Goal: Task Accomplishment & Management: Manage account settings

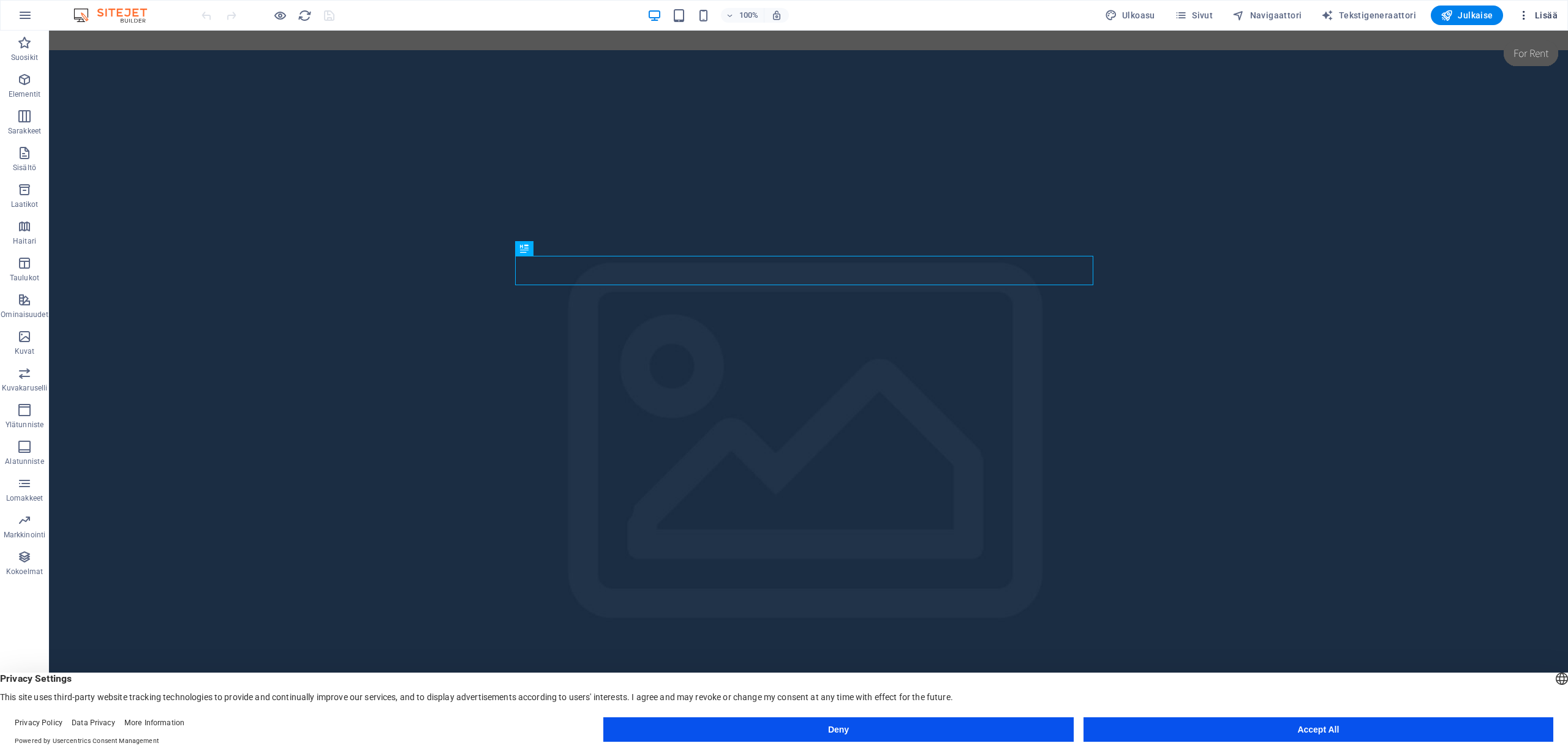
click at [1531, 16] on span "Lisää" at bounding box center [1538, 15] width 40 height 12
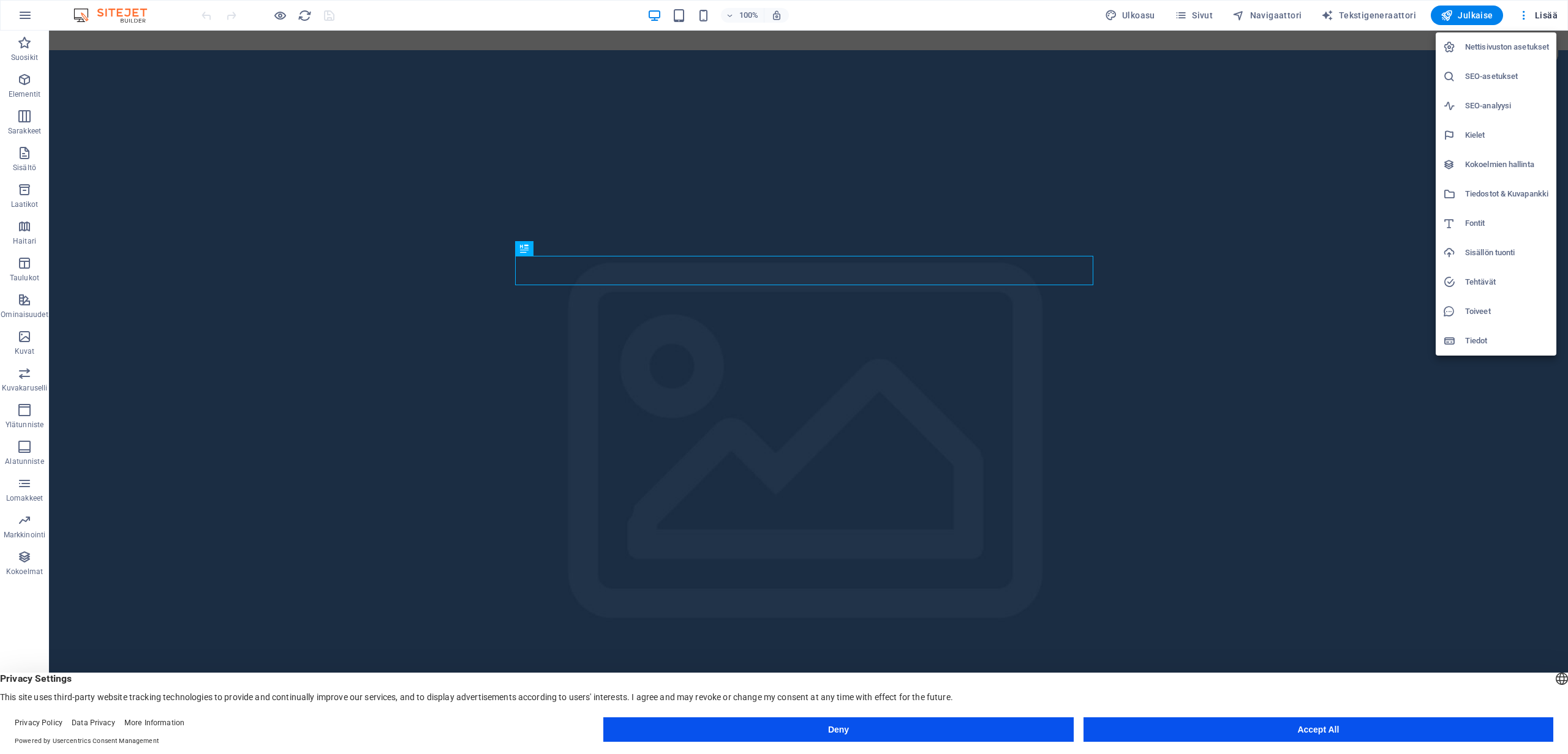
click at [1480, 44] on h6 "Nettisivuston asetukset" at bounding box center [1506, 48] width 84 height 15
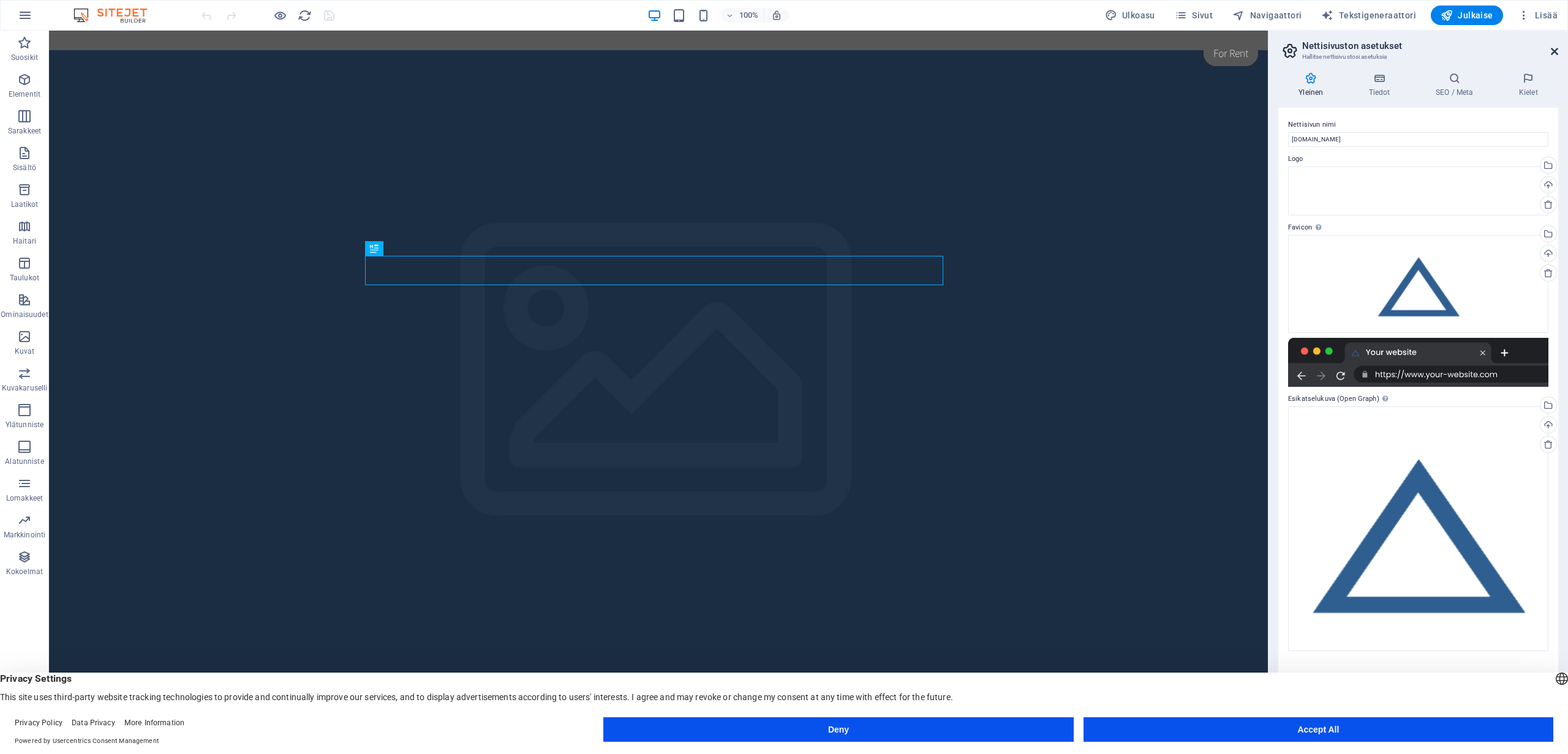
click at [1552, 48] on icon at bounding box center [1554, 51] width 7 height 10
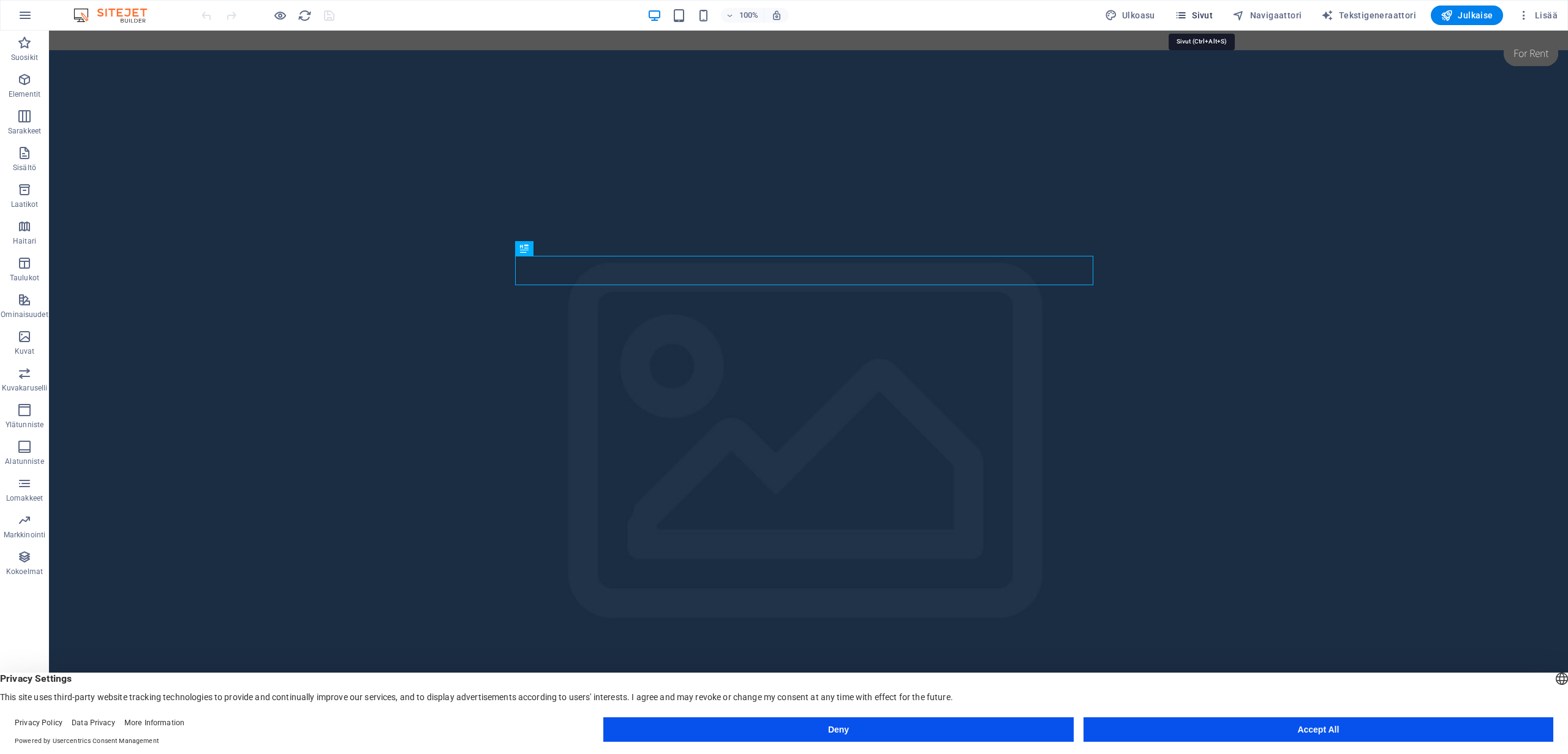
click at [1200, 14] on span "Sivut" at bounding box center [1193, 15] width 38 height 12
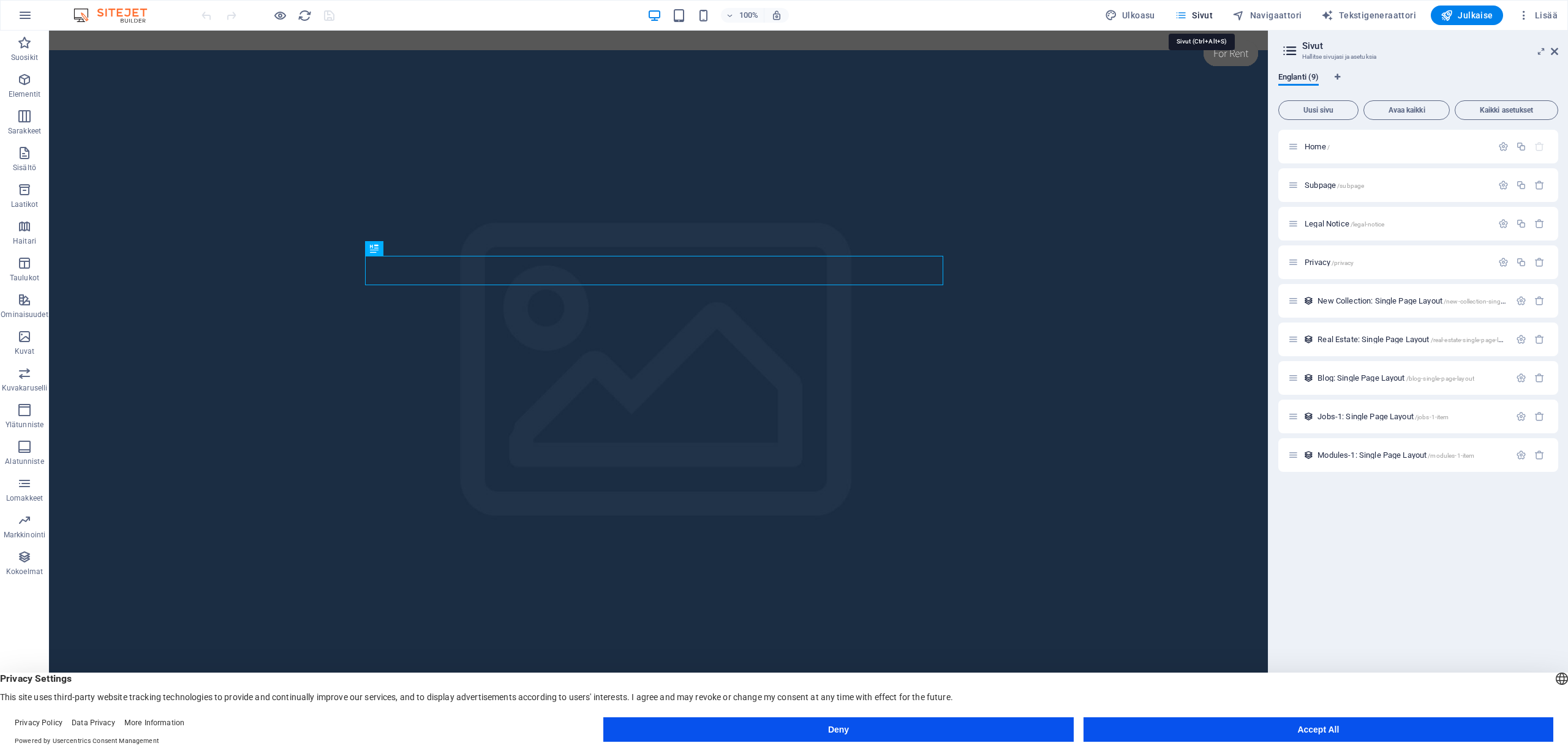
click at [1213, 16] on span "Sivut" at bounding box center [1193, 15] width 38 height 12
click at [1146, 16] on span "Ulkoasu" at bounding box center [1130, 15] width 51 height 12
select select "rem"
select select "200"
select select "px"
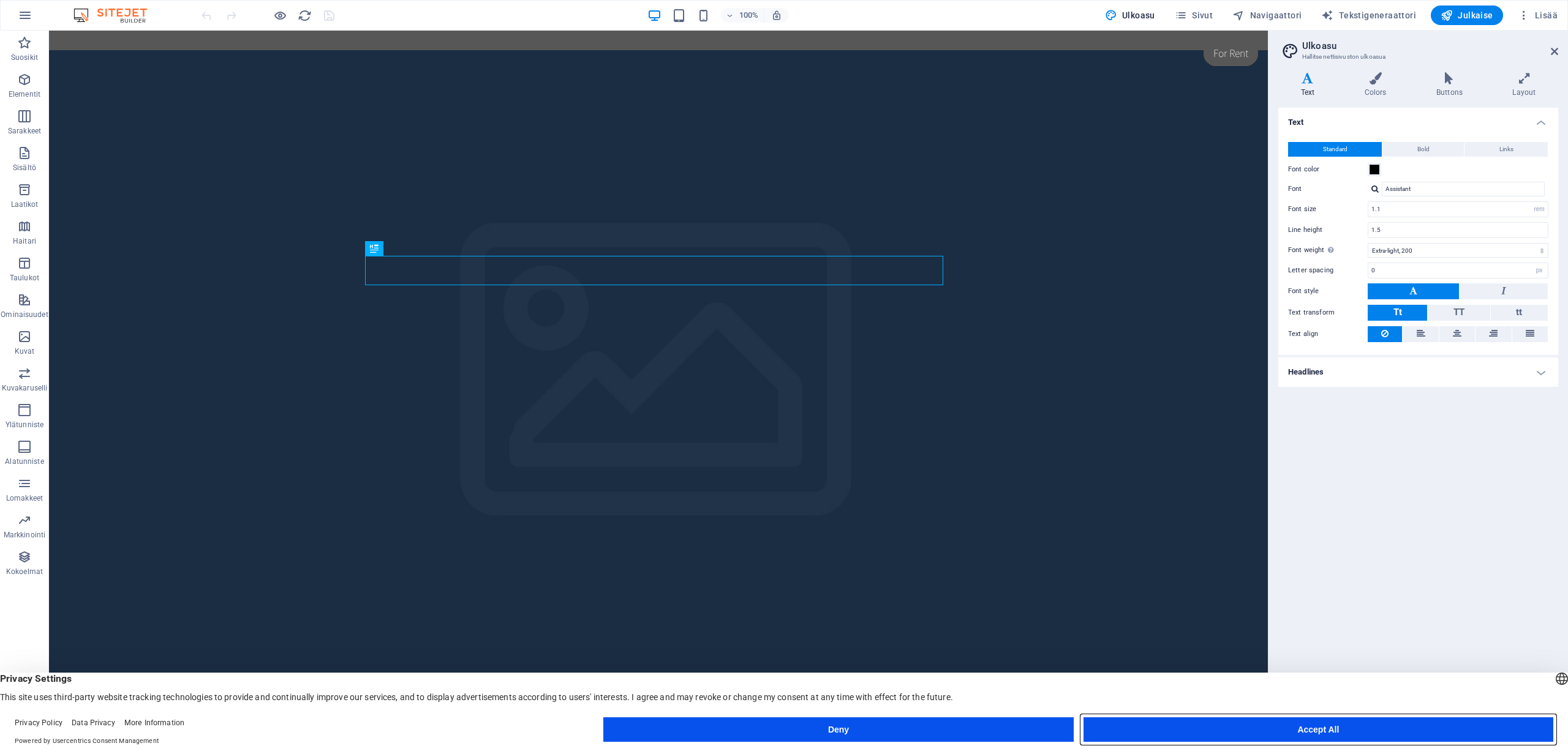
click at [1300, 727] on button "Accept All" at bounding box center [1318, 729] width 470 height 25
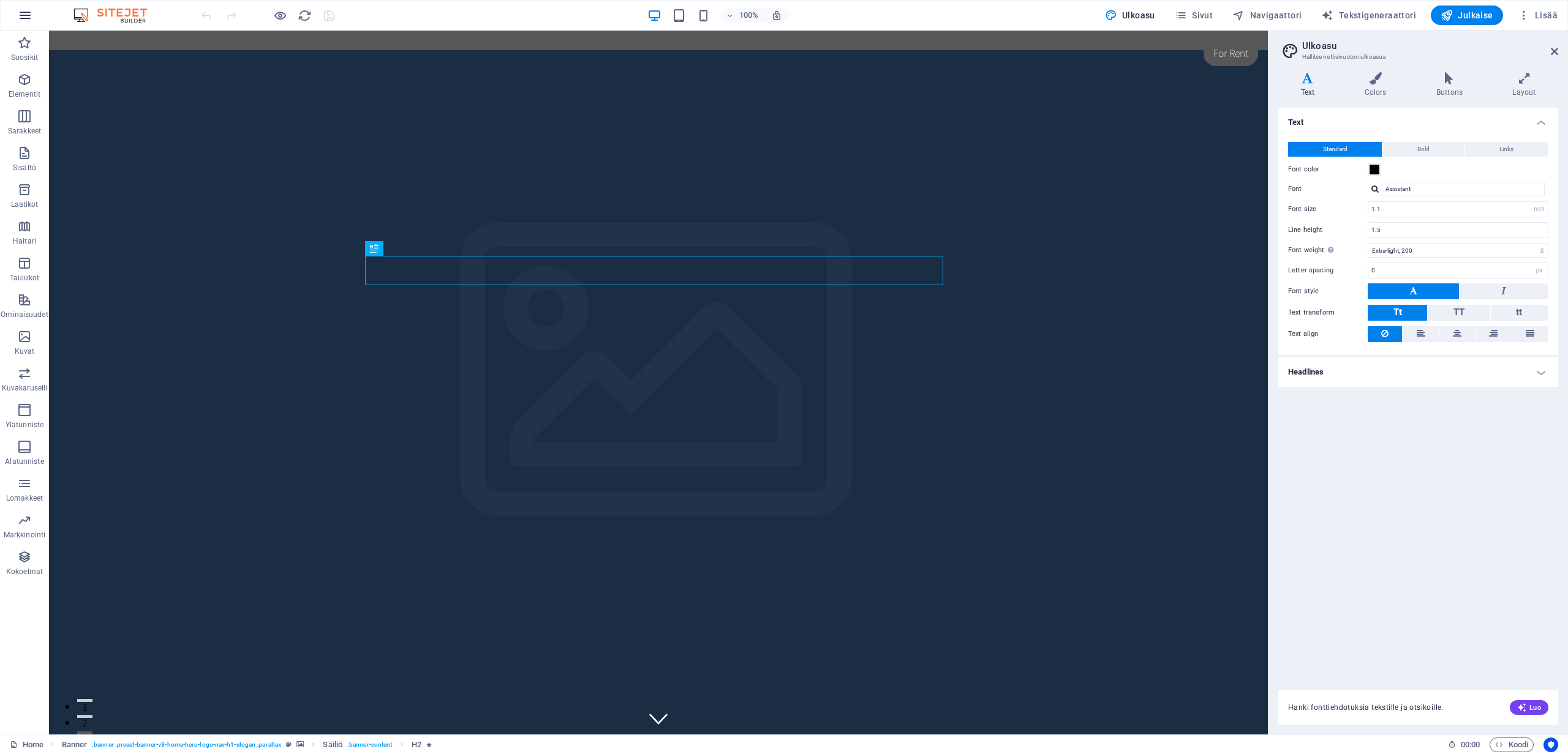
click at [29, 16] on icon "button" at bounding box center [25, 16] width 15 height 15
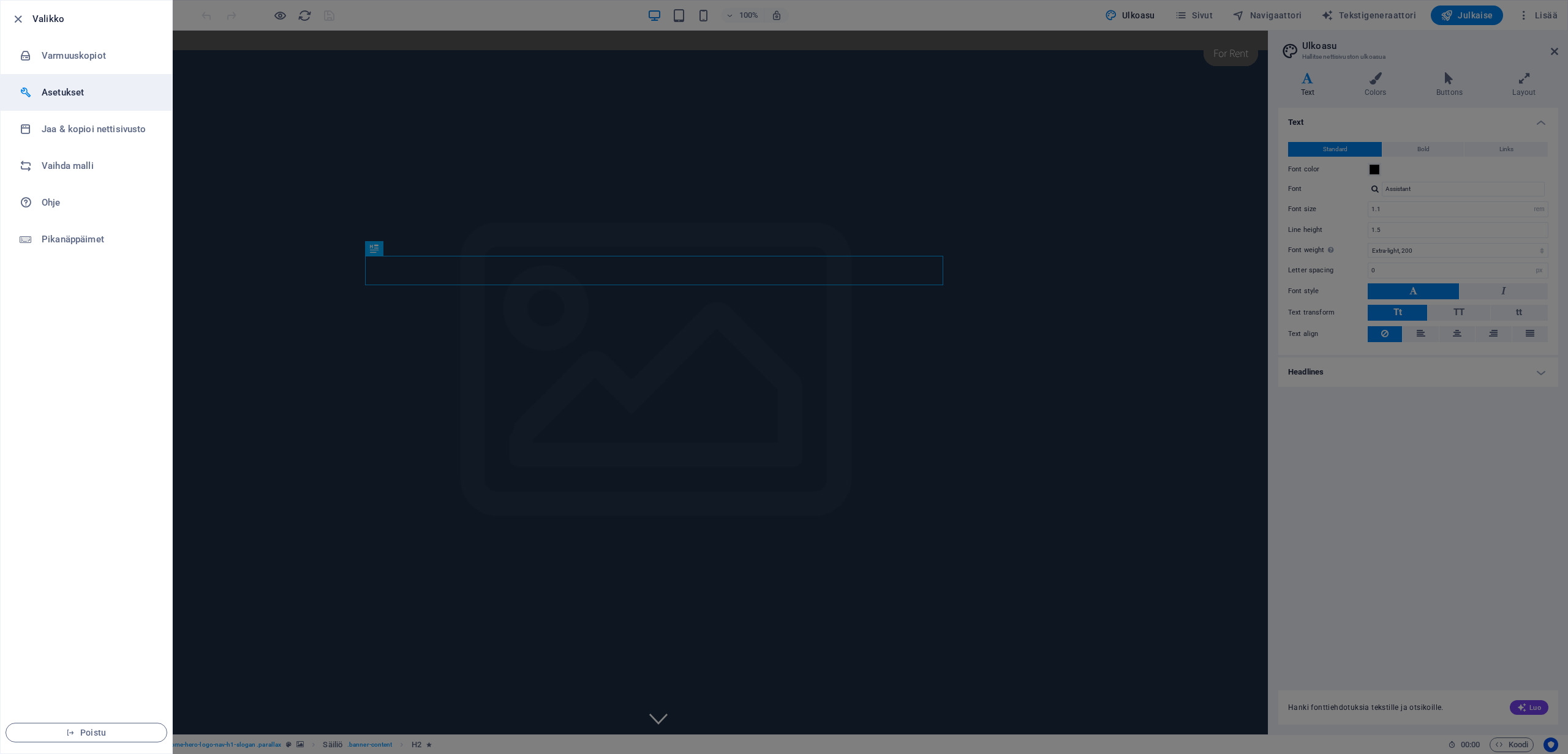
click at [63, 97] on h6 "Asetukset" at bounding box center [98, 93] width 113 height 15
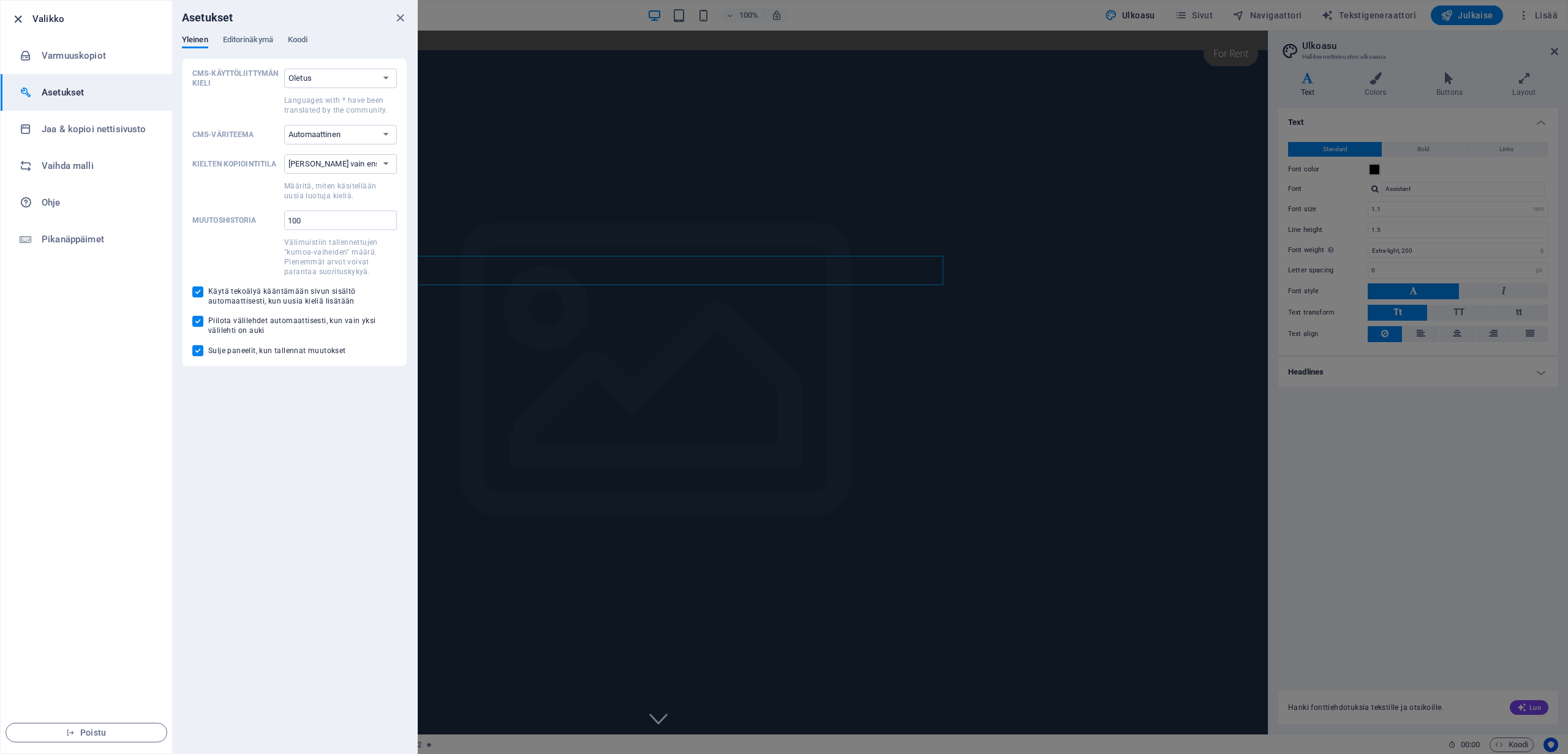
click at [22, 20] on icon "button" at bounding box center [18, 19] width 14 height 14
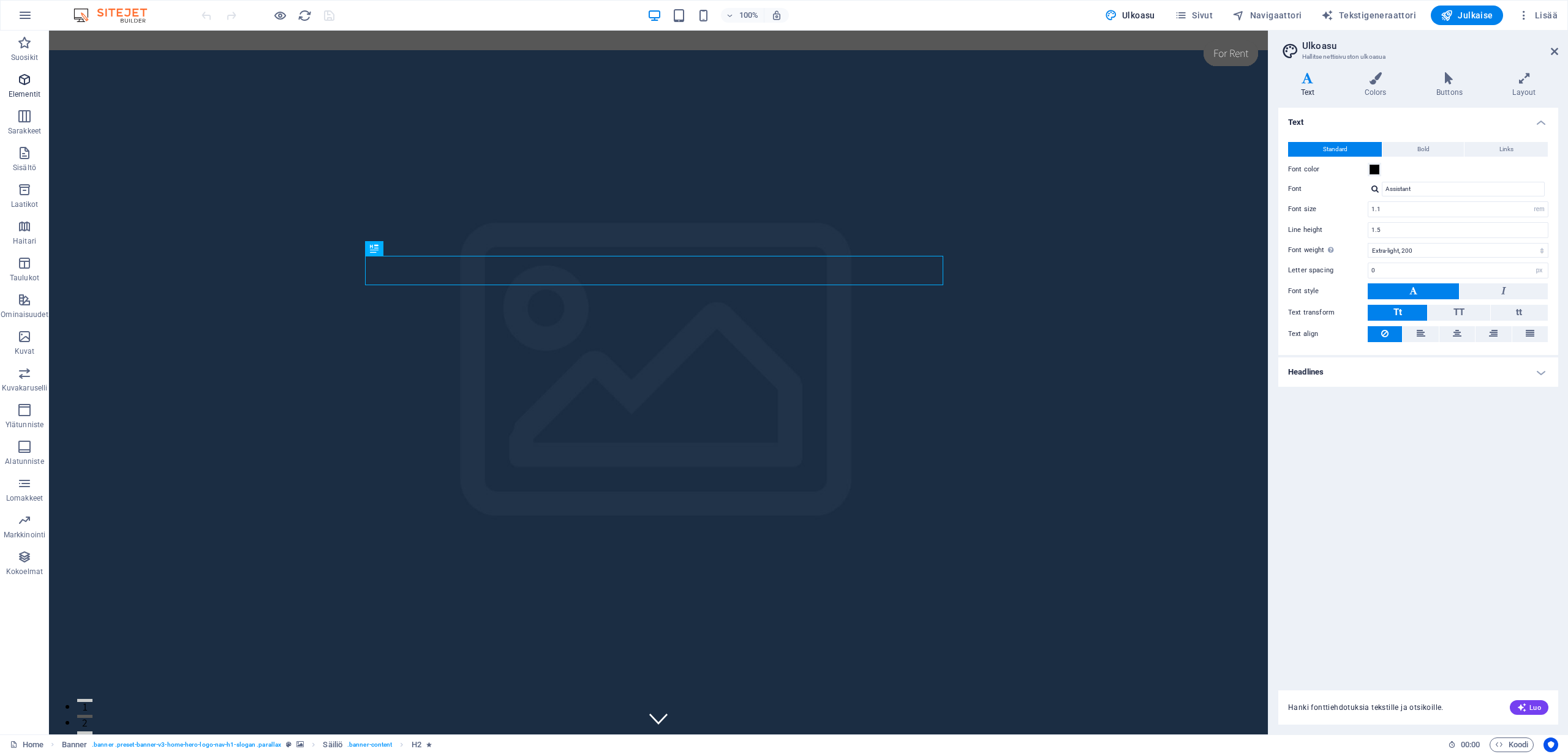
click at [33, 78] on span "Elementit" at bounding box center [25, 87] width 49 height 30
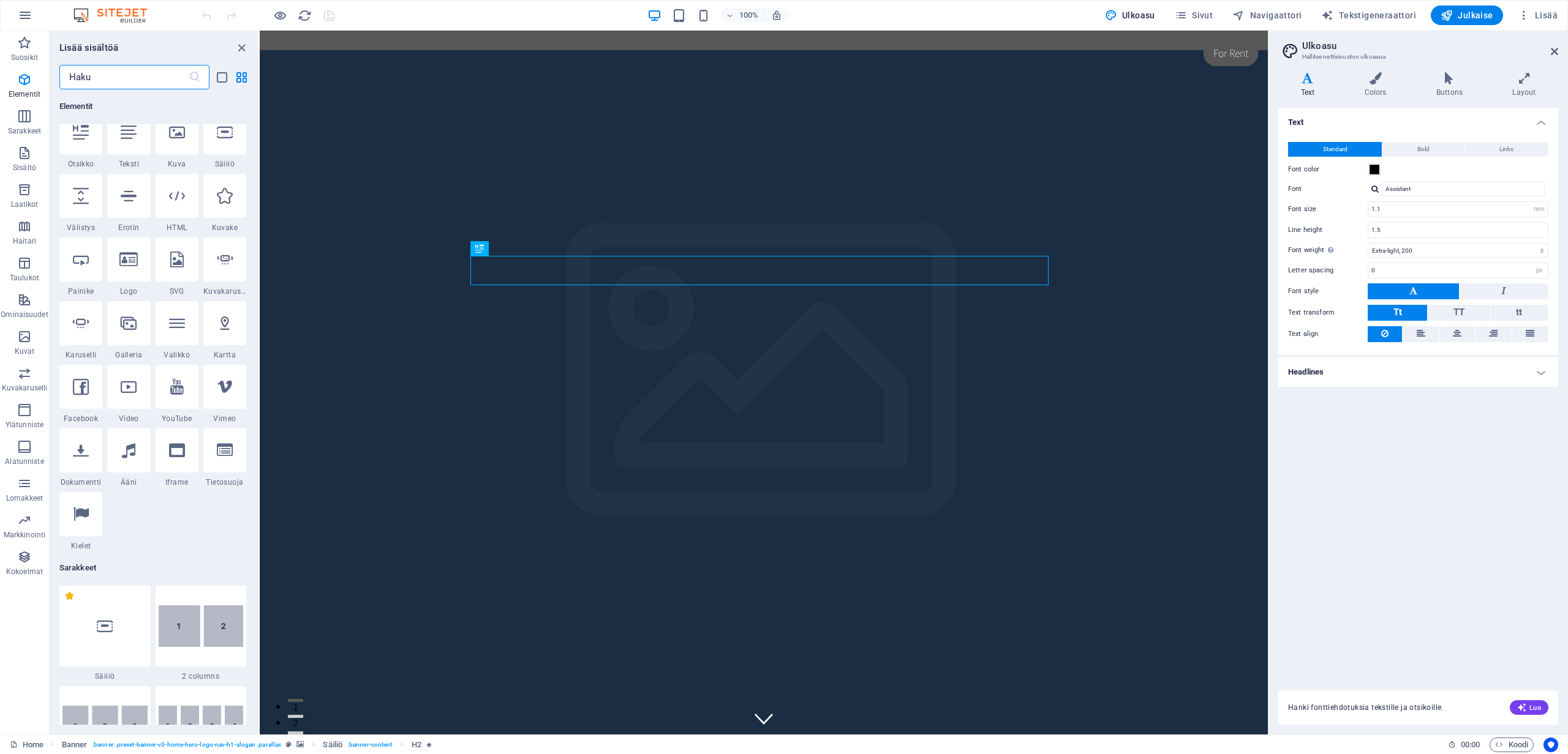
scroll to position [166, 0]
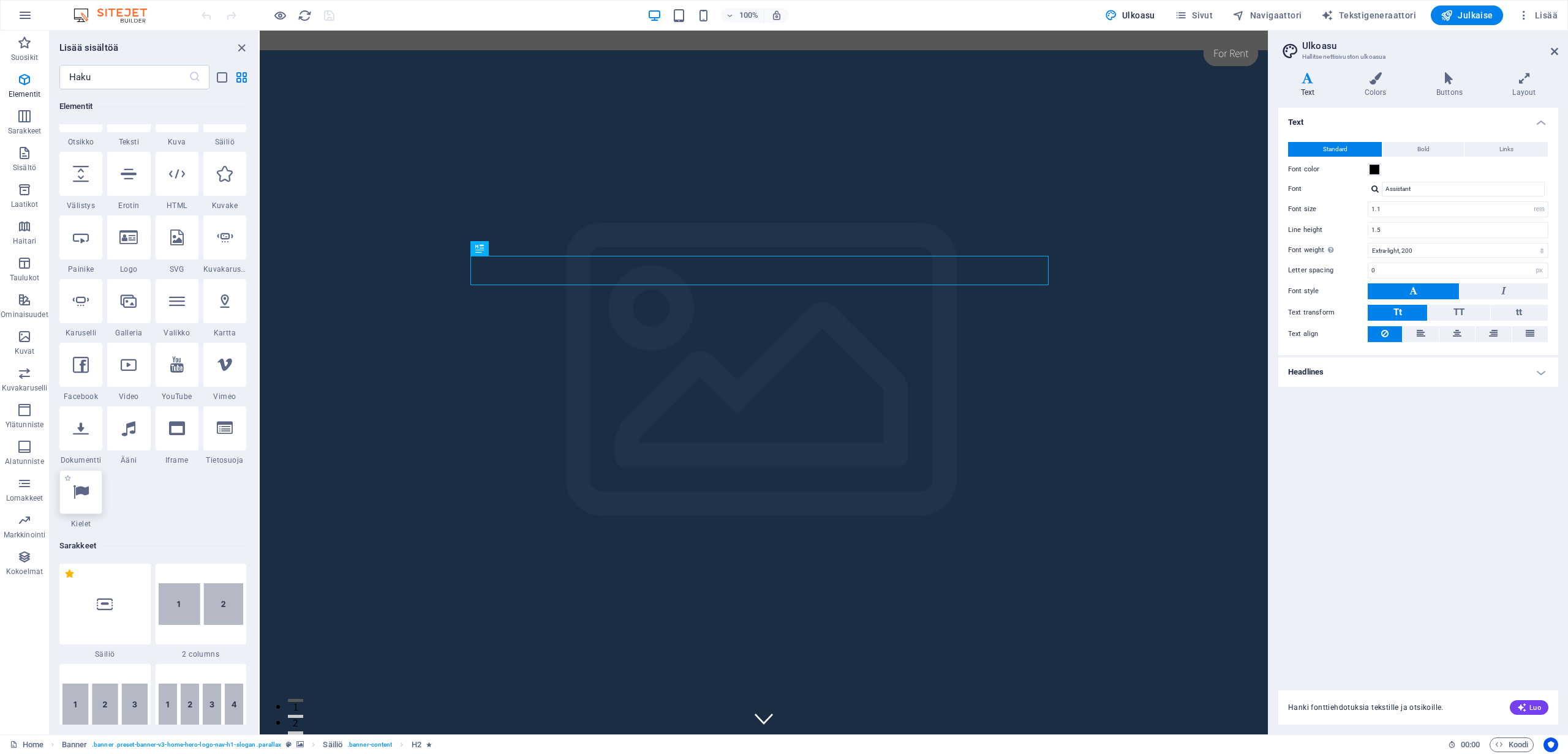
click at [85, 493] on icon at bounding box center [80, 492] width 16 height 16
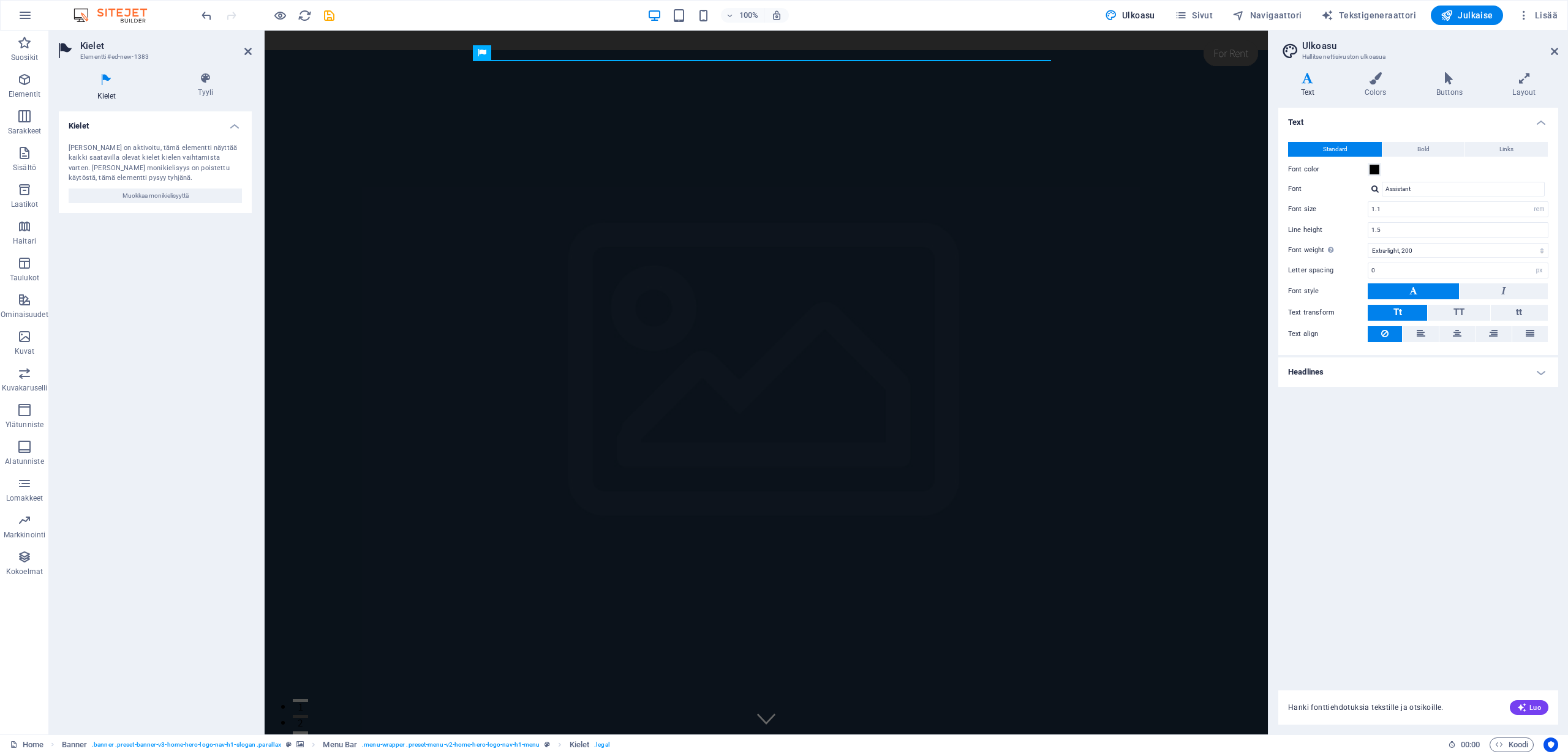
click at [99, 348] on div "Kielet Jos monikielisyys on aktivoitu, tämä elementti näyttää kaikki saatavilla…" at bounding box center [155, 418] width 193 height 614
click at [32, 559] on span "Kokoelmat" at bounding box center [25, 565] width 49 height 30
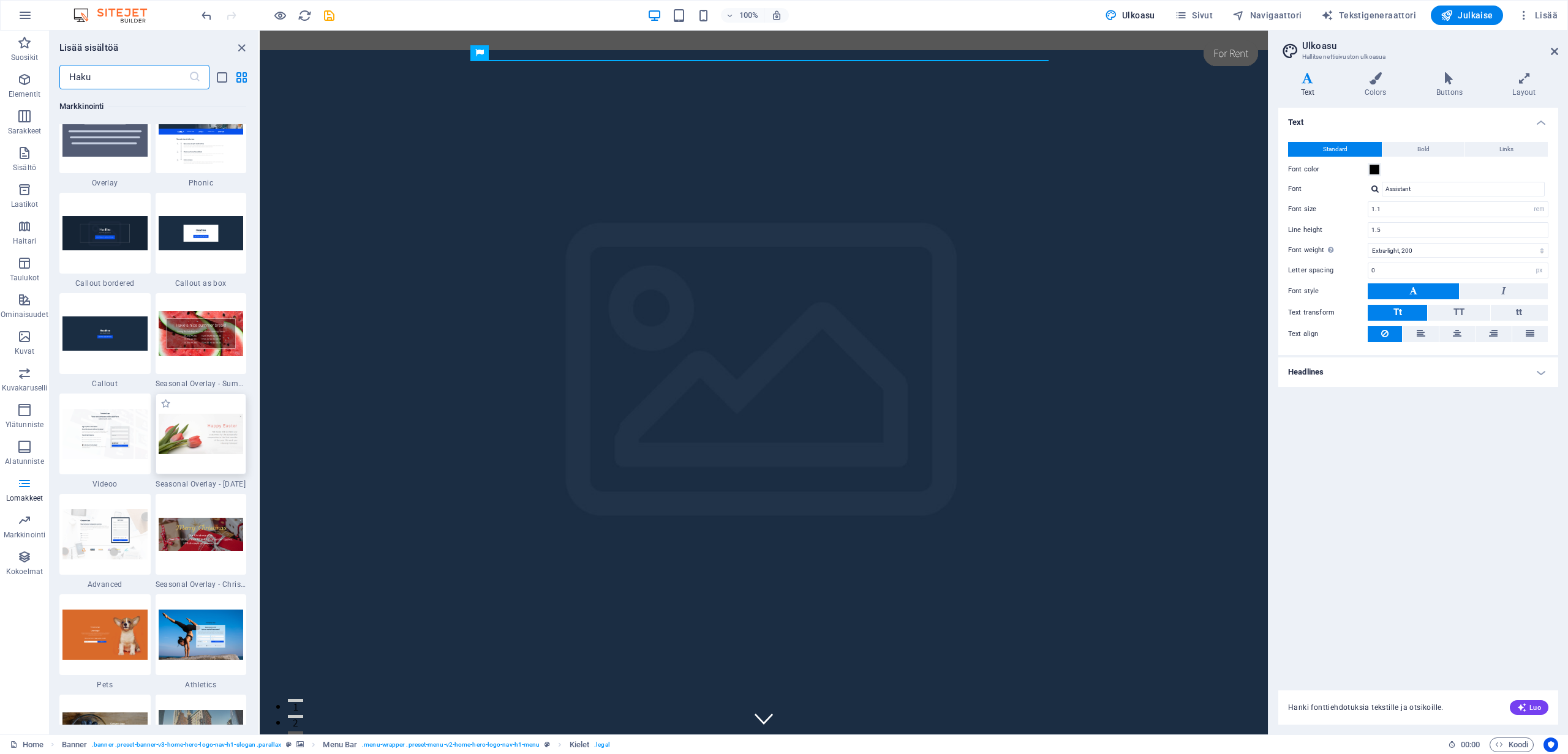
scroll to position [10032, 0]
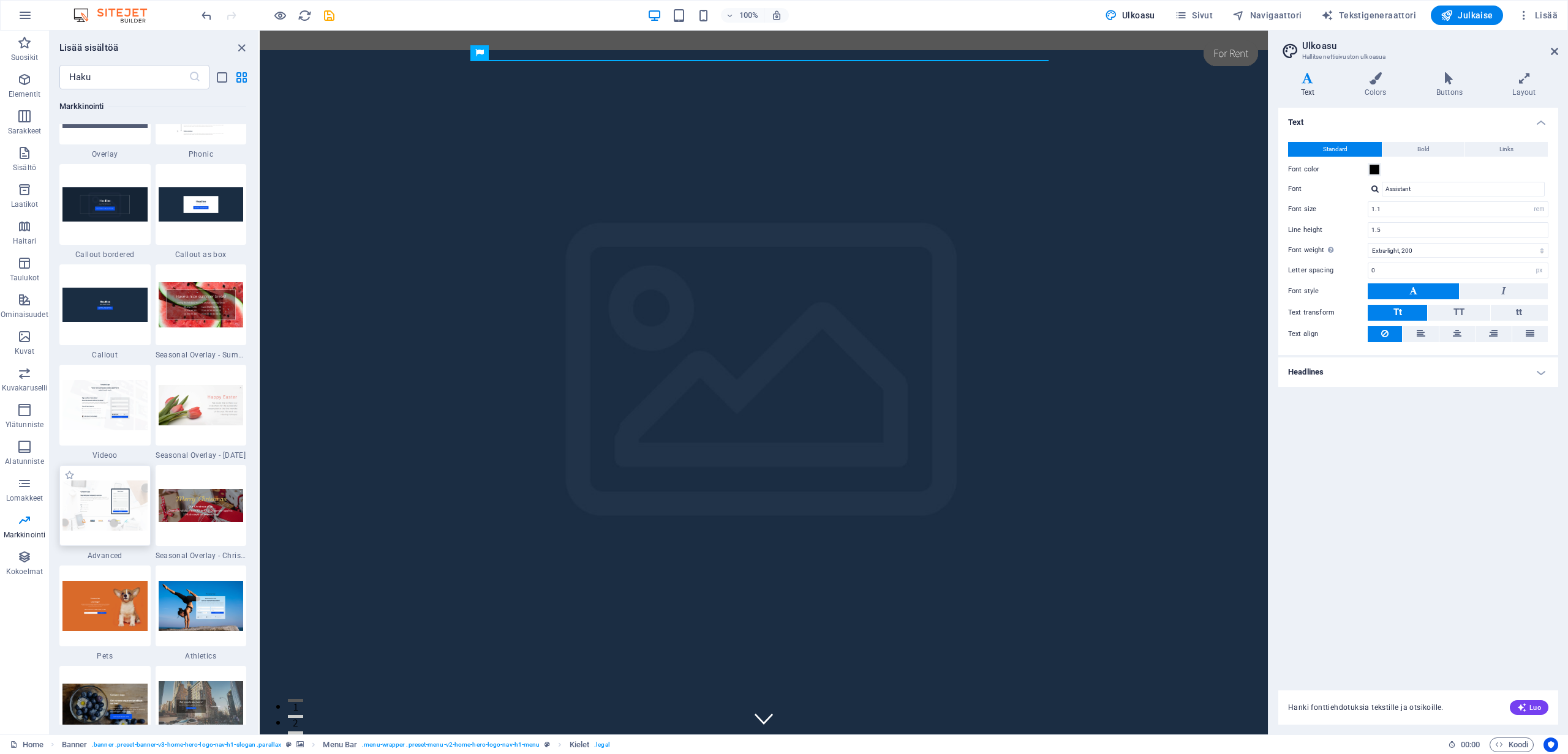
click at [98, 493] on img at bounding box center [105, 505] width 85 height 50
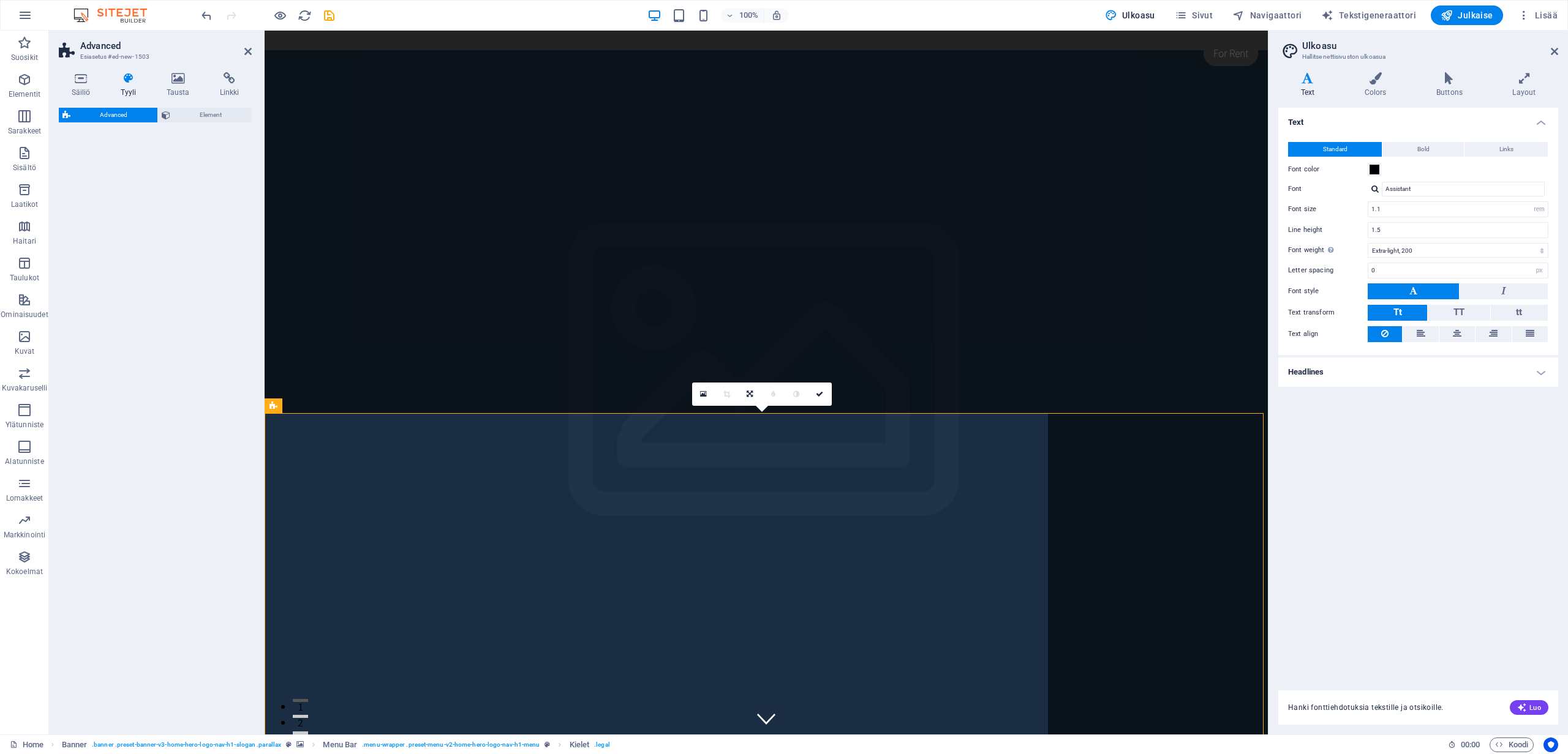
select select "%"
select select "rem"
select select "px"
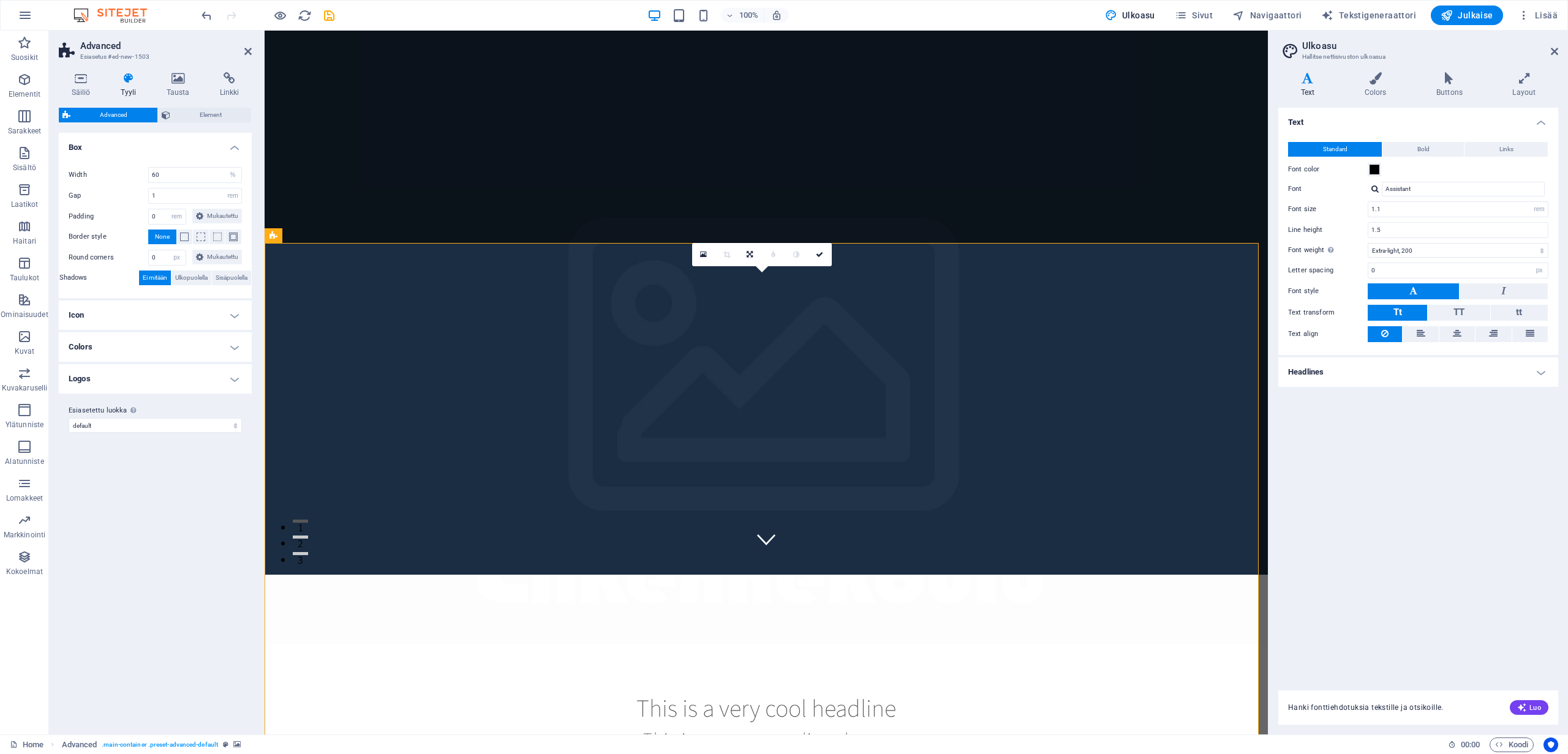
scroll to position [0, 0]
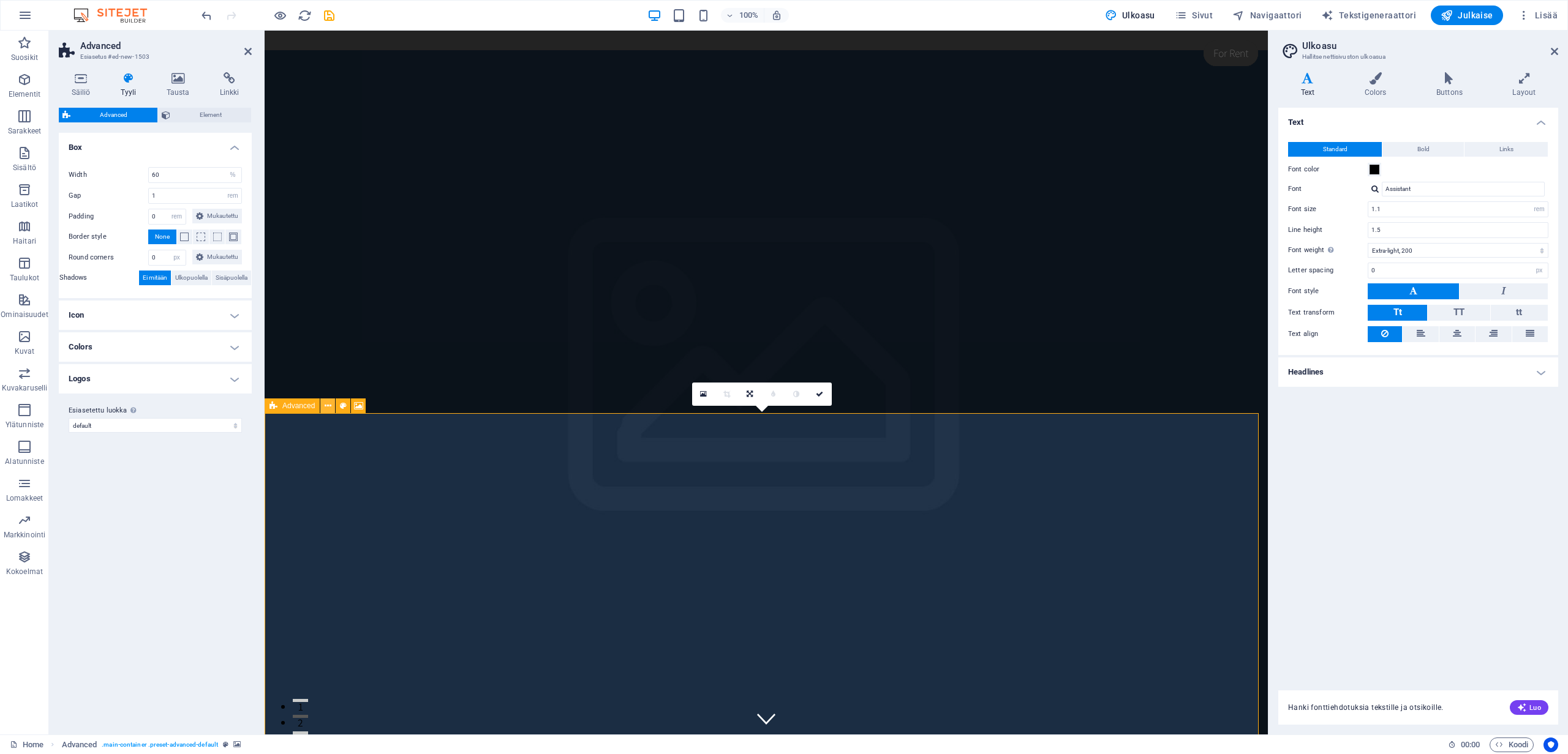
click at [329, 406] on icon at bounding box center [328, 406] width 7 height 13
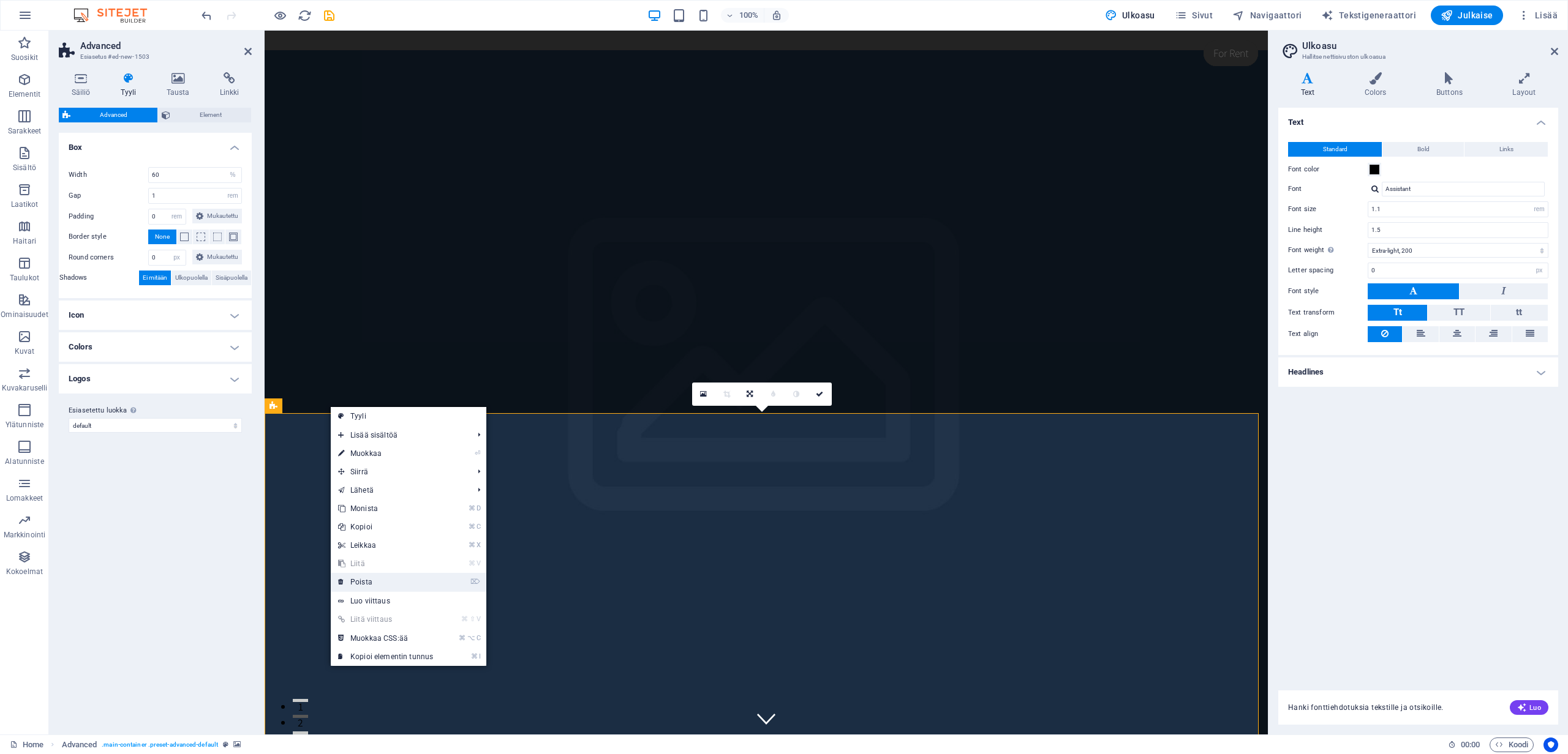
click at [368, 582] on link "⌦ Poista" at bounding box center [386, 582] width 110 height 19
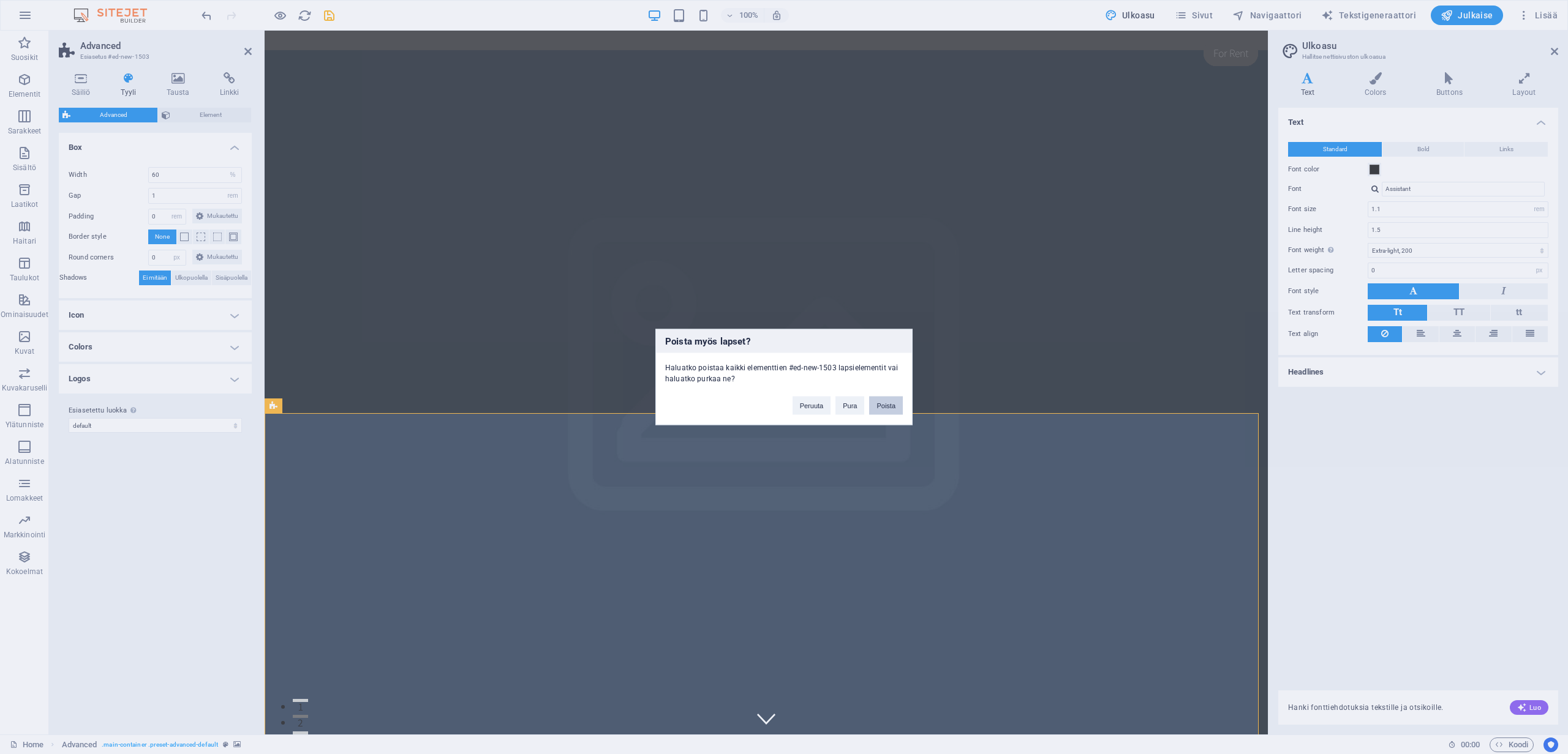
click at [892, 407] on button "Poista" at bounding box center [885, 406] width 33 height 19
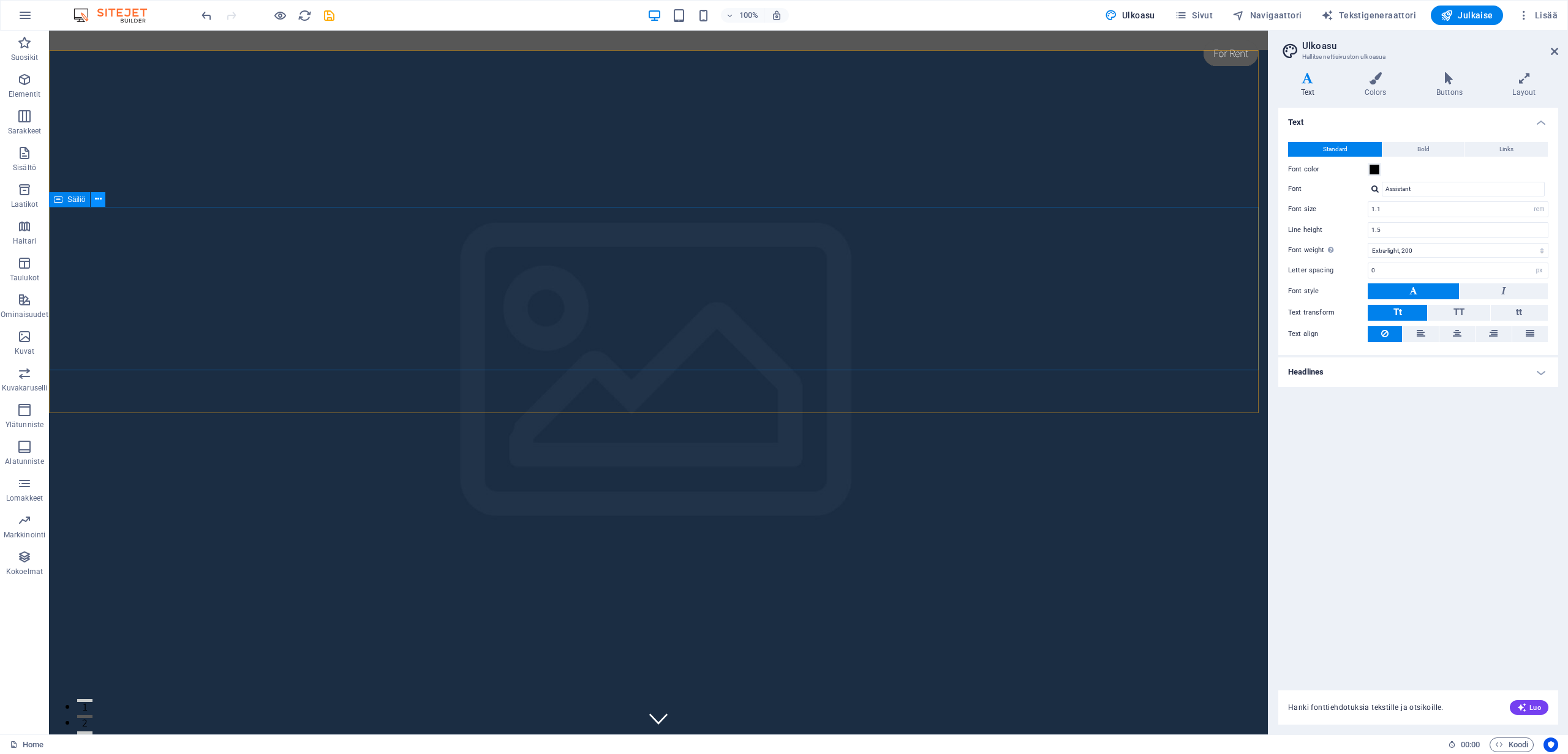
click at [101, 198] on icon at bounding box center [98, 199] width 7 height 13
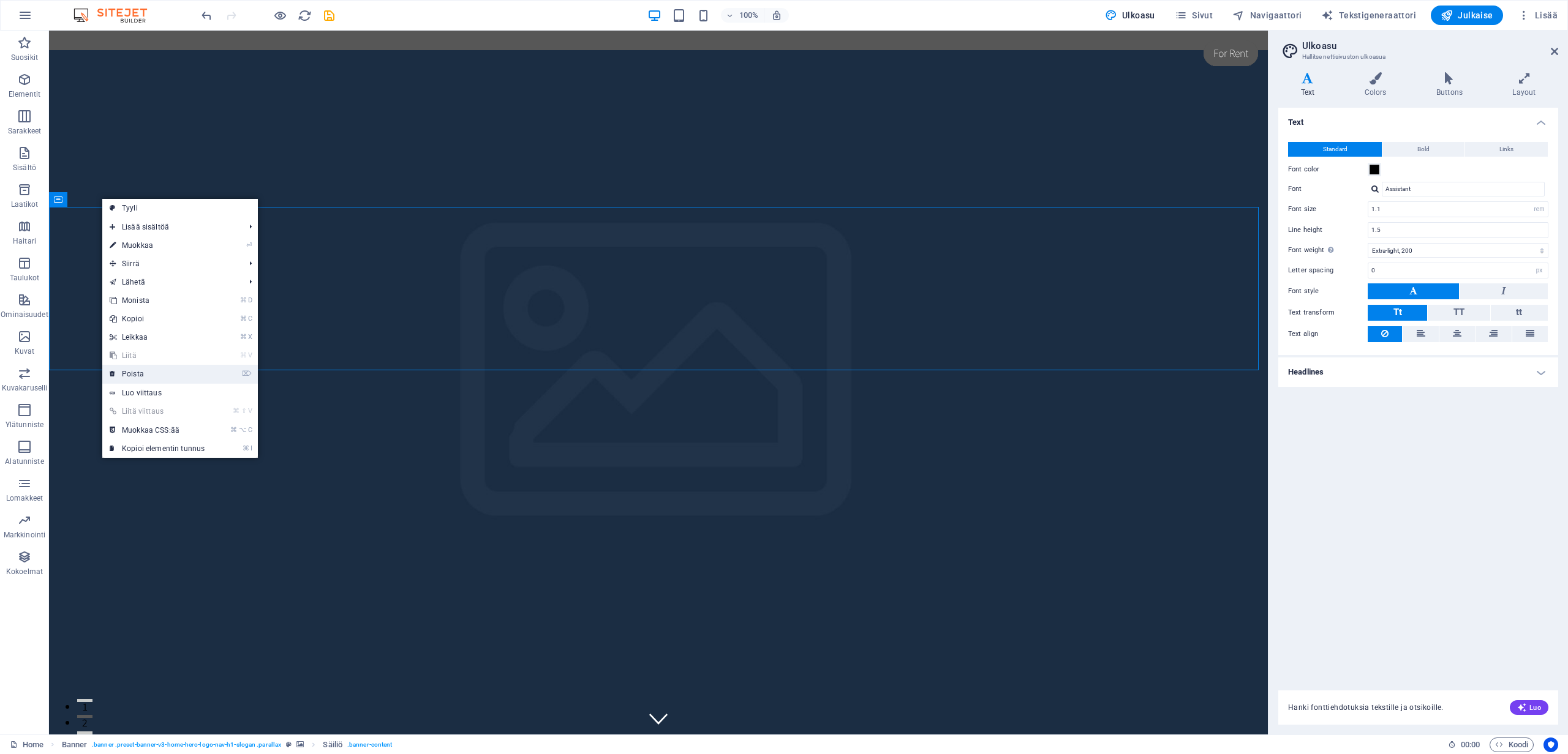
click at [137, 371] on link "⌦ Poista" at bounding box center [158, 374] width 110 height 19
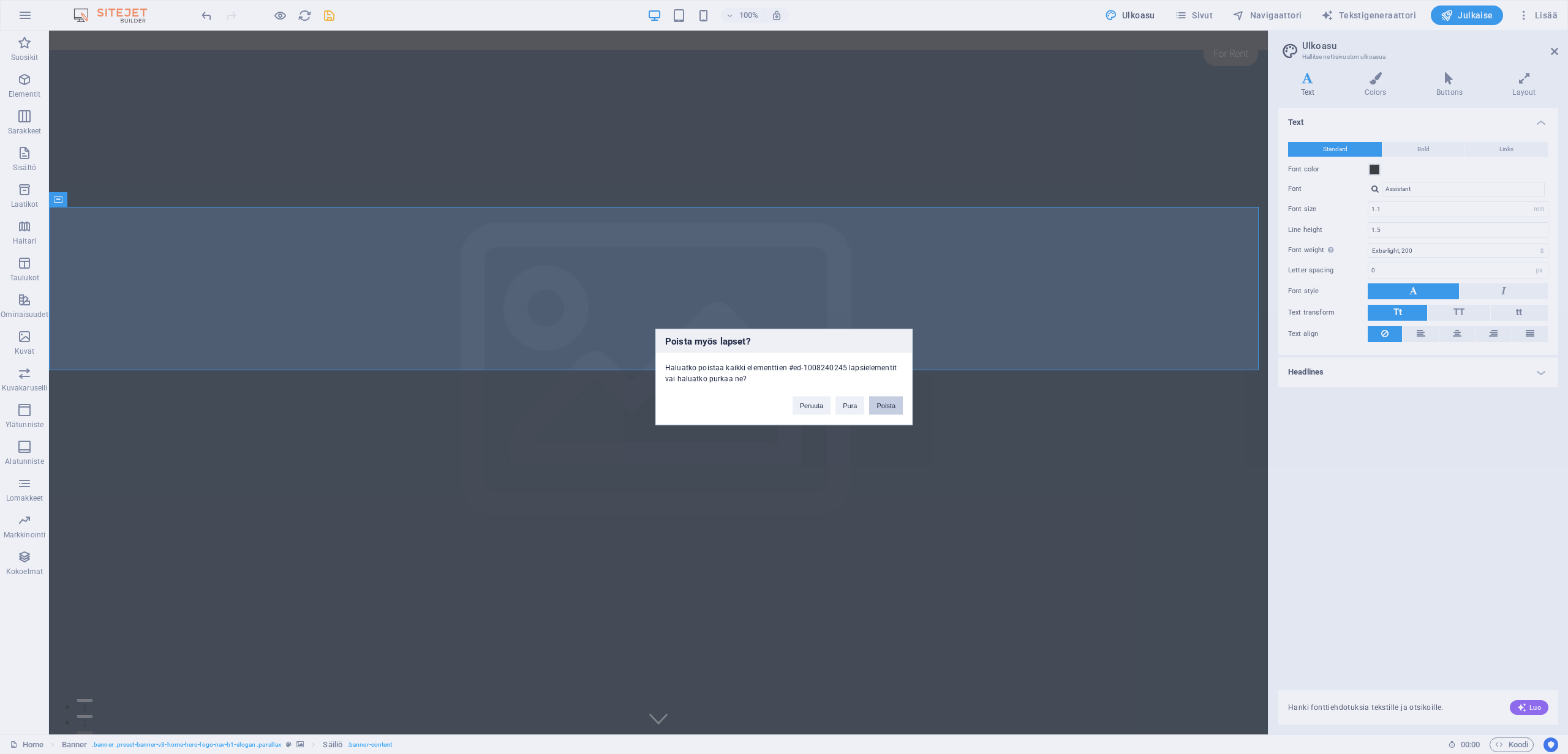
click at [878, 402] on button "Poista" at bounding box center [885, 406] width 33 height 19
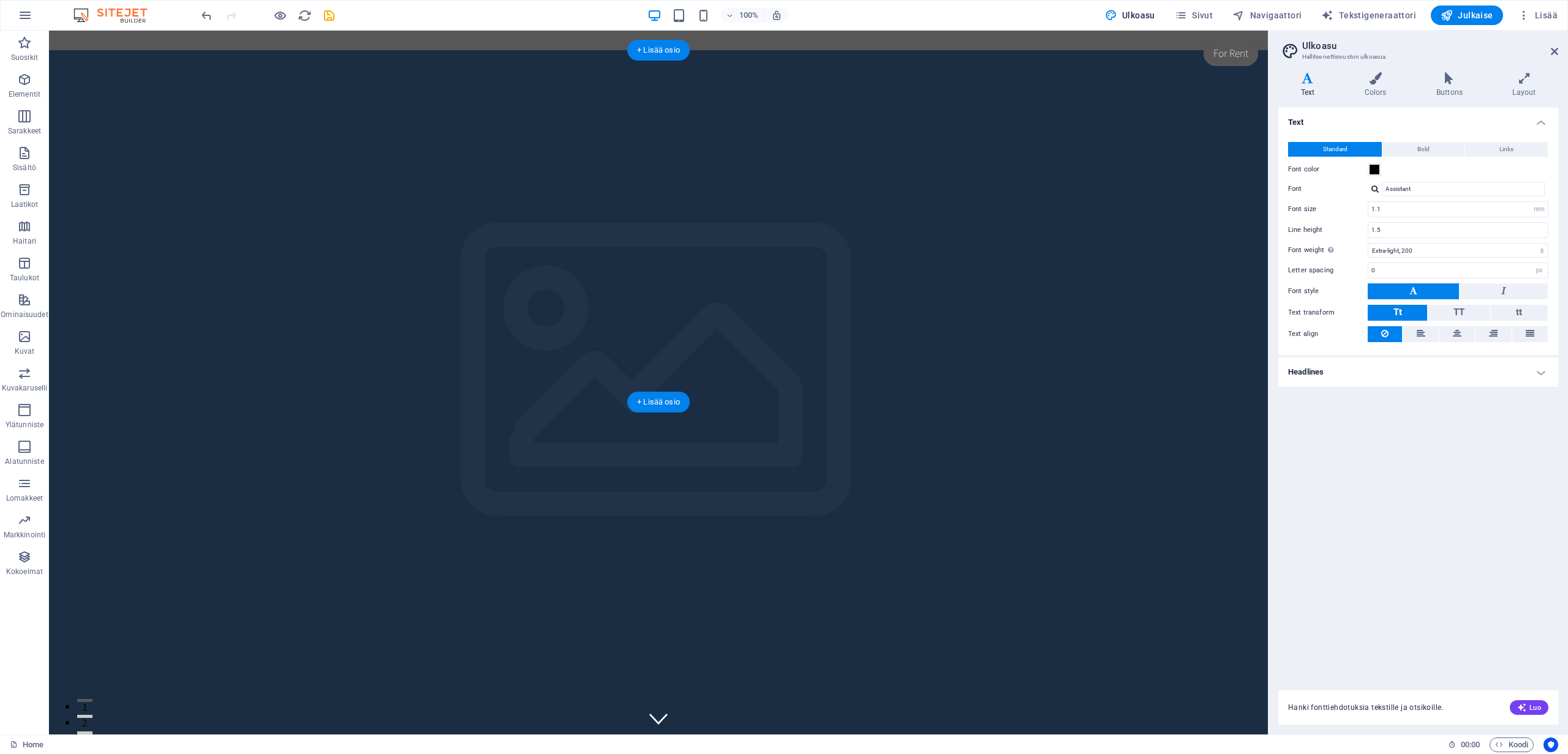
click at [381, 287] on figure at bounding box center [658, 403] width 1219 height 704
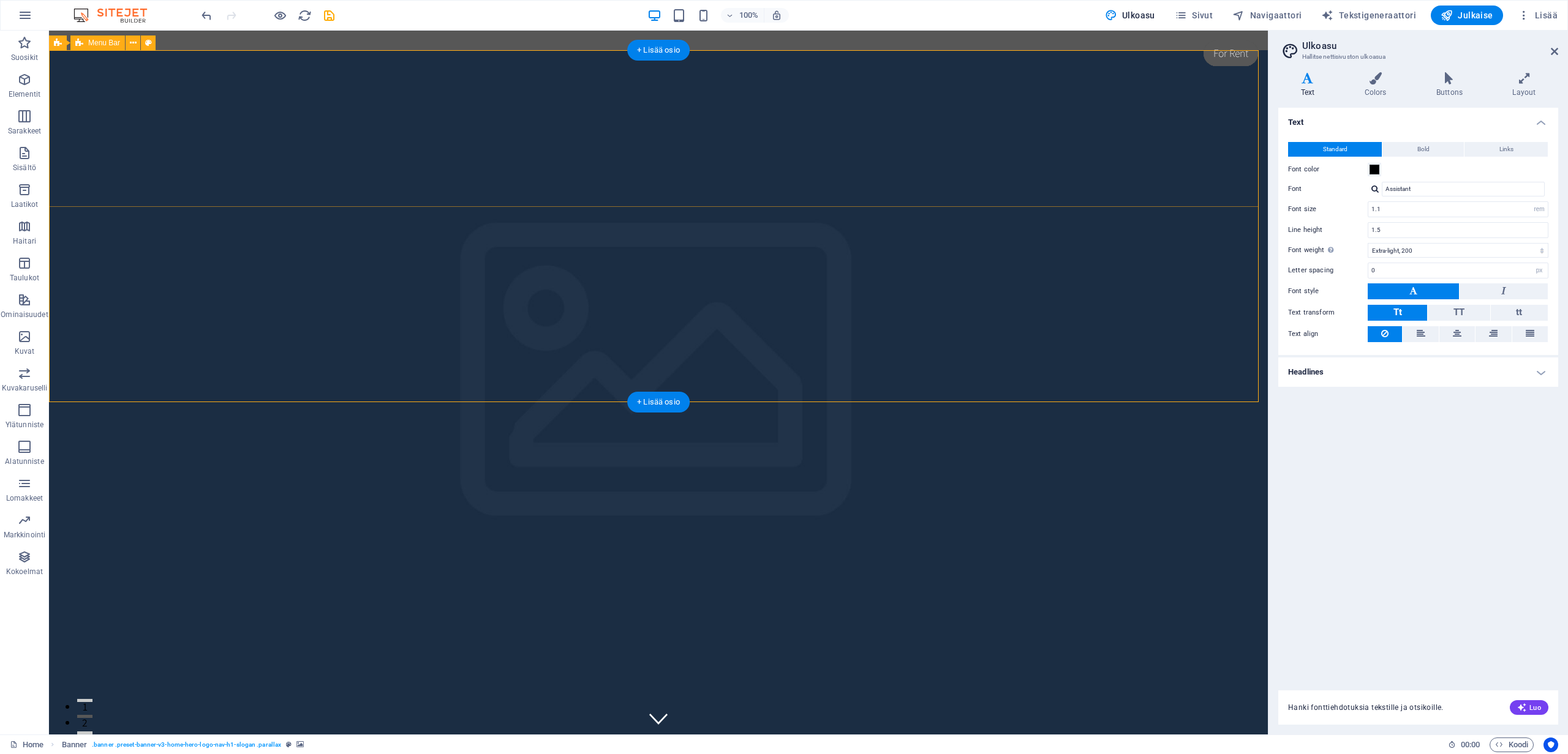
click at [236, 666] on div "Home About Services Book Online Contact" at bounding box center [658, 744] width 1219 height 157
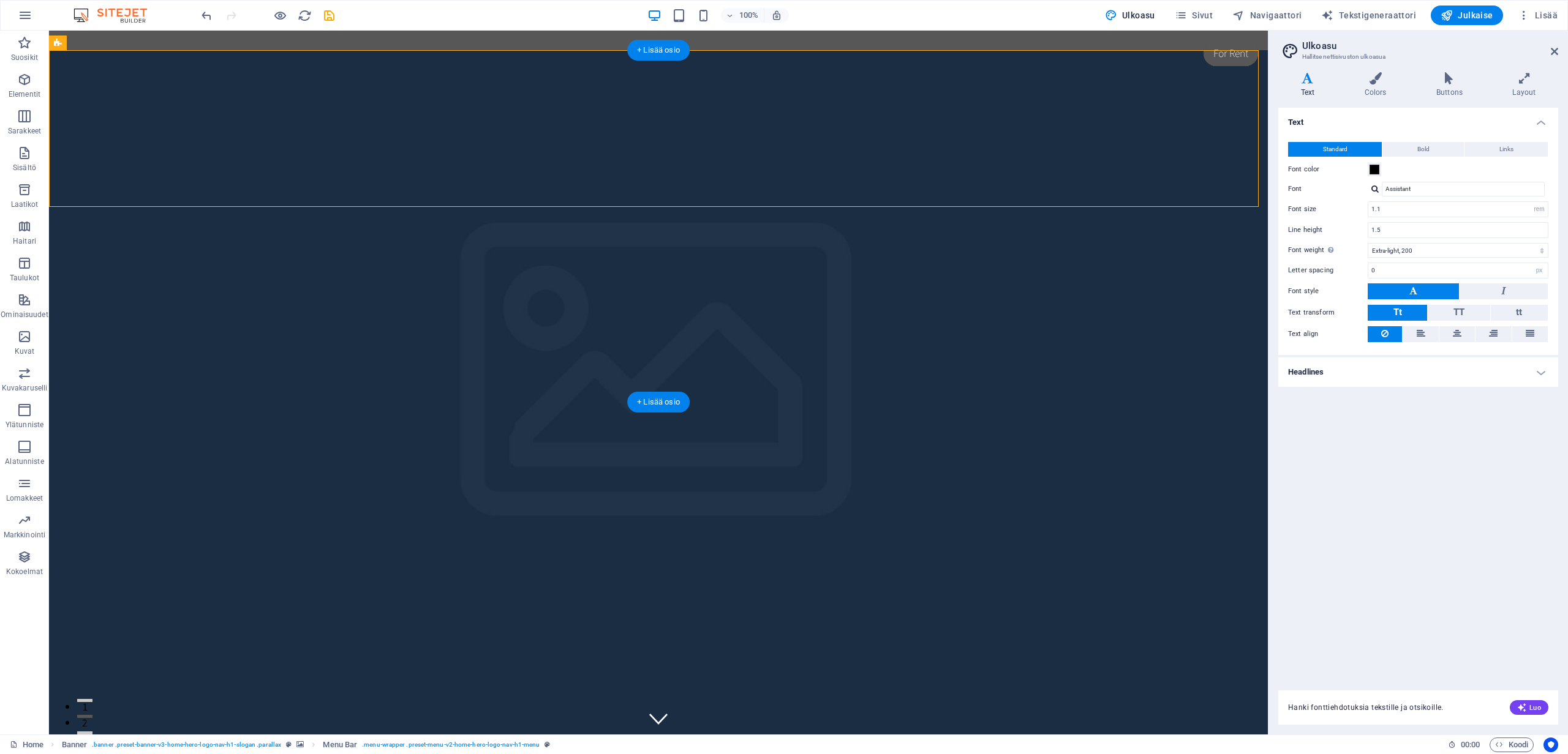
click at [742, 297] on figure at bounding box center [658, 403] width 1219 height 704
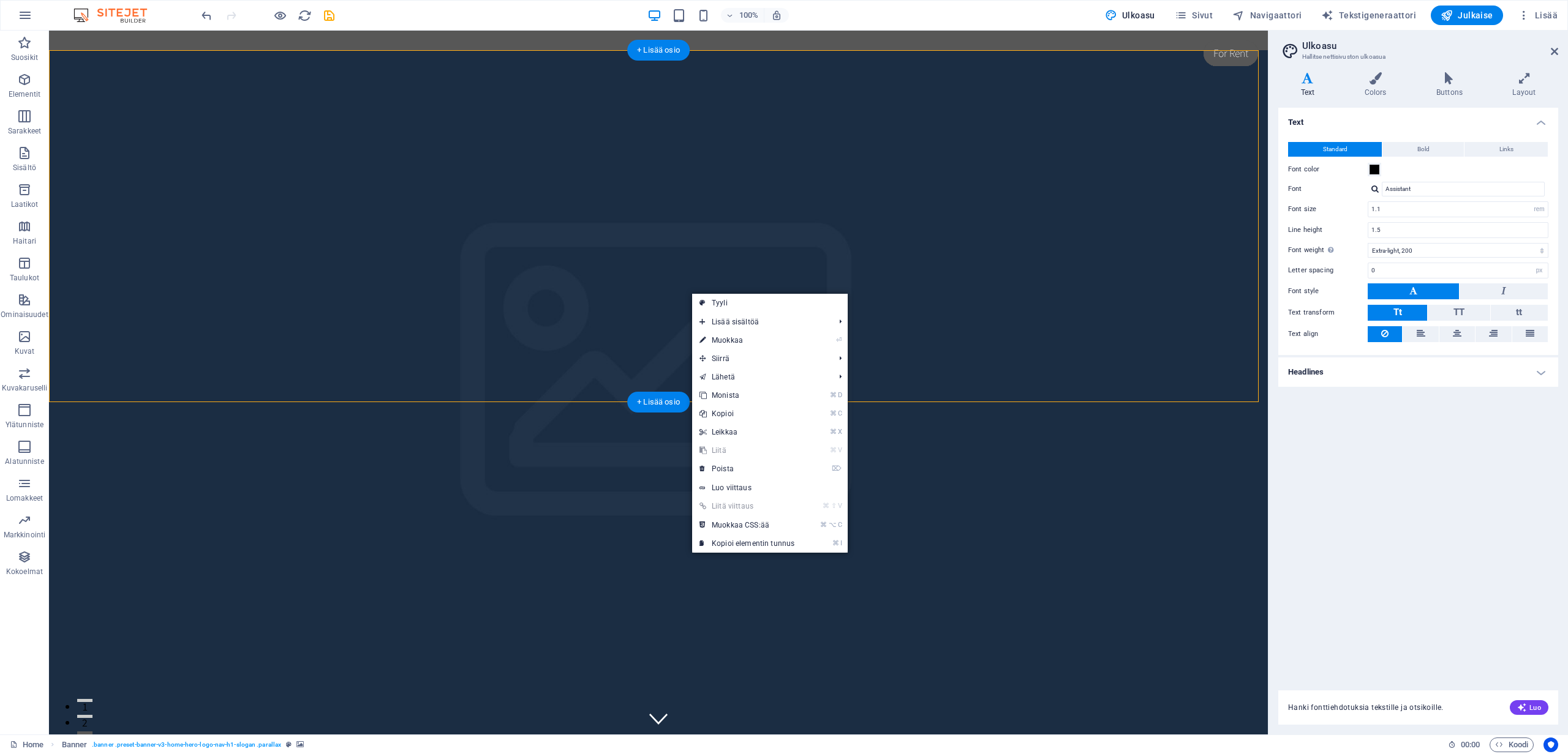
click at [429, 301] on figure at bounding box center [658, 403] width 1219 height 704
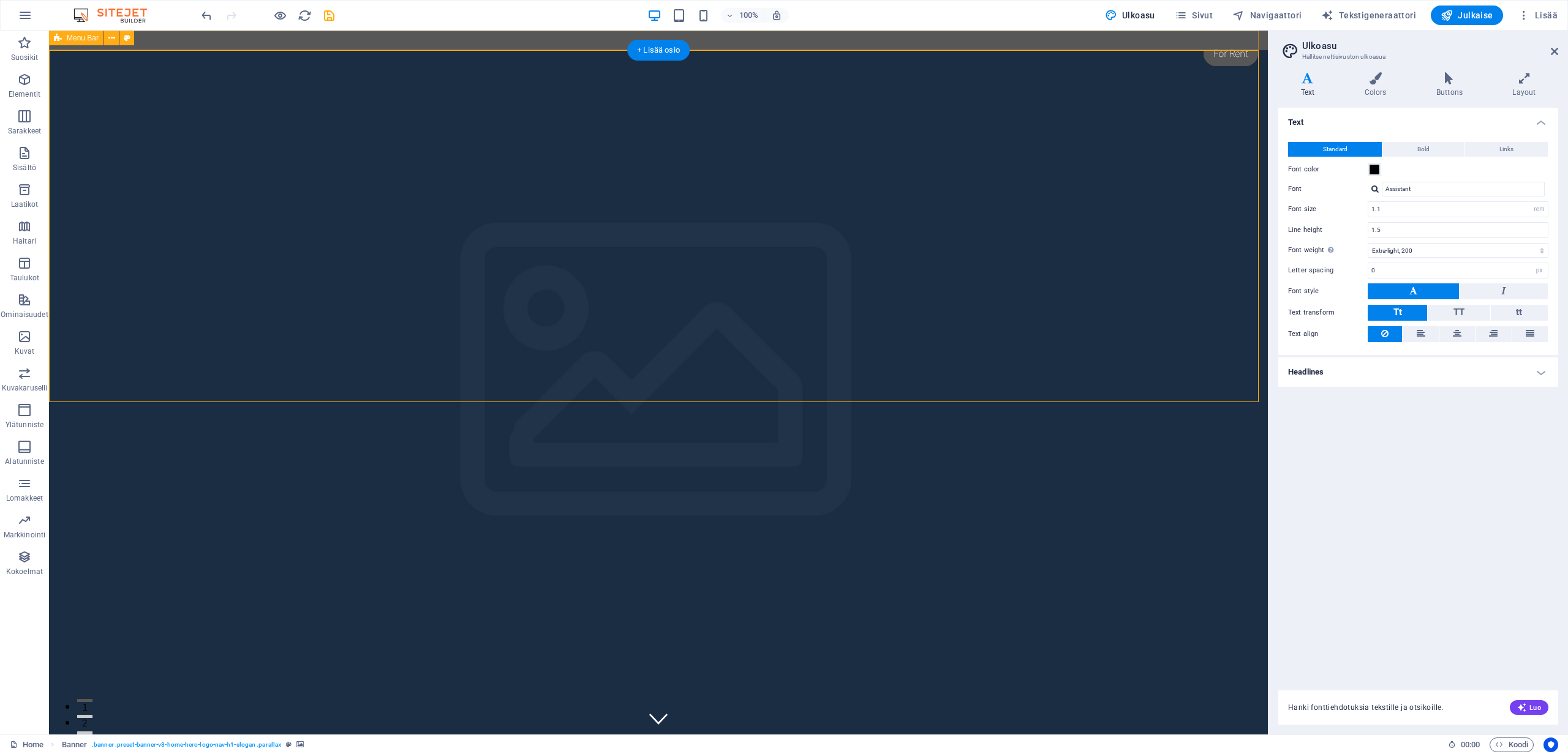
click at [444, 36] on div "Painikkeen teksti" at bounding box center [658, 40] width 1219 height 19
click at [134, 43] on icon at bounding box center [133, 42] width 7 height 13
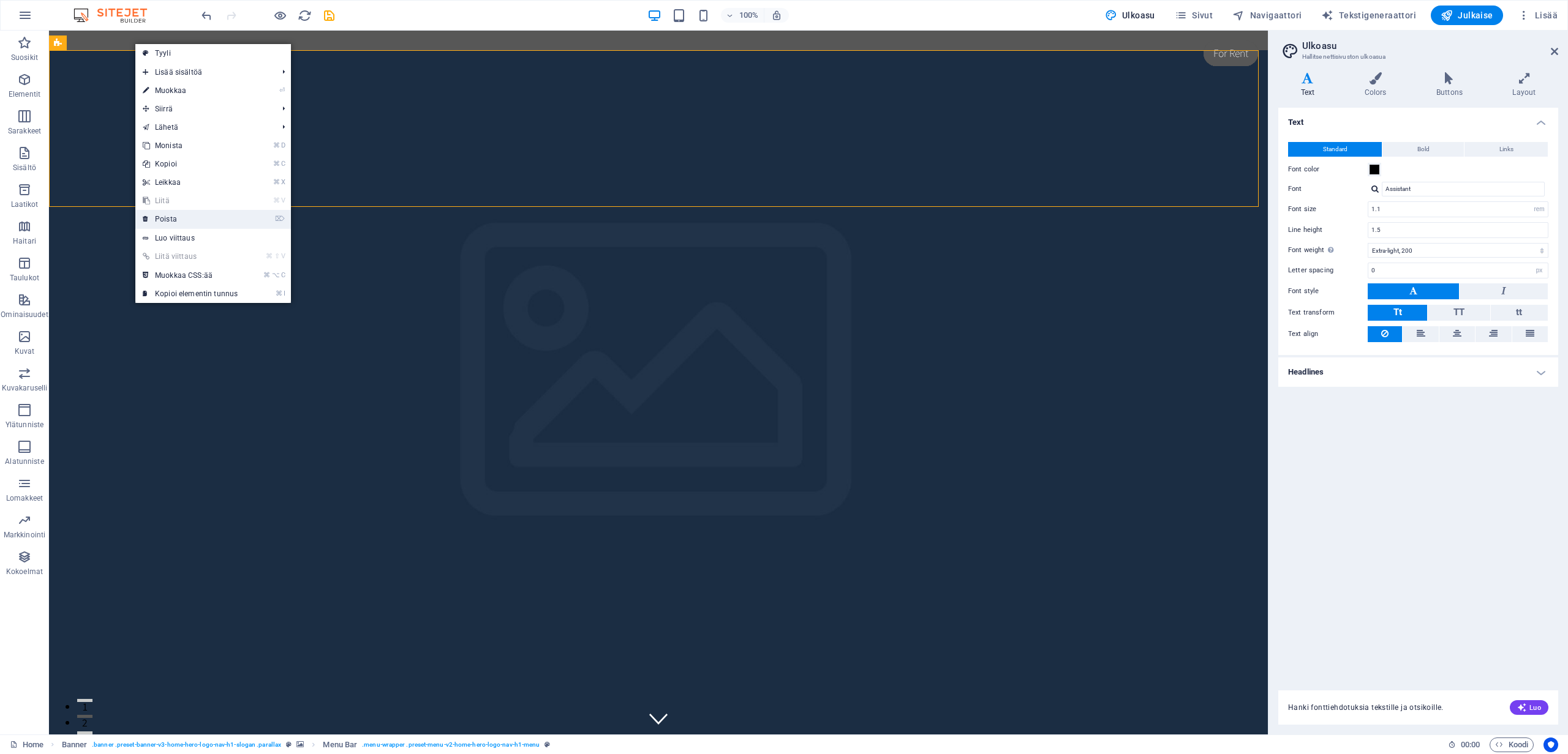
click at [178, 218] on link "⌦ Poista" at bounding box center [190, 219] width 110 height 19
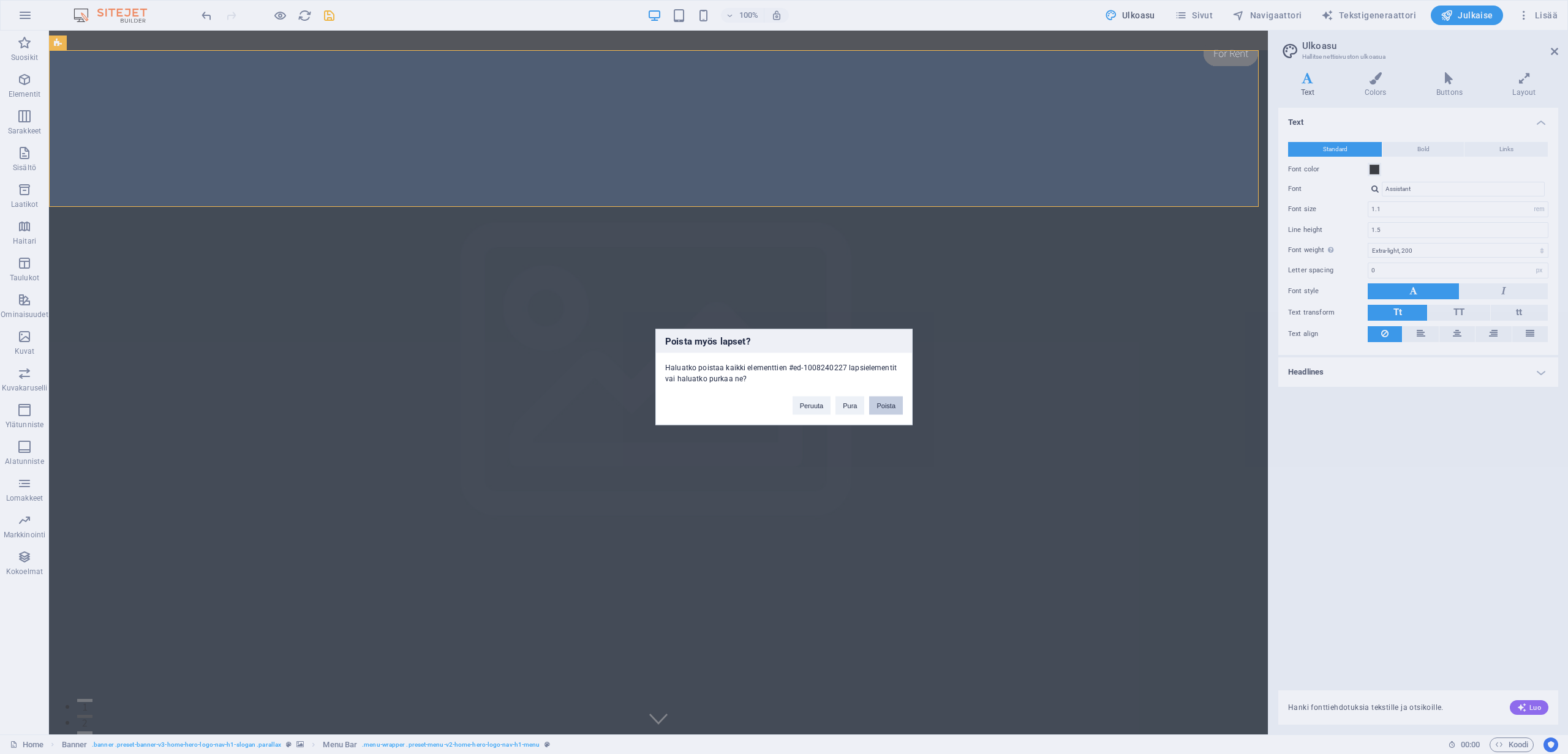
click at [892, 400] on button "Poista" at bounding box center [885, 406] width 33 height 19
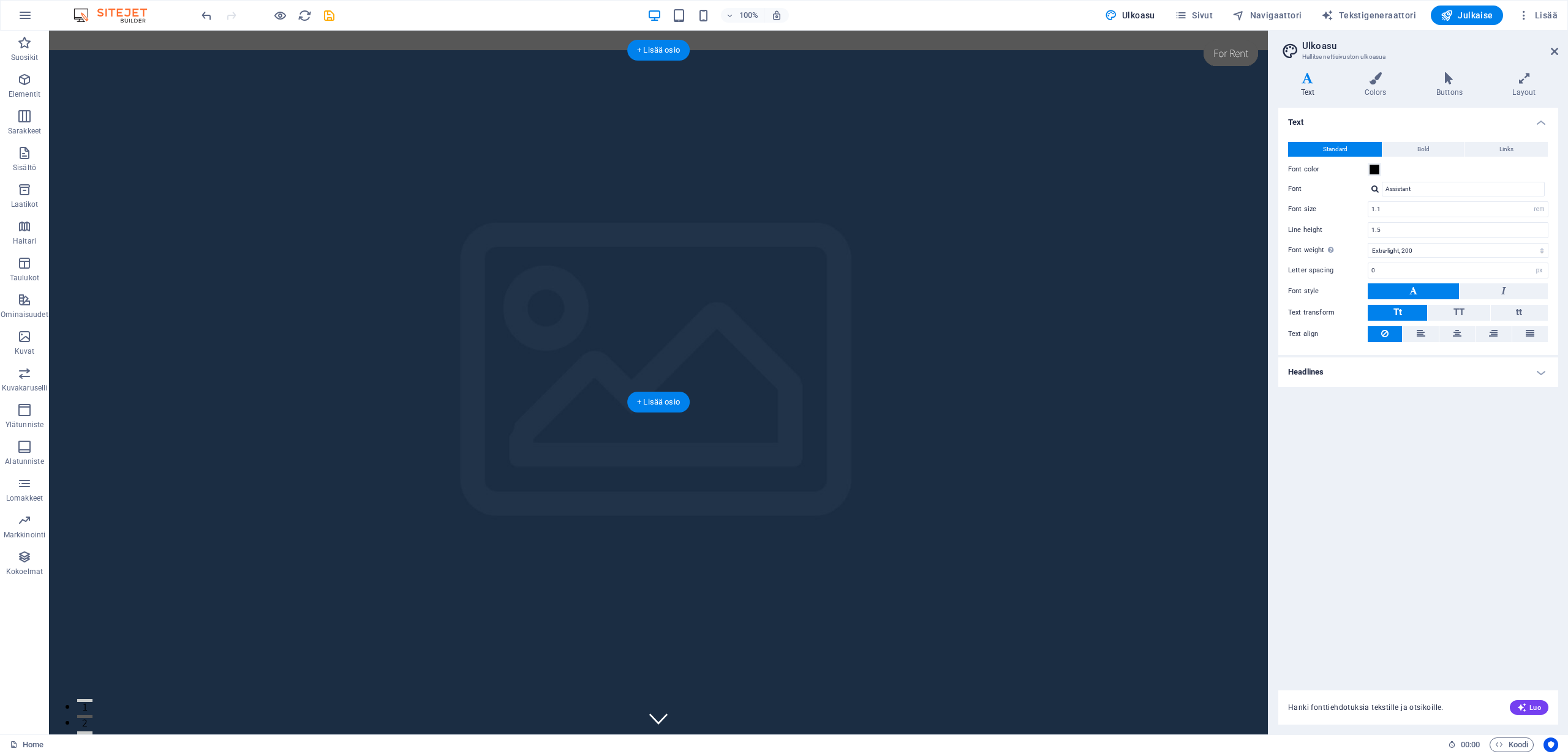
click at [577, 246] on figure at bounding box center [658, 403] width 1219 height 704
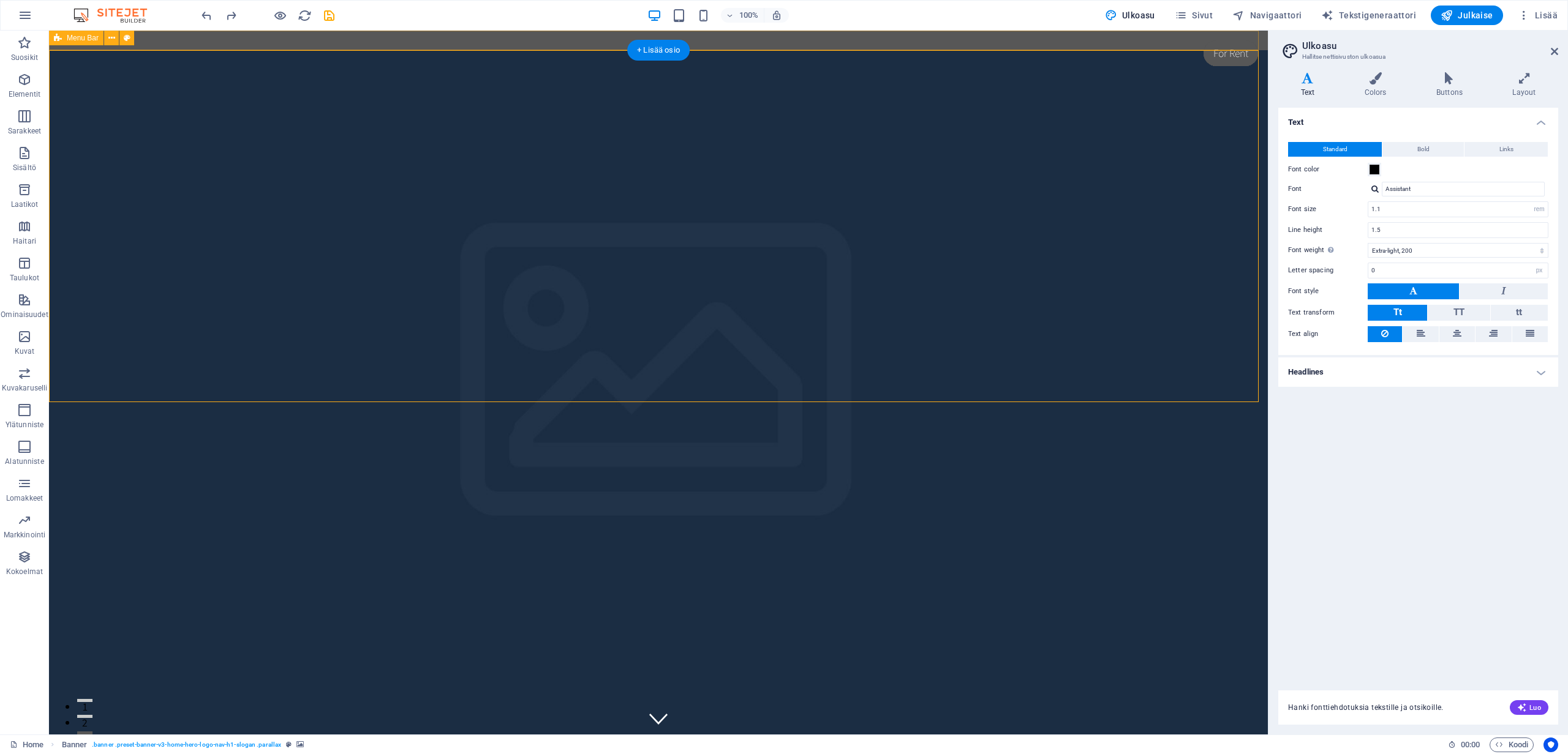
click at [186, 38] on div "Painikkeen teksti" at bounding box center [658, 40] width 1219 height 19
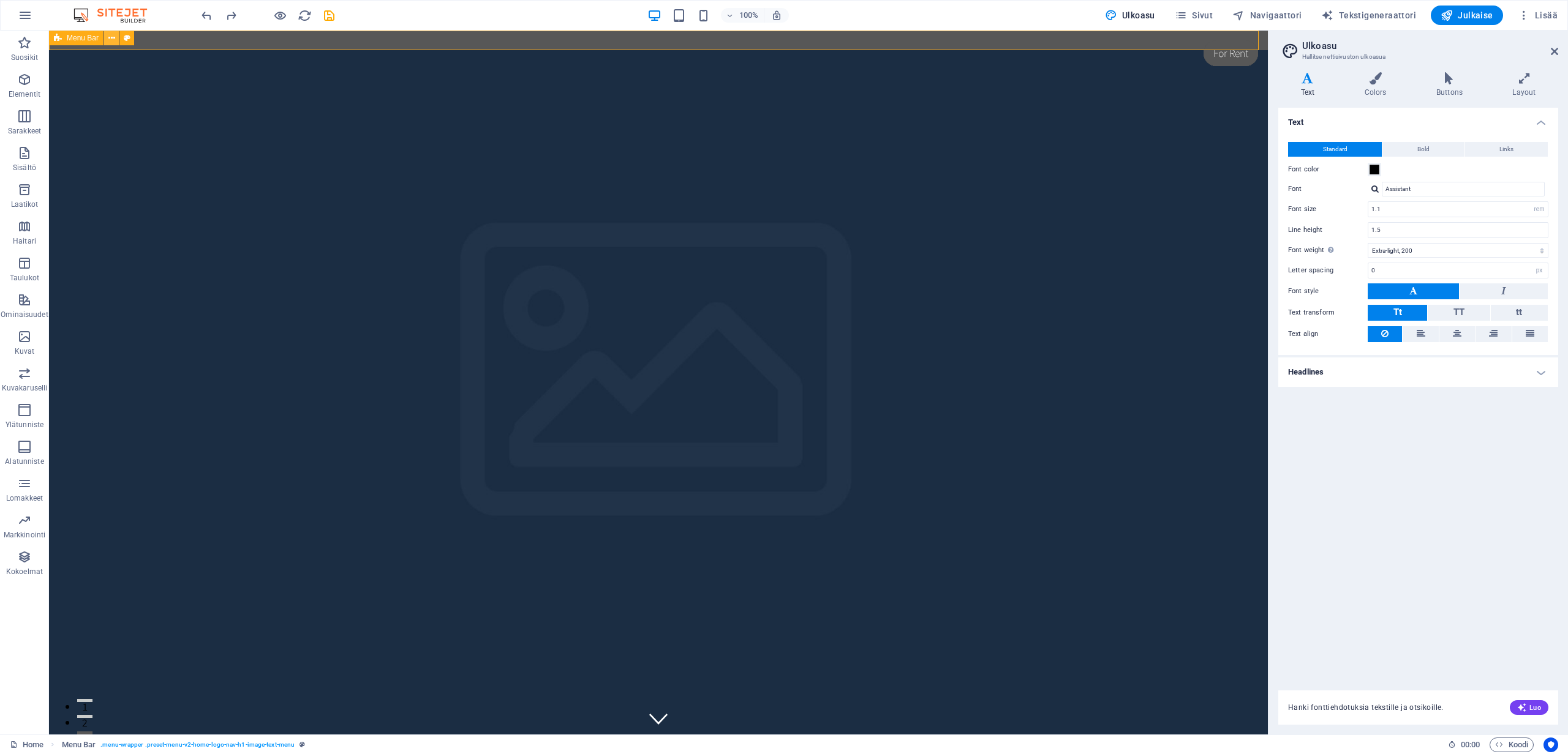
click at [108, 36] on icon at bounding box center [111, 38] width 7 height 13
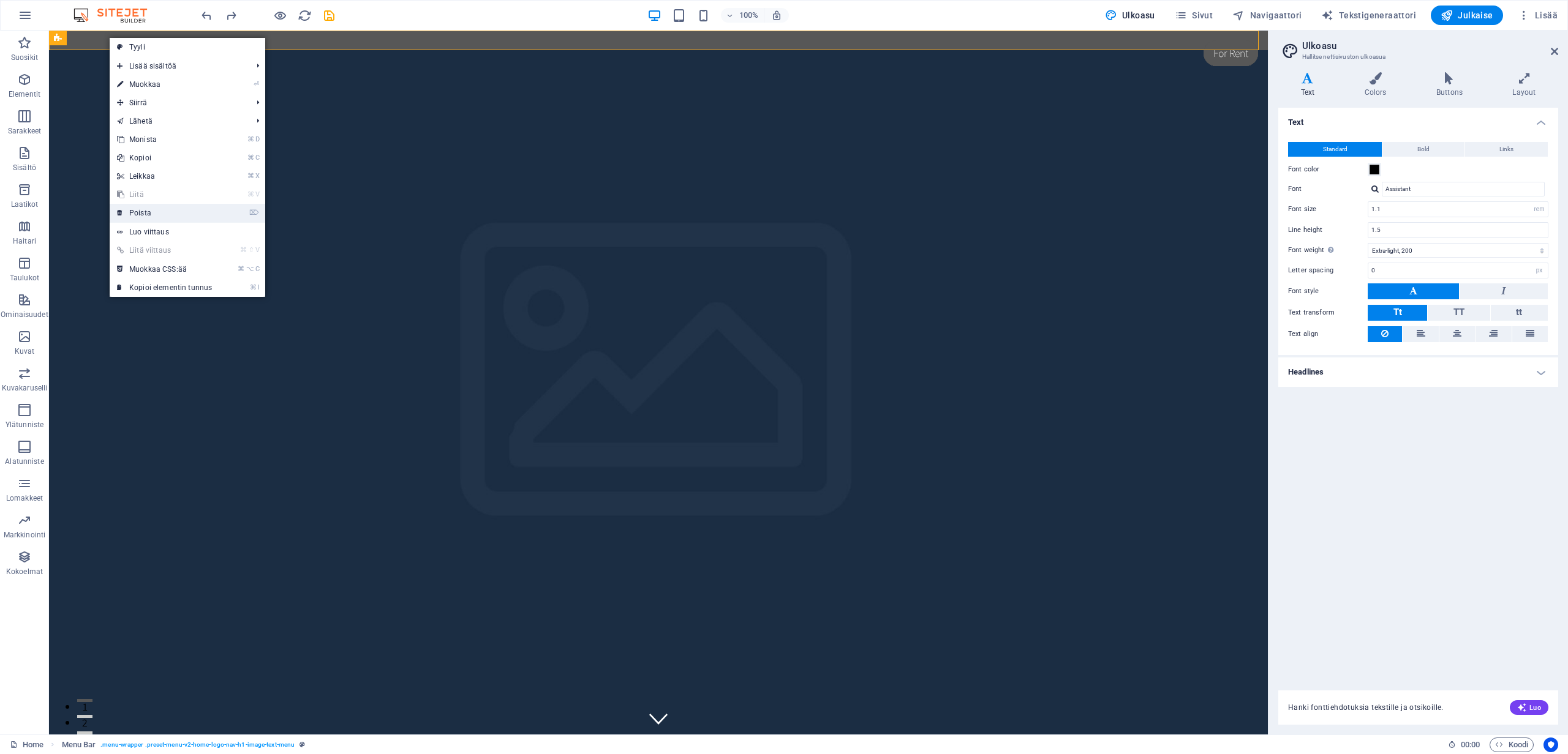
click at [143, 217] on link "⌦ Poista" at bounding box center [165, 212] width 110 height 19
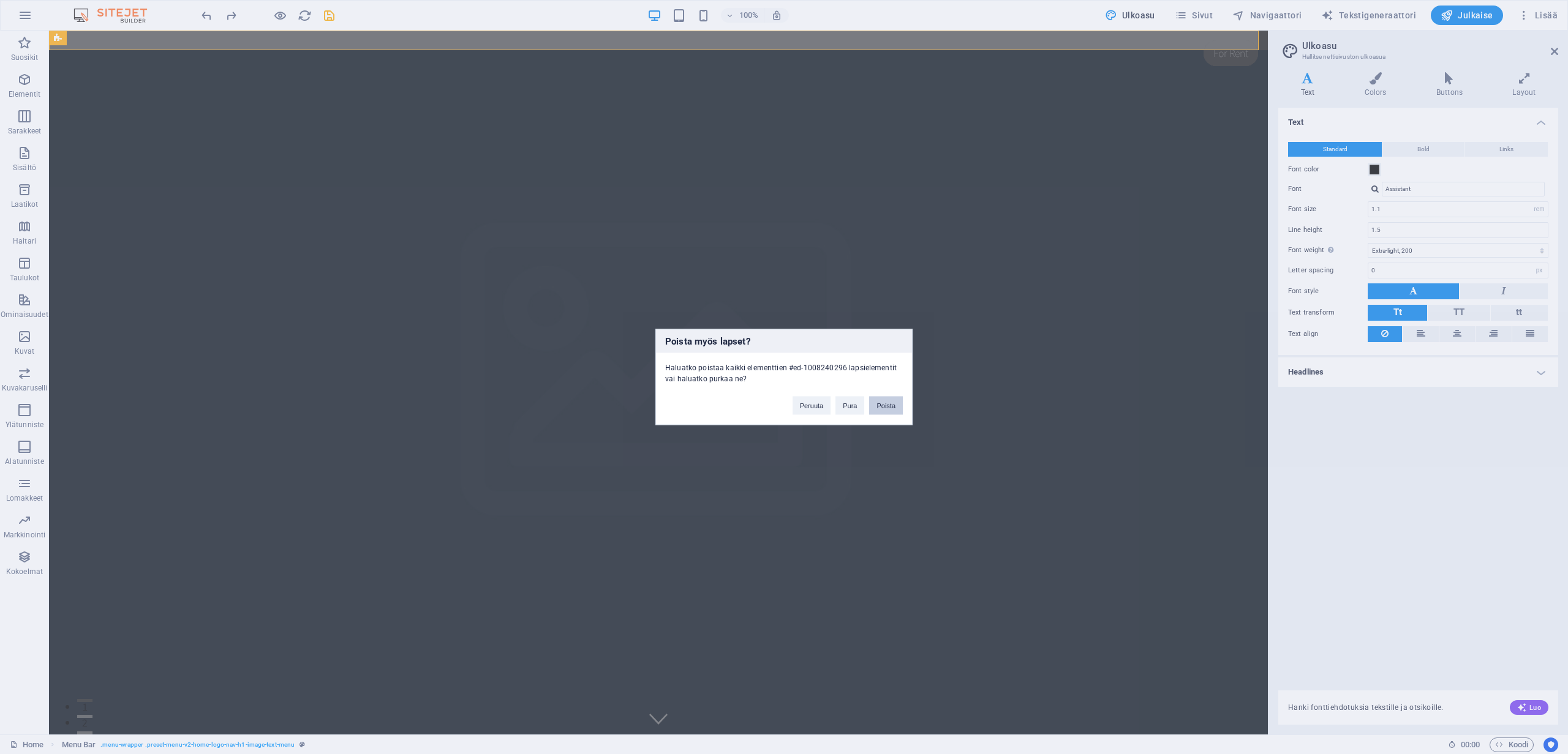
click at [879, 409] on button "Poista" at bounding box center [885, 406] width 33 height 19
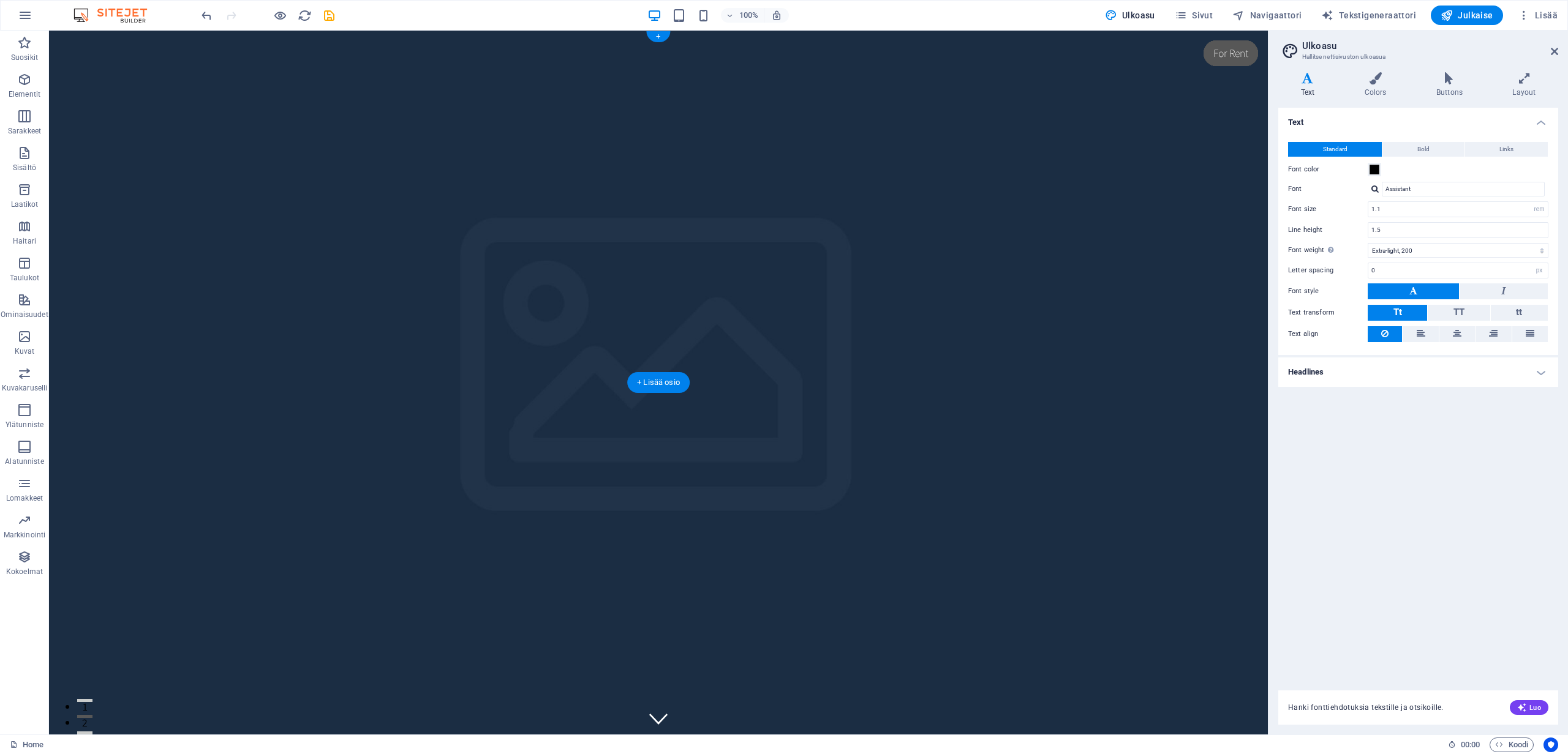
click at [656, 284] on figure at bounding box center [658, 383] width 1219 height 704
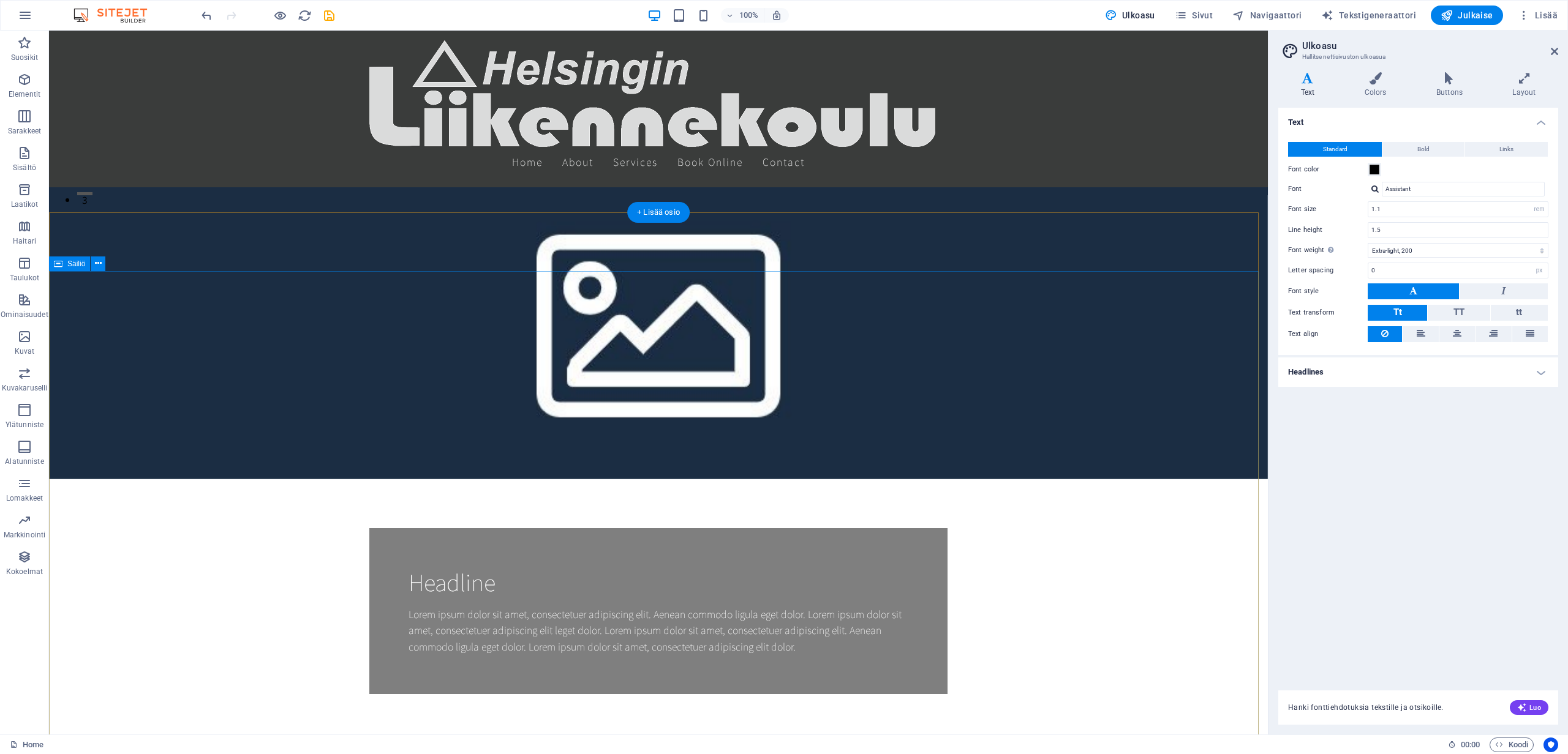
scroll to position [498, 0]
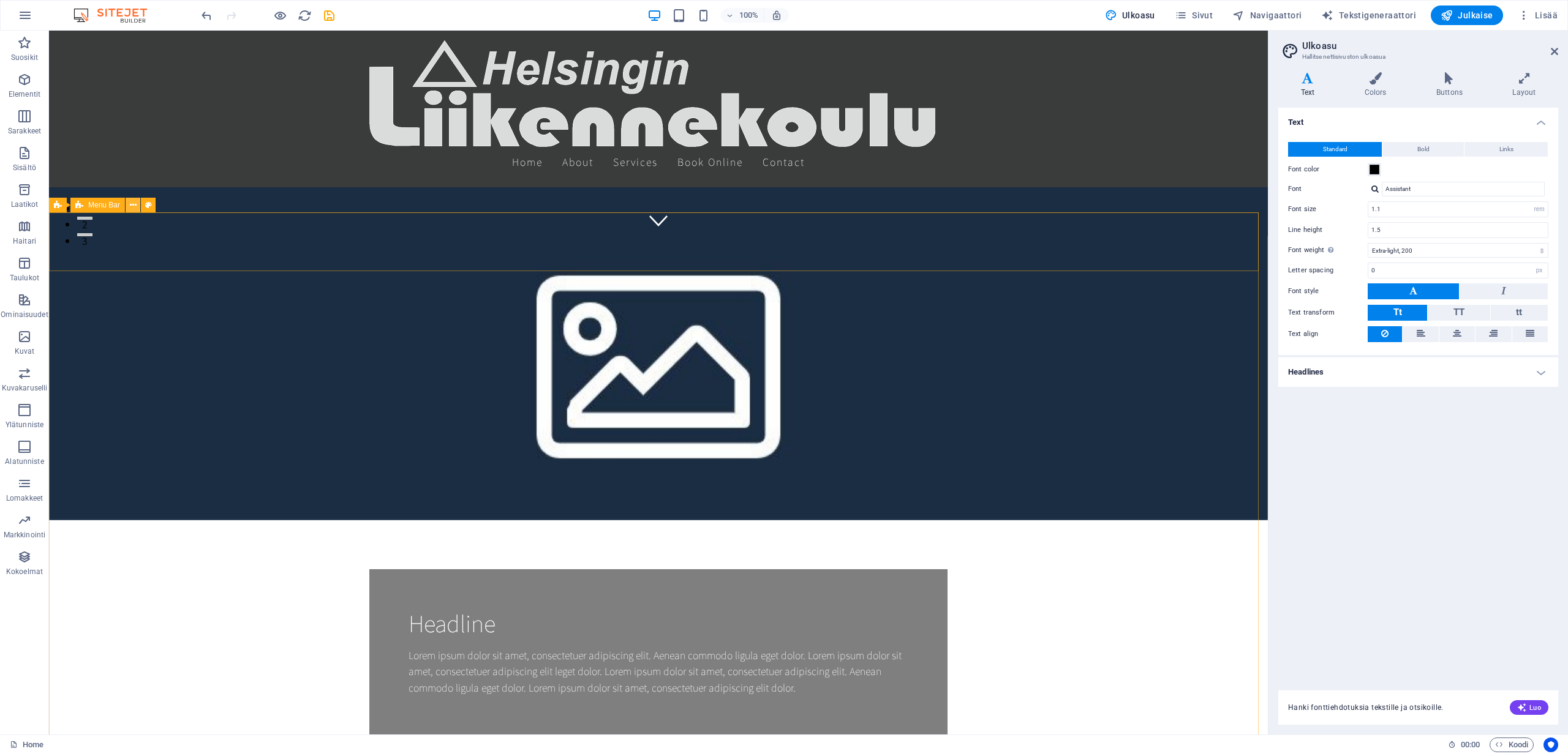
click at [135, 206] on icon at bounding box center [133, 205] width 7 height 13
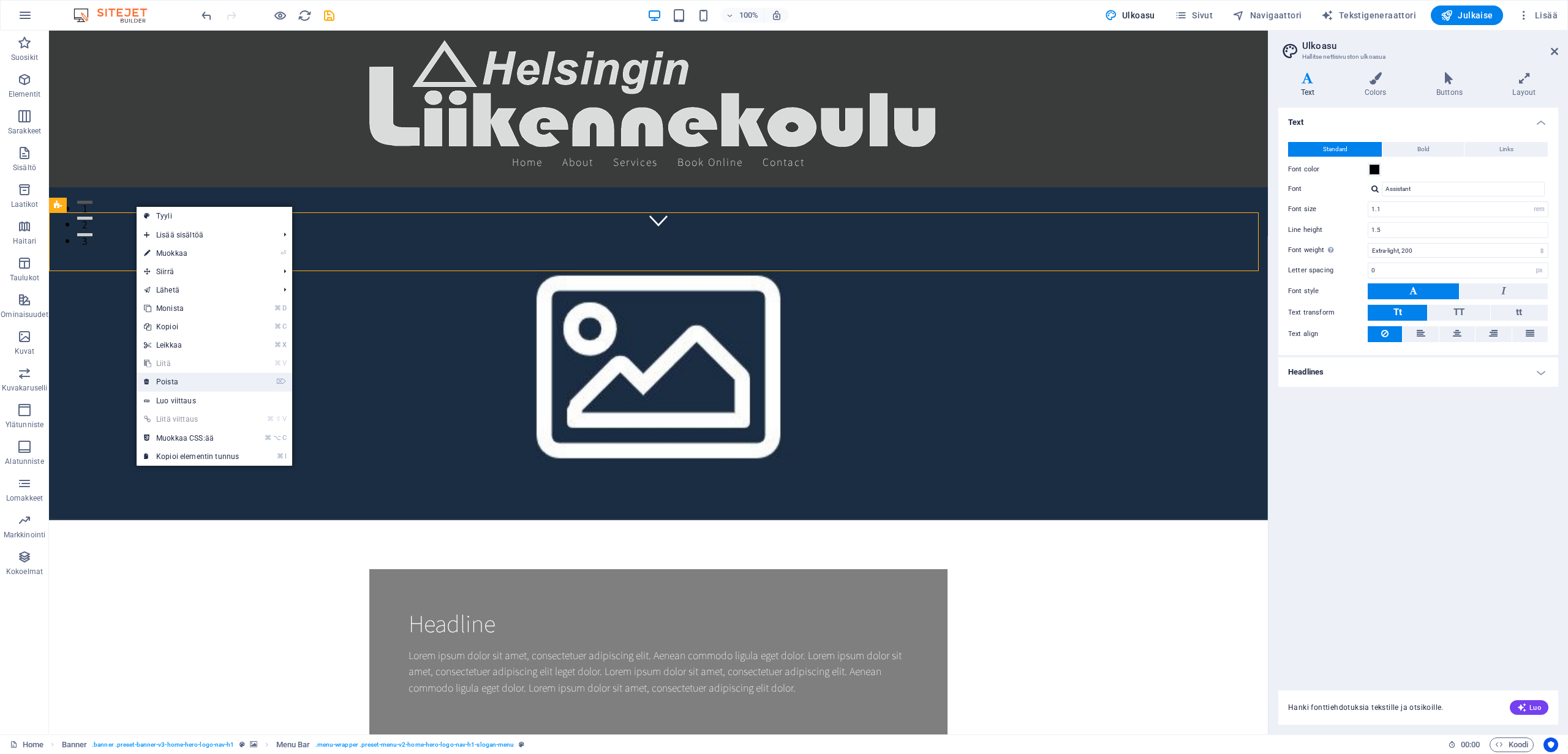
click at [175, 383] on link "⌦ Poista" at bounding box center [192, 382] width 110 height 19
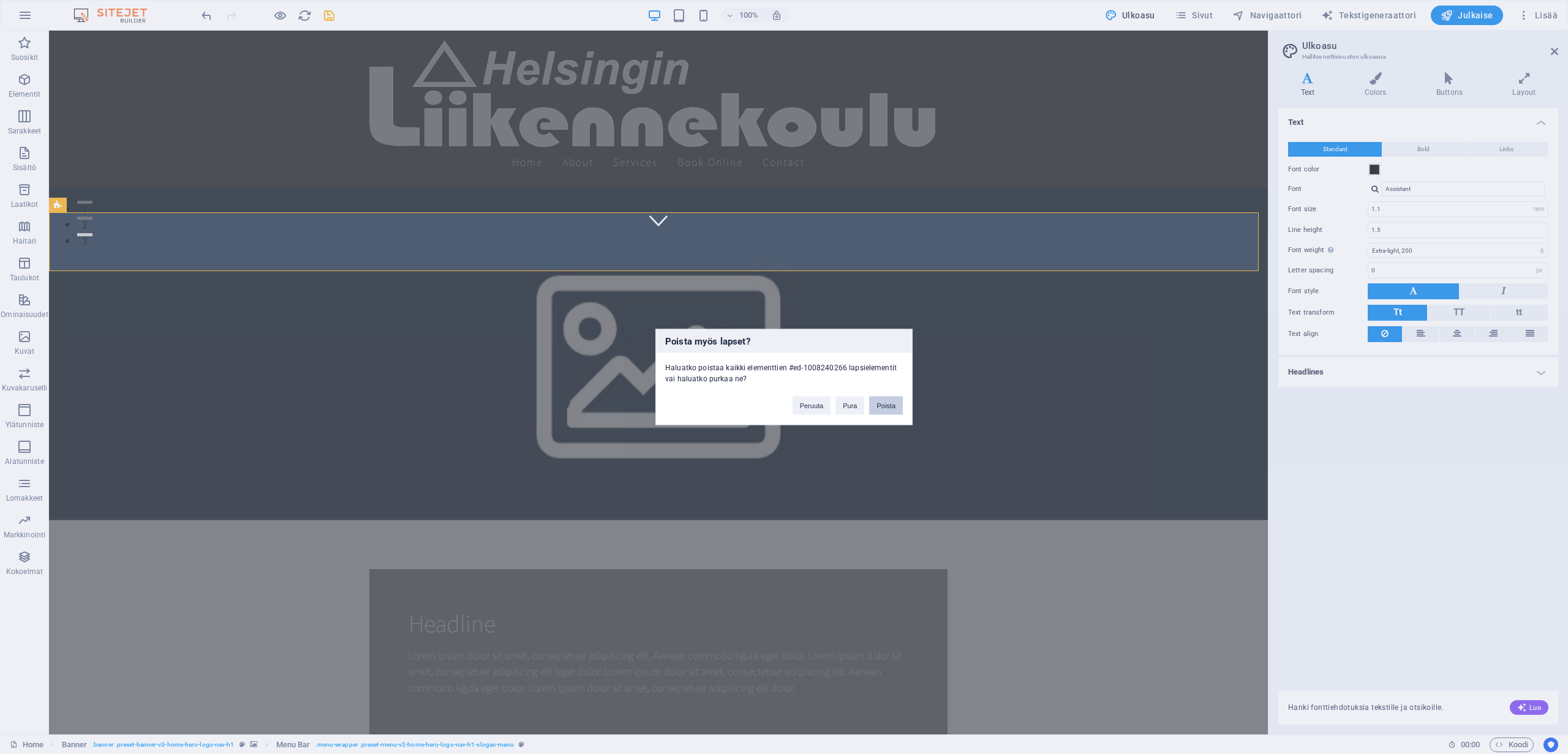
click at [882, 407] on button "Poista" at bounding box center [885, 406] width 33 height 19
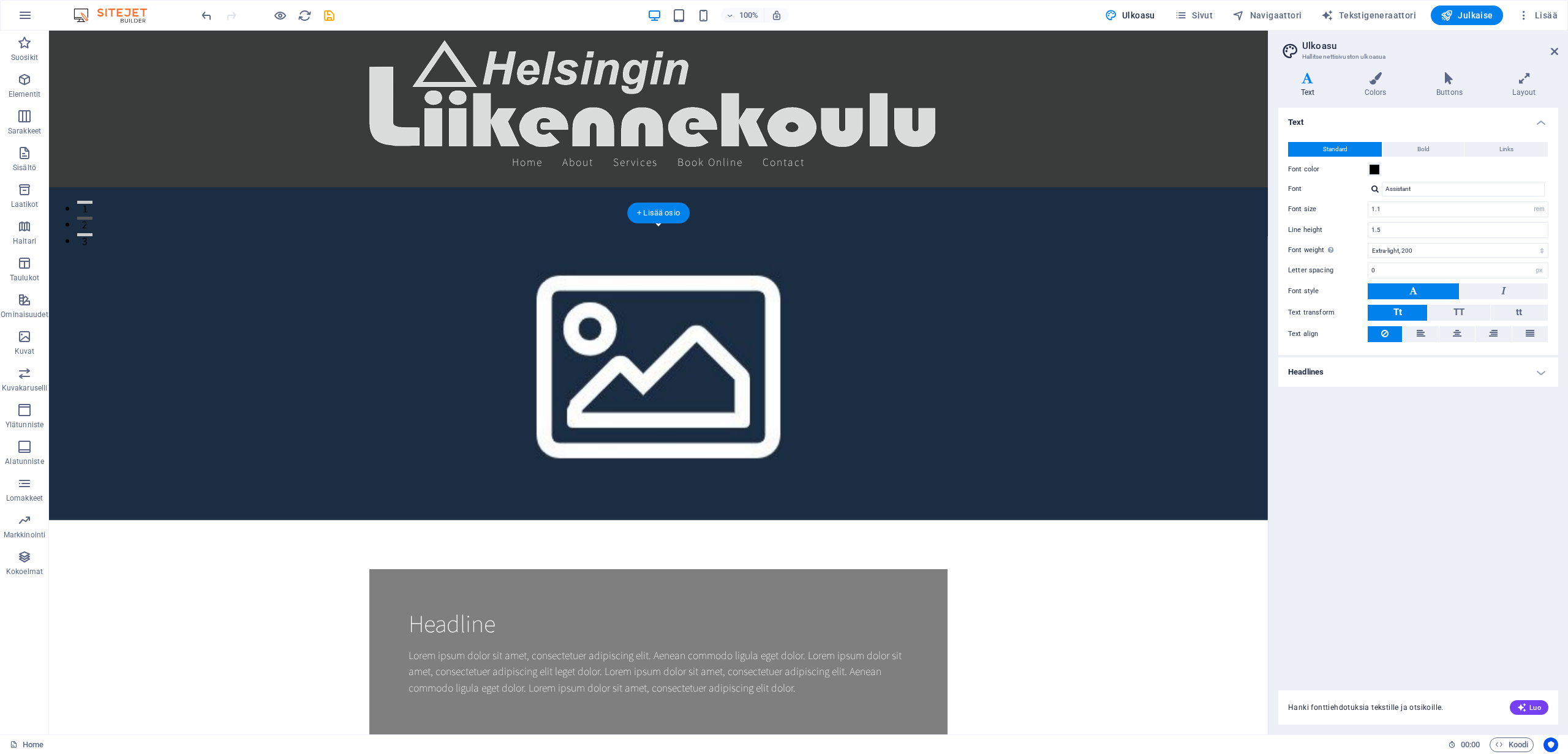
click at [733, 199] on figure at bounding box center [658, 356] width 1219 height 329
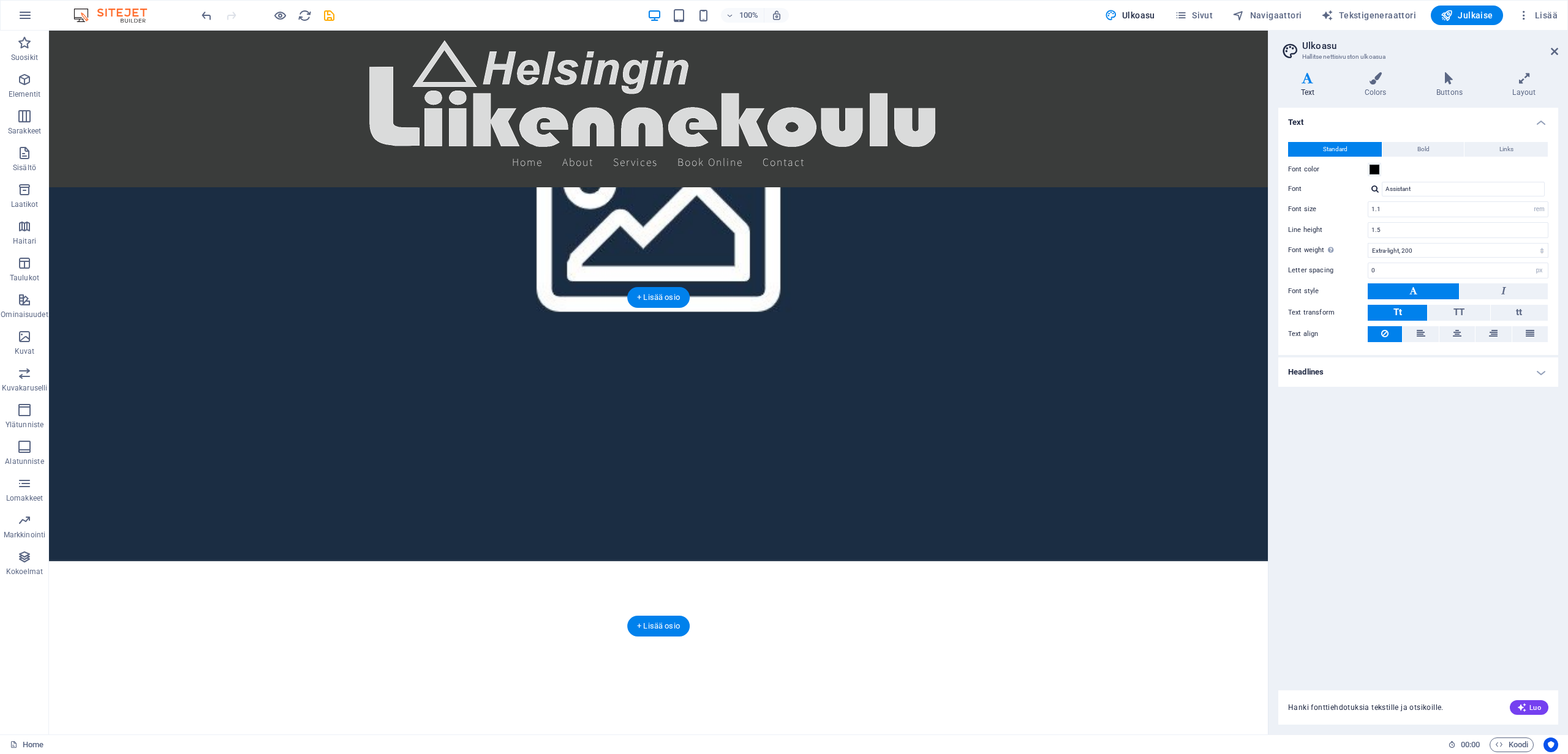
scroll to position [0, 0]
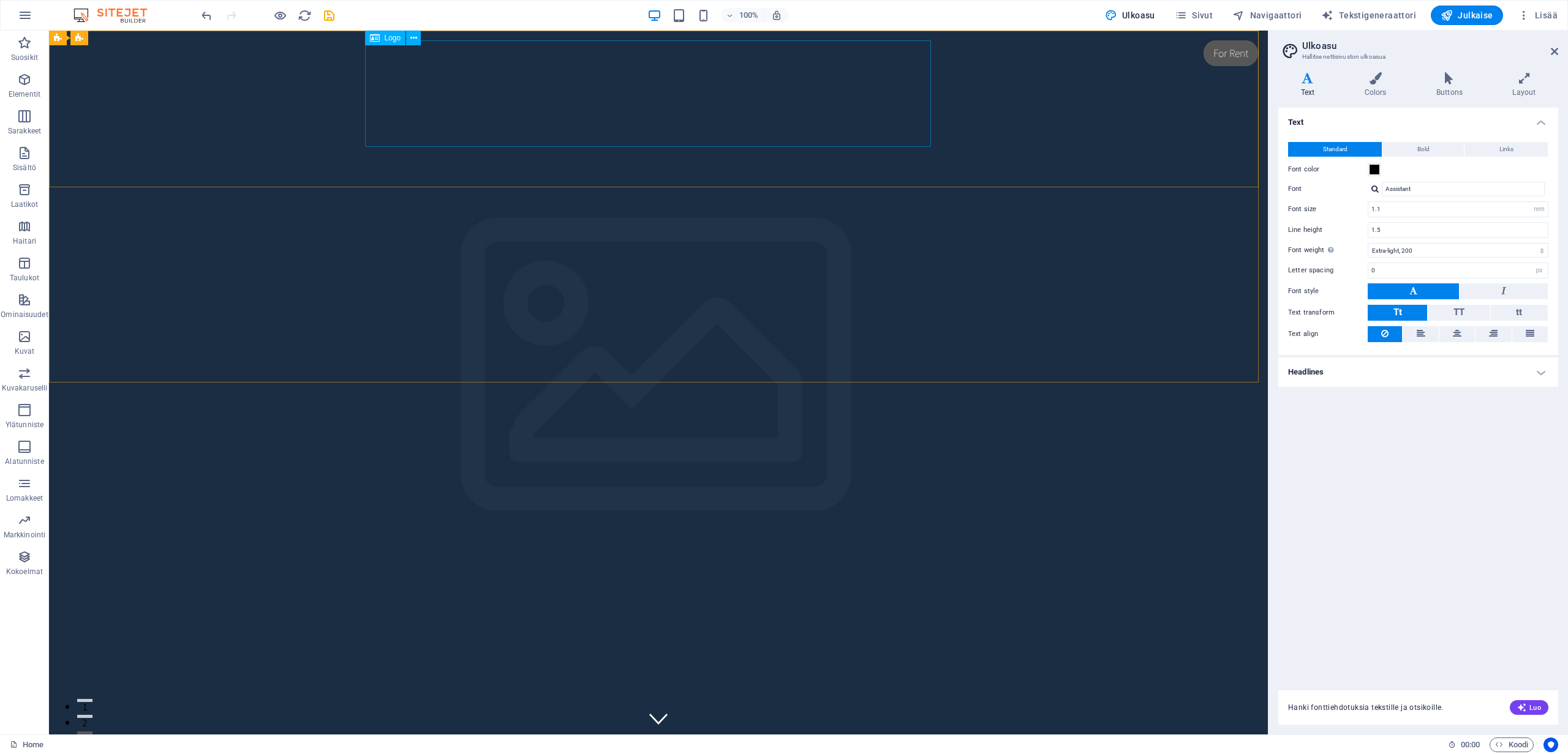
click at [388, 36] on span "Logo" at bounding box center [393, 38] width 16 height 7
click at [516, 657] on div at bounding box center [658, 709] width 578 height 106
click at [527, 657] on div at bounding box center [658, 709] width 578 height 106
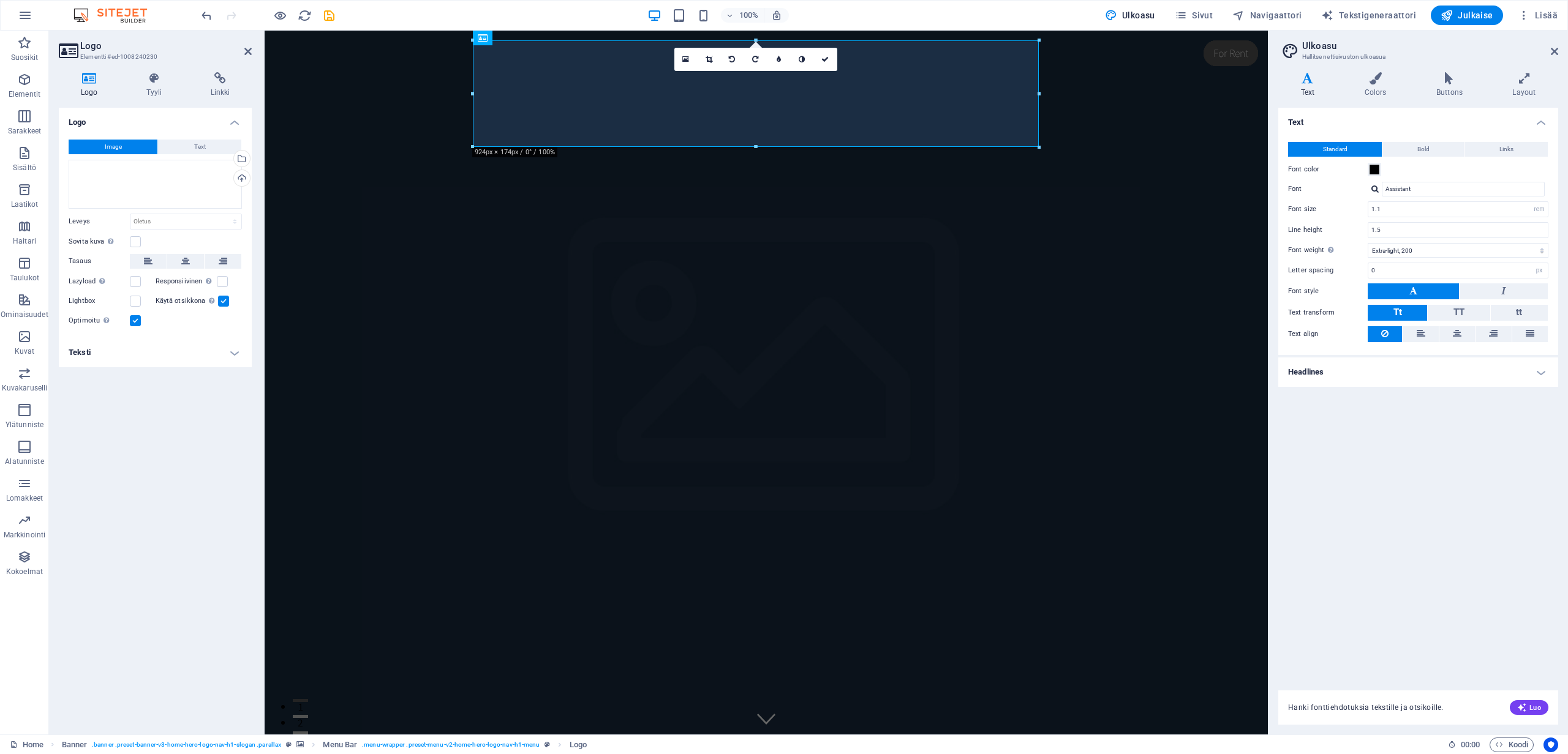
click at [96, 82] on icon at bounding box center [89, 78] width 61 height 12
click at [148, 260] on icon at bounding box center [149, 261] width 9 height 15
click at [220, 282] on label at bounding box center [222, 282] width 11 height 11
click at [0, 0] on input "Responsiivinen Lataa automaattisesti retina-kuva ja älypuhelimille optimoidut k…" at bounding box center [0, 0] width 0 height 0
click at [220, 282] on label at bounding box center [222, 282] width 11 height 11
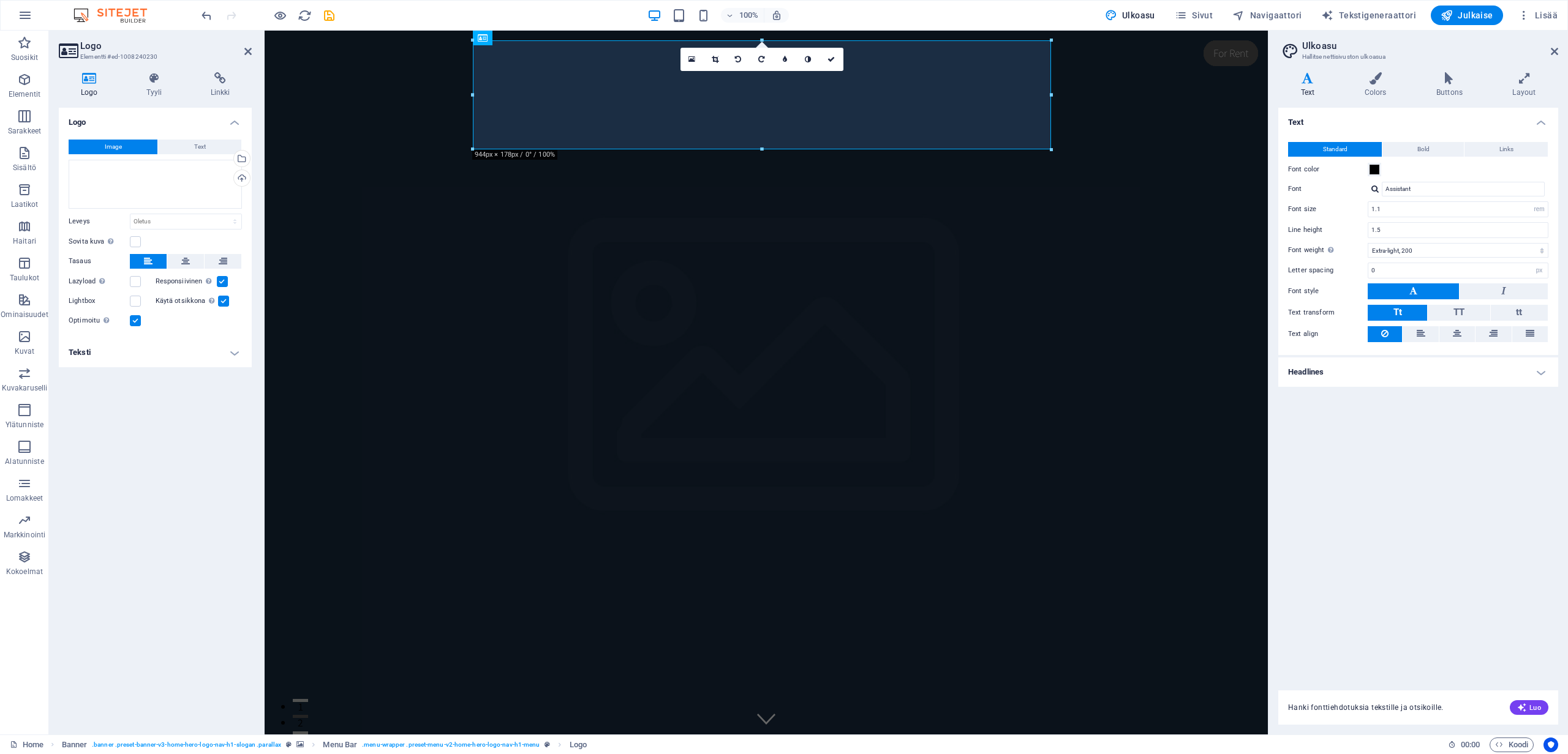
click at [0, 0] on input "Responsiivinen Lataa automaattisesti retina-kuva ja älypuhelimille optimoidut k…" at bounding box center [0, 0] width 0 height 0
click at [220, 282] on label at bounding box center [222, 282] width 11 height 11
click at [0, 0] on input "Responsiivinen Lataa automaattisesti retina-kuva ja älypuhelimille optimoidut k…" at bounding box center [0, 0] width 0 height 0
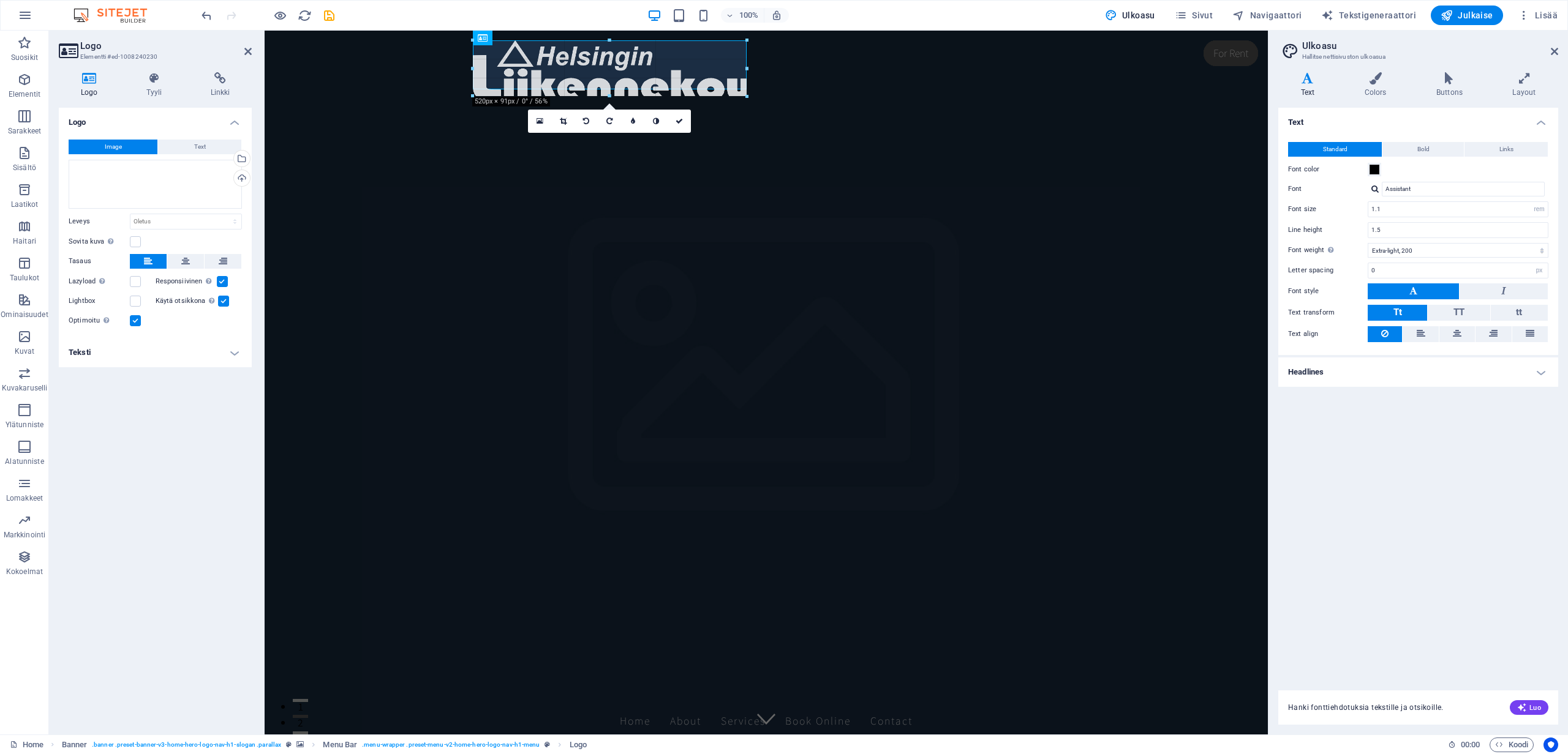
drag, startPoint x: 1049, startPoint y: 148, endPoint x: 551, endPoint y: 88, distance: 501.6
type input "447"
select select "px"
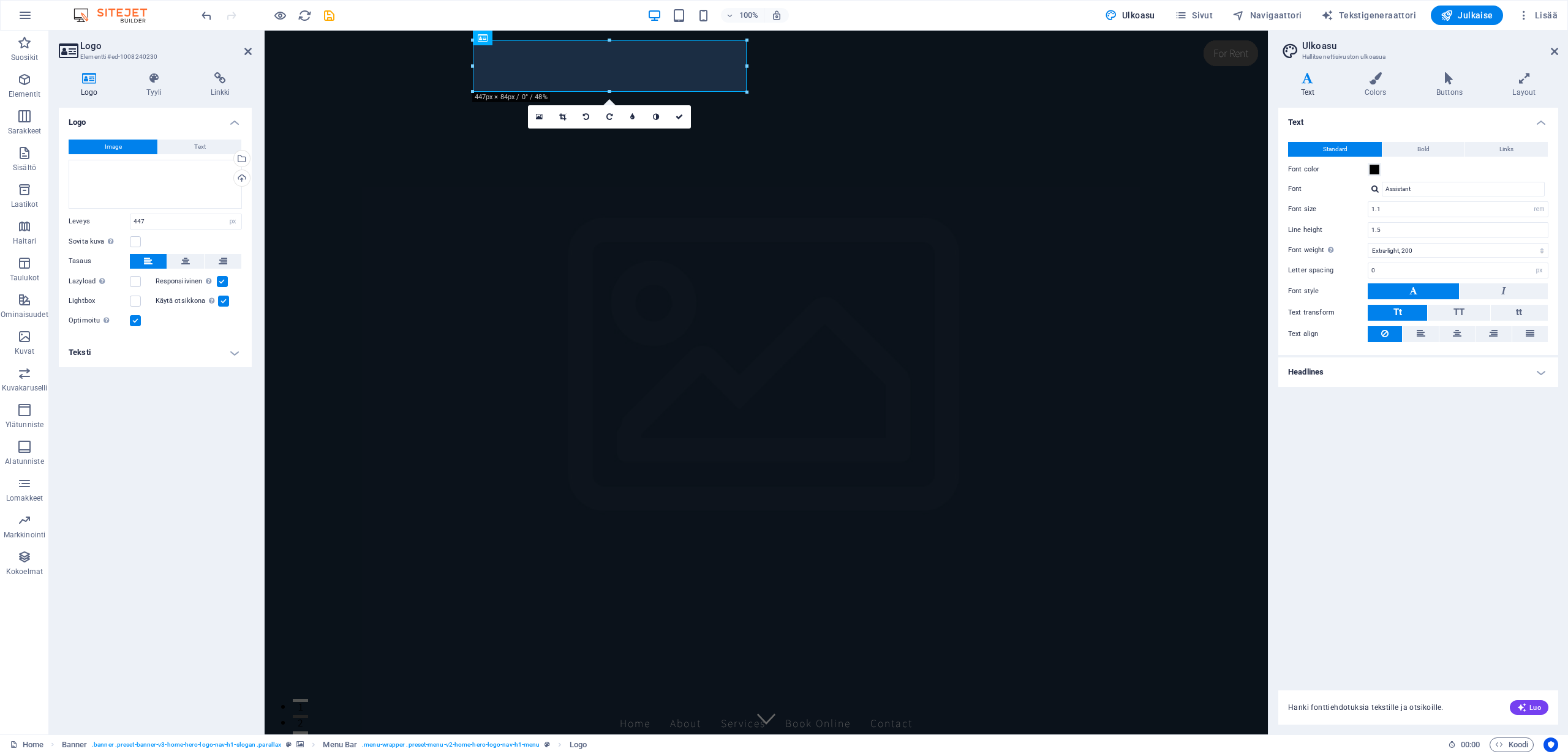
click at [676, 244] on figure at bounding box center [766, 383] width 1003 height 704
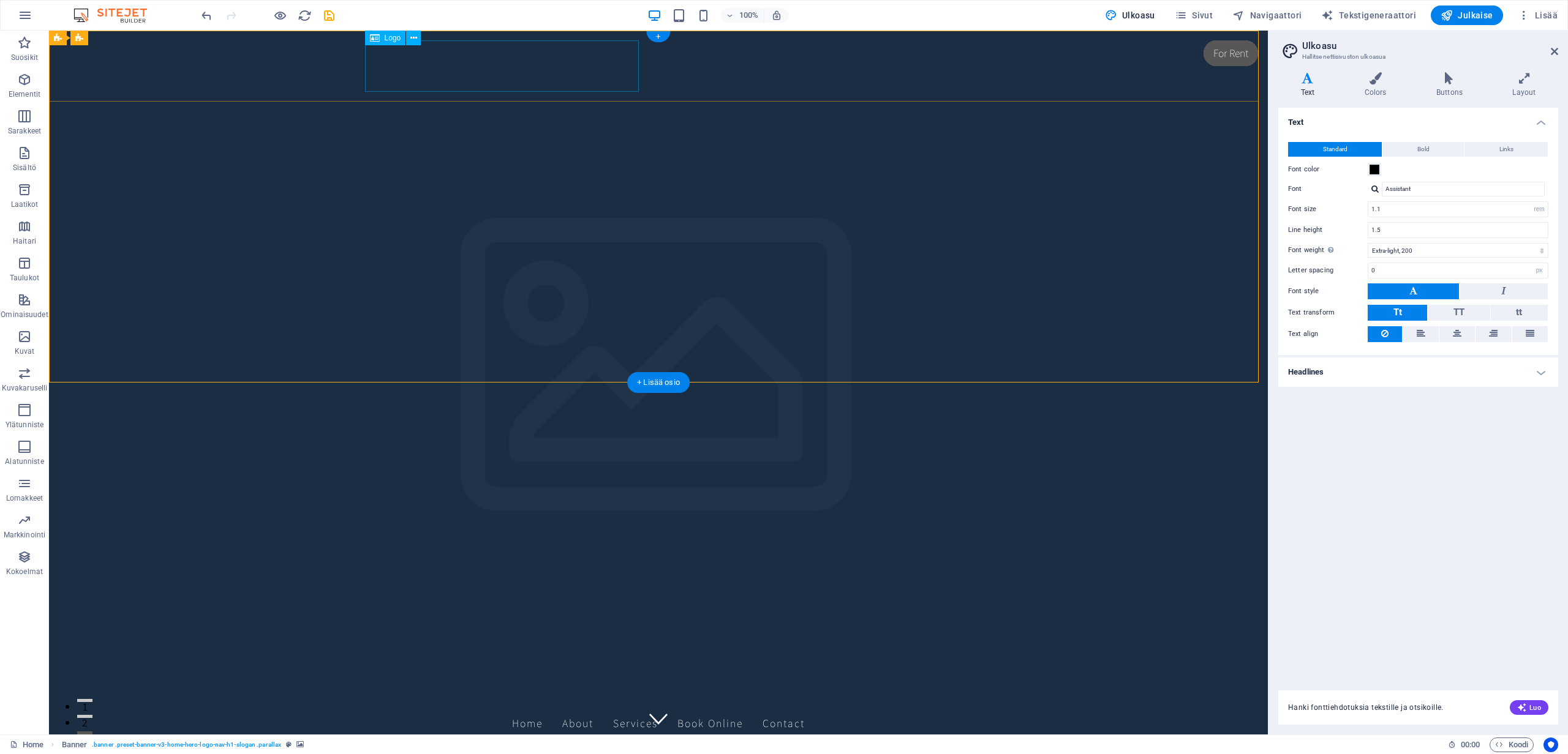
click at [545, 657] on div at bounding box center [658, 682] width 578 height 51
click at [861, 657] on div at bounding box center [658, 711] width 578 height 109
drag, startPoint x: 939, startPoint y: 146, endPoint x: 907, endPoint y: 133, distance: 34.5
click at [907, 657] on div at bounding box center [658, 711] width 578 height 109
click at [599, 657] on div at bounding box center [658, 711] width 578 height 109
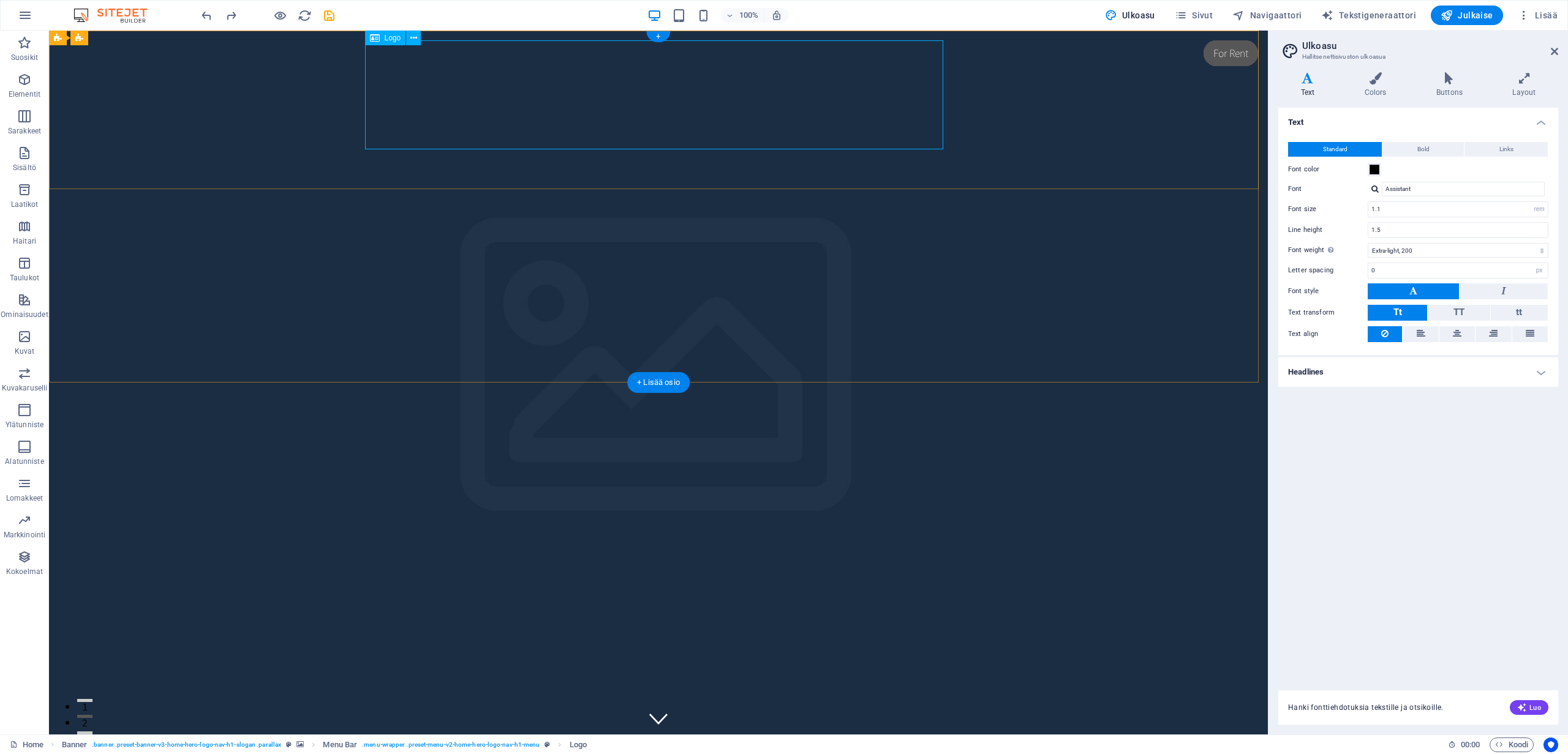
click at [599, 657] on div at bounding box center [658, 711] width 578 height 109
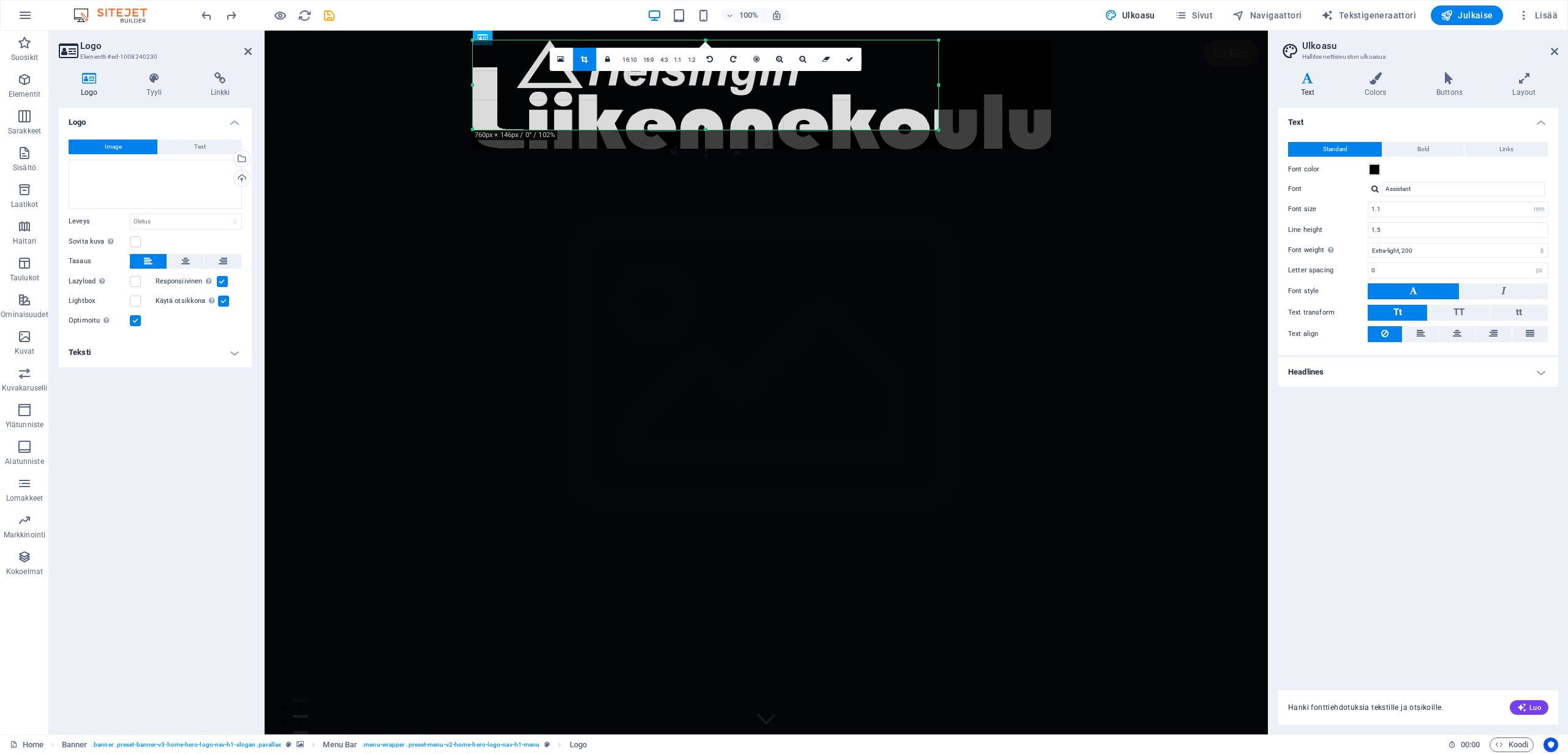
drag, startPoint x: 1049, startPoint y: 148, endPoint x: 936, endPoint y: 128, distance: 114.8
click at [936, 128] on div at bounding box center [939, 131] width 7 height 7
type input "760"
select select "px"
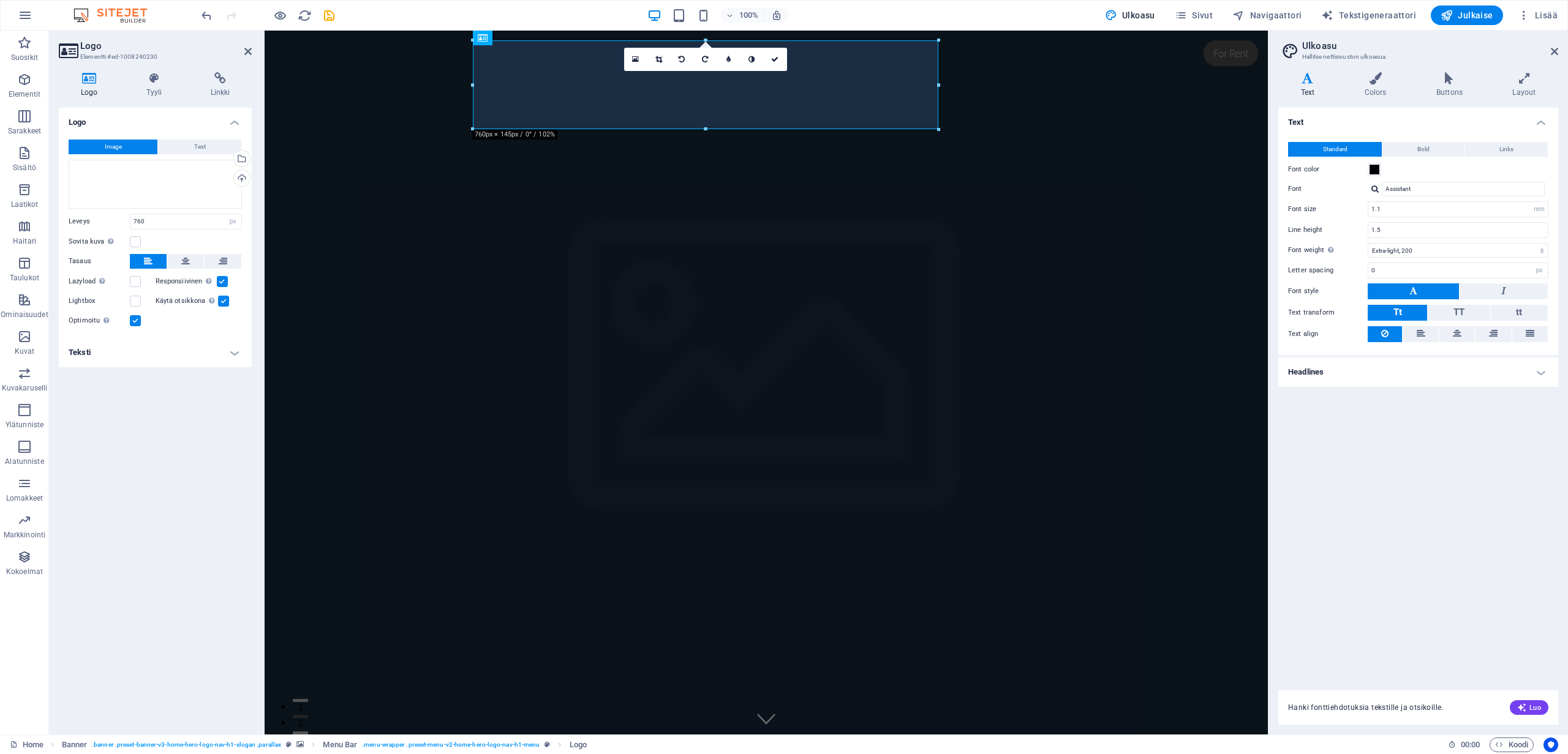
select select "DISABLED_OPTION_VALUE"
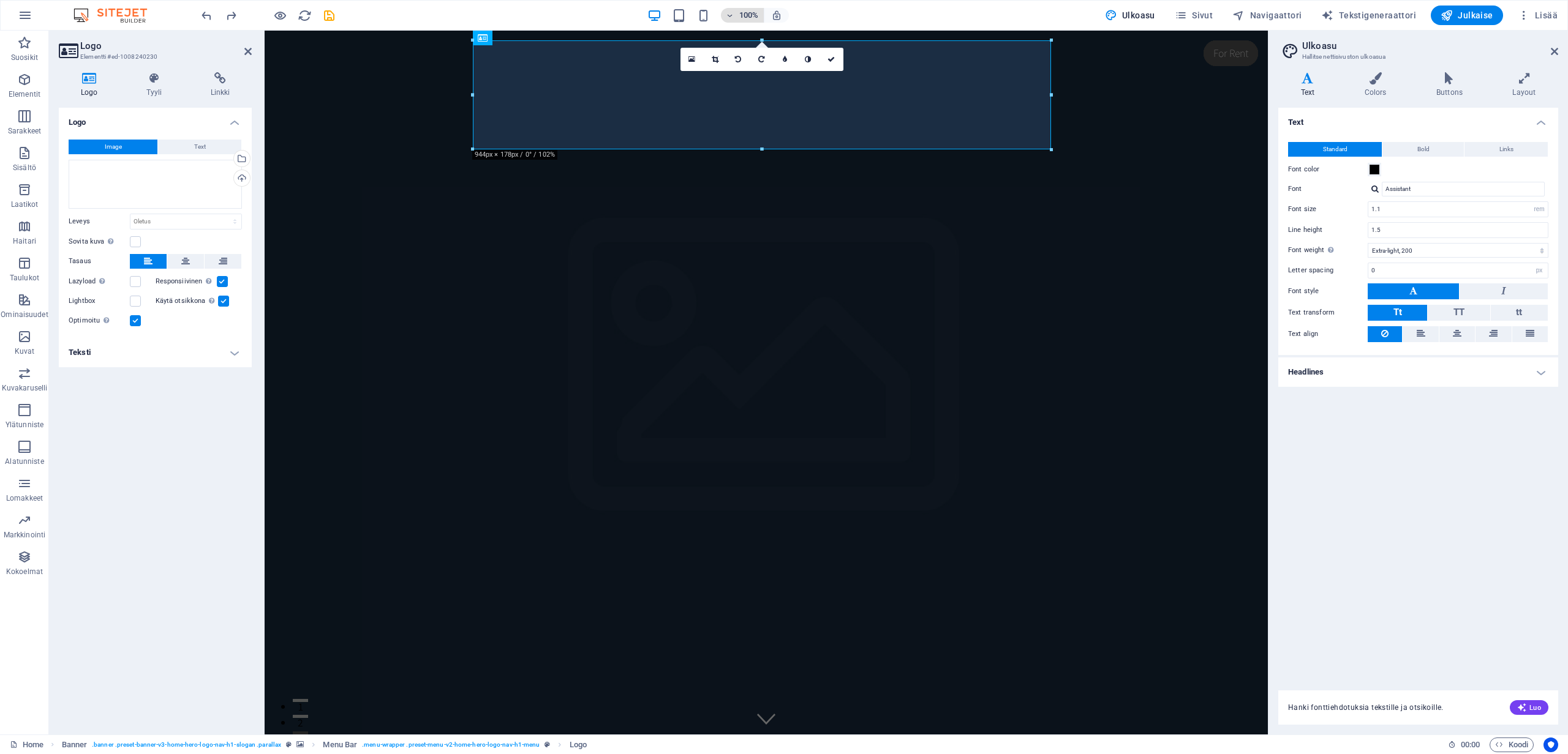
click at [733, 16] on icon "button" at bounding box center [730, 16] width 9 height 8
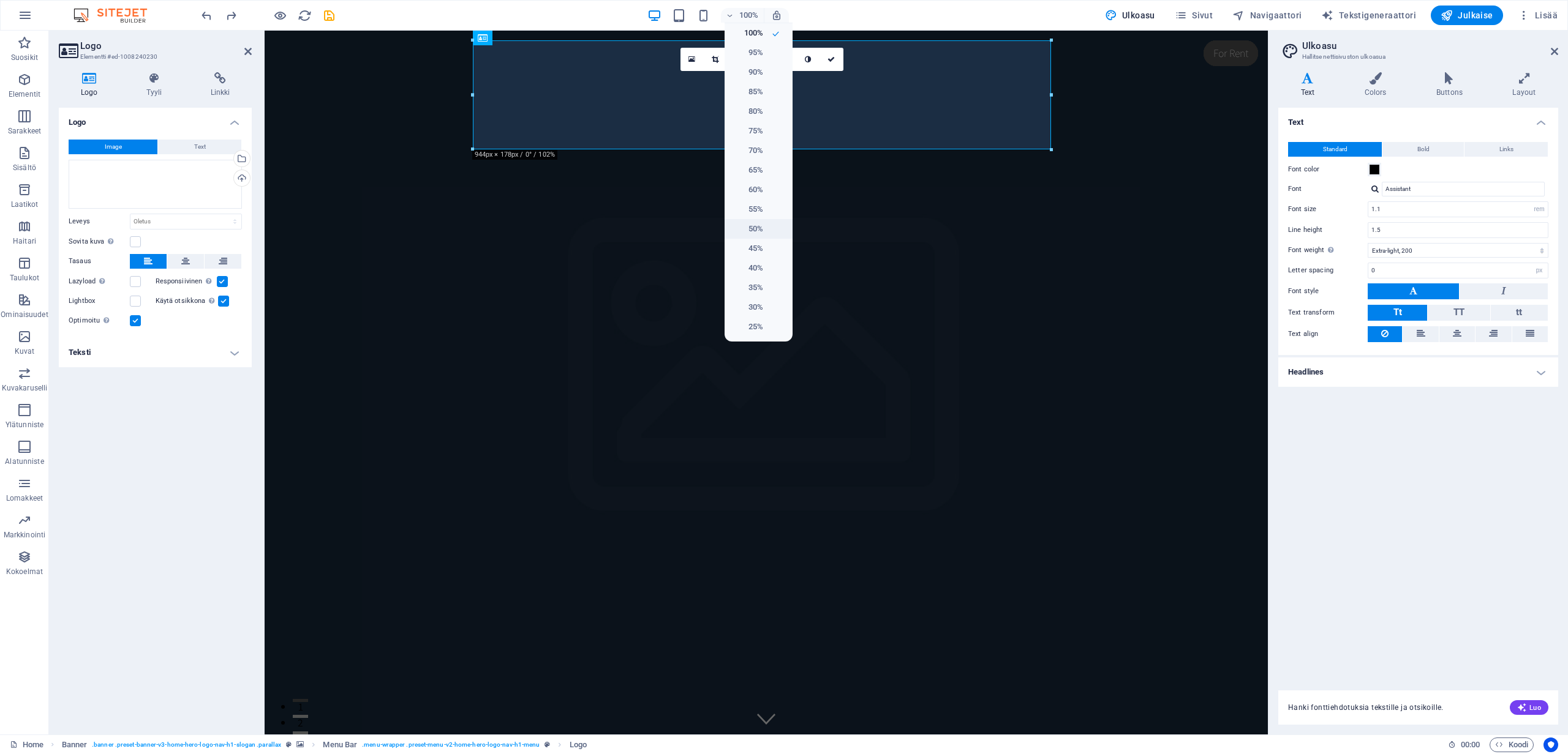
click at [759, 225] on h6 "50%" at bounding box center [748, 229] width 31 height 15
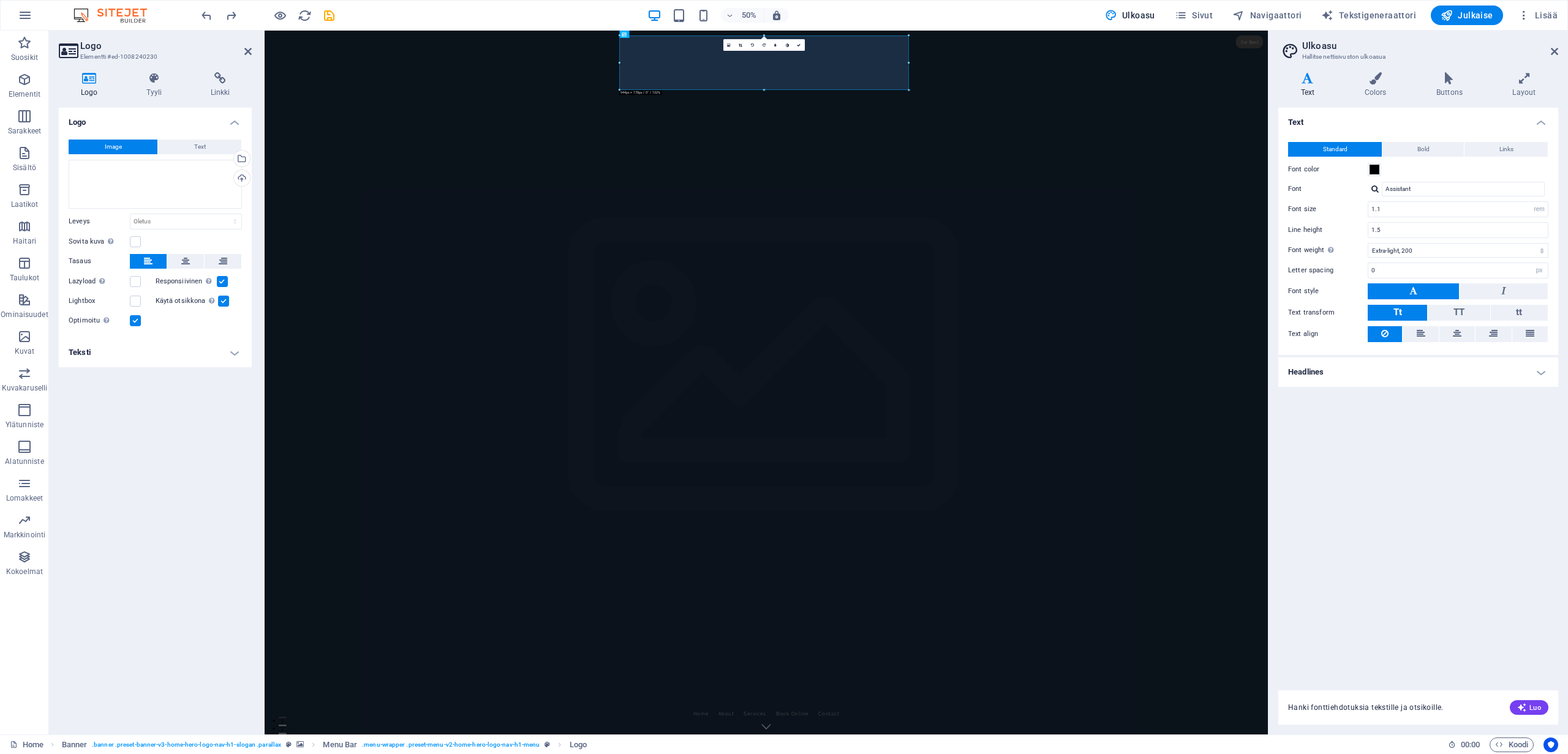
click at [1254, 420] on figure at bounding box center [1268, 734] width 2006 height 1408
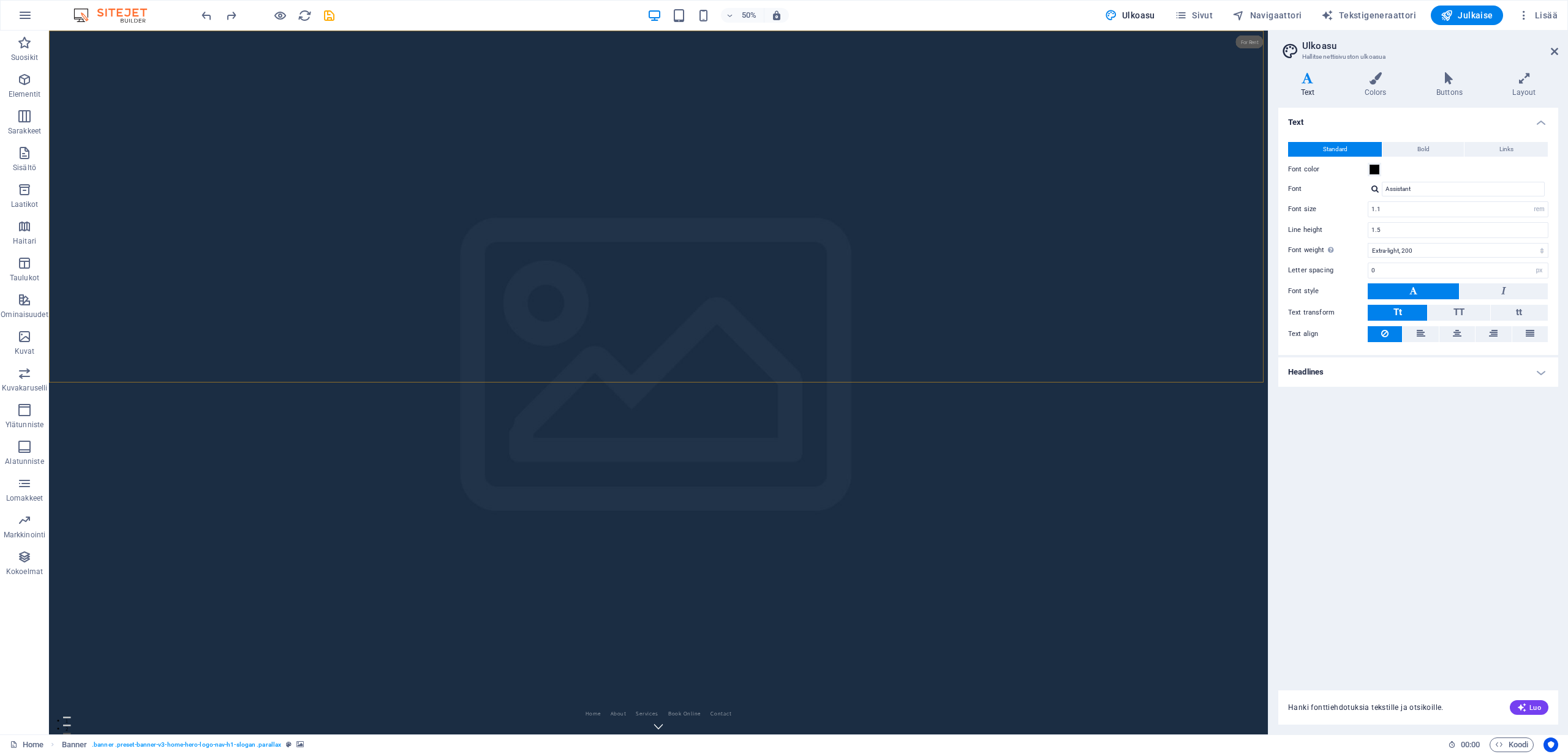
click at [1205, 329] on figure at bounding box center [1268, 734] width 2437 height 1408
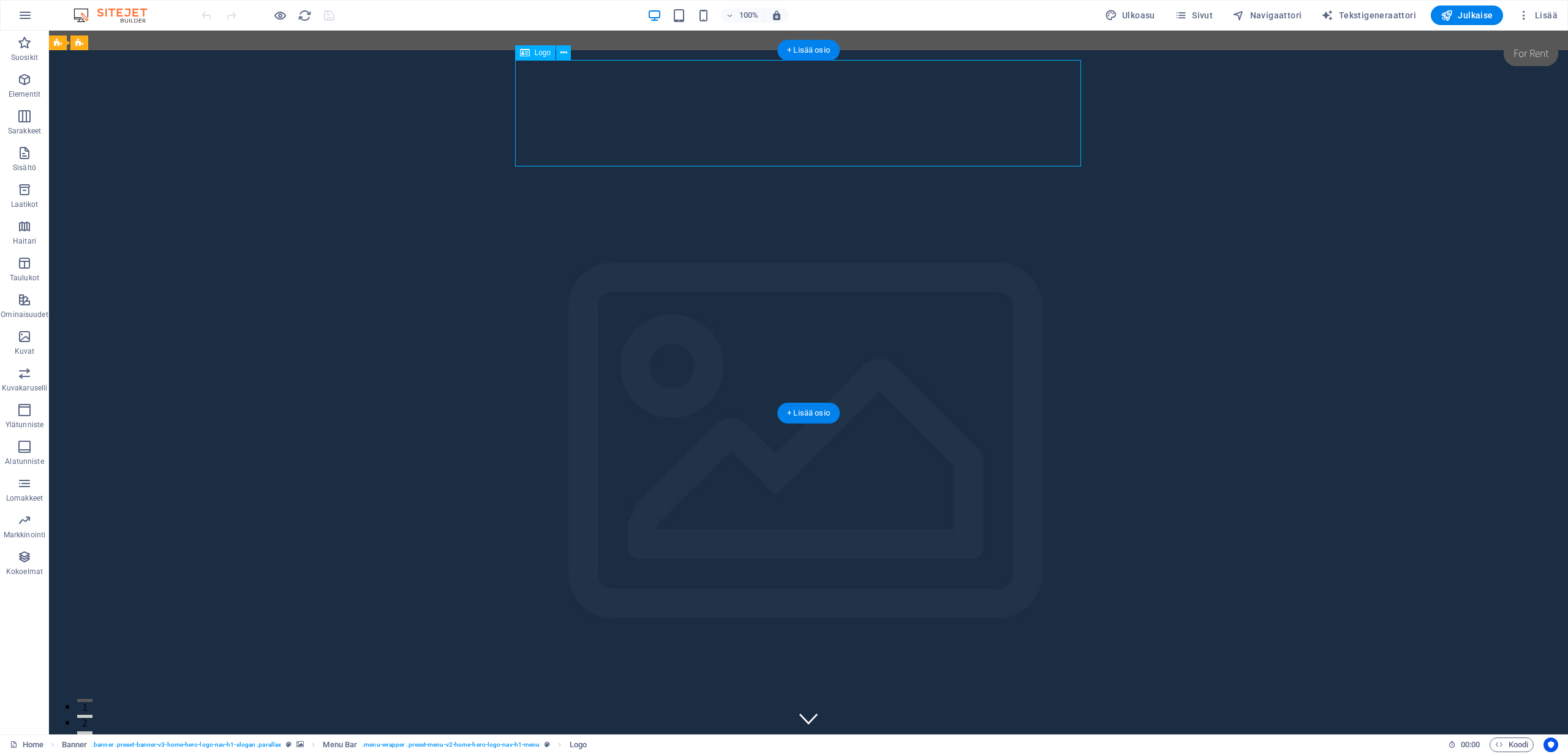
click at [903, 679] on div at bounding box center [809, 732] width 578 height 106
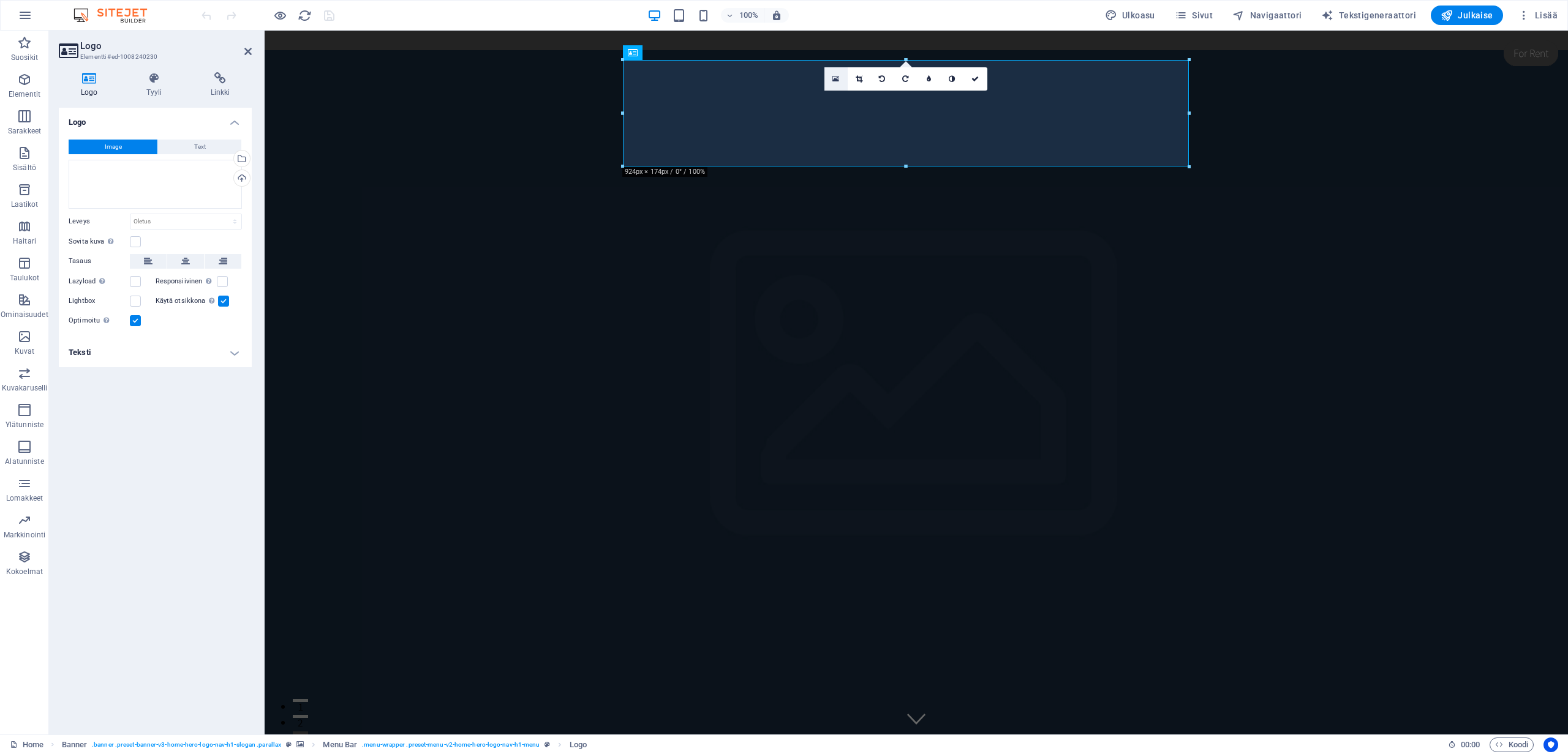
click at [834, 77] on icon at bounding box center [835, 79] width 7 height 9
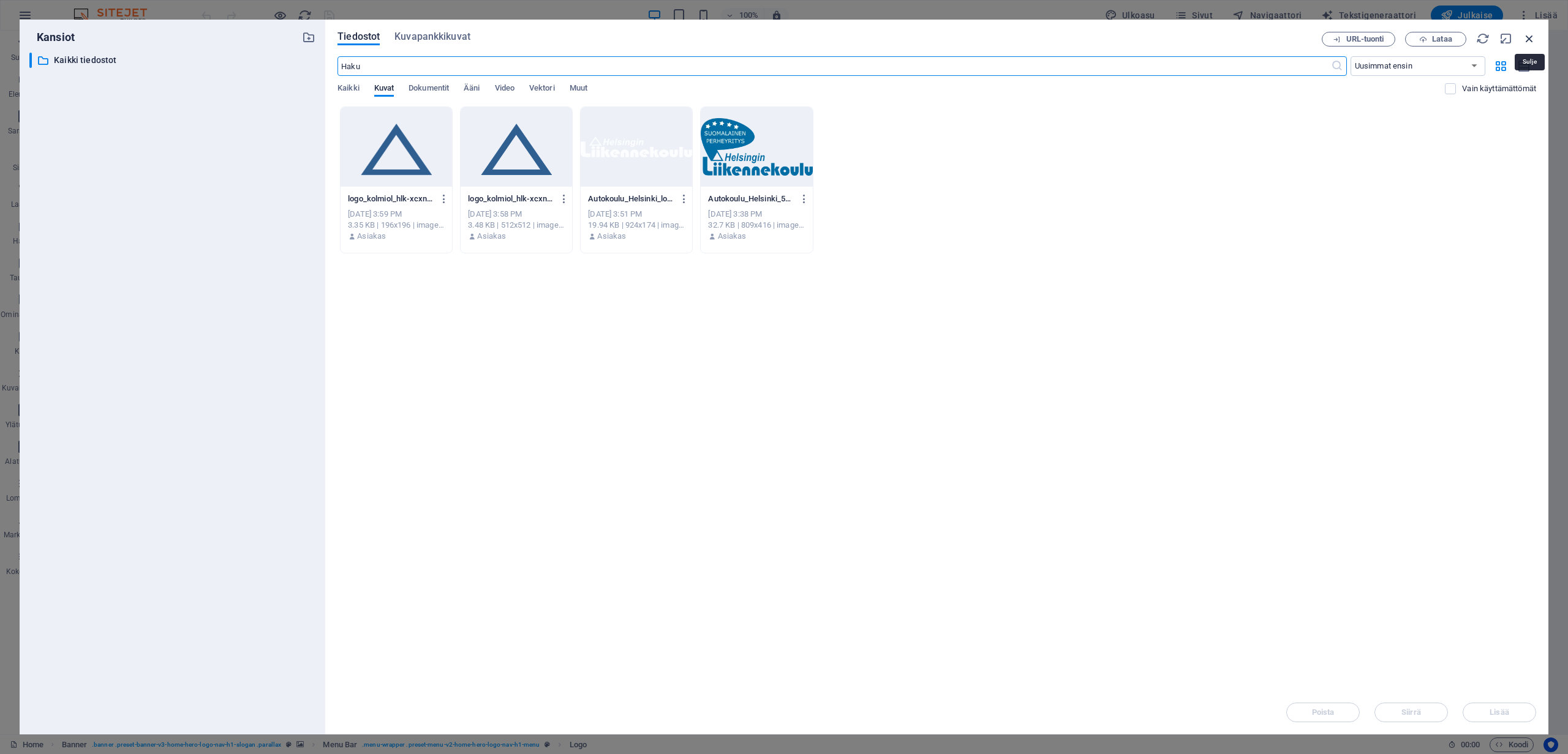
click at [1531, 37] on icon "button" at bounding box center [1529, 39] width 13 height 13
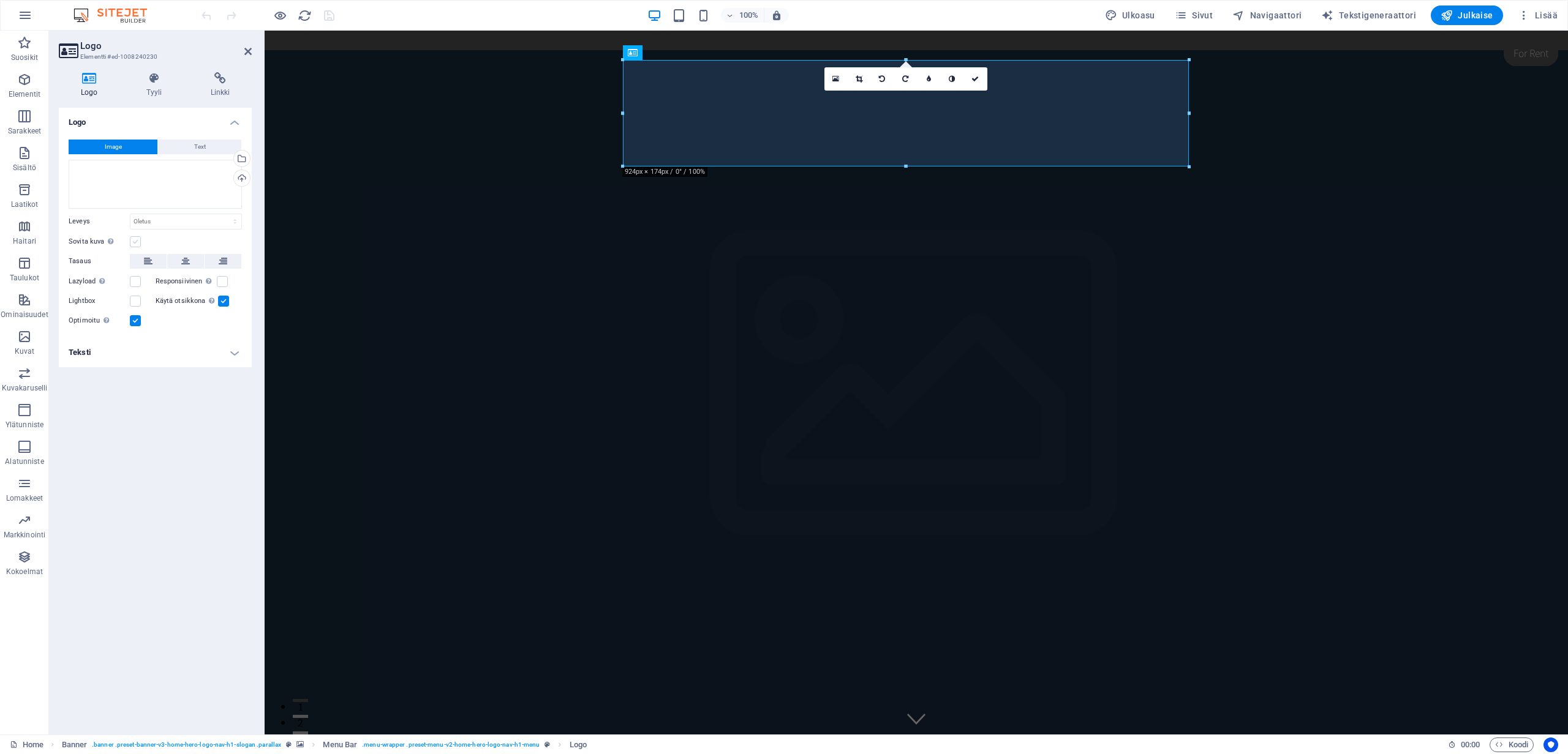
click at [136, 241] on label at bounding box center [135, 241] width 11 height 11
click at [0, 0] on input "Sovita kuva Sovita kuva automaattisesti kiinteään leveyteen ja korkeuteen" at bounding box center [0, 0] width 0 height 0
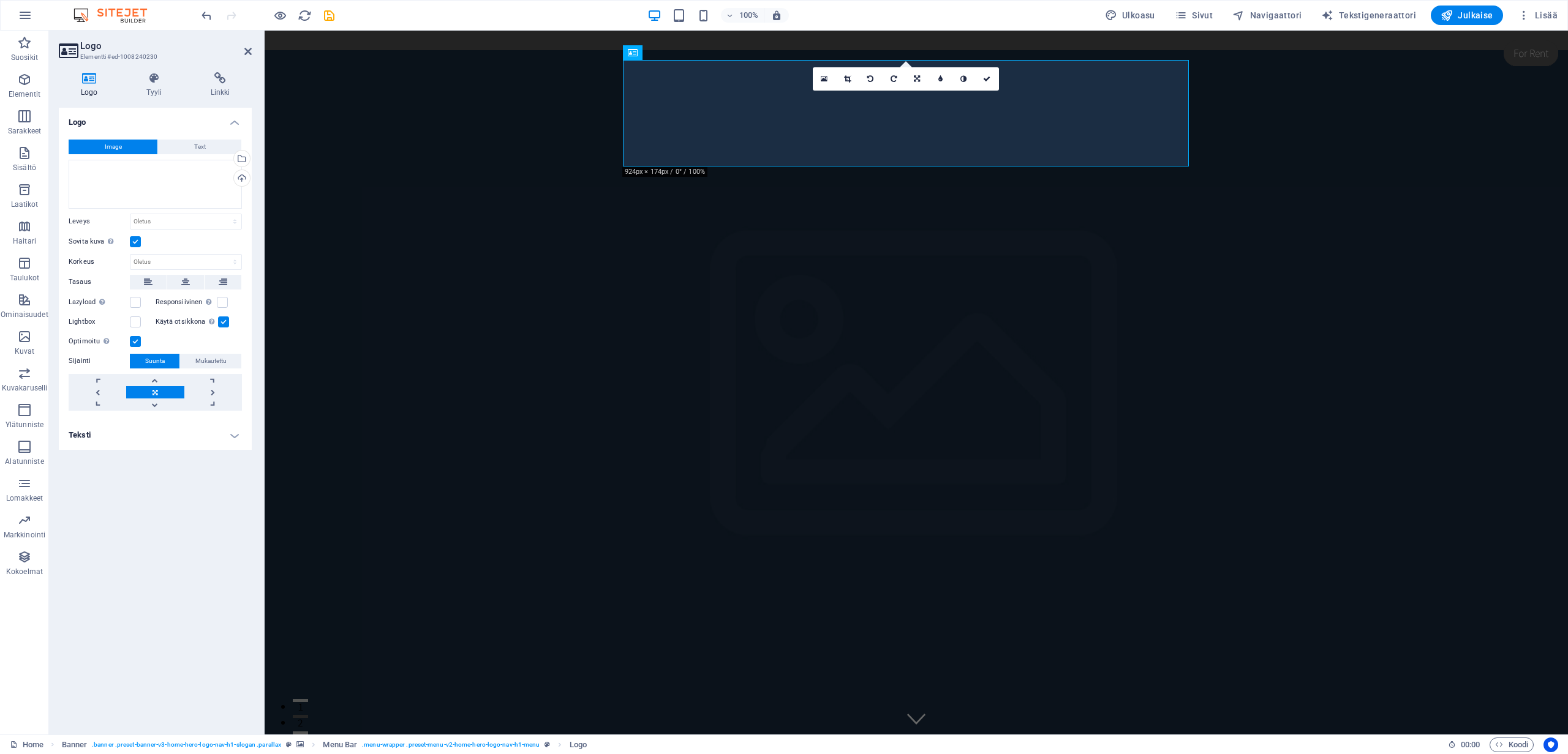
click at [136, 241] on label at bounding box center [135, 241] width 11 height 11
click at [0, 0] on input "Sovita kuva Sovita kuva automaattisesti kiinteään leveyteen ja korkeuteen" at bounding box center [0, 0] width 0 height 0
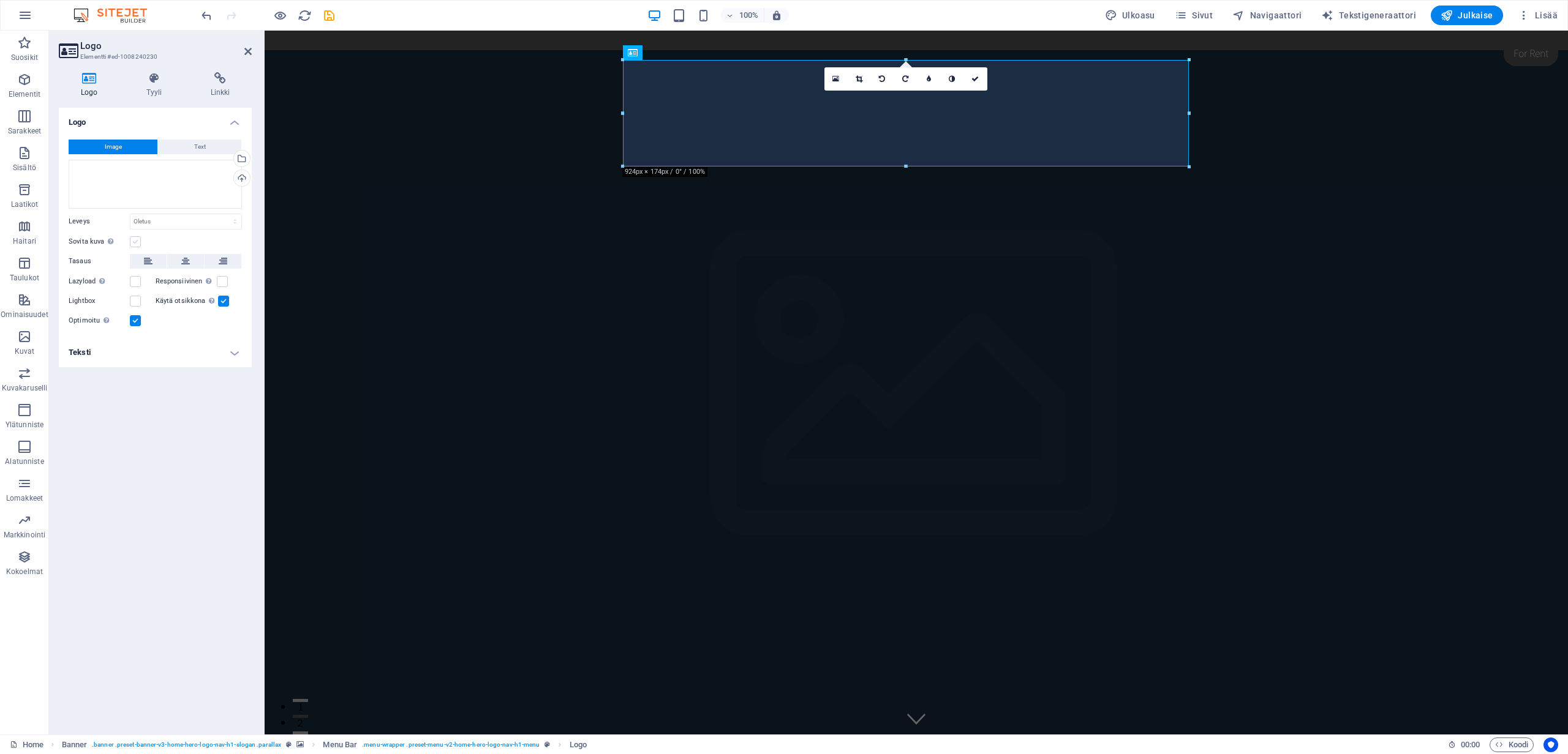
click at [136, 241] on label at bounding box center [135, 241] width 11 height 11
click at [0, 0] on input "Sovita kuva Sovita kuva automaattisesti kiinteään leveyteen ja korkeuteen" at bounding box center [0, 0] width 0 height 0
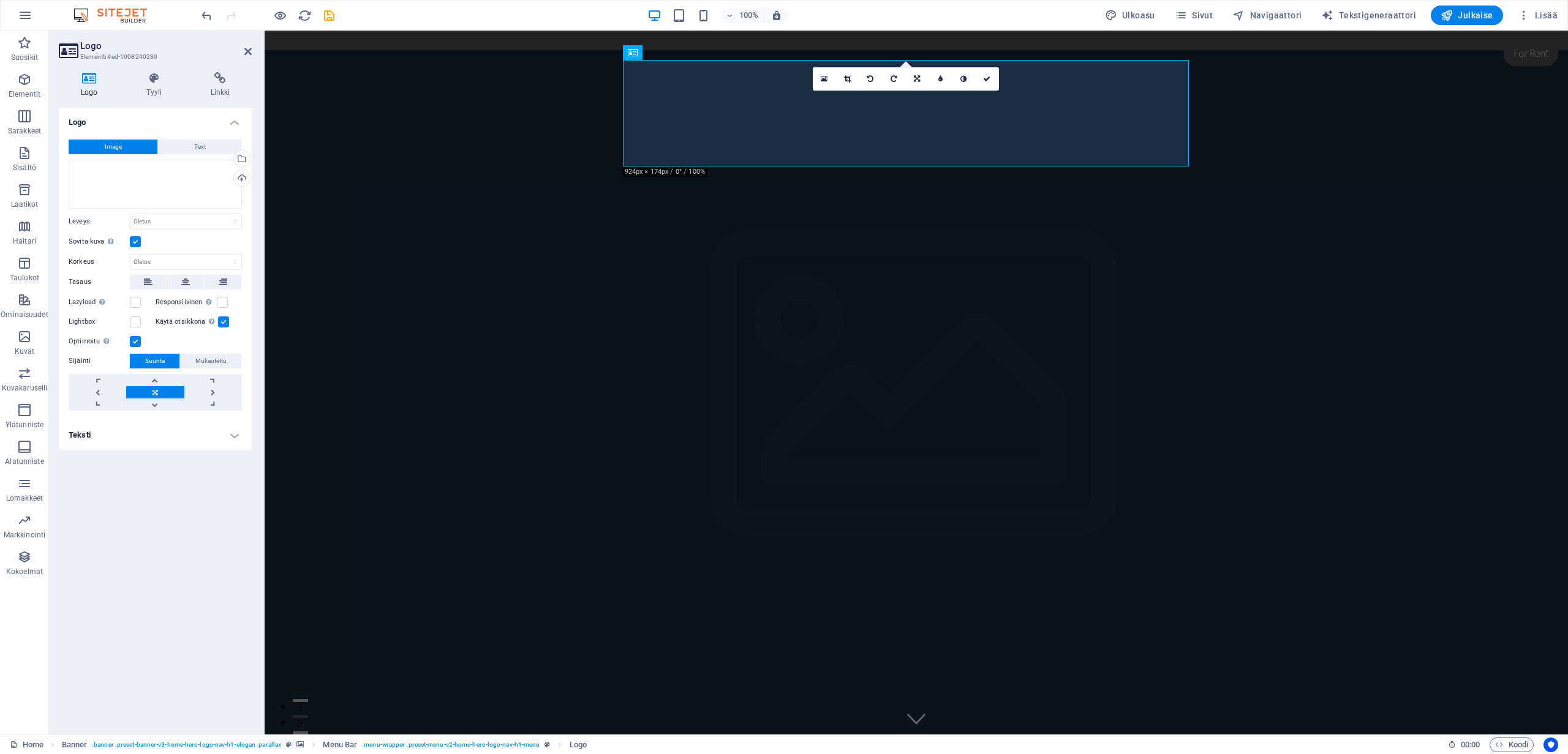
click at [136, 241] on label at bounding box center [135, 241] width 11 height 11
click at [0, 0] on input "Sovita kuva Sovita kuva automaattisesti kiinteään leveyteen ja korkeuteen" at bounding box center [0, 0] width 0 height 0
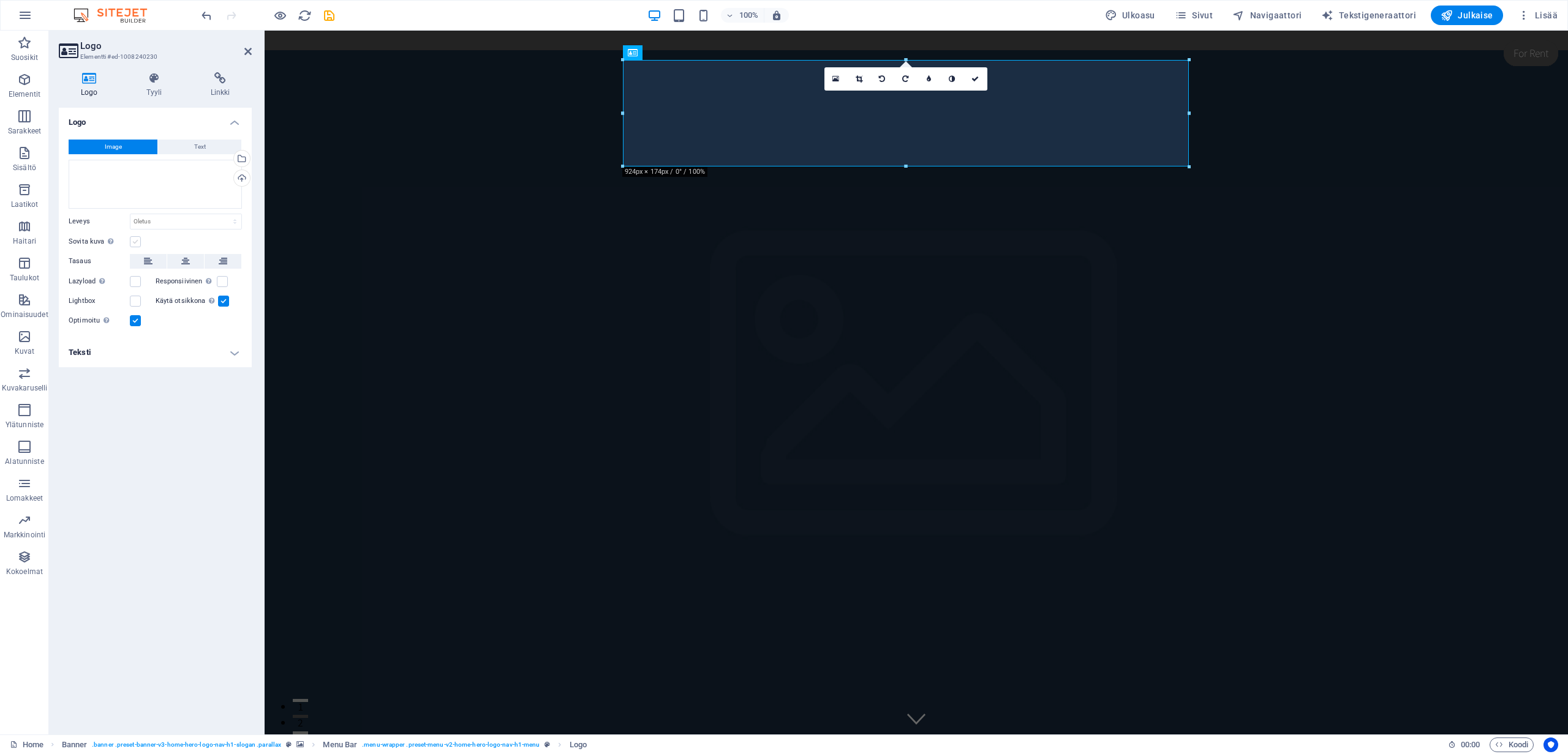
click at [136, 241] on label at bounding box center [135, 241] width 11 height 11
click at [0, 0] on input "Sovita kuva Sovita kuva automaattisesti kiinteään leveyteen ja korkeuteen" at bounding box center [0, 0] width 0 height 0
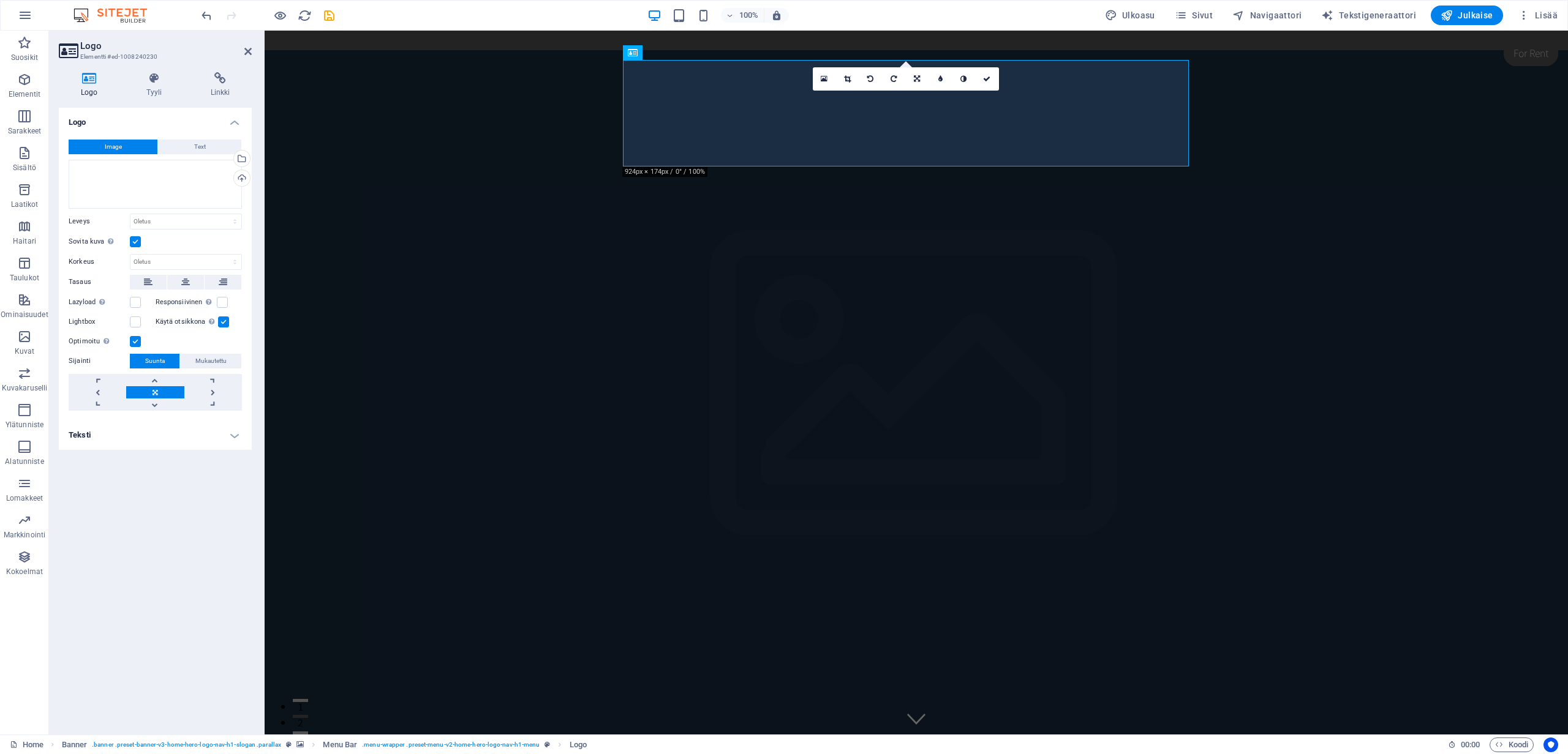
click at [136, 241] on label at bounding box center [135, 241] width 11 height 11
click at [0, 0] on input "Sovita kuva Sovita kuva automaattisesti kiinteään leveyteen ja korkeuteen" at bounding box center [0, 0] width 0 height 0
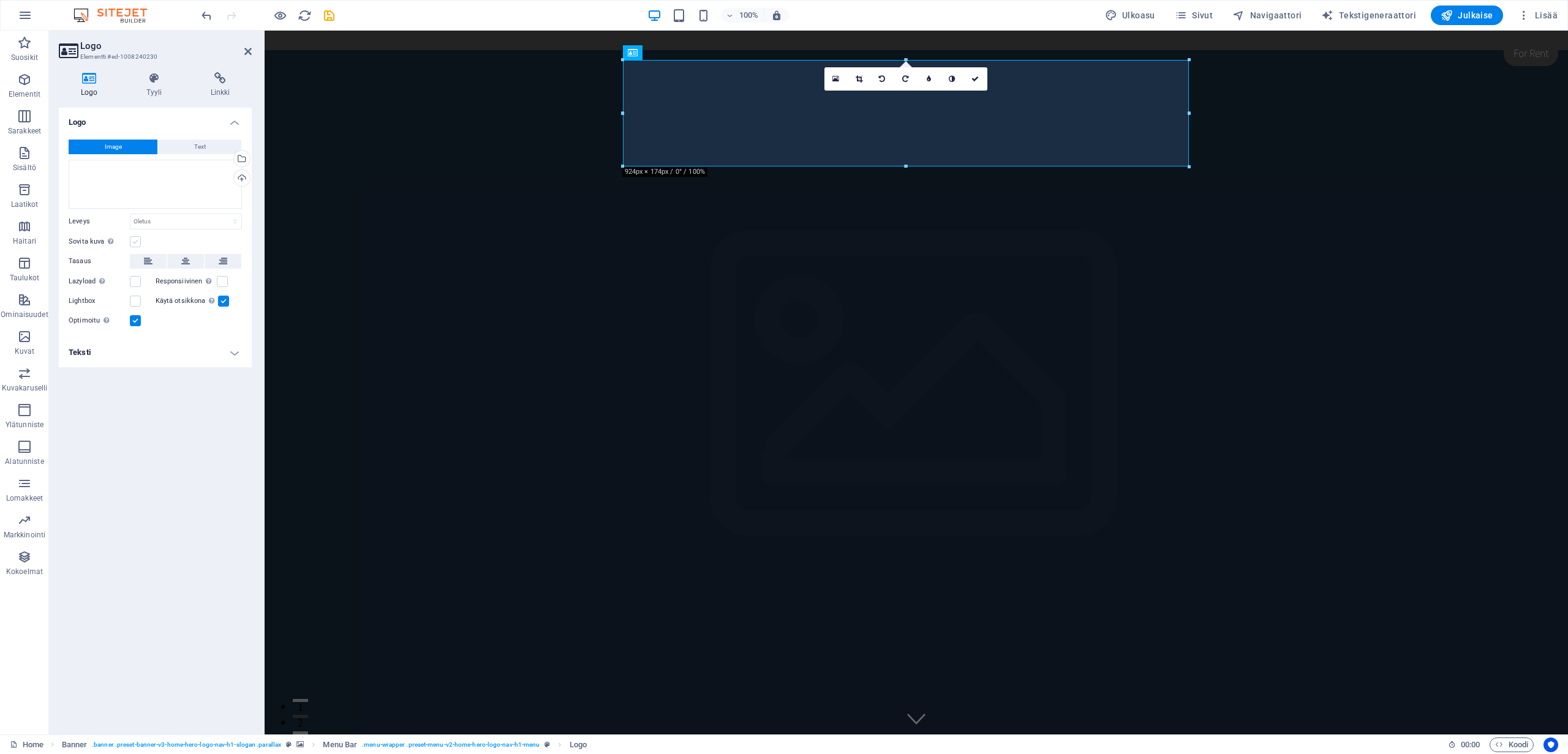
click at [135, 242] on label at bounding box center [135, 241] width 11 height 11
click at [0, 0] on input "Sovita kuva Sovita kuva automaattisesti kiinteään leveyteen ja korkeuteen" at bounding box center [0, 0] width 0 height 0
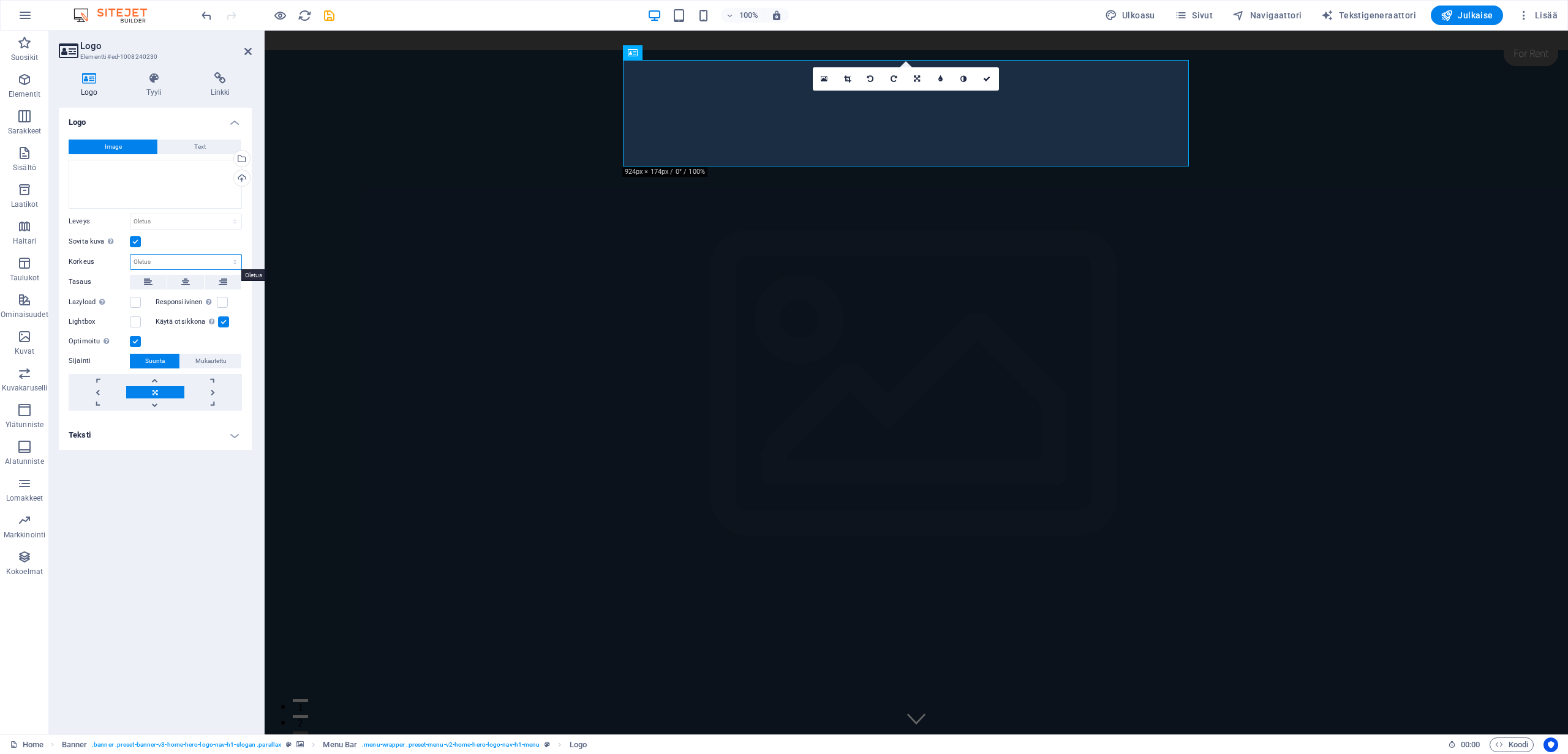
click at [163, 261] on select "Oletus auto px" at bounding box center [186, 262] width 111 height 15
click at [131, 255] on select "Oletus auto px" at bounding box center [186, 262] width 111 height 15
select select "DISABLED_OPTION_VALUE"
click at [221, 302] on label at bounding box center [222, 302] width 11 height 11
click at [0, 0] on input "Responsiivinen Lataa automaattisesti retina-kuva ja älypuhelimille optimoidut k…" at bounding box center [0, 0] width 0 height 0
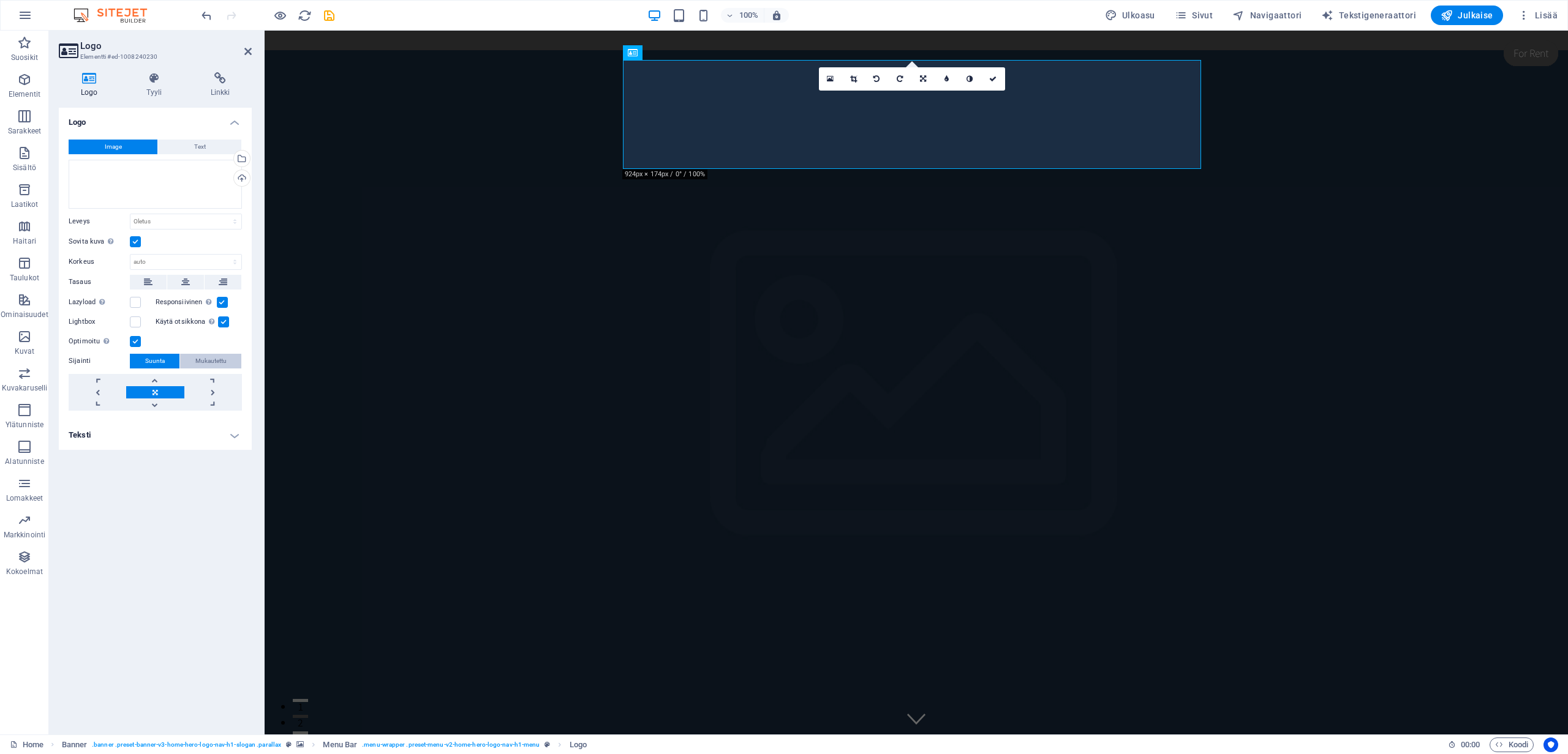
click at [218, 359] on span "Mukautettu" at bounding box center [211, 361] width 31 height 15
click at [160, 85] on h4 "Tyyli" at bounding box center [156, 85] width 65 height 26
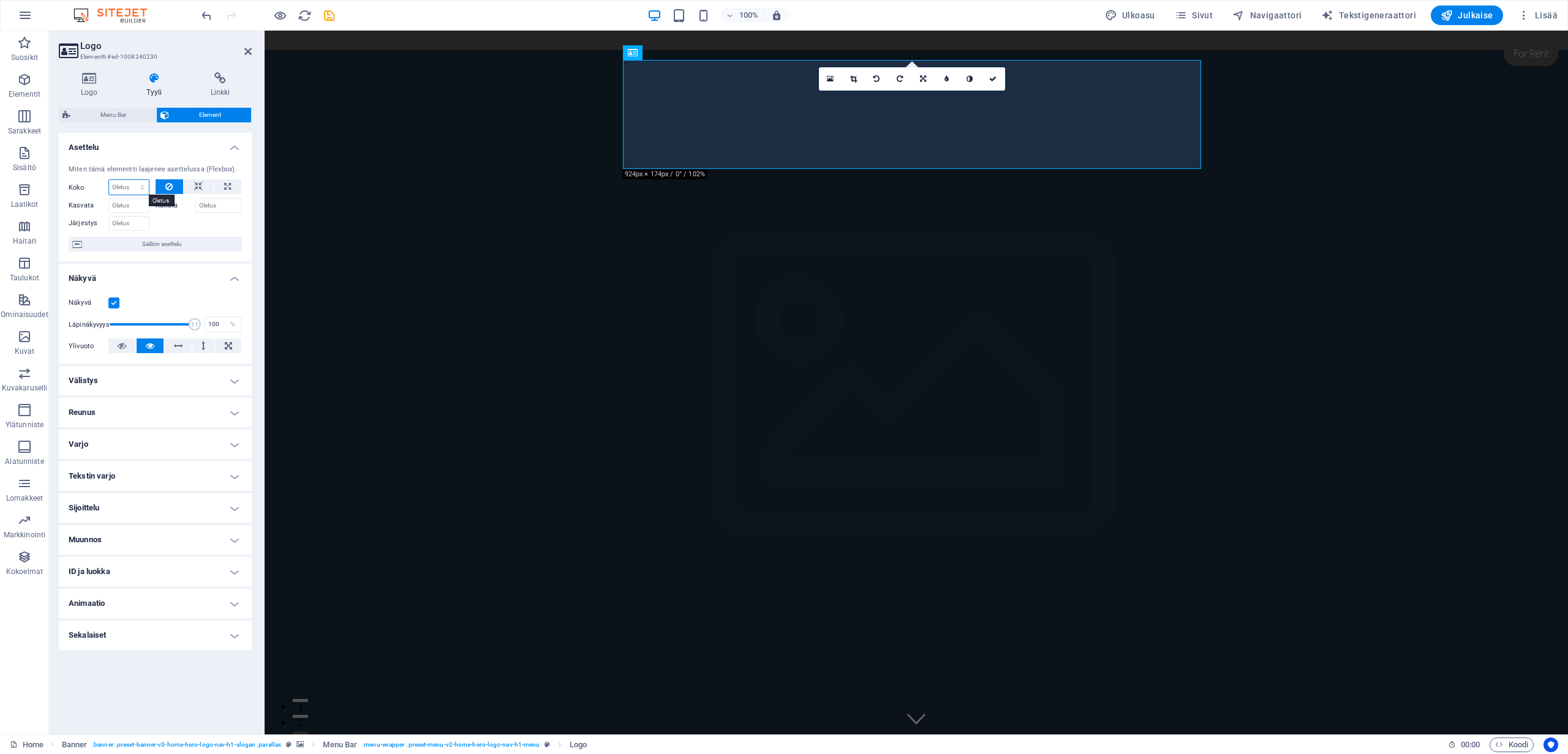
click at [134, 189] on select "Oletus auto px % 1/1 1/2 1/3 1/4 1/5 1/6 1/7 1/8 1/9 1/10" at bounding box center [129, 187] width 40 height 15
select select "1/3"
click at [131, 180] on select "Oletus auto px % 1/1 1/2 1/3 1/4 1/5 1/6 1/7 1/8 1/9 1/10" at bounding box center [129, 187] width 40 height 15
type input "33.33"
select select "%"
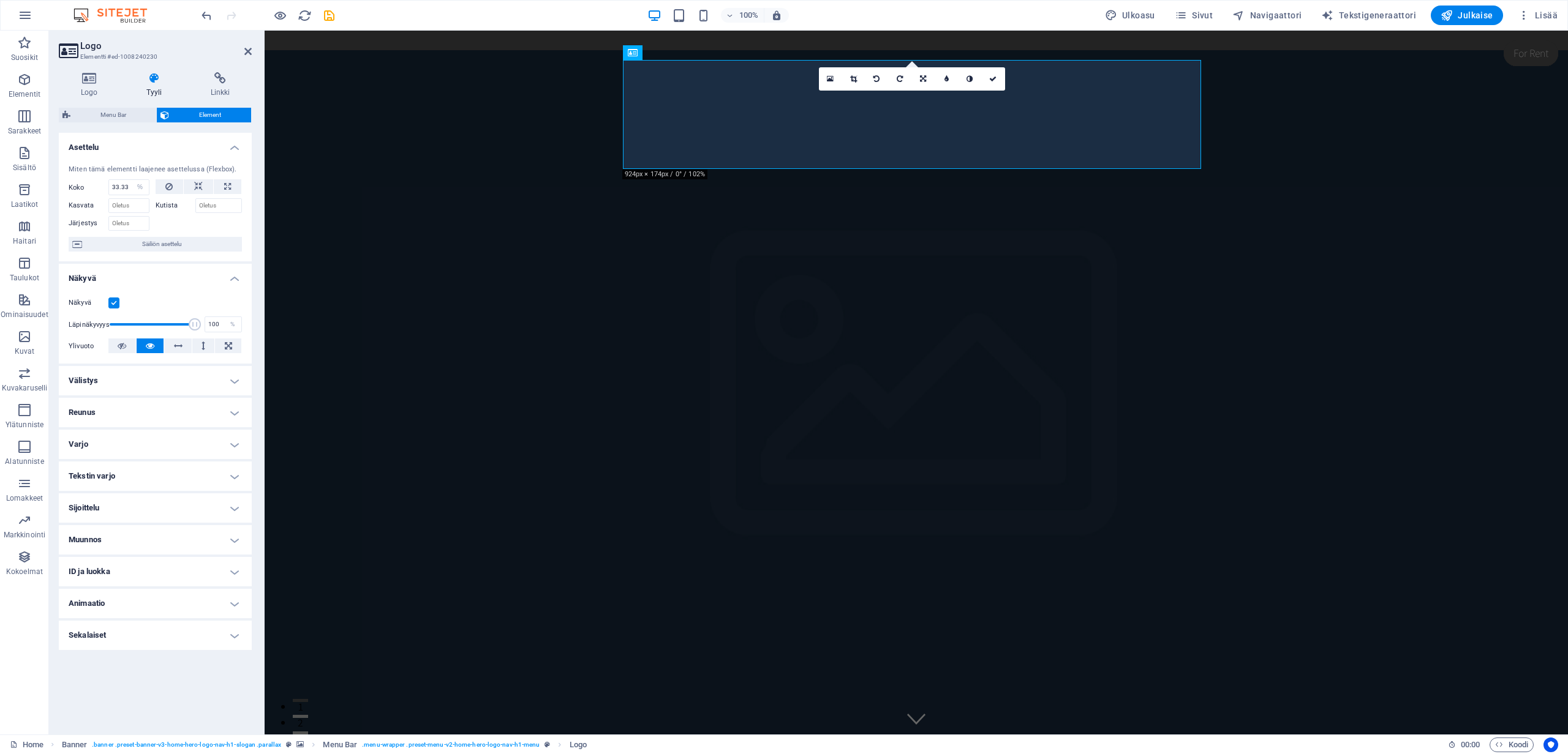
click at [172, 137] on h4 "Asettelu" at bounding box center [155, 144] width 193 height 22
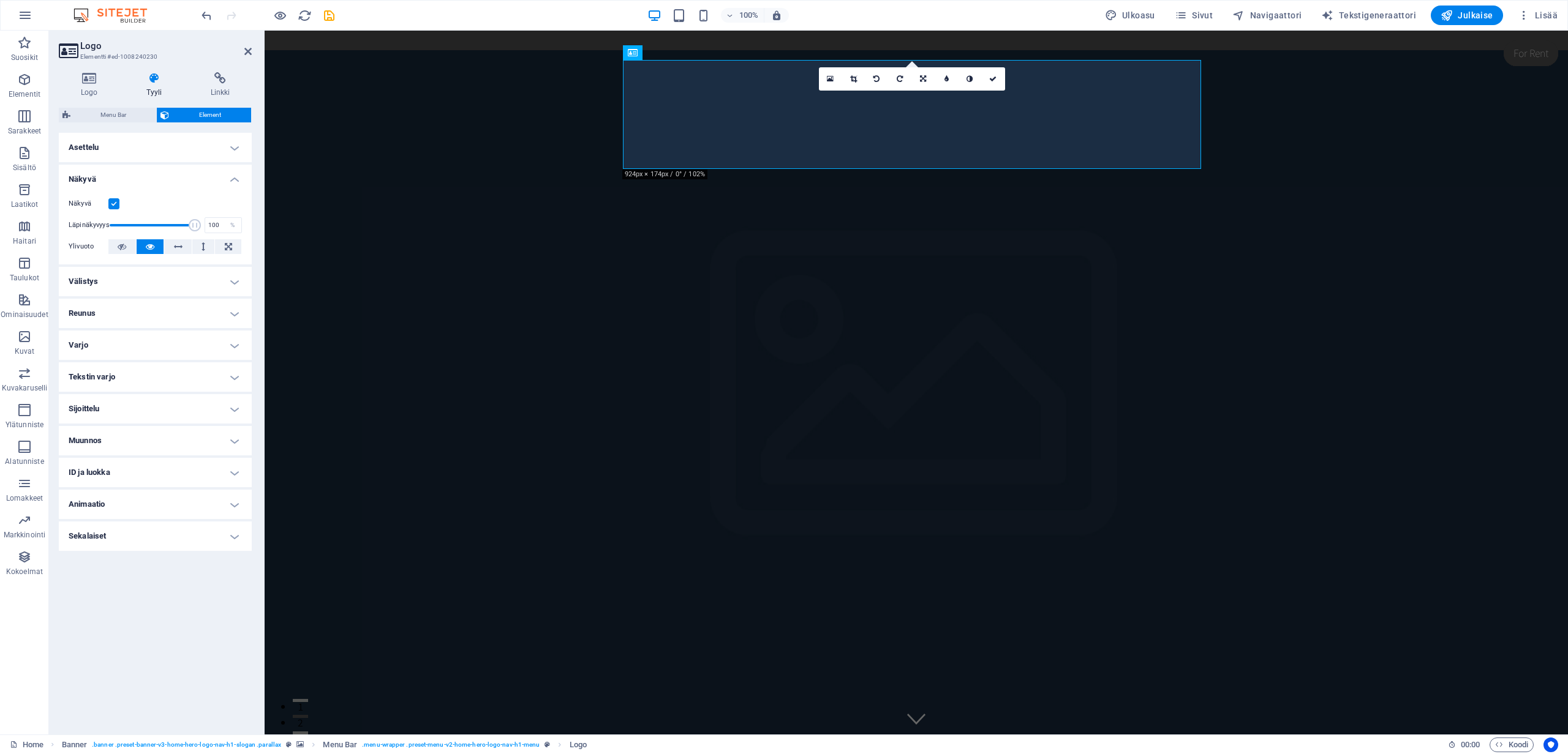
click at [144, 149] on h4 "Asettelu" at bounding box center [155, 148] width 193 height 30
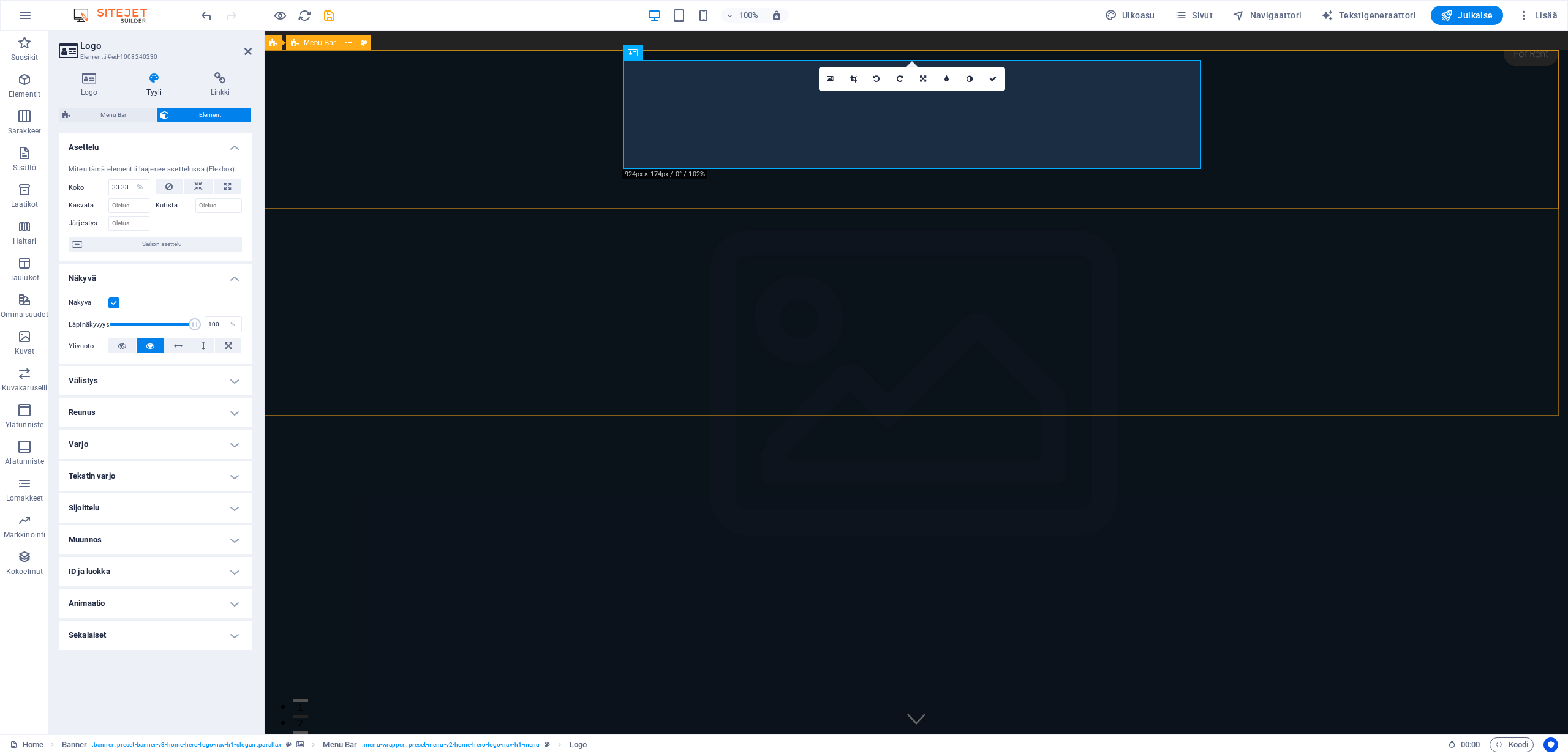
click at [418, 670] on div "Home About Services Book Online Contact" at bounding box center [916, 749] width 1303 height 158
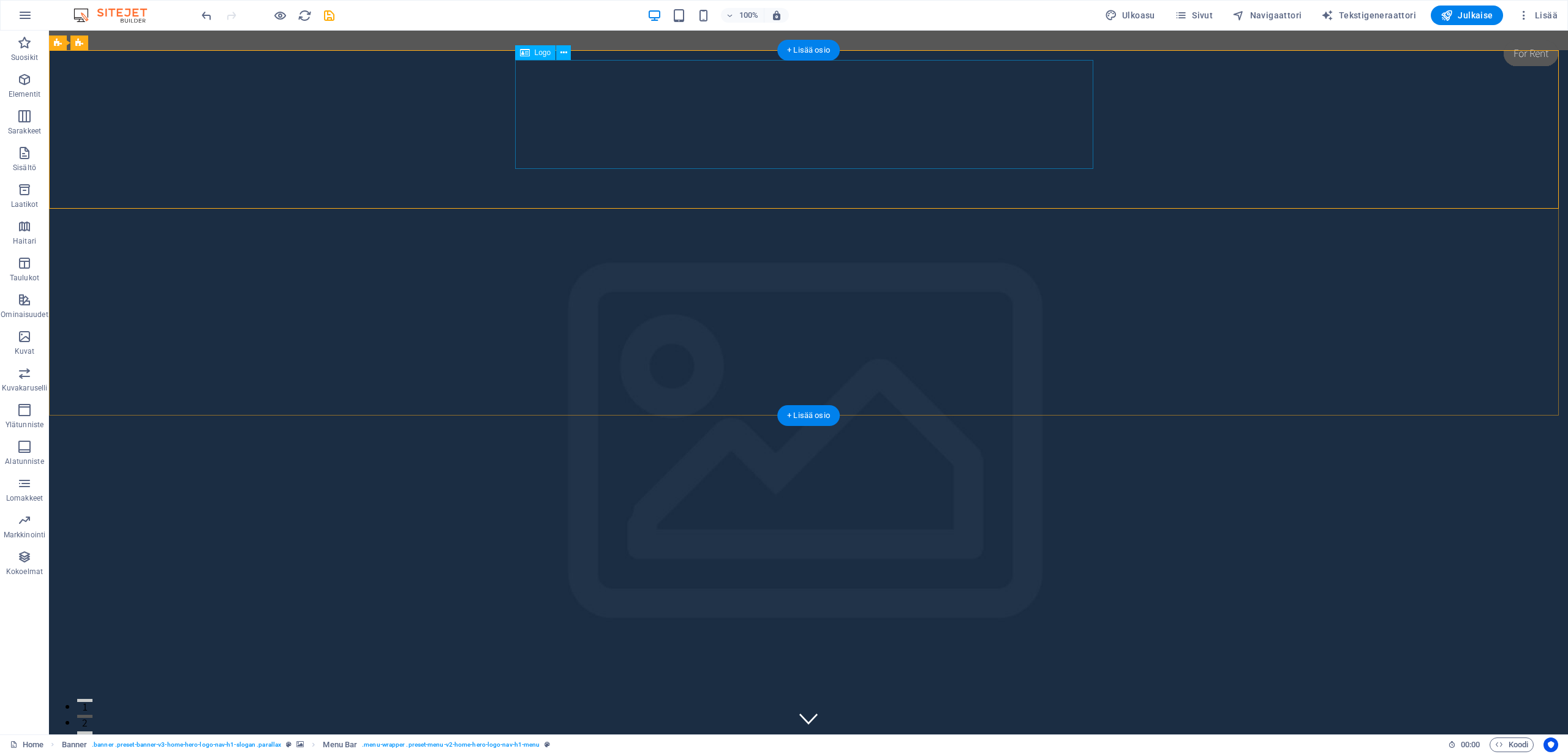
click at [920, 680] on div at bounding box center [809, 734] width 578 height 109
click at [889, 680] on div at bounding box center [809, 734] width 578 height 109
select select "%"
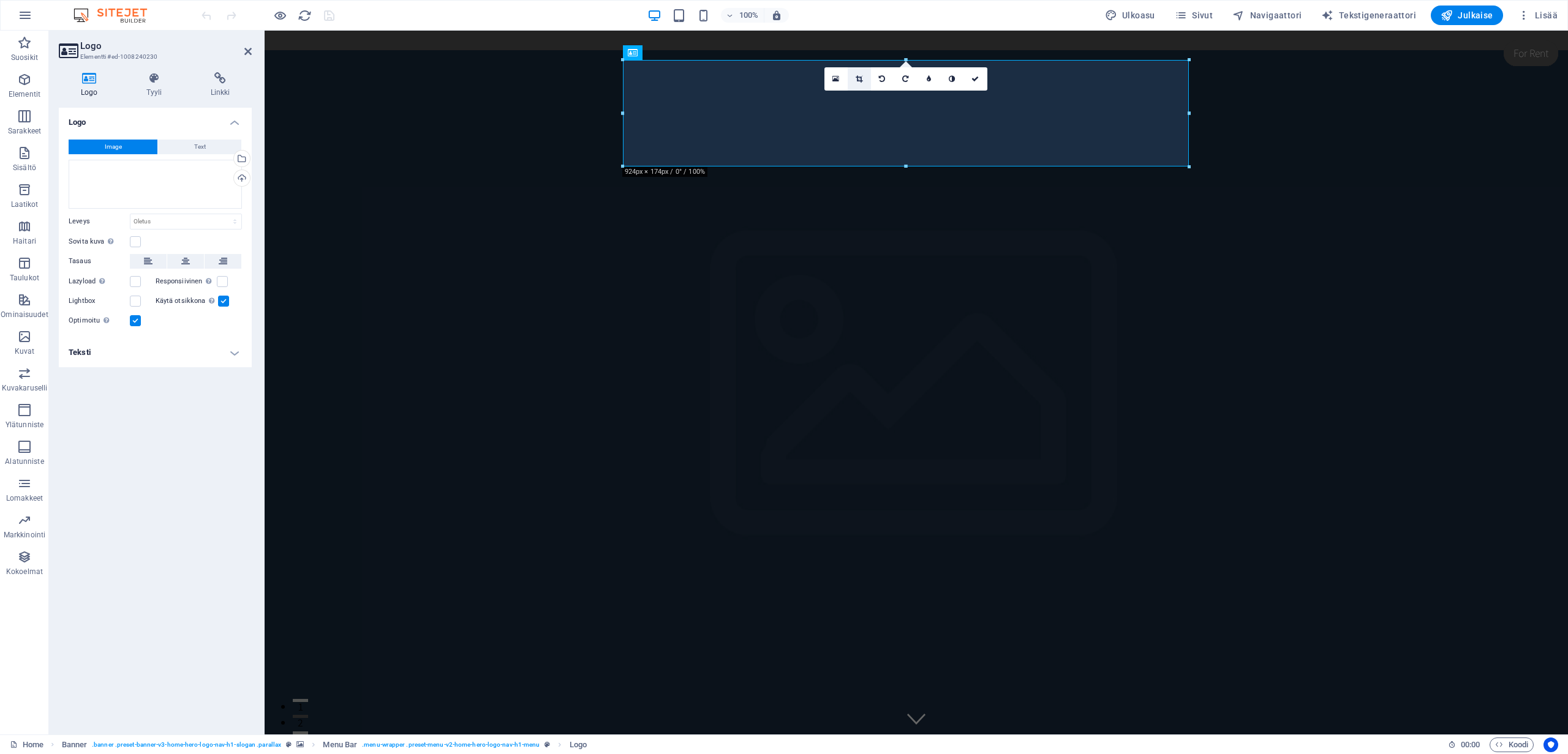
click at [859, 79] on icon at bounding box center [858, 79] width 7 height 7
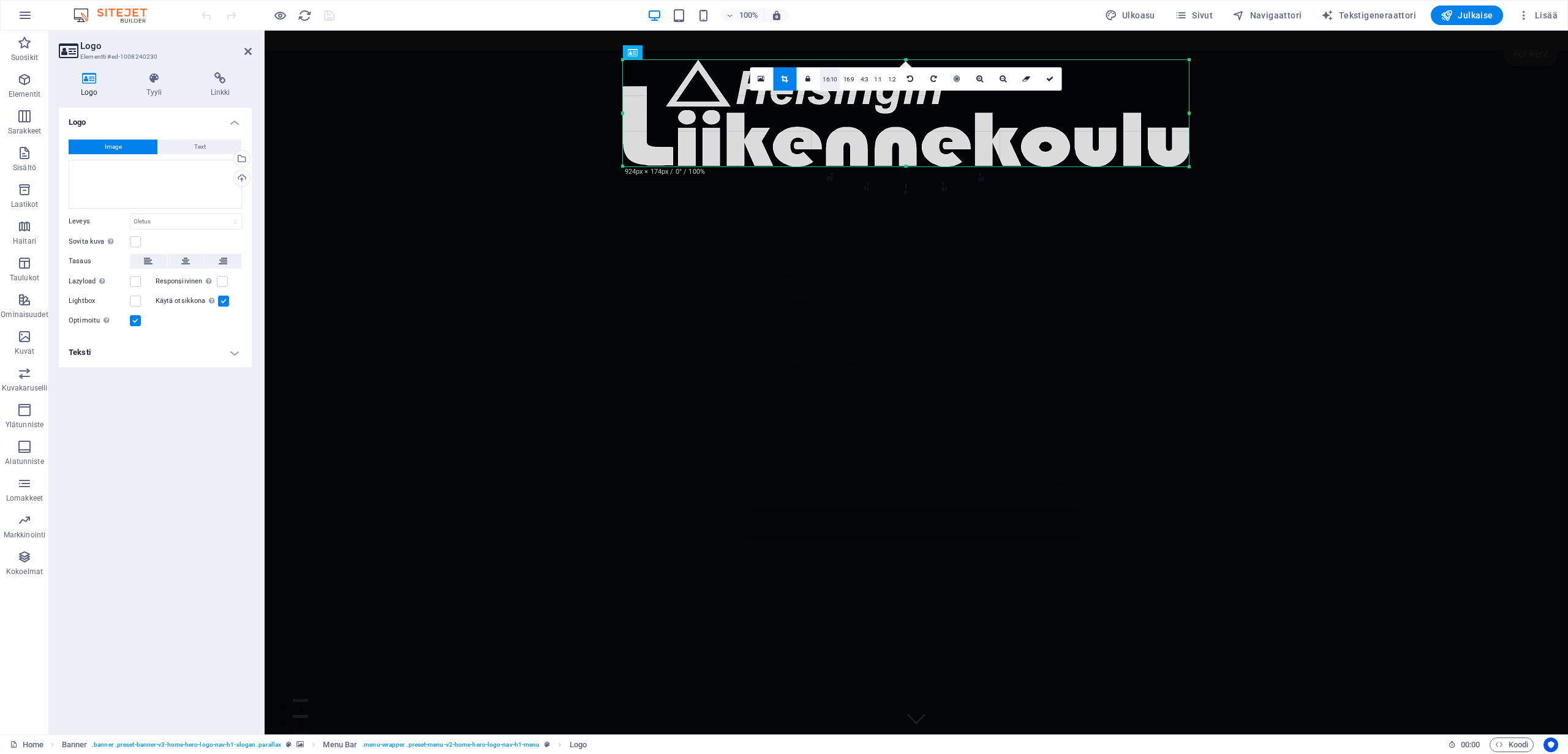
click at [830, 78] on link "16:10" at bounding box center [830, 79] width 21 height 23
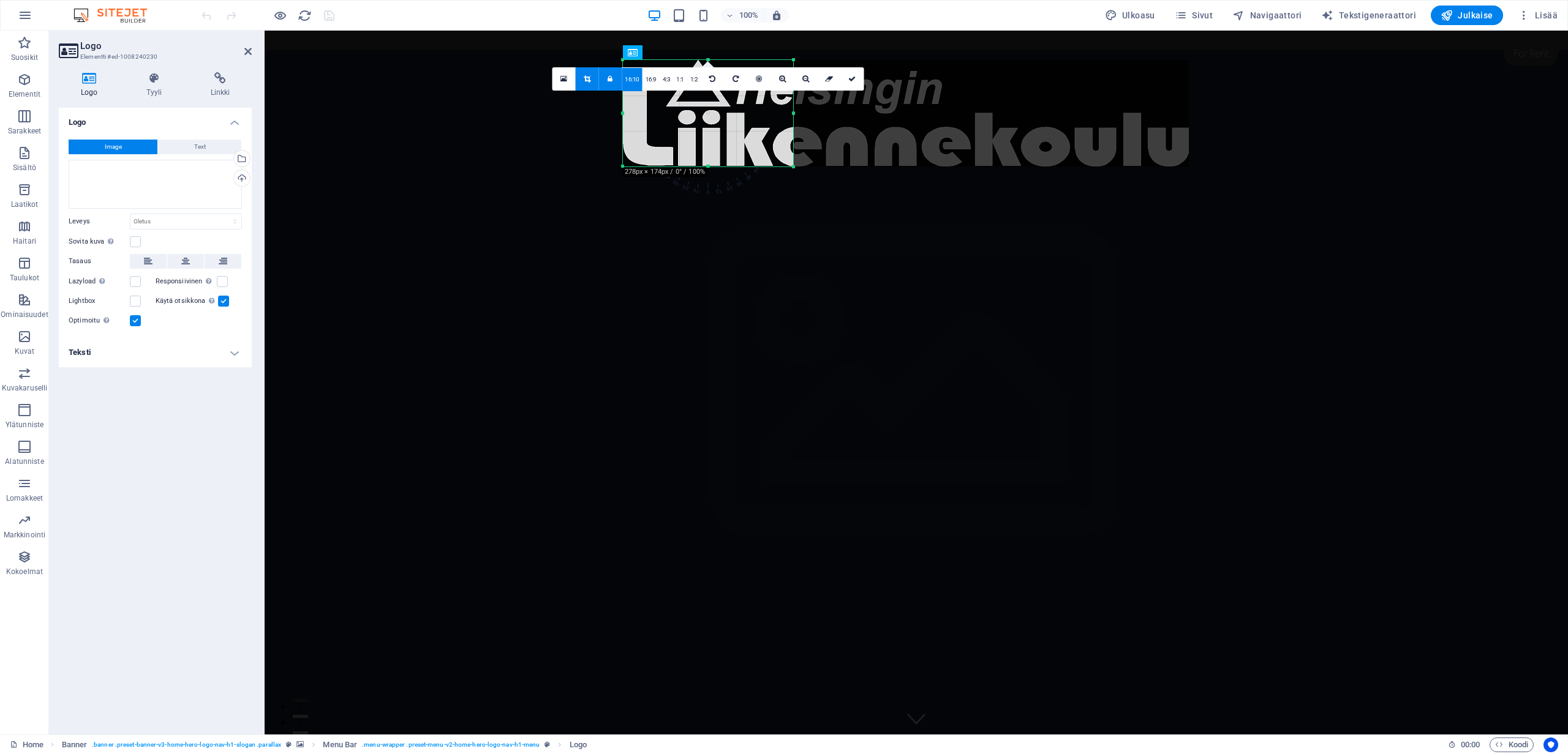
click at [962, 77] on div at bounding box center [905, 113] width 566 height 106
click at [715, 77] on link at bounding box center [712, 79] width 23 height 23
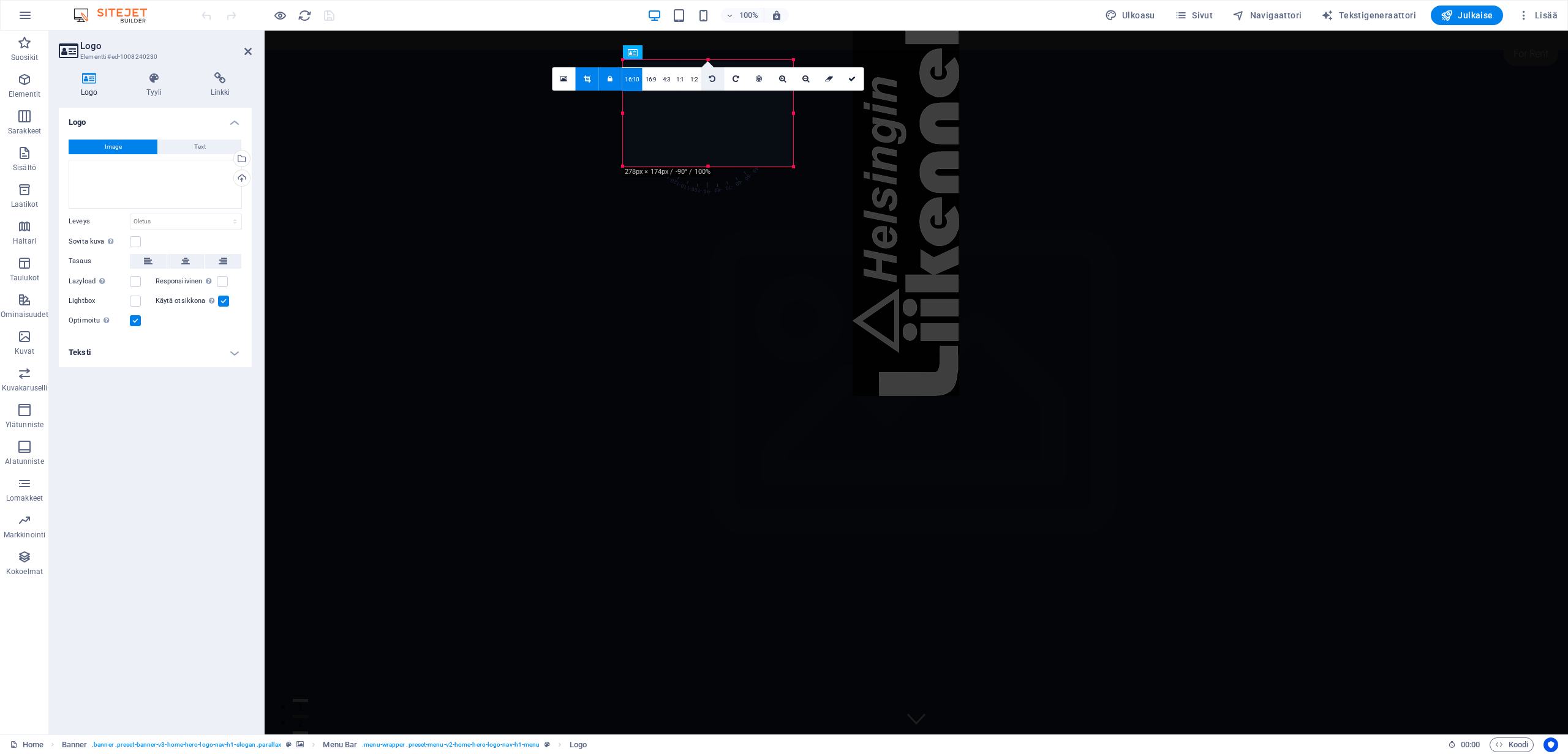
click at [713, 77] on icon at bounding box center [712, 79] width 6 height 7
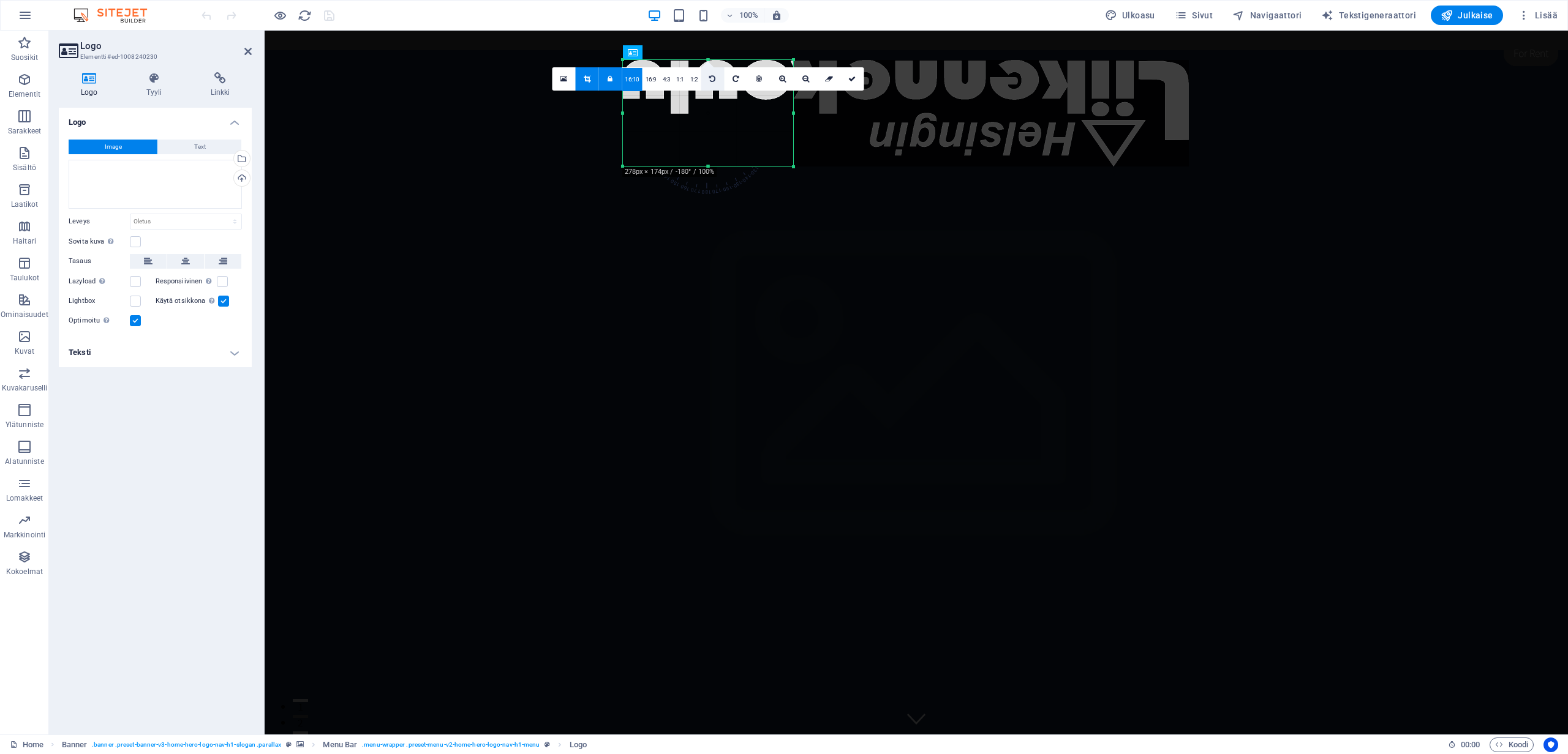
click at [713, 77] on icon at bounding box center [712, 79] width 6 height 7
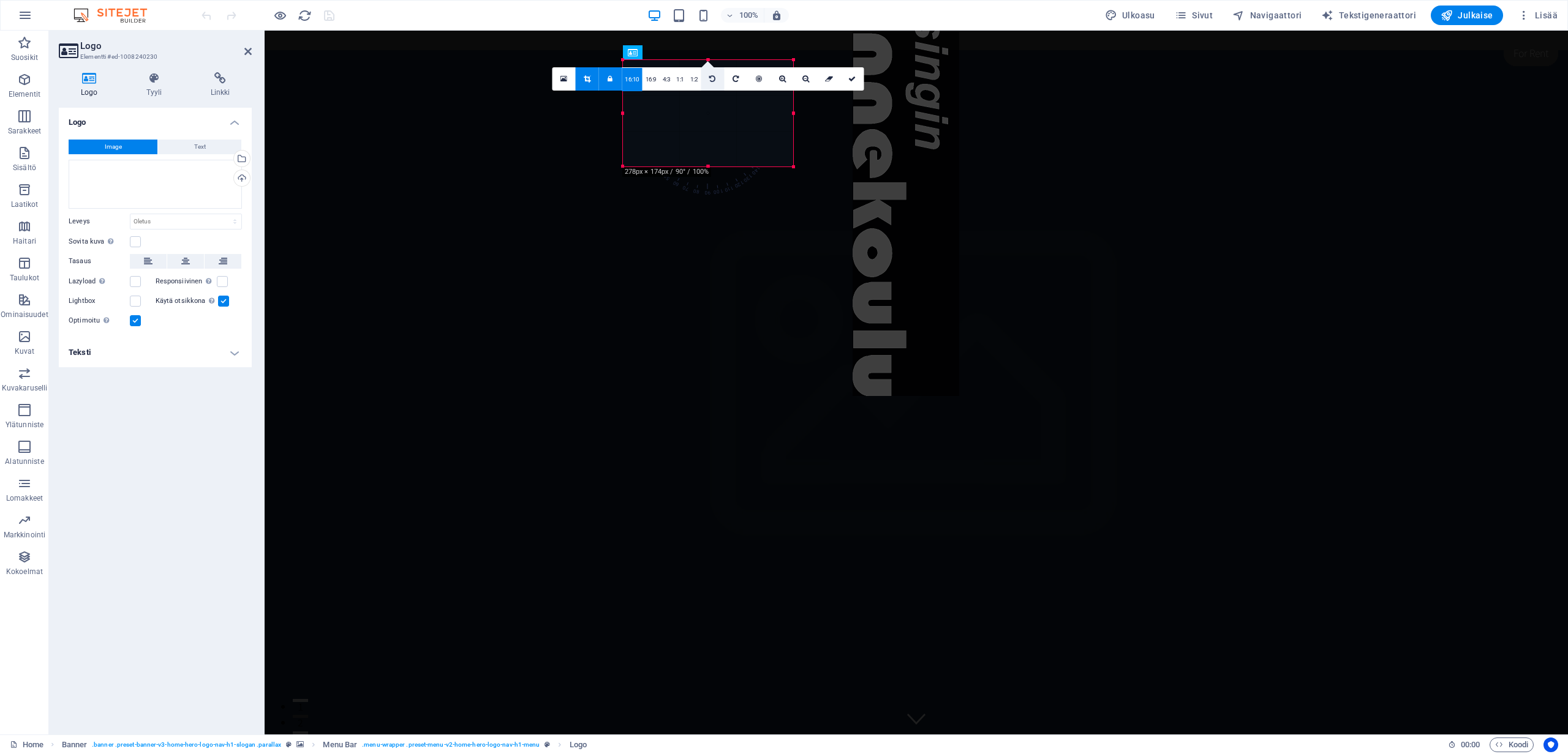
click at [713, 77] on icon at bounding box center [712, 79] width 6 height 7
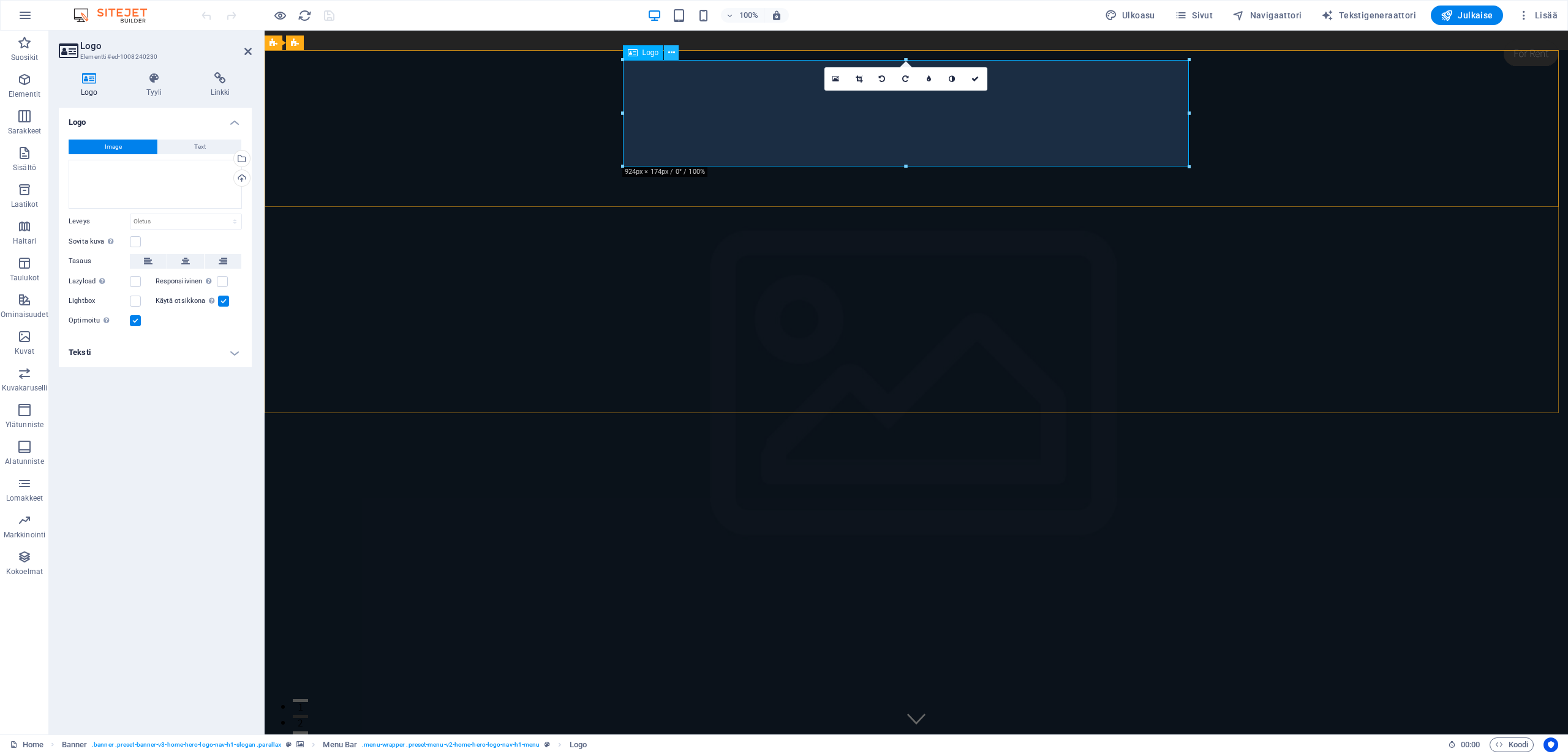
click at [673, 52] on icon at bounding box center [671, 53] width 7 height 13
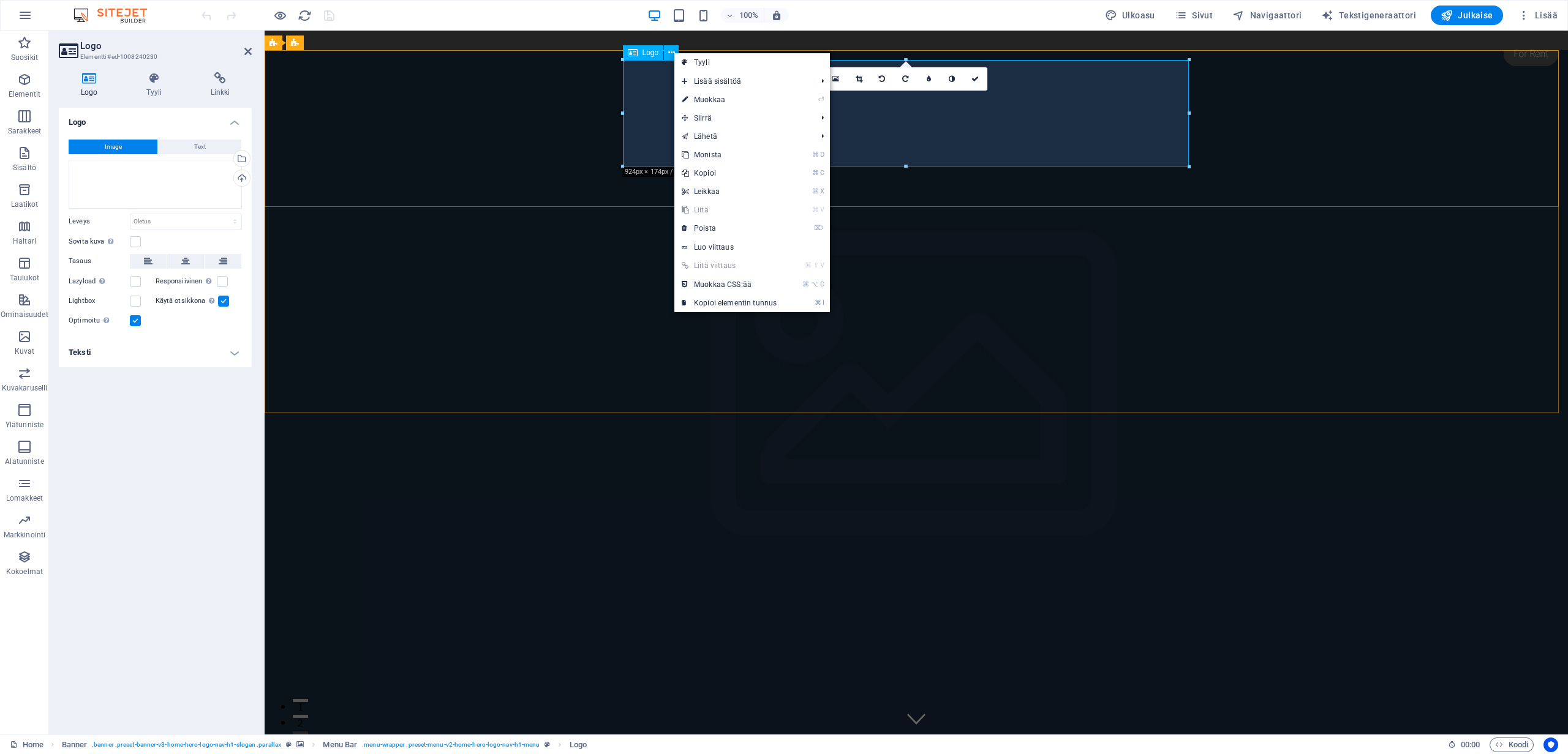
click at [644, 54] on span "Logo" at bounding box center [650, 53] width 16 height 7
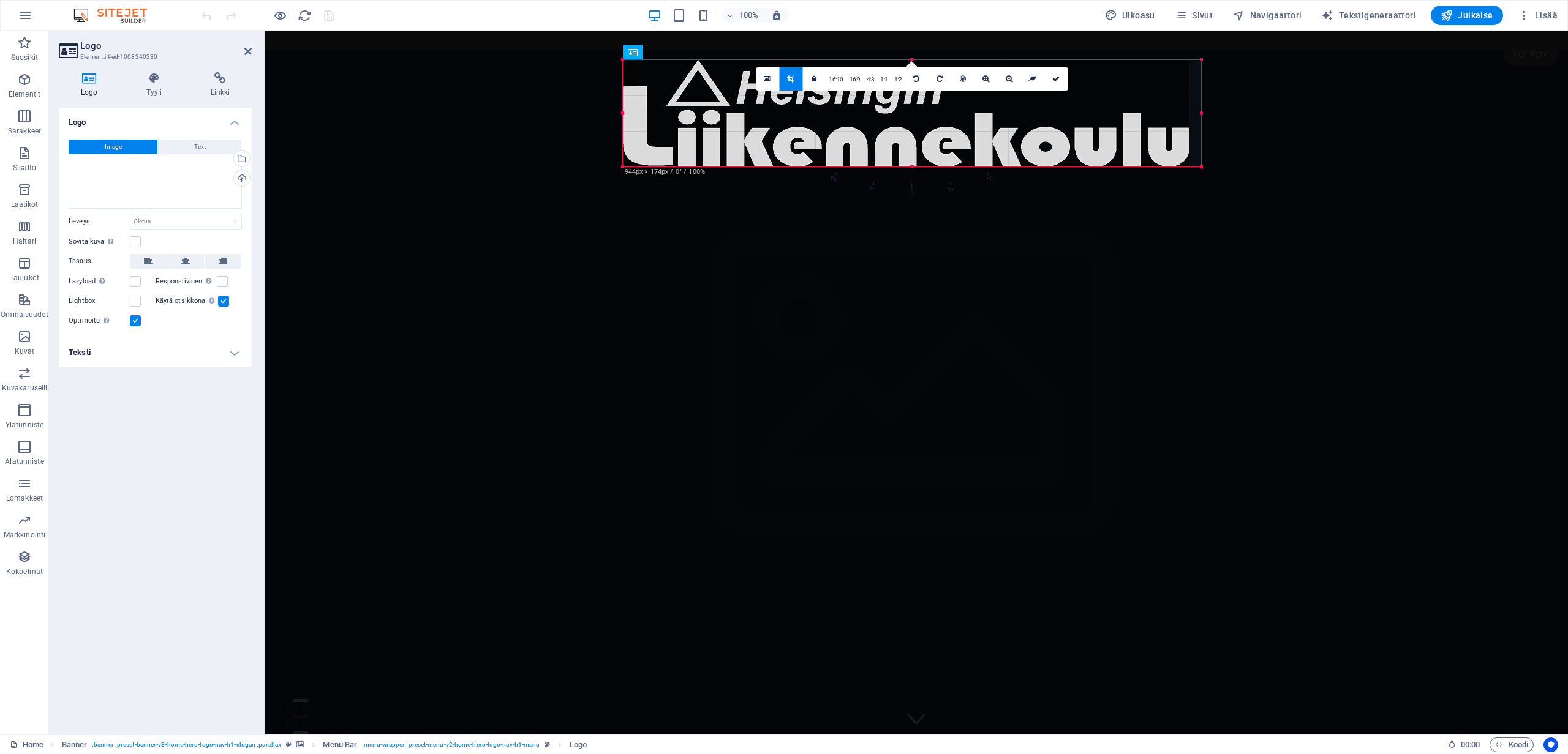
drag, startPoint x: 1187, startPoint y: 165, endPoint x: 1199, endPoint y: 166, distance: 12.0
click at [1199, 166] on div at bounding box center [1202, 167] width 7 height 7
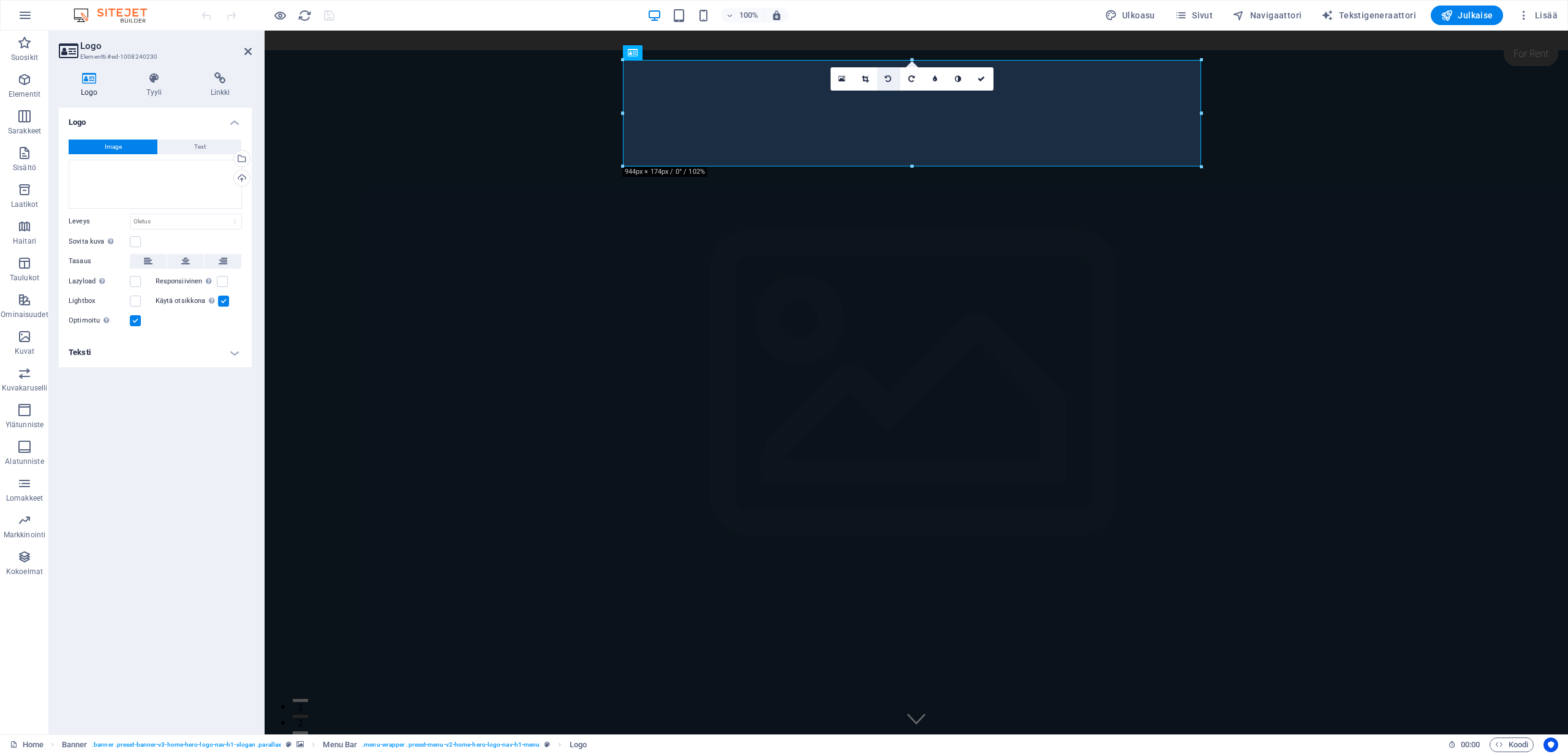
click at [888, 77] on icon at bounding box center [888, 79] width 6 height 7
click at [883, 77] on icon at bounding box center [882, 79] width 6 height 7
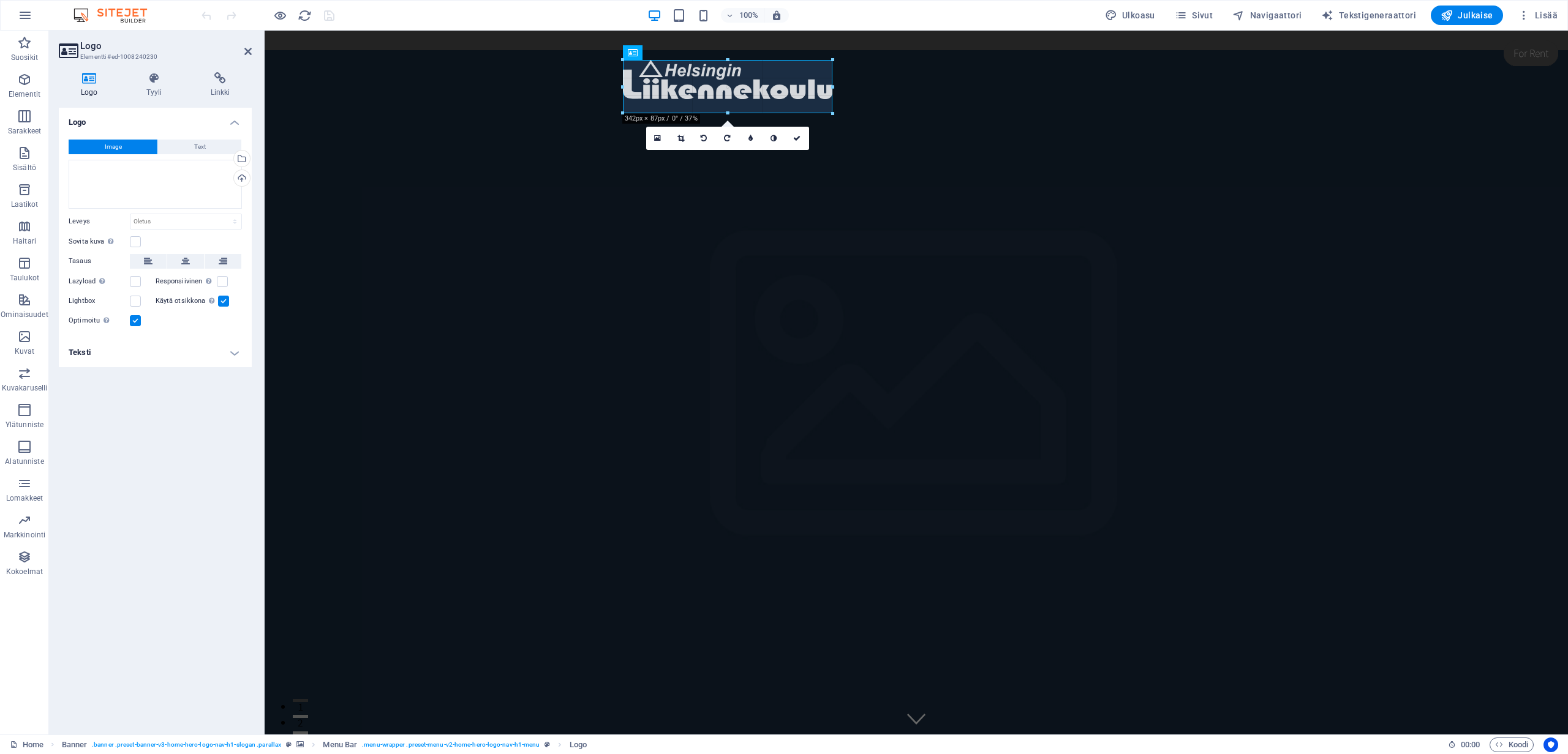
click at [833, 230] on div at bounding box center [911, 227] width 1294 height 352
type input "342"
select select "px"
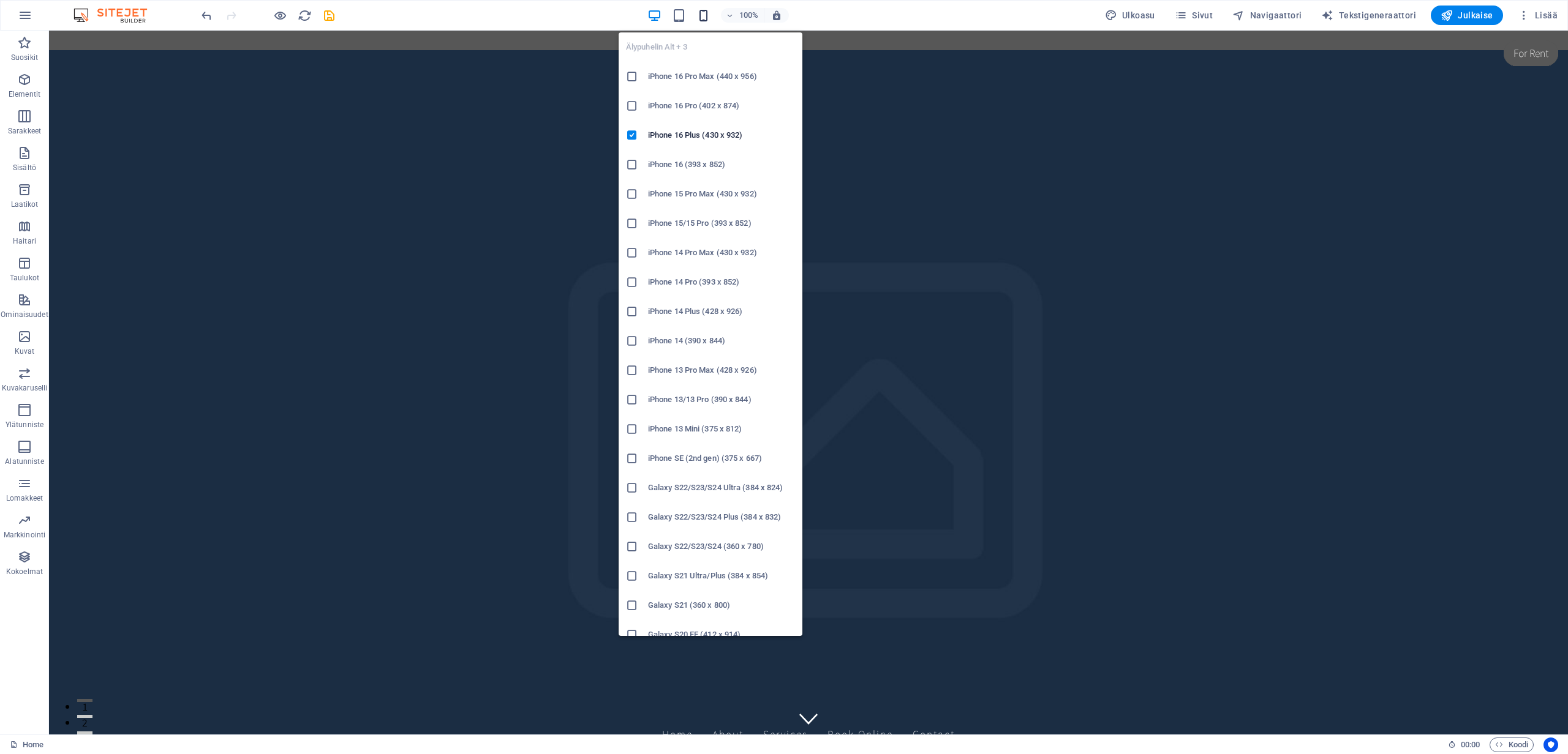
click at [710, 17] on icon "button" at bounding box center [703, 16] width 14 height 14
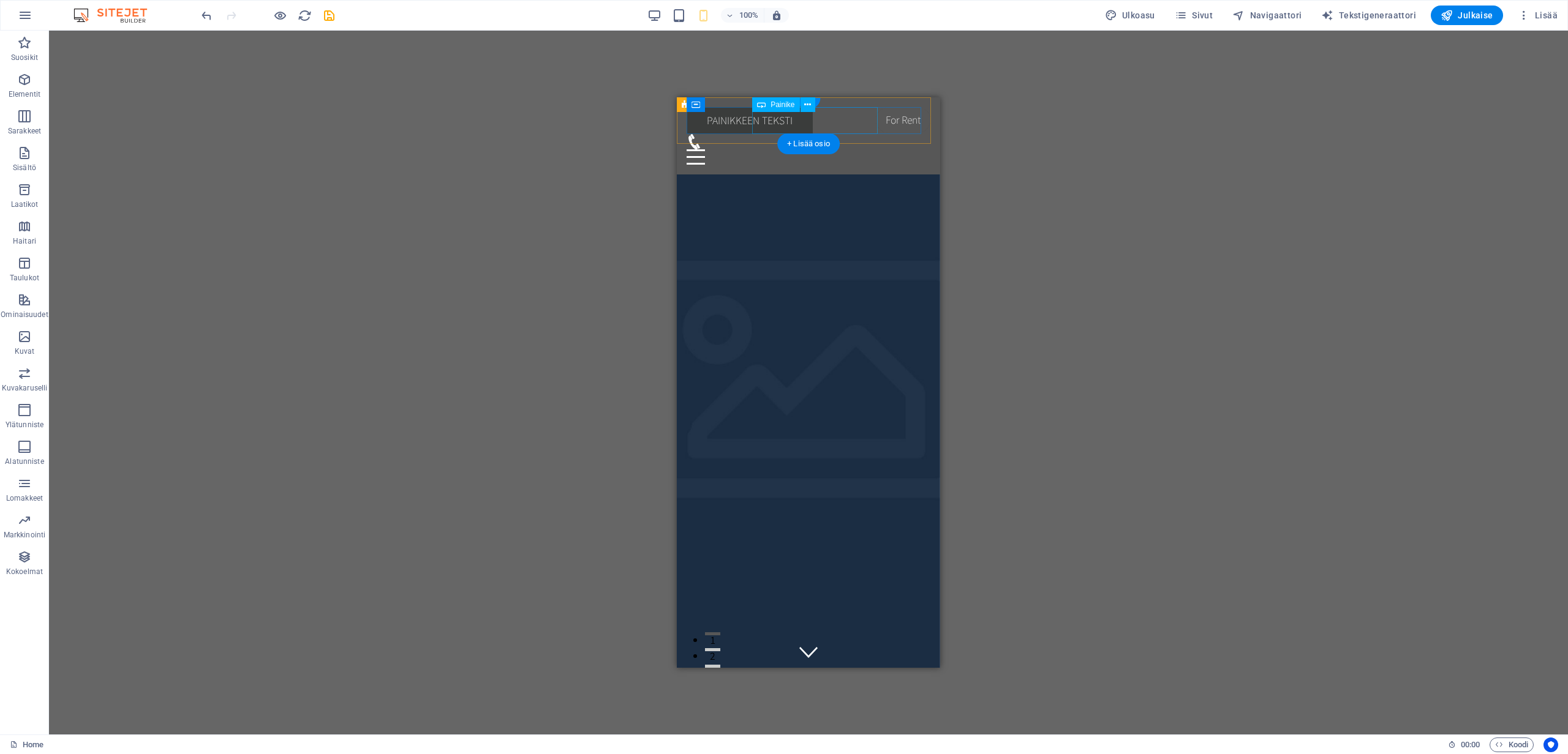
click at [814, 123] on div "Painikkeen teksti" at bounding box center [809, 120] width 244 height 27
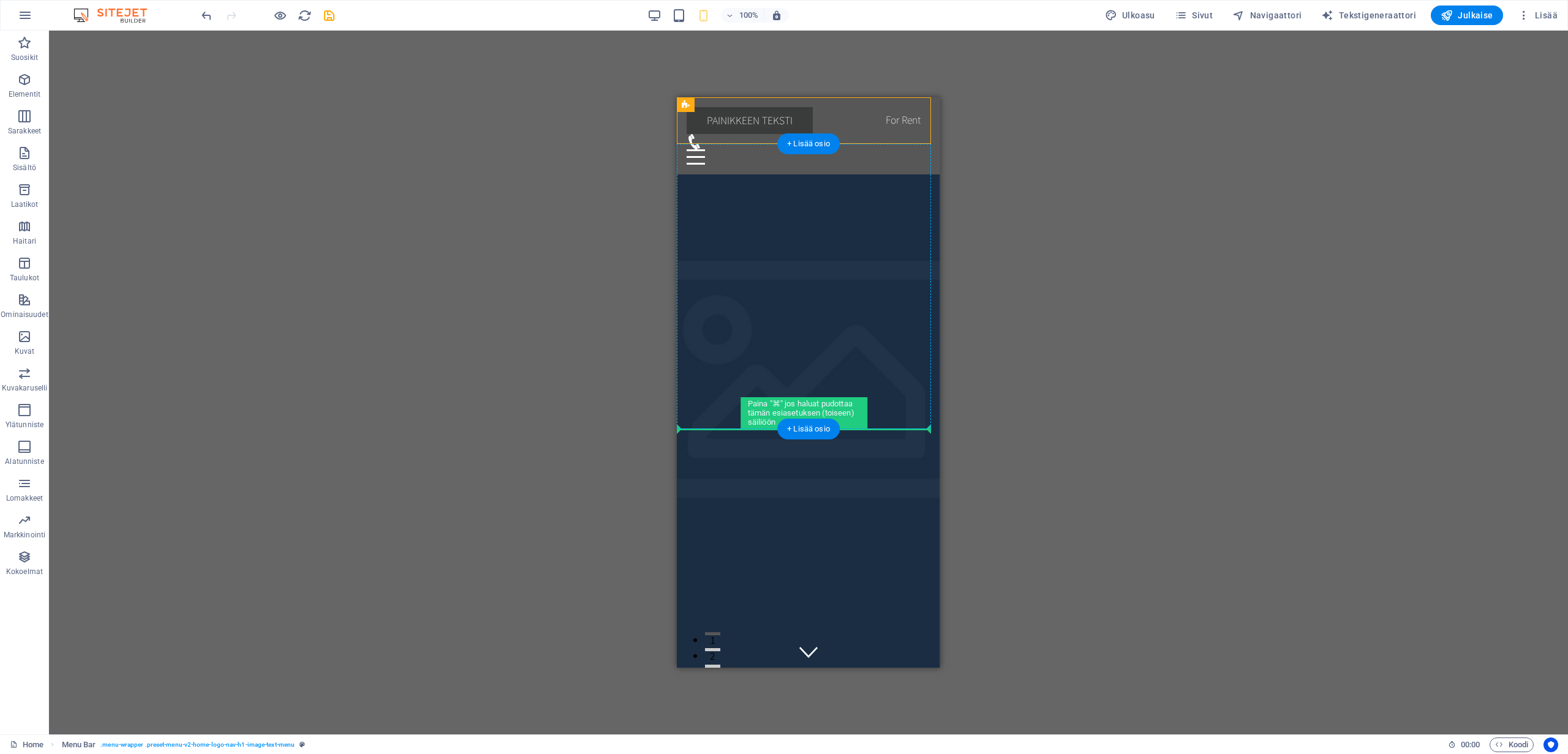
drag, startPoint x: 1384, startPoint y: 201, endPoint x: 701, endPoint y: 372, distance: 704.1
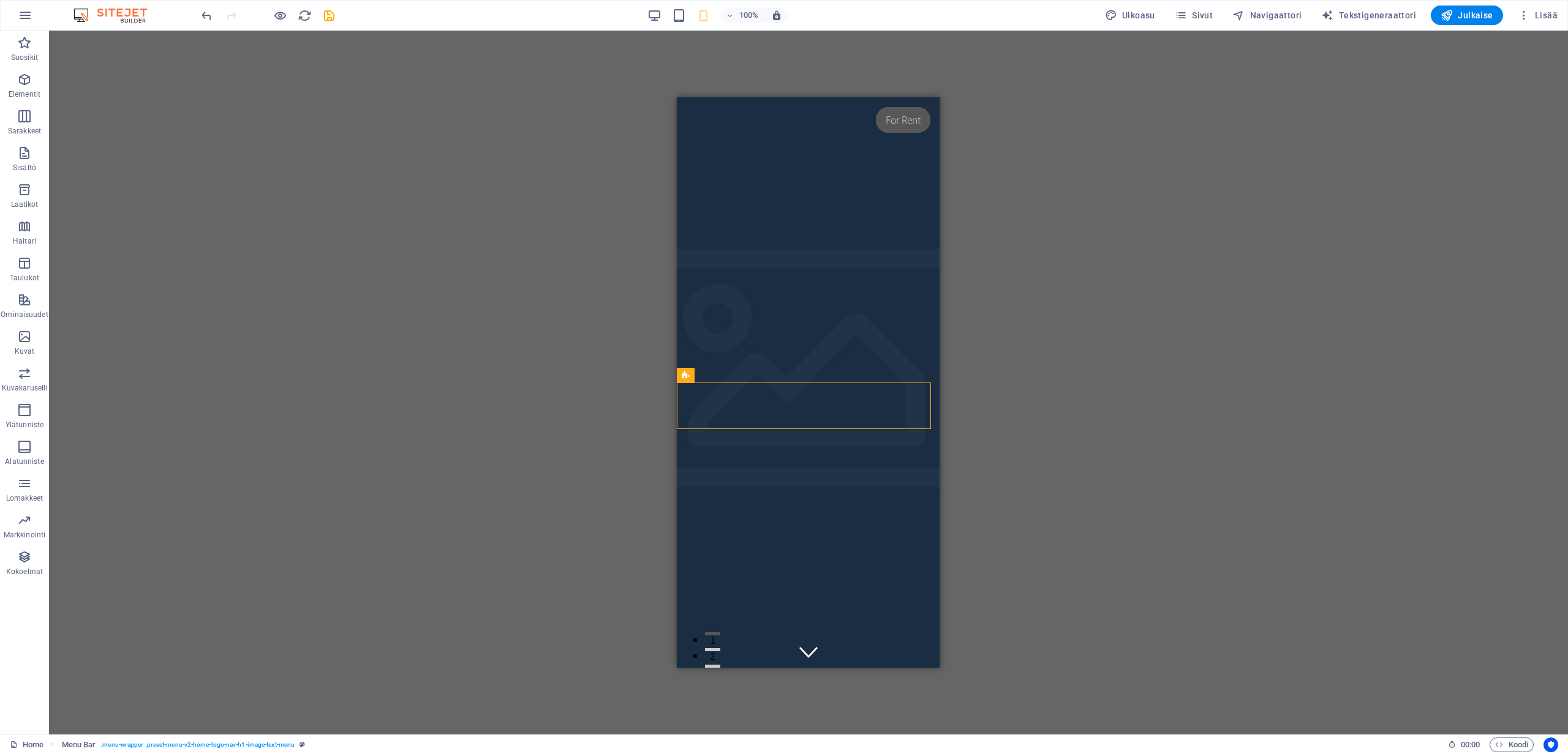
click at [551, 188] on div "H2 Banner Säiliö Valikko Banner Menu Bar Logo Välistys H3 Välistys Säiliö Text …" at bounding box center [809, 383] width 1519 height 704
drag, startPoint x: 913, startPoint y: 403, endPoint x: 910, endPoint y: 172, distance: 231.0
click at [459, 367] on div "H2 Banner Säiliö Valikko Banner Menu Bar Logo Välistys H3 Välistys Säiliö Text …" at bounding box center [809, 383] width 1519 height 704
drag, startPoint x: 840, startPoint y: 406, endPoint x: 836, endPoint y: 173, distance: 233.0
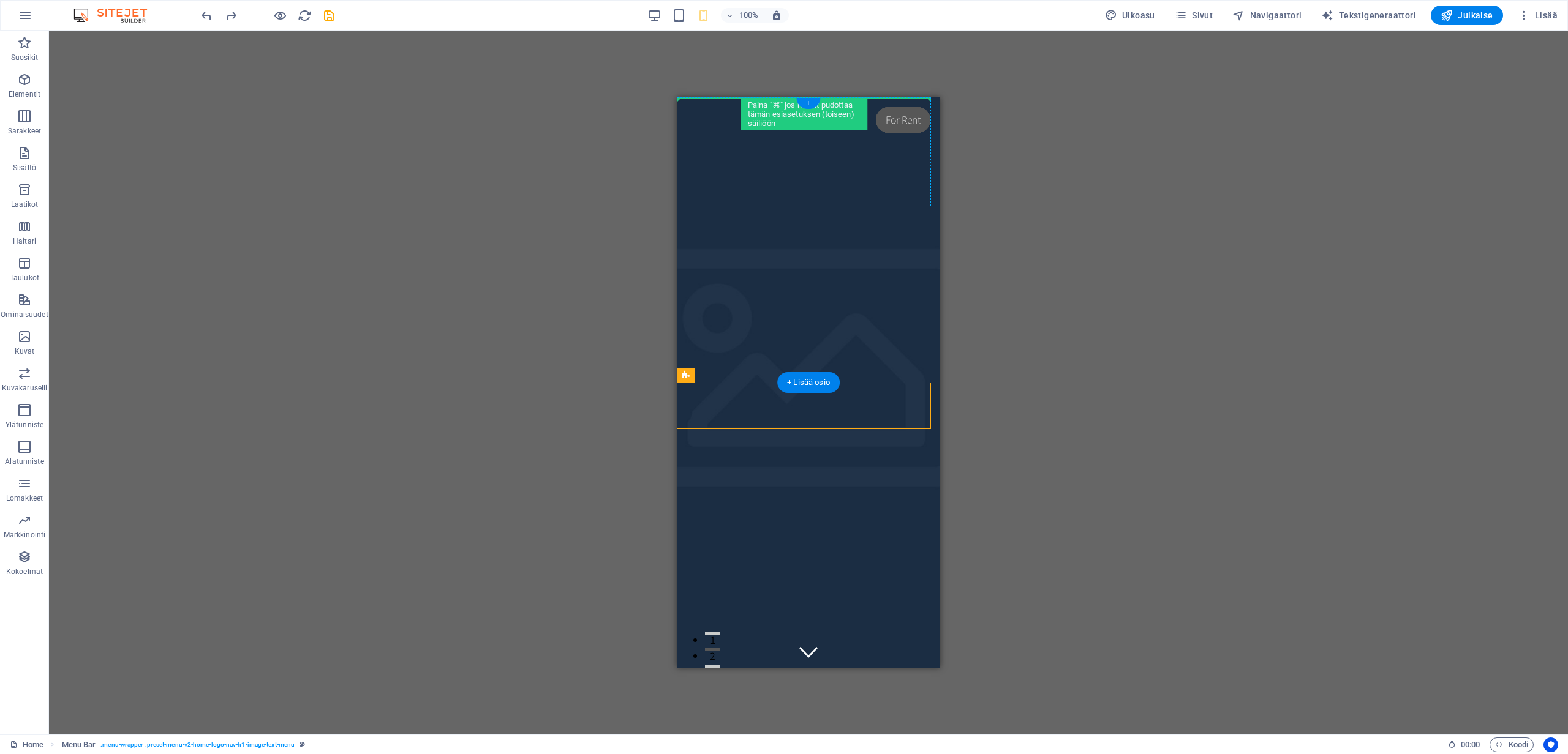
drag, startPoint x: 830, startPoint y: 403, endPoint x: 820, endPoint y: 170, distance: 233.2
click at [506, 239] on div "H2 Banner Säiliö Valikko Banner Menu Bar Banner Logo Välistys H3 Välistys Säili…" at bounding box center [809, 383] width 1519 height 704
click at [905, 661] on div at bounding box center [809, 686] width 244 height 51
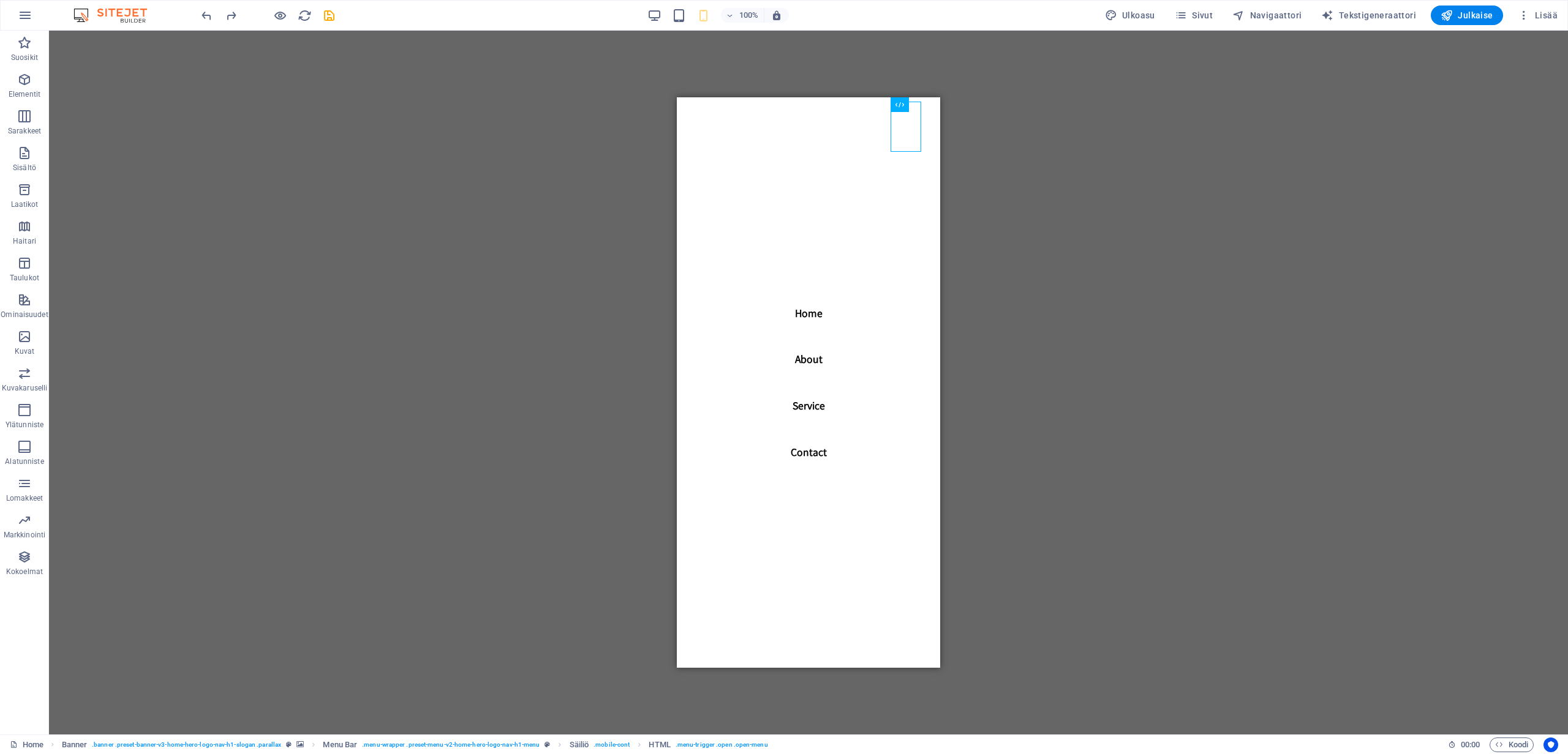
click at [572, 224] on div "H2 Banner Säiliö Valikko Banner Menu Bar Banner Logo Välistys H3 Välistys Säili…" at bounding box center [809, 383] width 1519 height 704
click at [591, 119] on div "H2 Banner Säiliö Valikko Banner Menu Bar Banner Logo Välistys H3 Välistys Säili…" at bounding box center [809, 383] width 1519 height 704
click at [708, 96] on div "H2 Banner Säiliö Valikko Banner Menu Bar Banner Logo Välistys H3 Välistys Säili…" at bounding box center [809, 383] width 1519 height 704
click at [350, 146] on div "H2 Banner Säiliö Valikko Banner Menu Bar Banner Logo Välistys H3 Välistys Säili…" at bounding box center [809, 383] width 1519 height 704
click at [419, 205] on div "H2 Banner Säiliö Valikko Banner Menu Bar Banner Logo Välistys H3 Välistys Säili…" at bounding box center [809, 383] width 1519 height 704
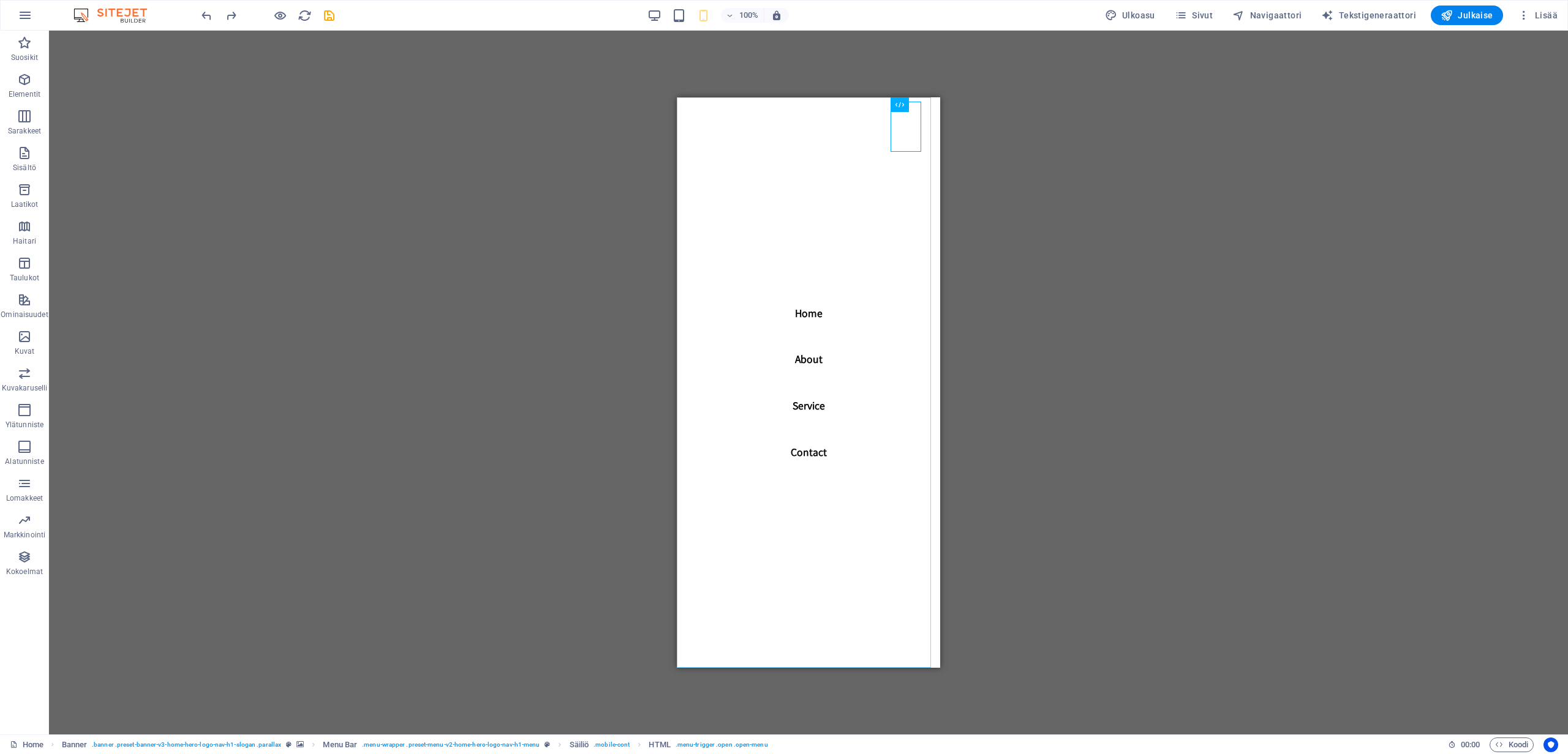
click at [813, 311] on nav "Home About Service Contact" at bounding box center [809, 383] width 263 height 571
click at [807, 311] on nav "Home About Service Contact" at bounding box center [809, 383] width 263 height 571
click at [803, 315] on nav "Home About Service Contact" at bounding box center [809, 383] width 263 height 571
click at [592, 96] on div "H2 Banner Säiliö Valikko Banner Menu Bar Banner Logo Välistys H3 Välistys Säili…" at bounding box center [809, 383] width 1519 height 704
click at [204, 13] on icon "undo" at bounding box center [207, 16] width 14 height 14
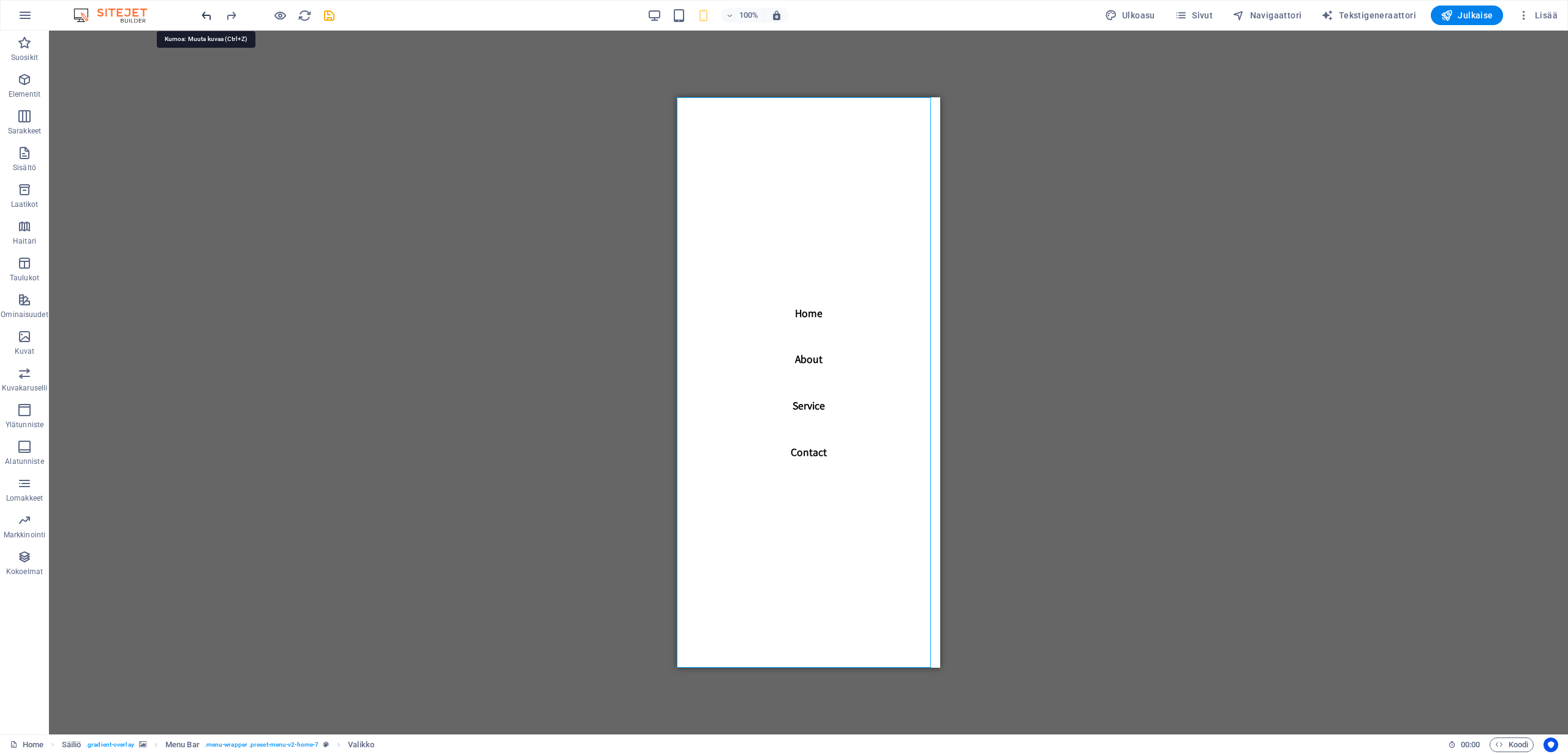
click at [207, 15] on icon "undo" at bounding box center [207, 16] width 14 height 14
click at [218, 82] on div "H2 Banner Säiliö Valikko Banner Menu Bar Banner Logo Välistys H3 Välistys Säili…" at bounding box center [809, 383] width 1519 height 704
click at [795, 311] on nav "Home About Service Contact" at bounding box center [809, 383] width 263 height 571
click at [800, 315] on nav "Home About Service Contact" at bounding box center [809, 383] width 263 height 571
click at [1231, 227] on div "H2 Banner Säiliö Valikko Banner Menu Bar Banner Logo Välistys H3 Välistys Säili…" at bounding box center [809, 383] width 1519 height 704
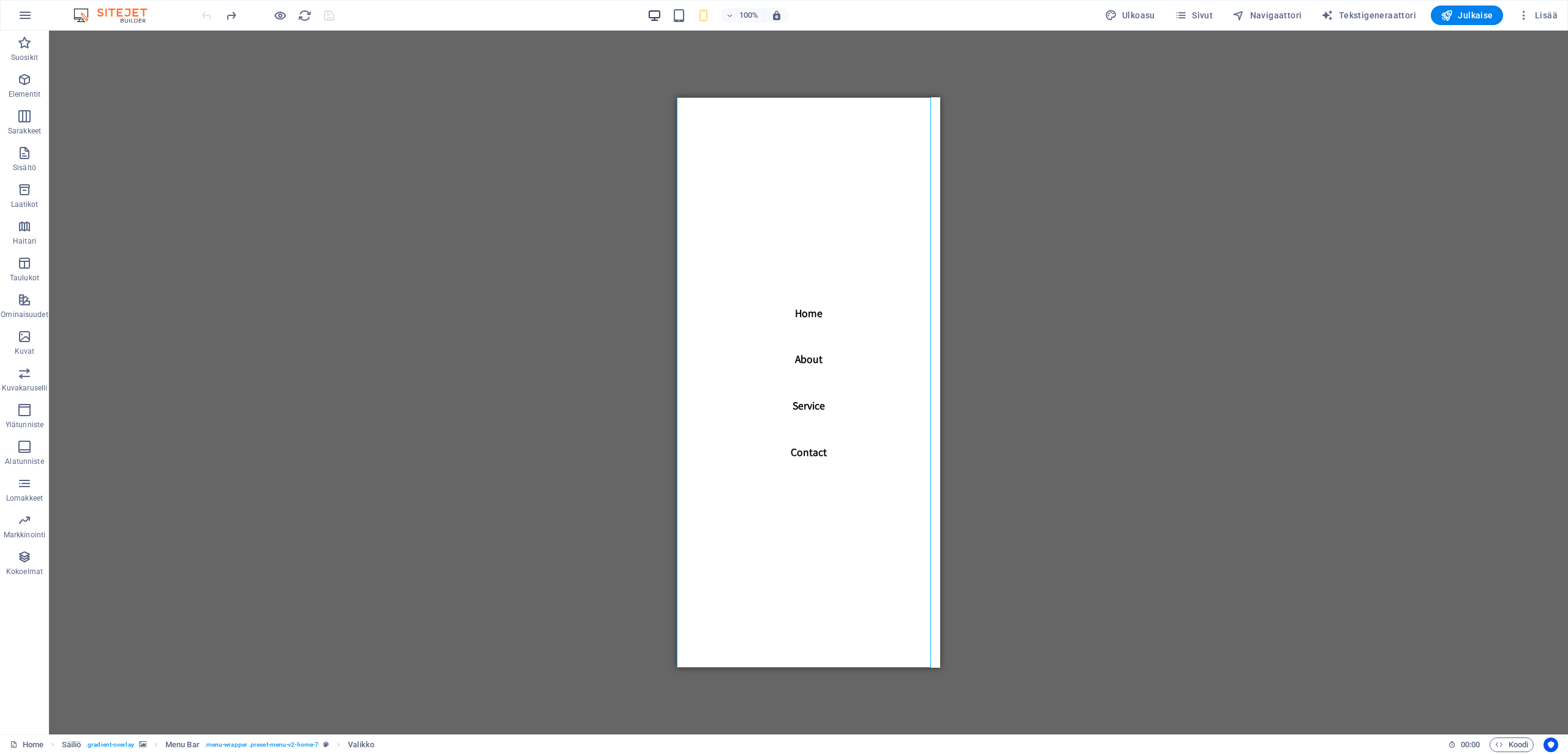
click at [658, 16] on icon "button" at bounding box center [654, 16] width 14 height 14
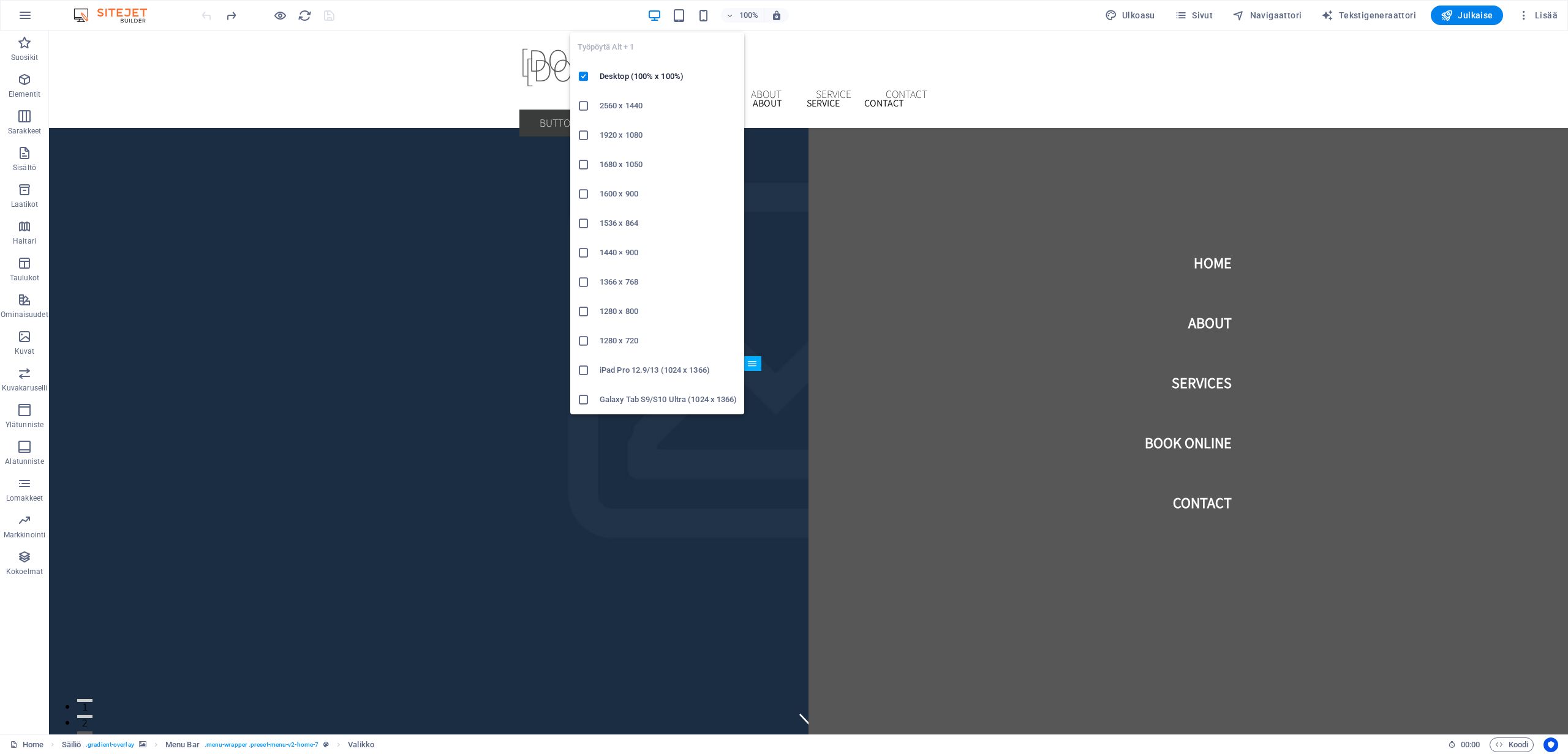
scroll to position [2820, 0]
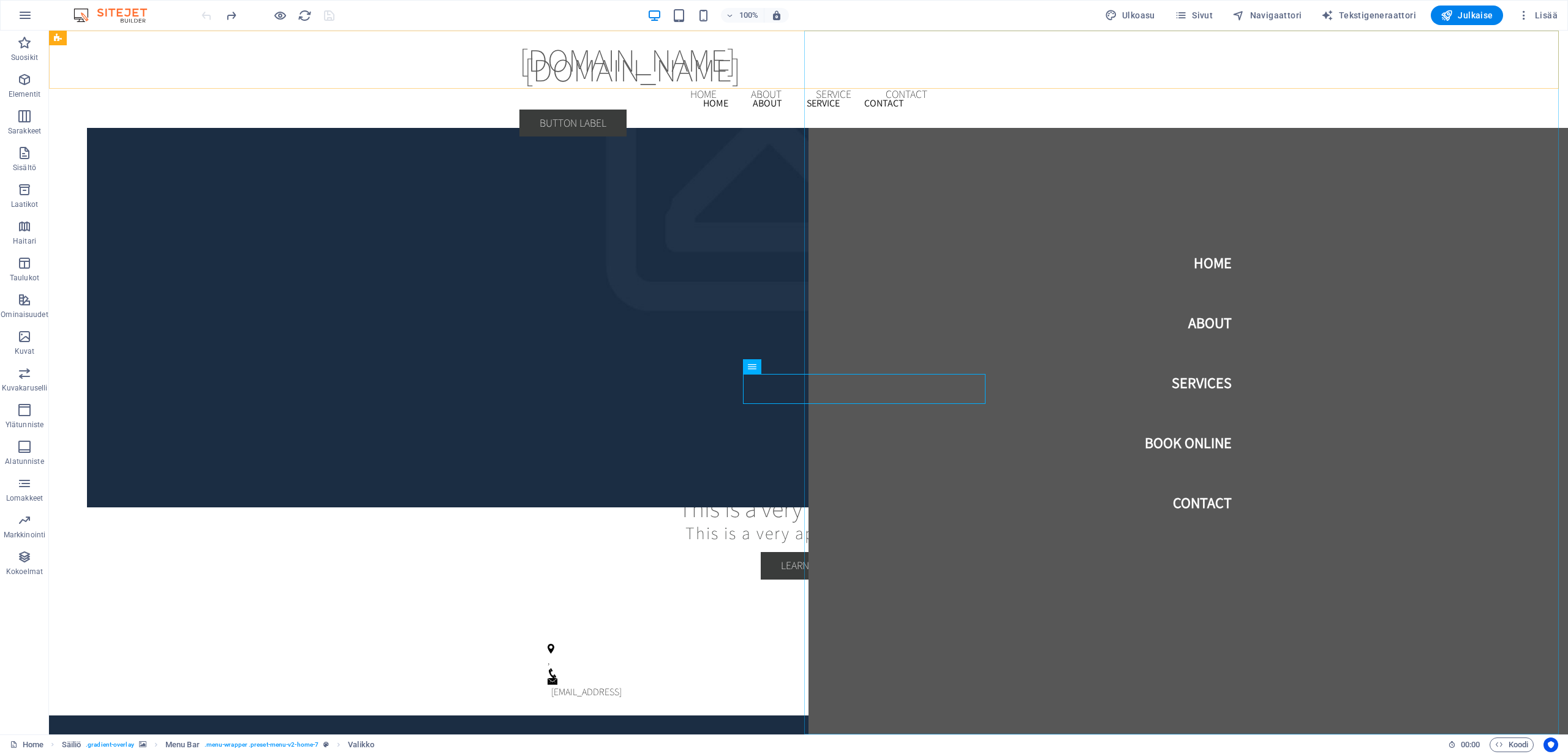
click at [1510, 283] on nav "Home About Services Book Online Contact" at bounding box center [1188, 383] width 759 height 704
click at [1380, 51] on div "ajokorttihelsinki.fi Menu Home About Service Contact Button label" at bounding box center [809, 88] width 1519 height 116
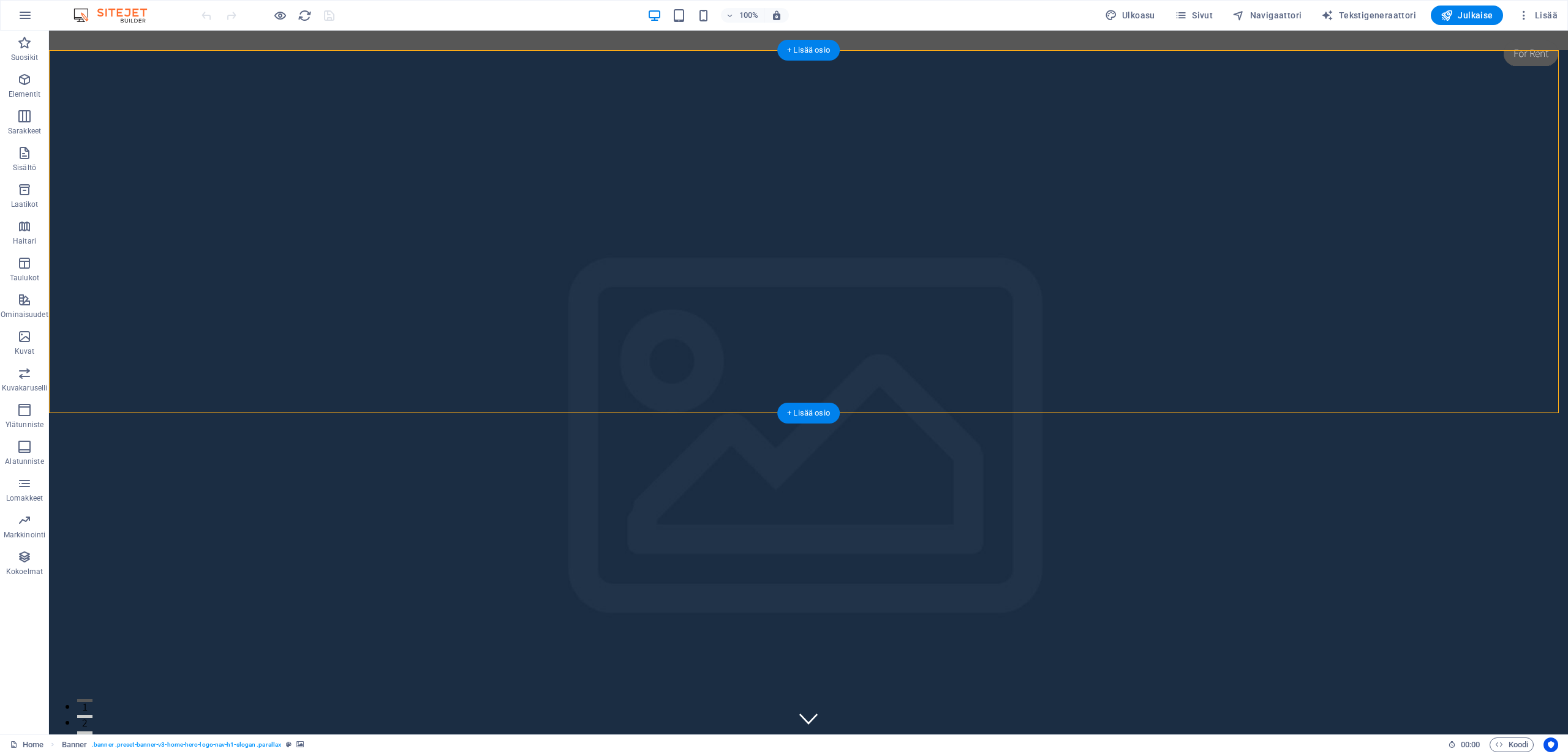
drag, startPoint x: 738, startPoint y: 137, endPoint x: 722, endPoint y: 290, distance: 153.8
drag, startPoint x: 117, startPoint y: 233, endPoint x: 92, endPoint y: 113, distance: 122.6
click at [121, 42] on icon at bounding box center [120, 42] width 7 height 13
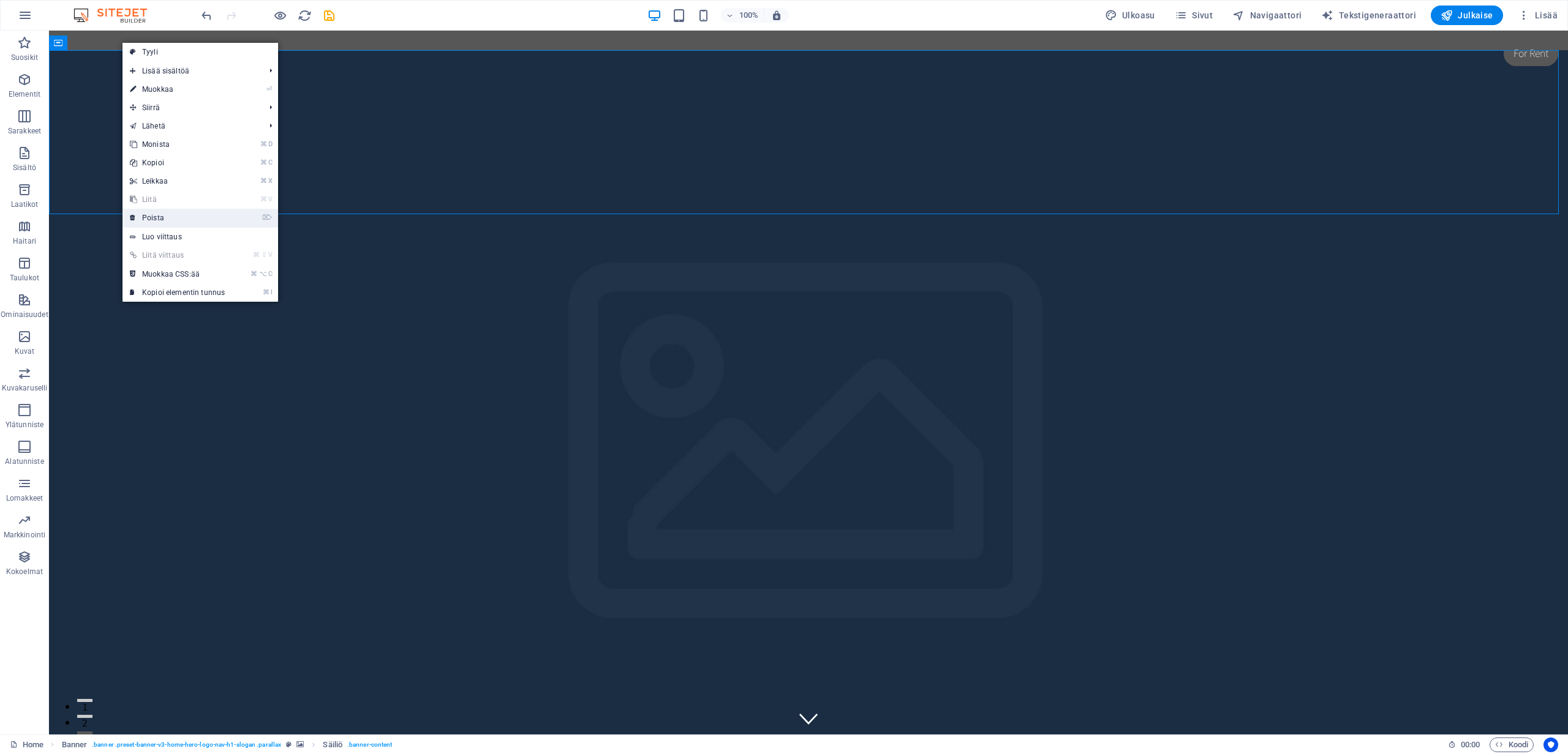
click at [152, 218] on link "⌦ Poista" at bounding box center [178, 218] width 110 height 19
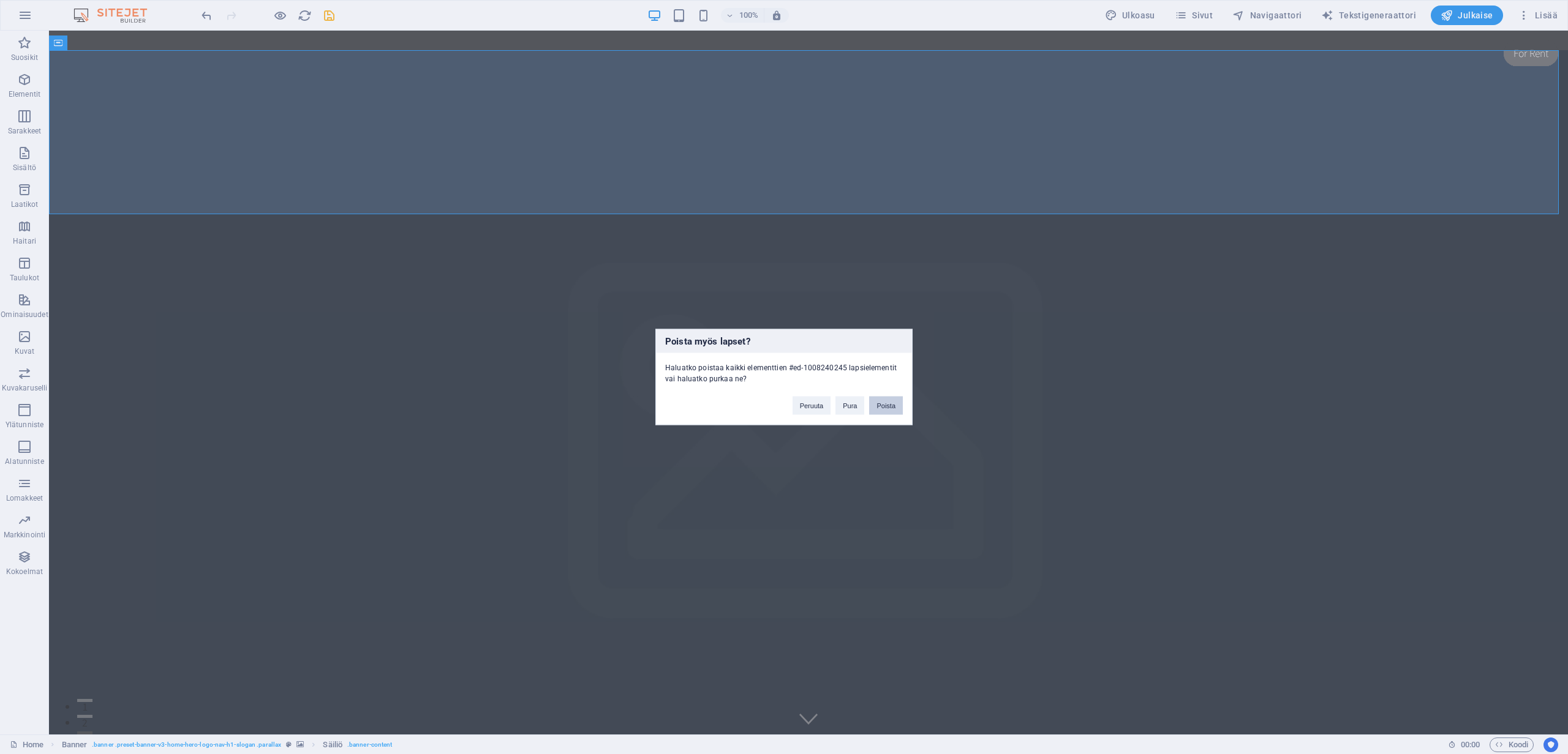
click at [884, 409] on button "Poista" at bounding box center [885, 406] width 33 height 19
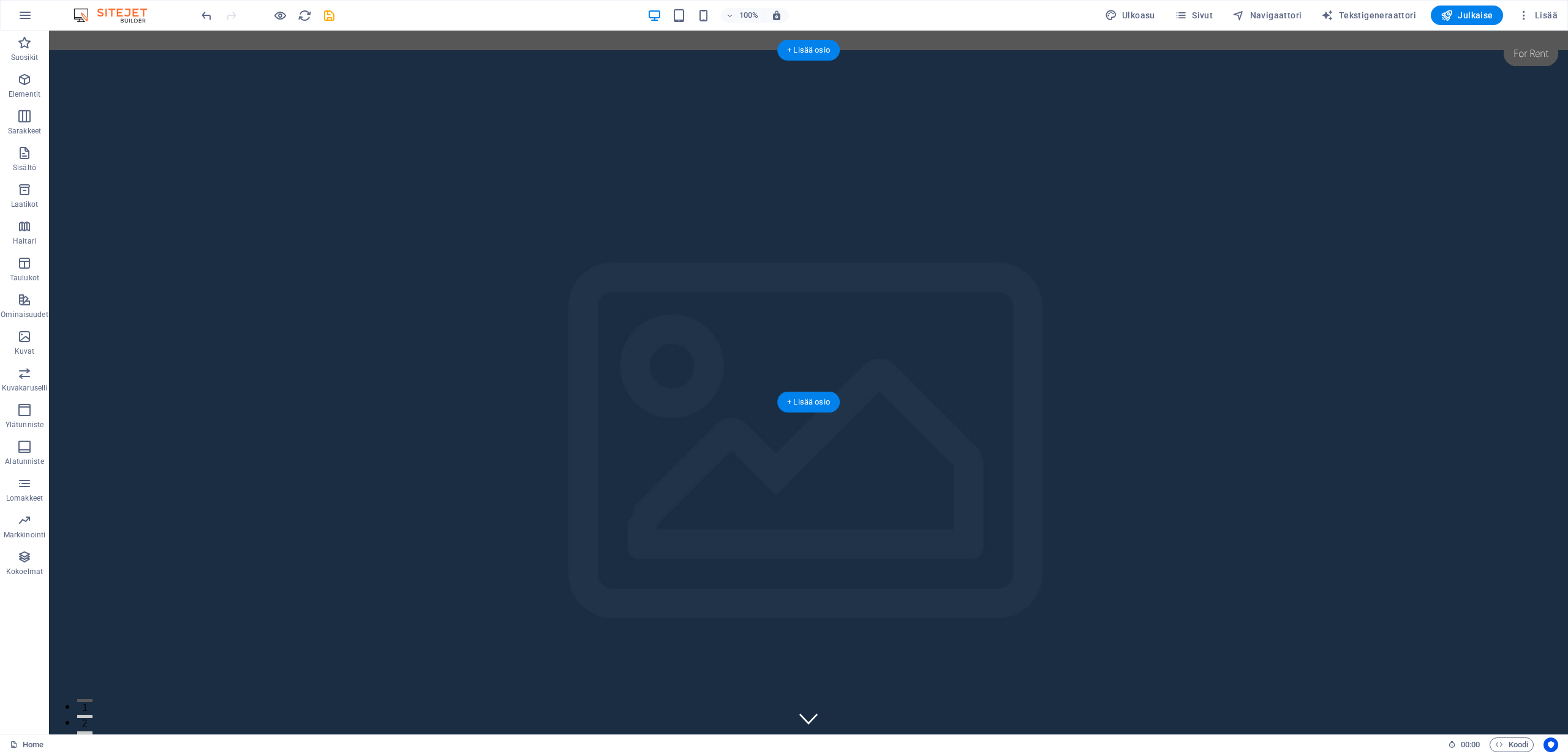
click at [600, 309] on figure at bounding box center [809, 403] width 1519 height 704
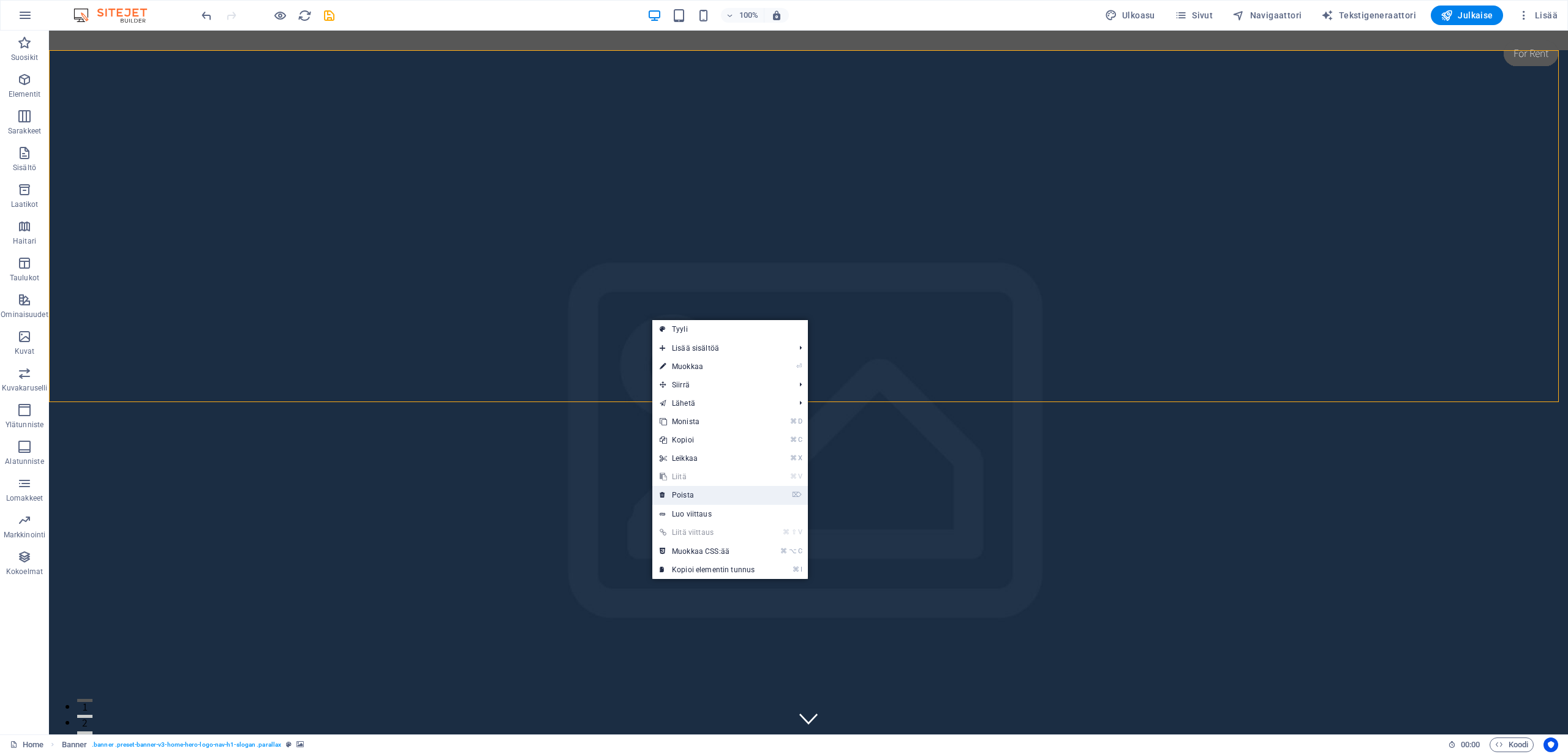
click at [696, 492] on link "⌦ Poista" at bounding box center [707, 495] width 110 height 19
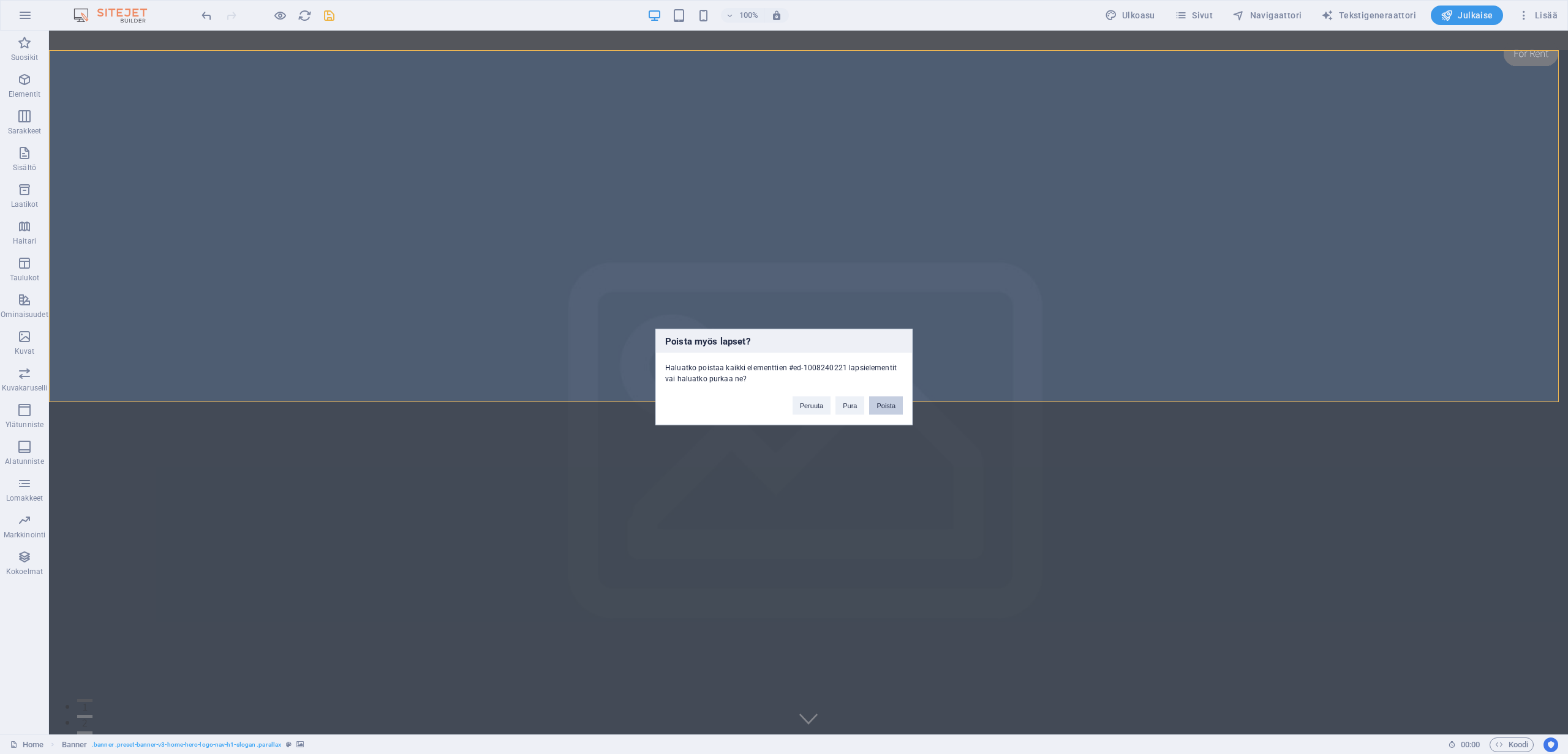
click at [881, 404] on button "Poista" at bounding box center [885, 406] width 33 height 19
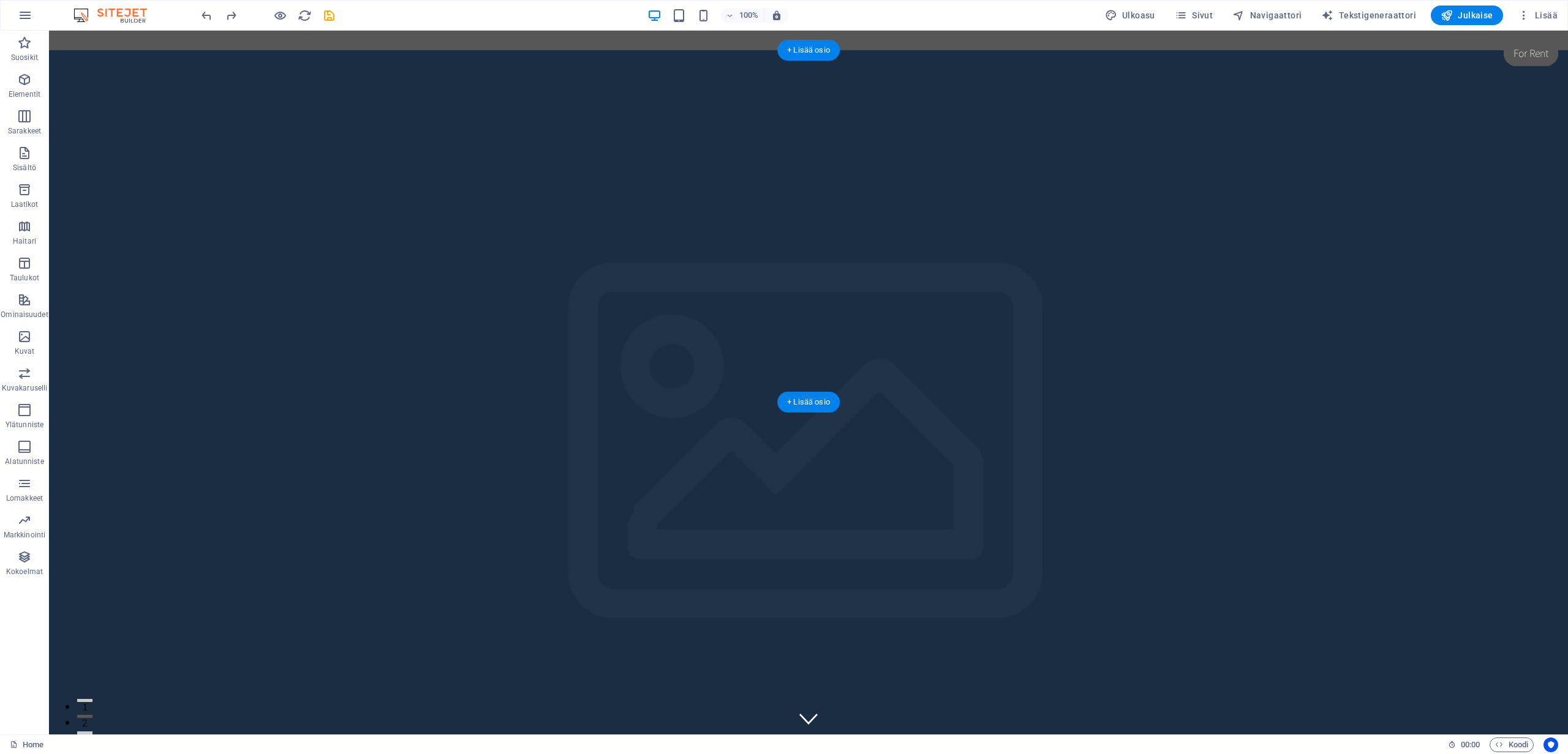
click at [654, 290] on figure at bounding box center [809, 403] width 1519 height 704
click at [1358, 669] on div "Home About Services Book Online Contact" at bounding box center [809, 747] width 1519 height 157
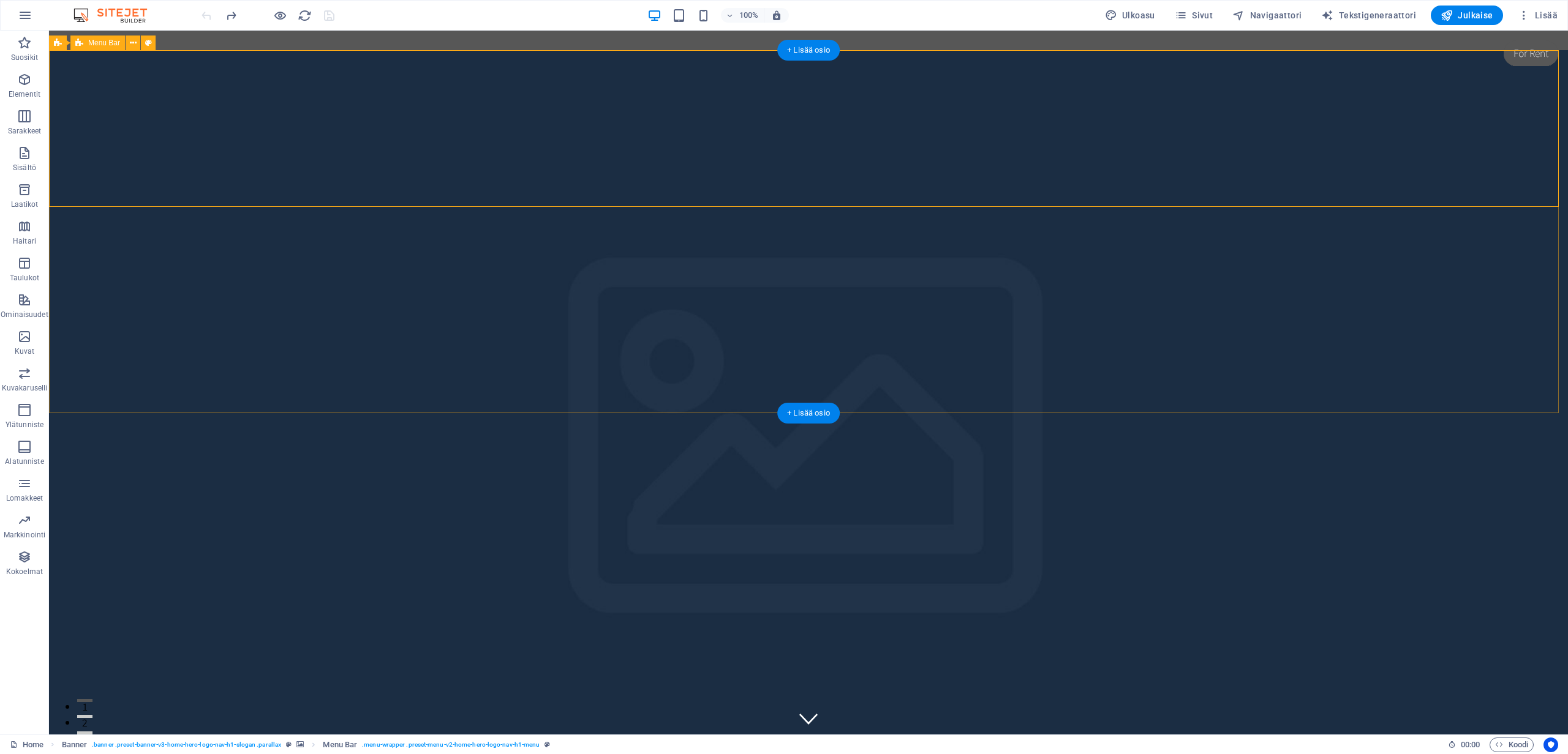
click at [331, 666] on div "Home About Services Book Online Contact" at bounding box center [809, 744] width 1519 height 157
click at [719, 677] on div at bounding box center [809, 729] width 578 height 106
click at [785, 677] on div at bounding box center [809, 729] width 578 height 106
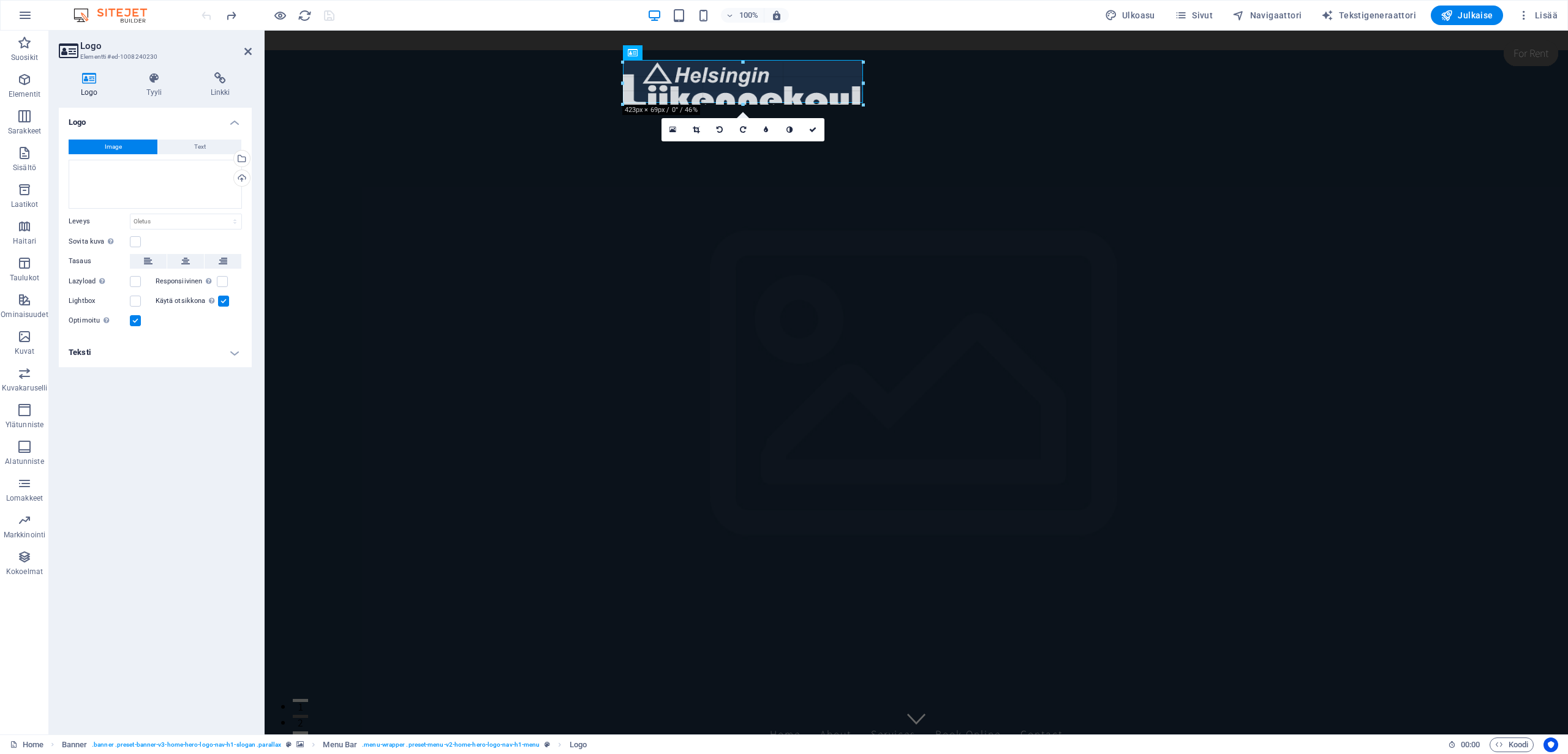
drag, startPoint x: 1188, startPoint y: 166, endPoint x: 453, endPoint y: 99, distance: 738.0
type input "392"
select select "px"
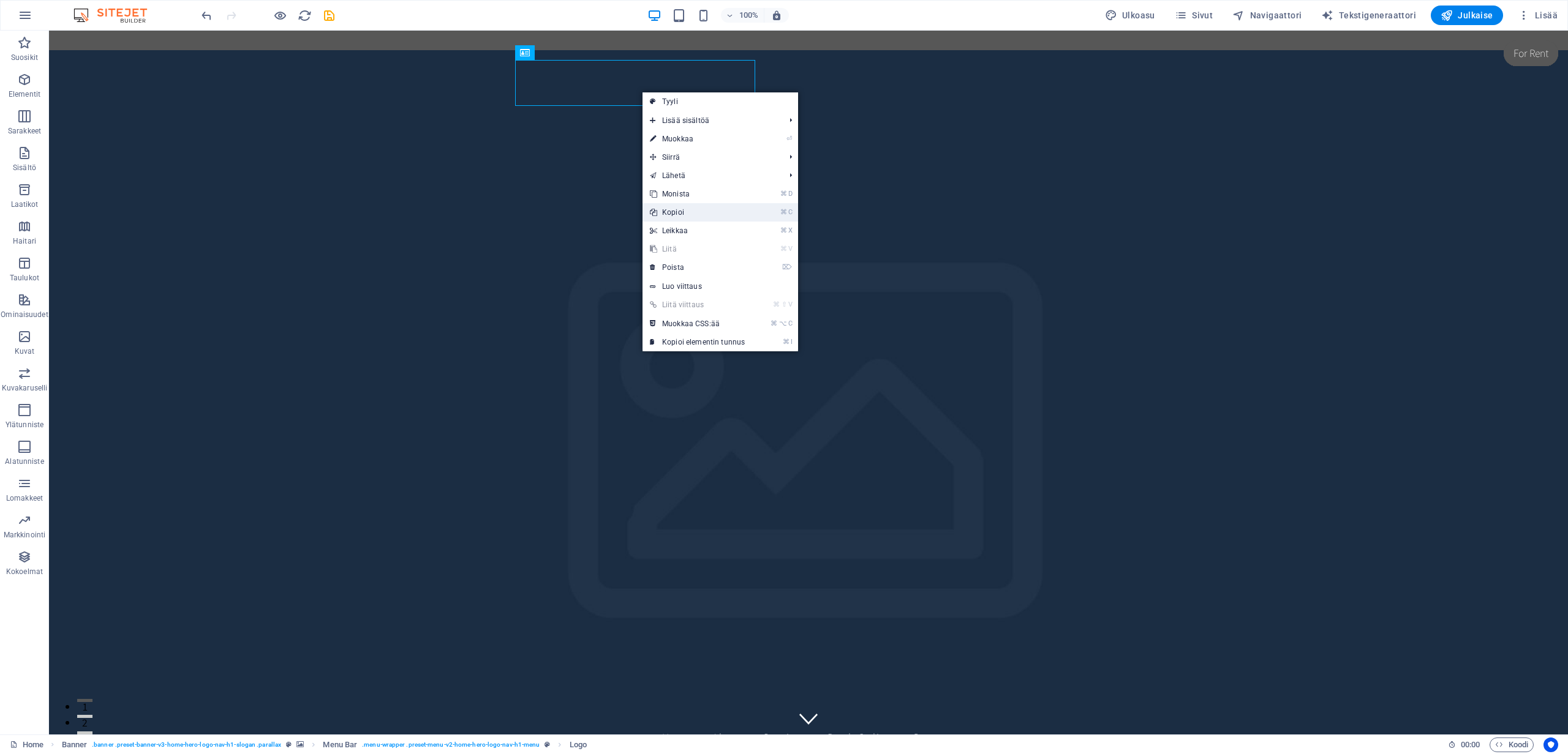
click at [688, 214] on link "⌘ C Kopioi" at bounding box center [697, 212] width 110 height 19
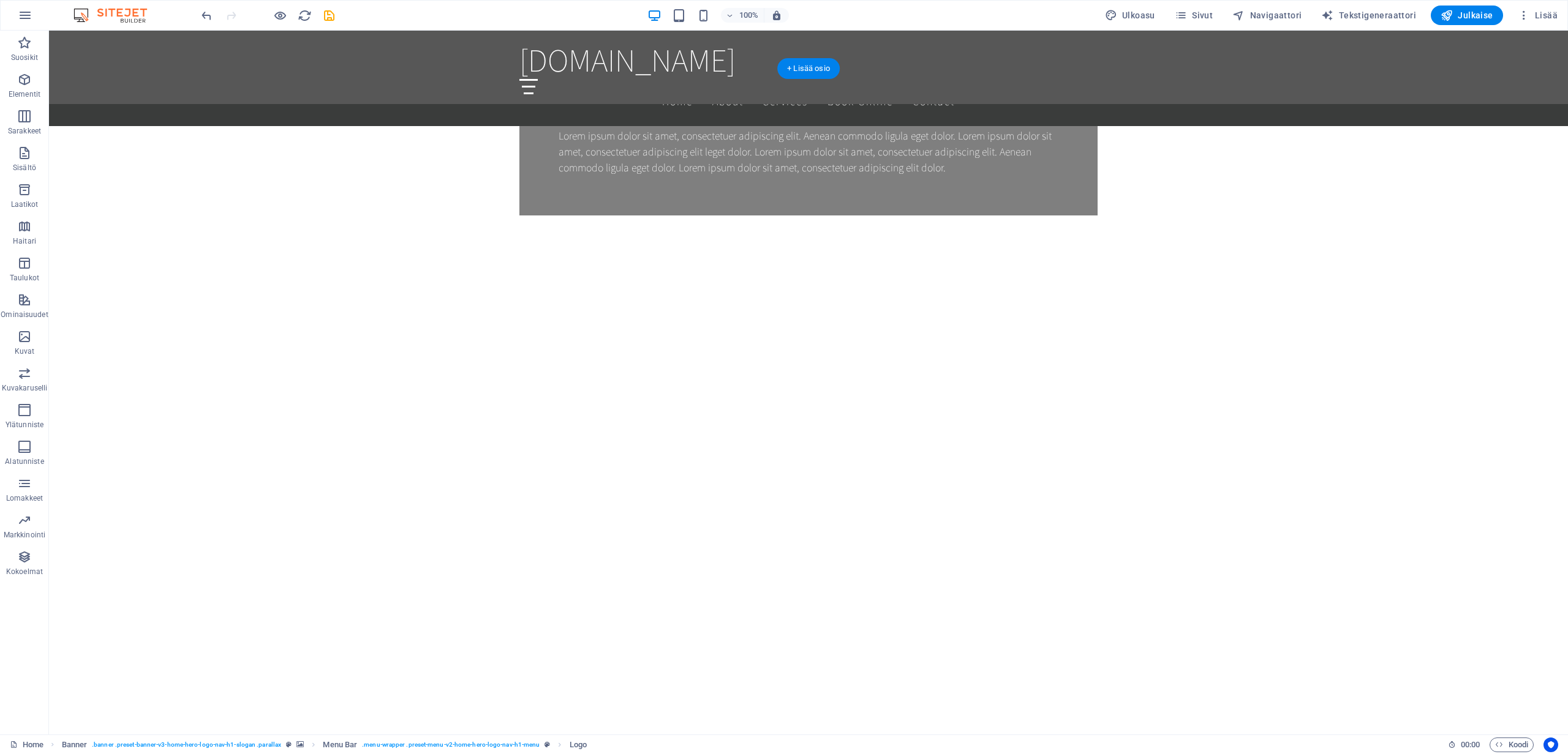
scroll to position [1346, 0]
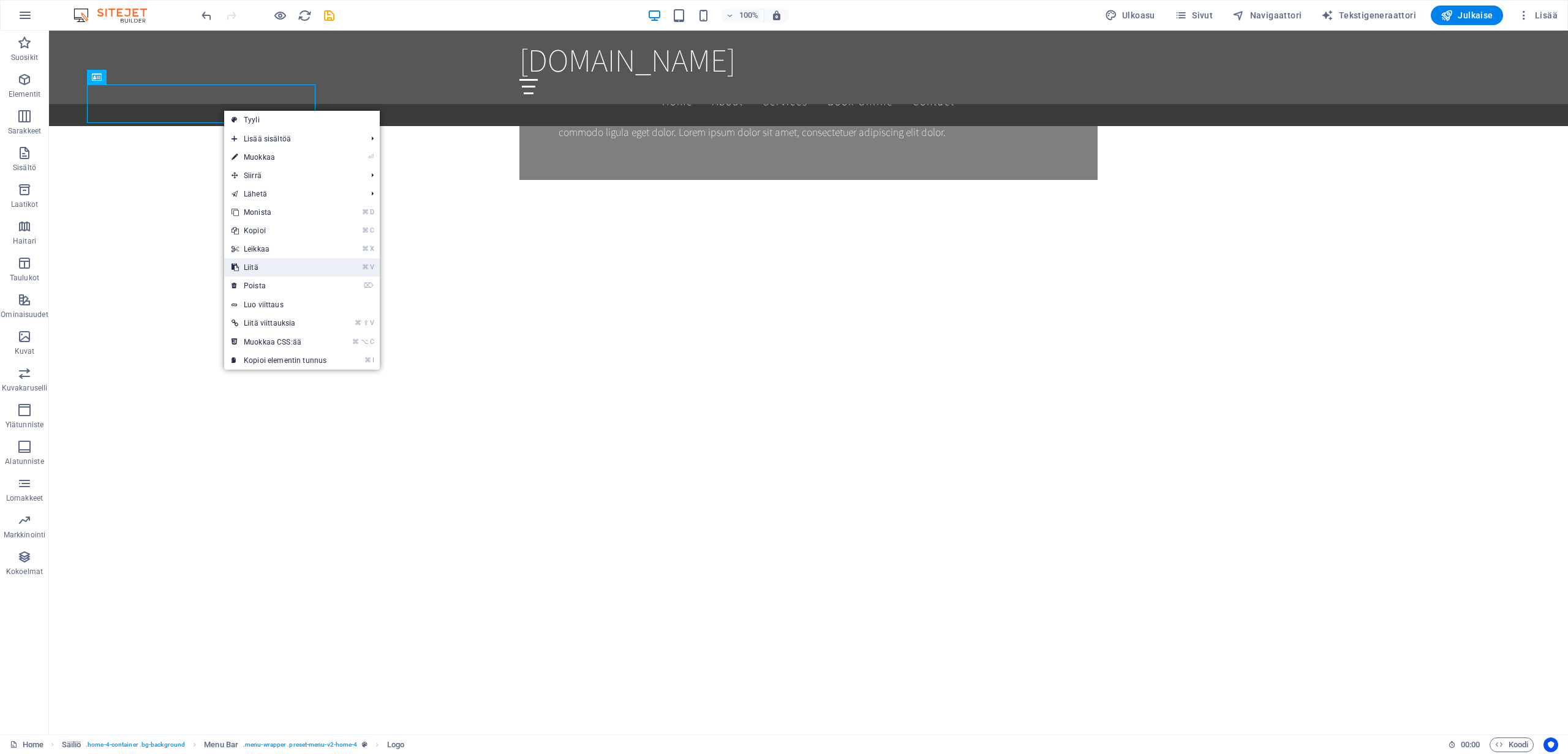
click at [250, 268] on link "⌘ V Liitä" at bounding box center [279, 267] width 110 height 19
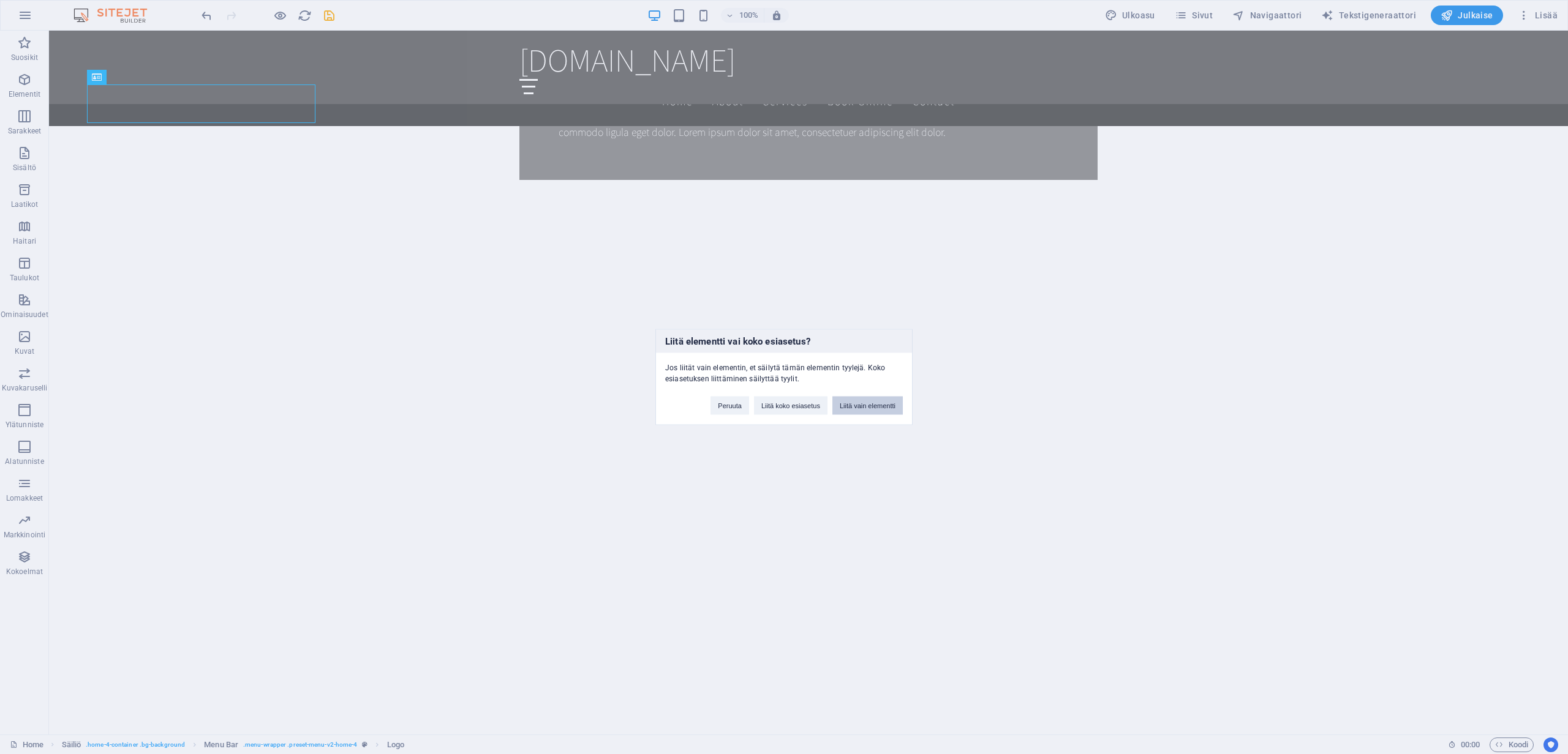
click at [871, 406] on button "Liitä vain elementti" at bounding box center [867, 406] width 71 height 19
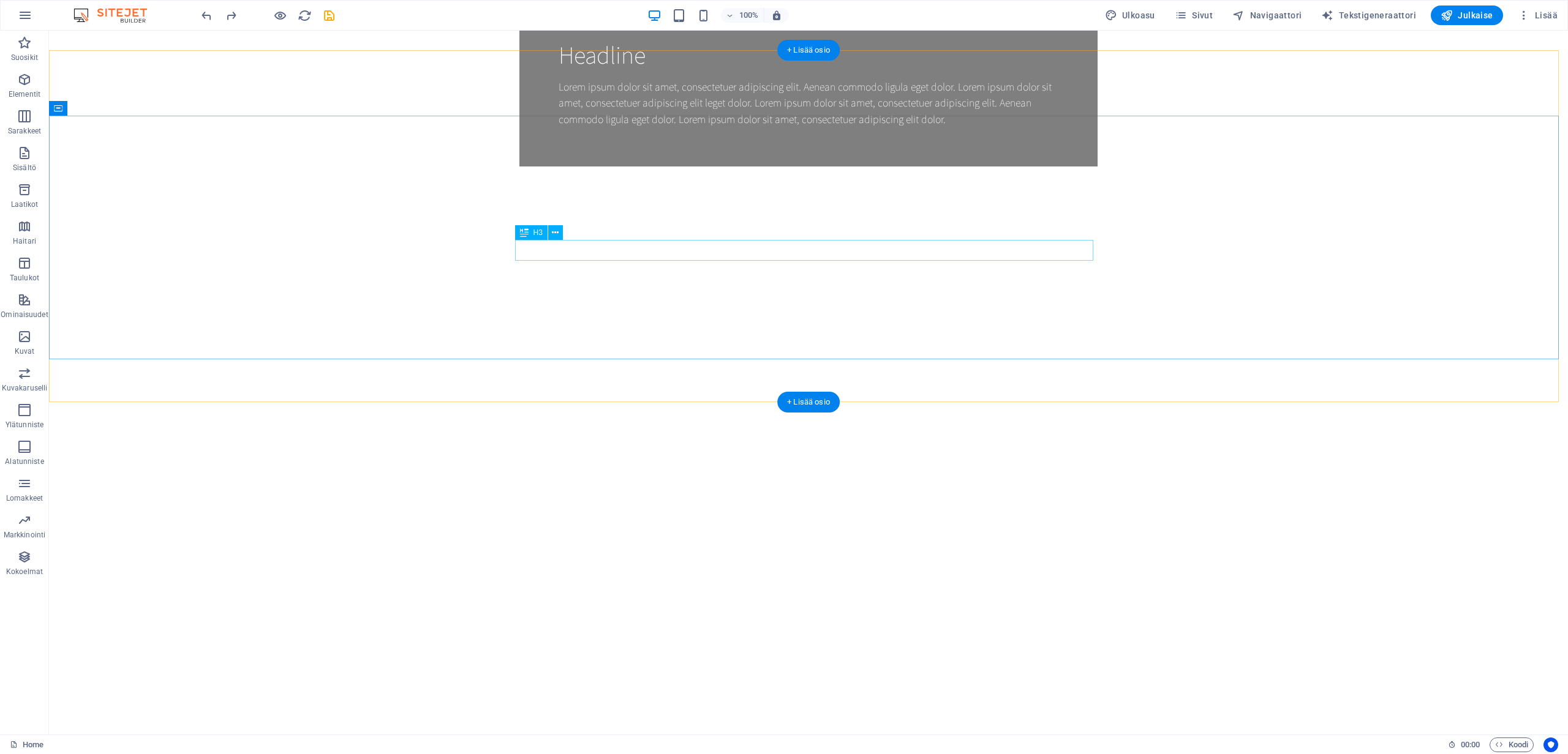
scroll to position [0, 0]
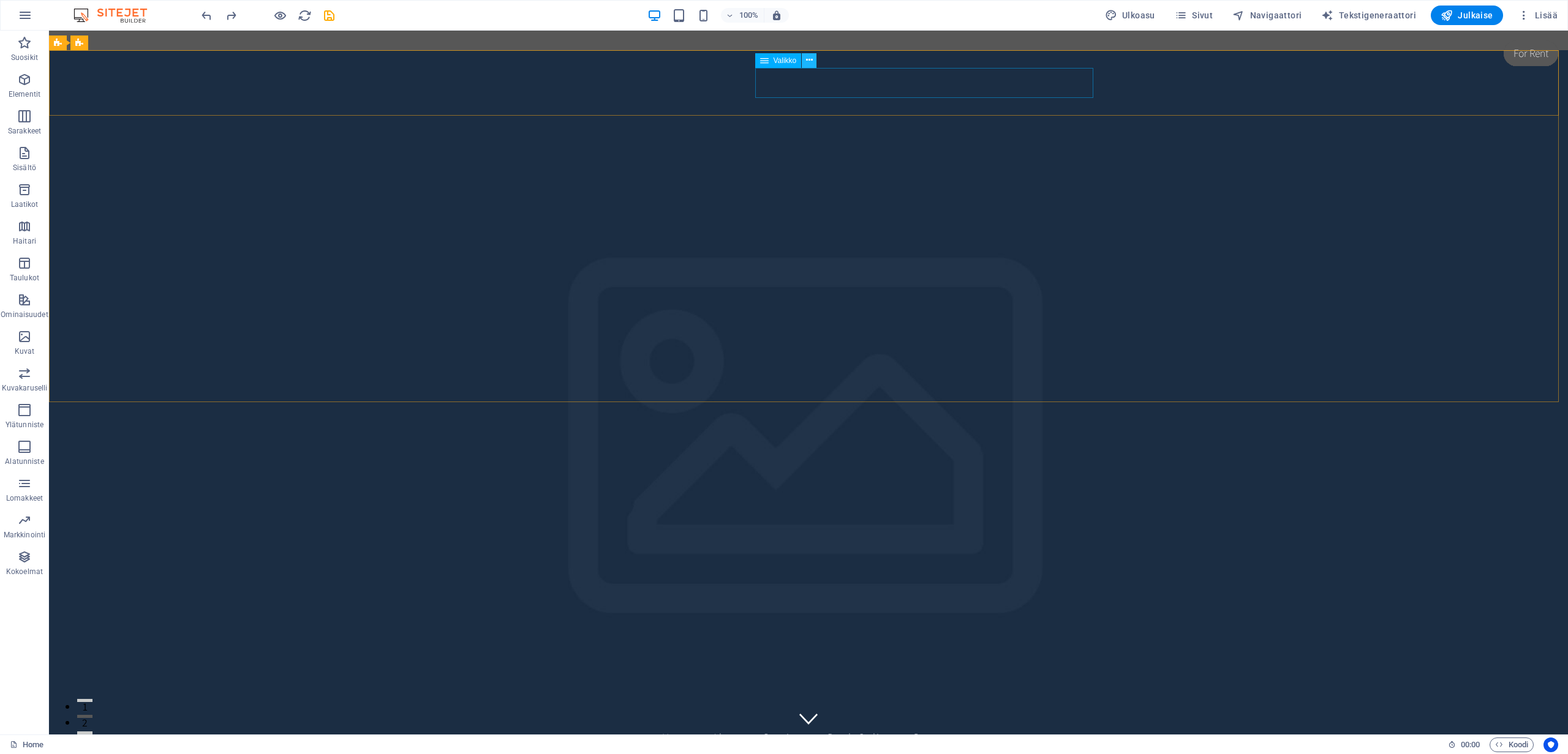
click at [809, 62] on icon at bounding box center [809, 60] width 7 height 13
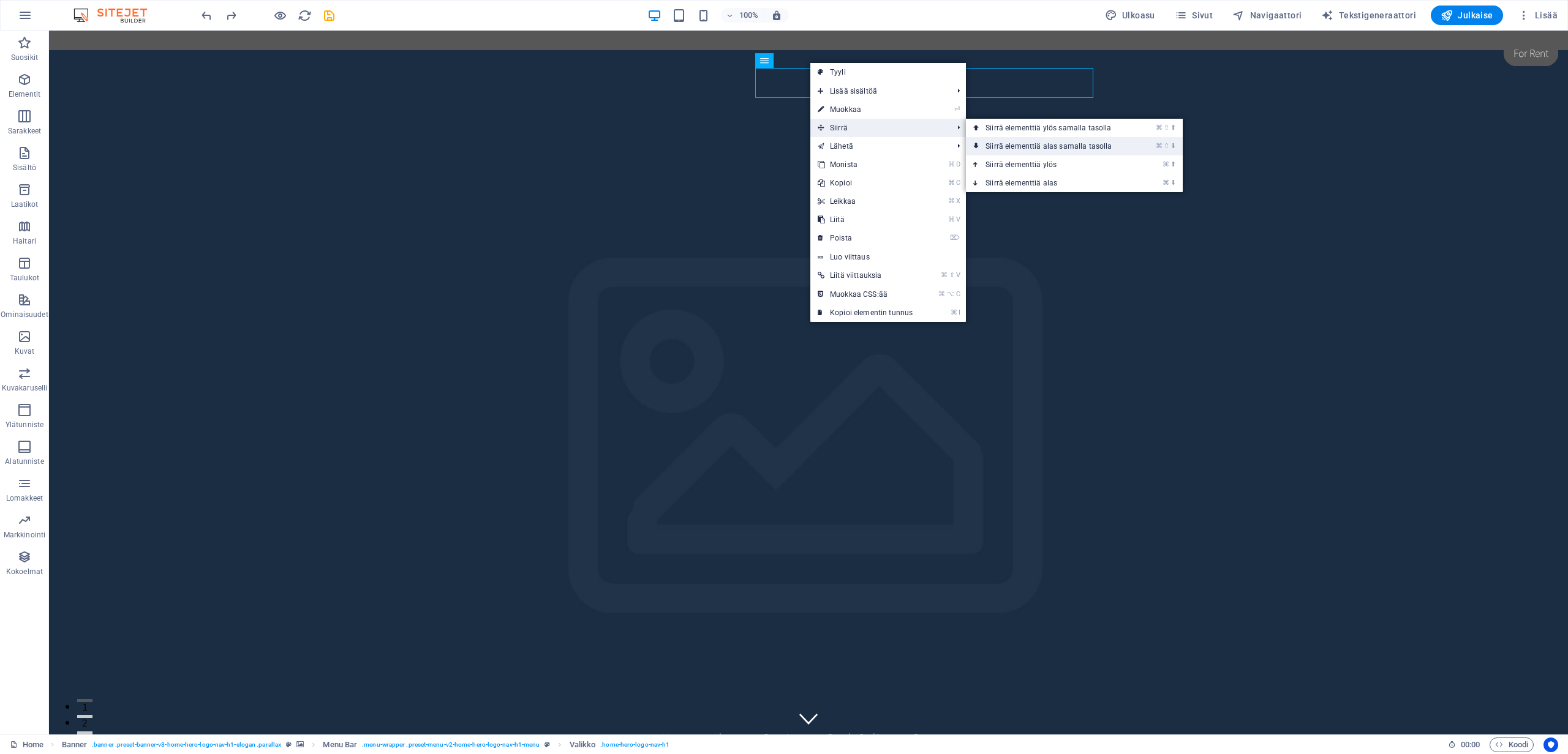
click at [1043, 148] on link "⌘ ⇧ ⬇ Siirrä elementtiä alas samalla tasolla" at bounding box center [1051, 146] width 170 height 19
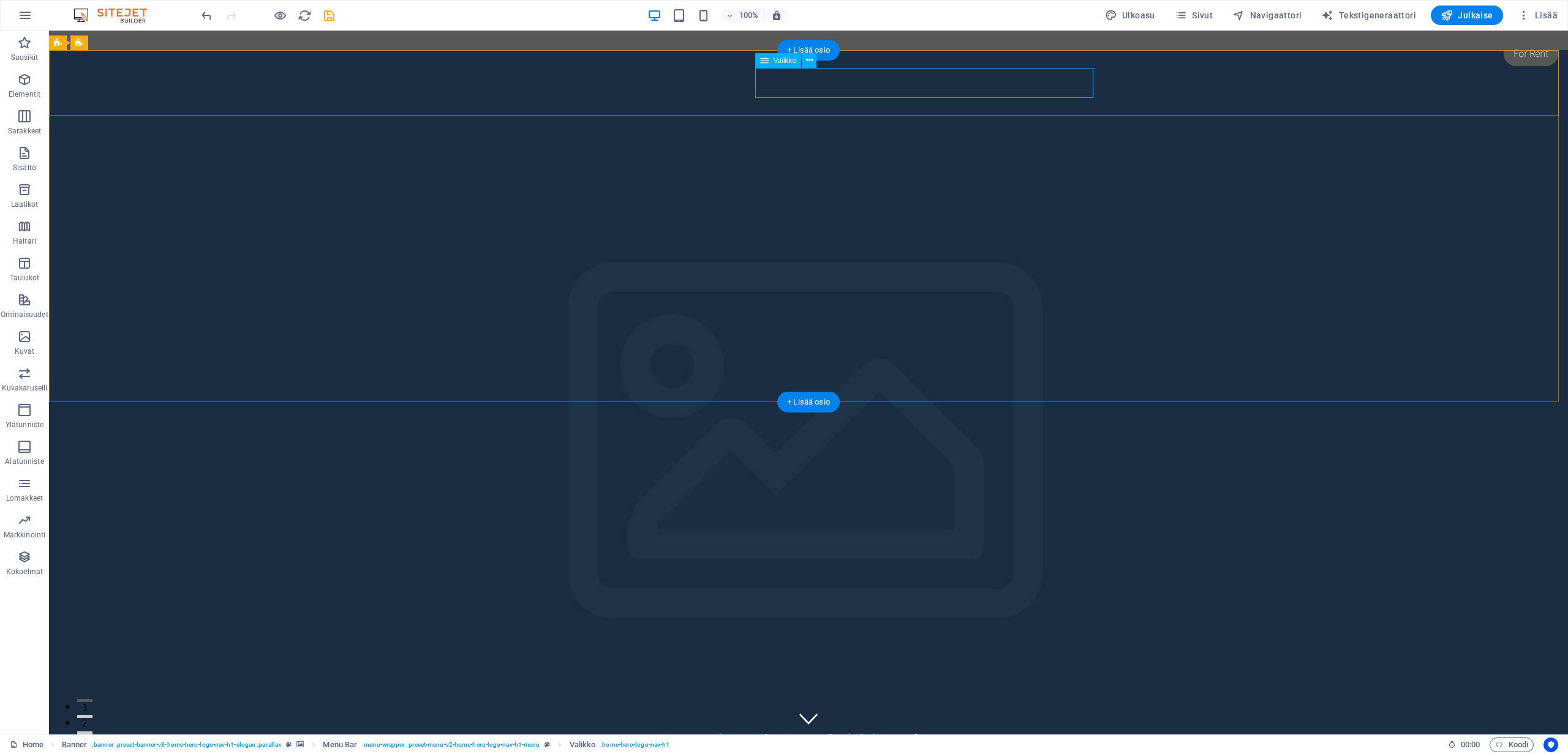
click at [906, 722] on nav "Home About Services Book Online Contact" at bounding box center [809, 737] width 578 height 30
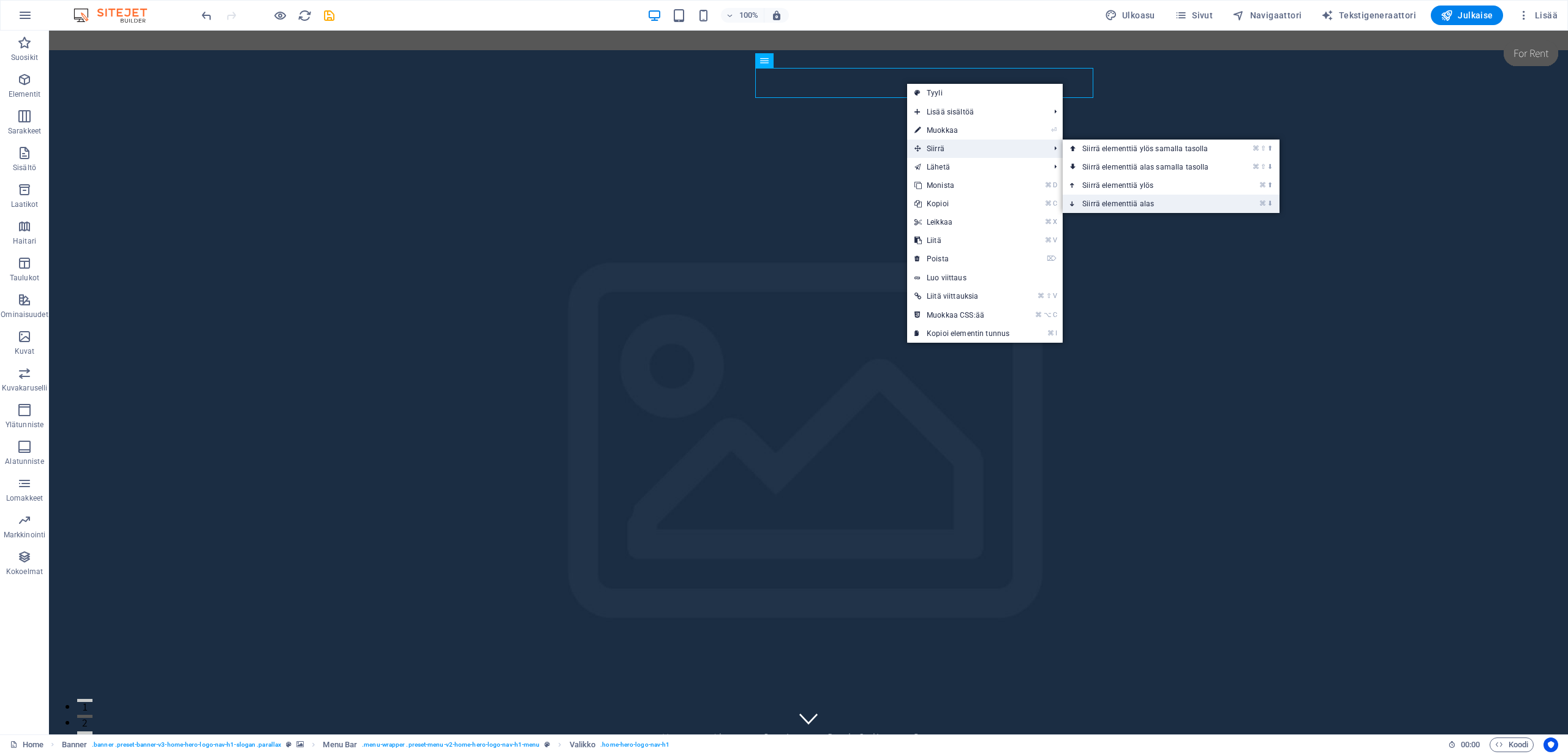
click at [1129, 204] on link "⌘ ⬇ Siirrä elementtiä alas" at bounding box center [1147, 204] width 170 height 19
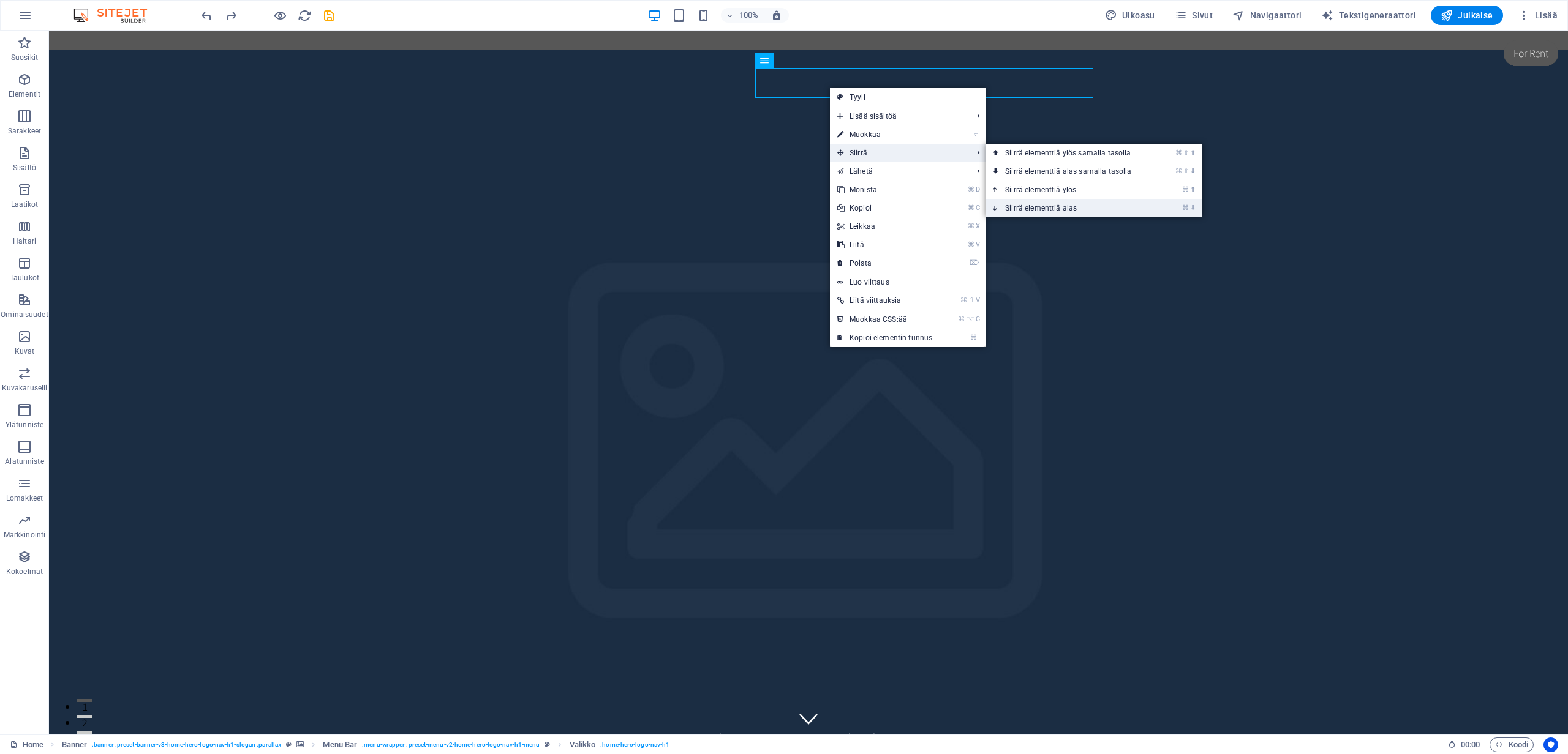
click at [1065, 206] on link "⌘ ⬇ Siirrä elementtiä alas" at bounding box center [1070, 208] width 170 height 19
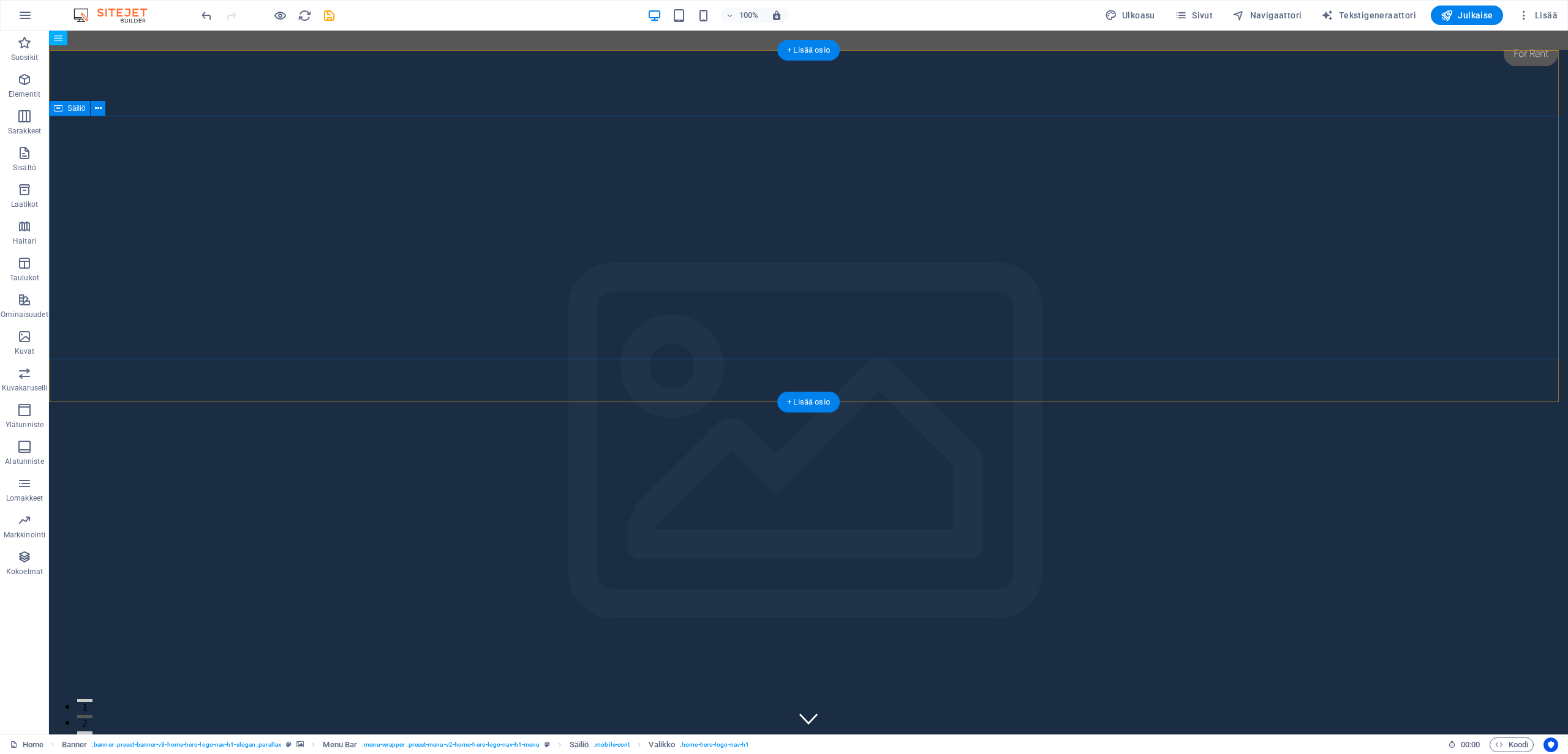
click at [89, 388] on figure at bounding box center [809, 403] width 1519 height 704
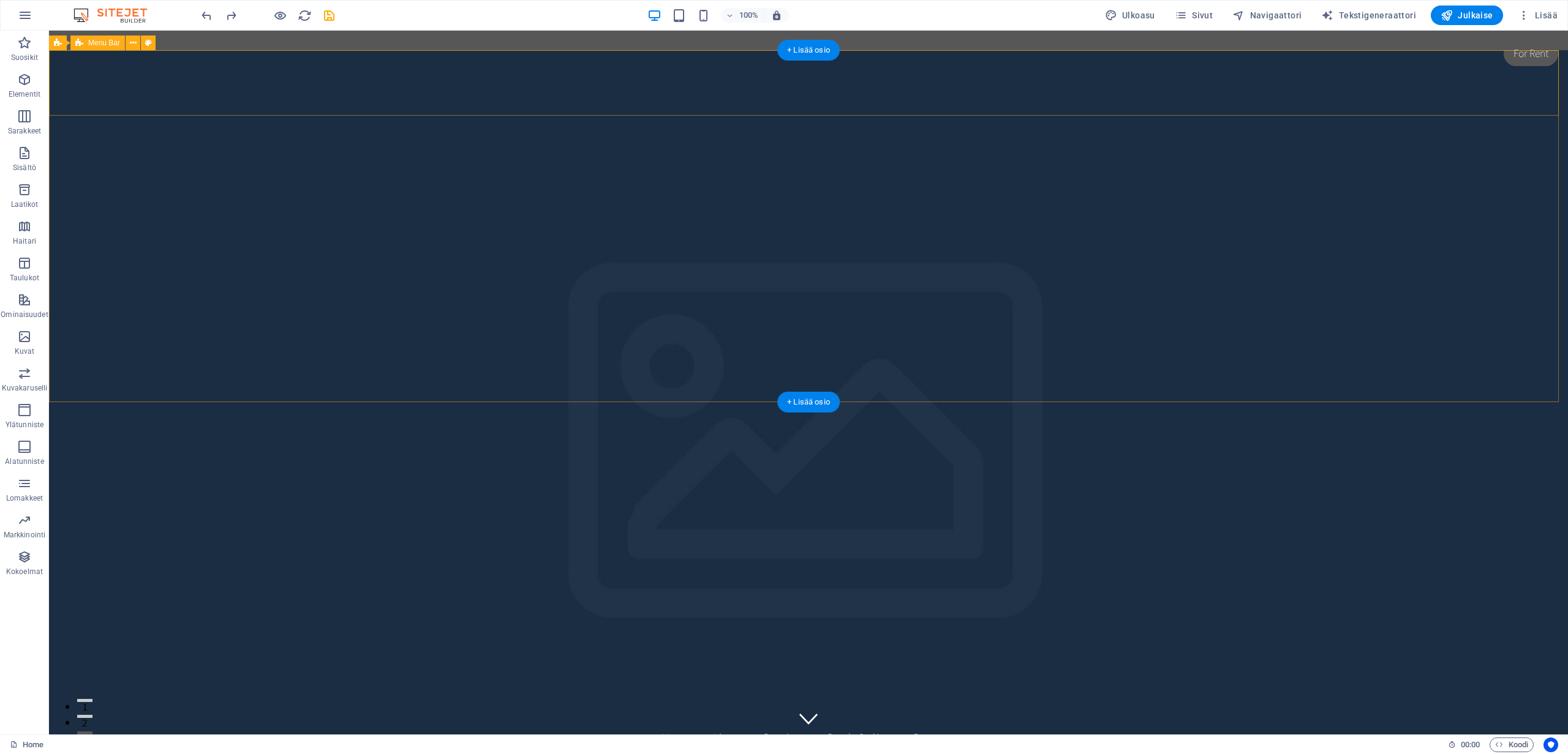
click at [1213, 666] on div "Home About Services Book Online Contact" at bounding box center [809, 714] width 1519 height 96
click at [316, 666] on div "Home About Services Book Online Contact" at bounding box center [809, 714] width 1519 height 96
drag, startPoint x: 810, startPoint y: 92, endPoint x: 791, endPoint y: 80, distance: 22.5
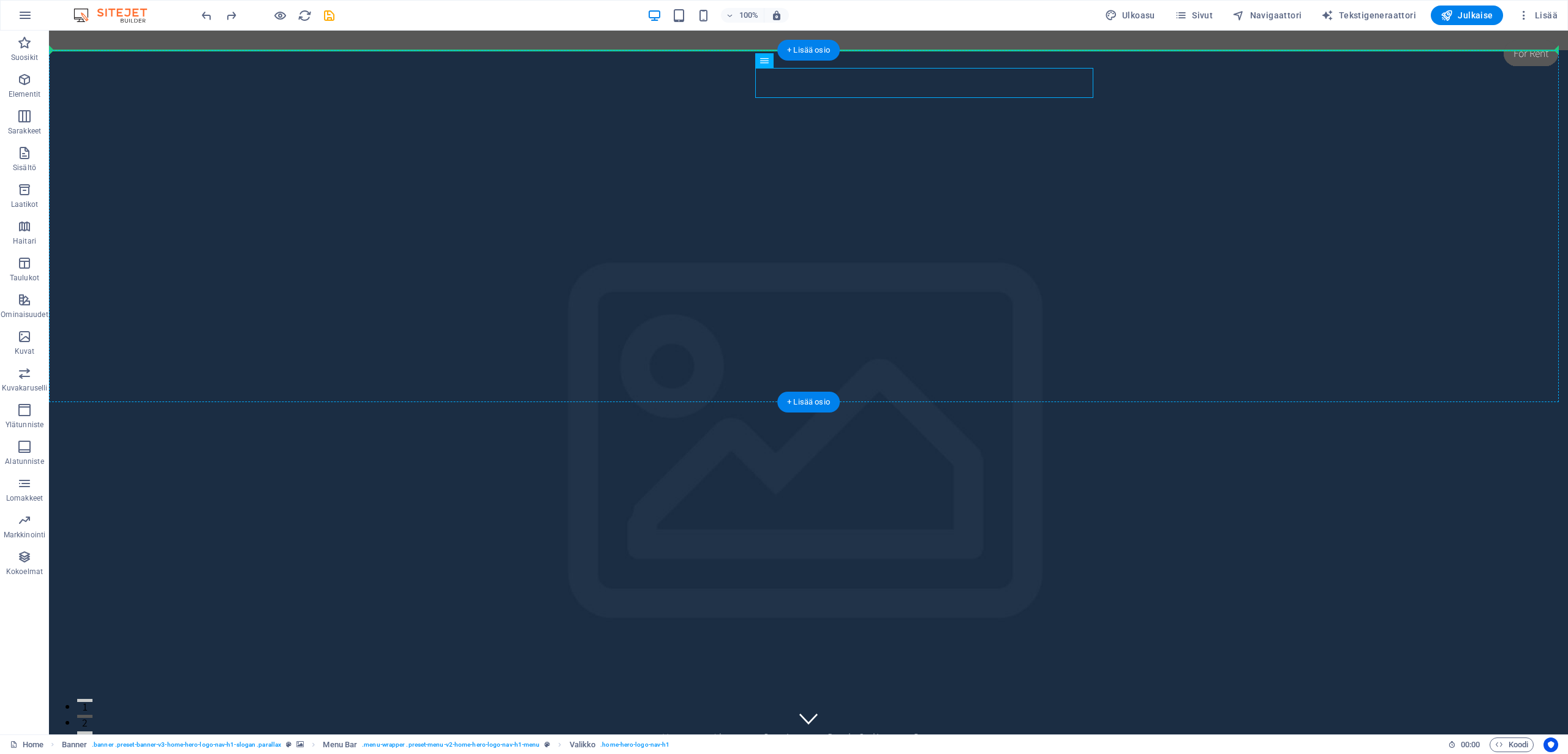
drag, startPoint x: 816, startPoint y: 96, endPoint x: 852, endPoint y: 117, distance: 41.7
click at [808, 56] on icon at bounding box center [809, 60] width 7 height 13
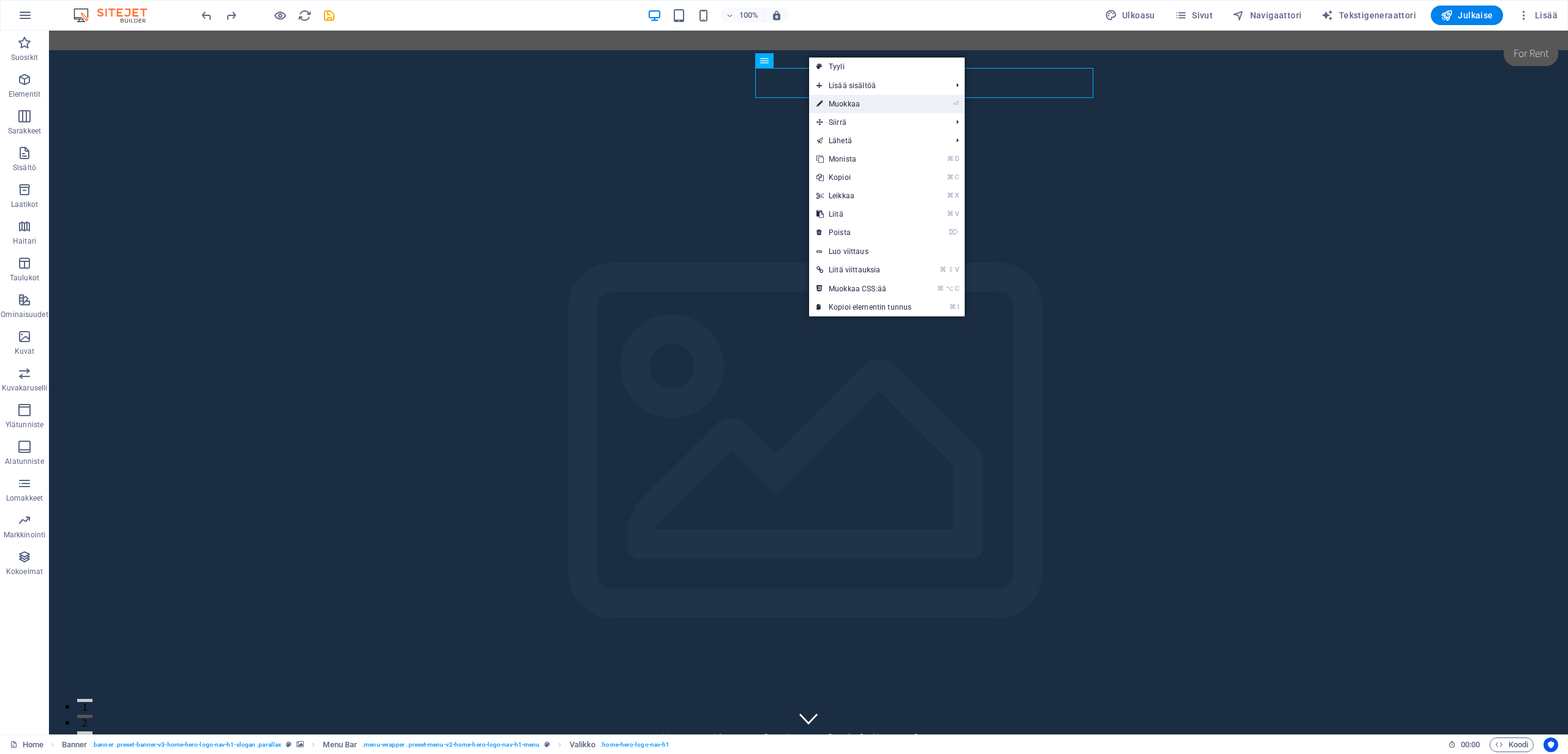
click at [858, 103] on link "⏎ Muokkaa" at bounding box center [864, 104] width 110 height 19
select select
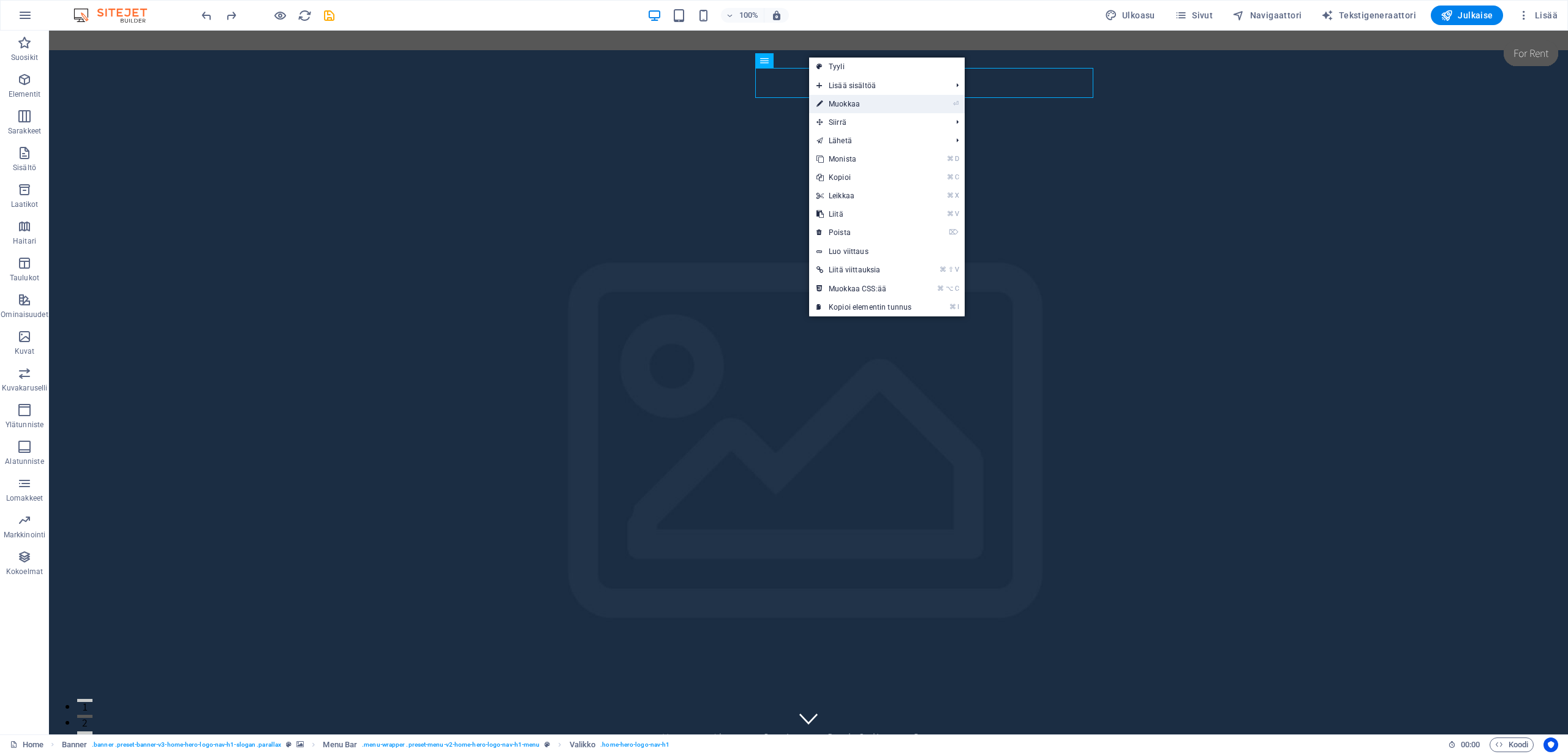
select select
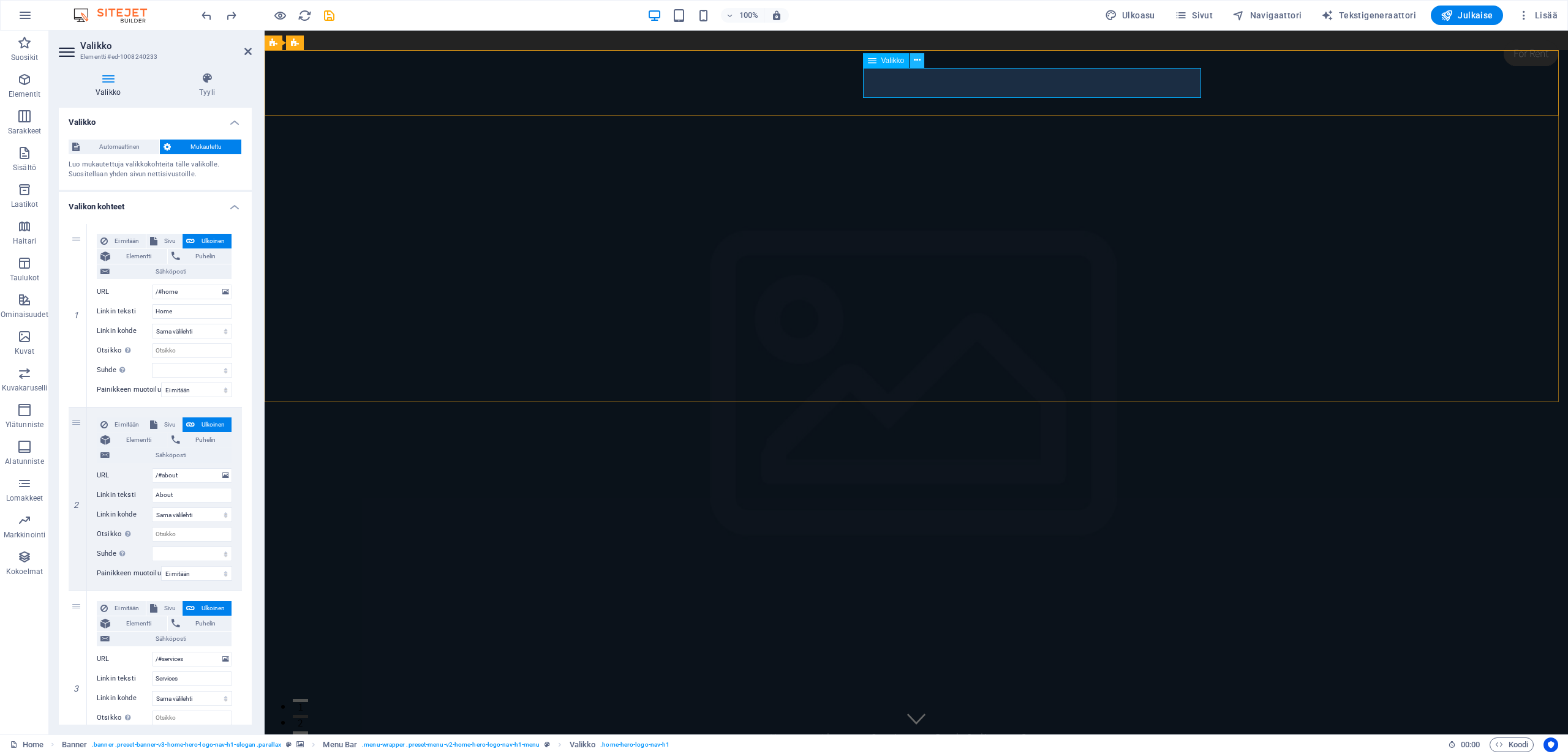
click at [916, 60] on icon at bounding box center [916, 60] width 7 height 13
click at [875, 62] on icon at bounding box center [872, 61] width 9 height 15
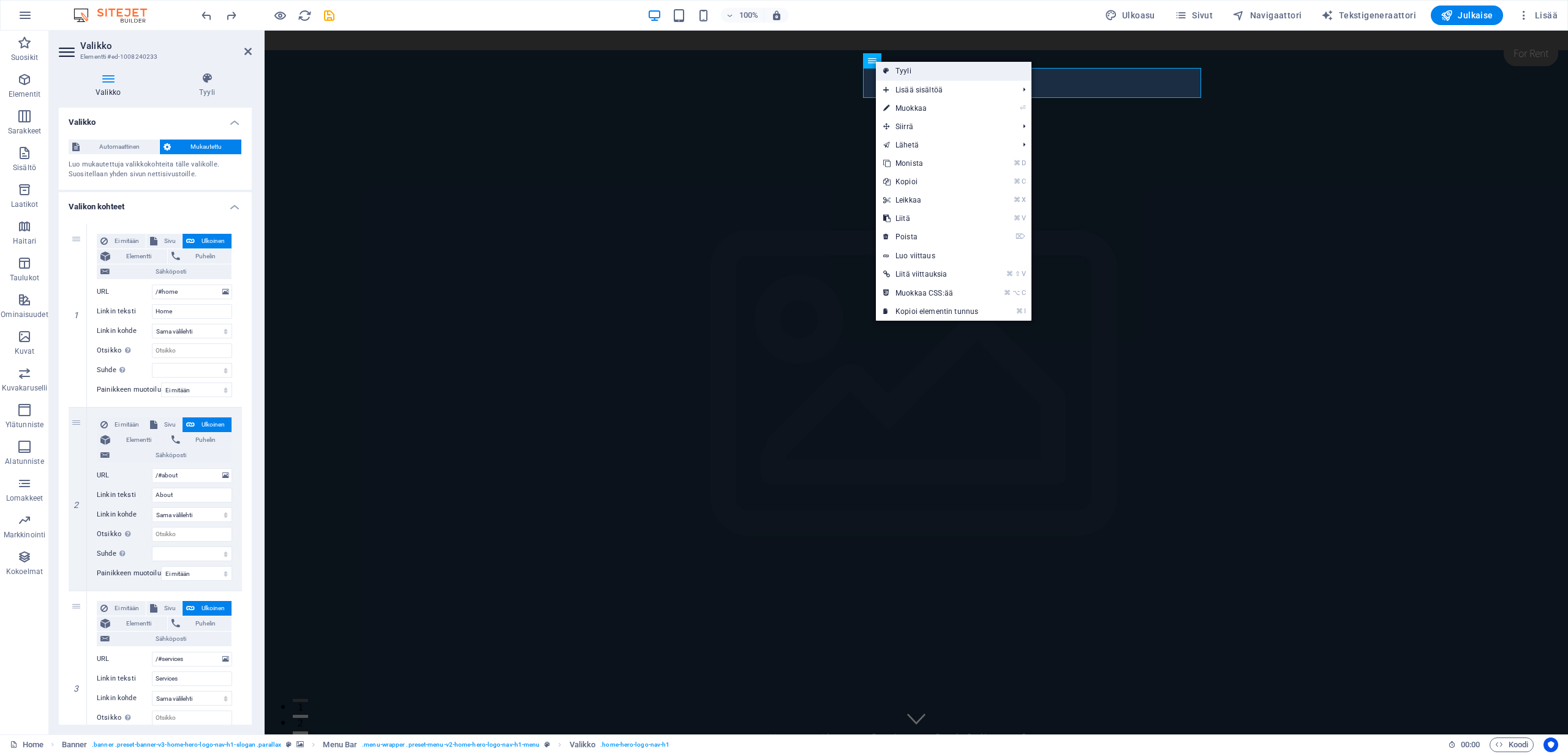
click at [896, 71] on link "Tyyli" at bounding box center [953, 71] width 155 height 19
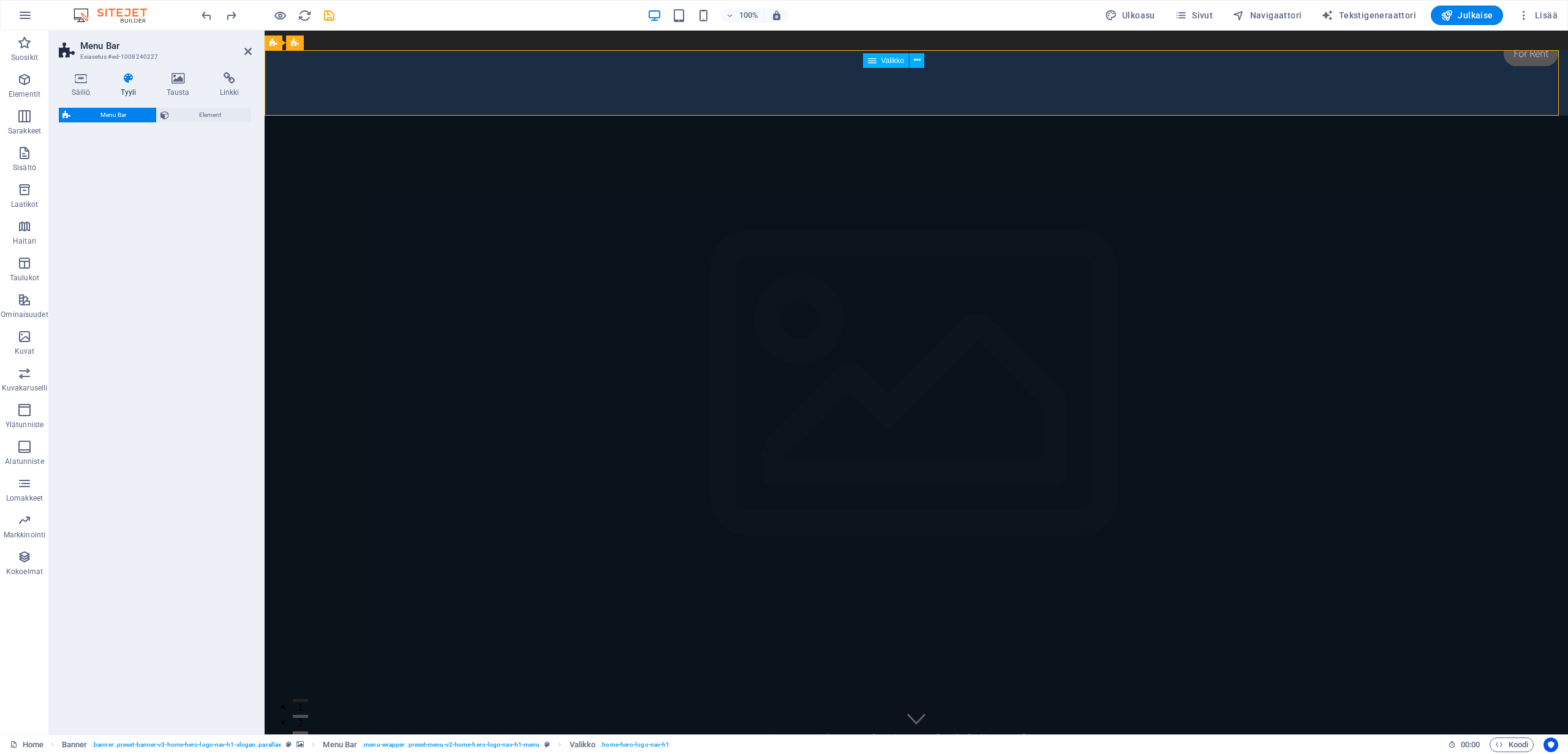
select select "rem"
select select "preset-menu-v2-home-hero-logo-nav-h1-menu"
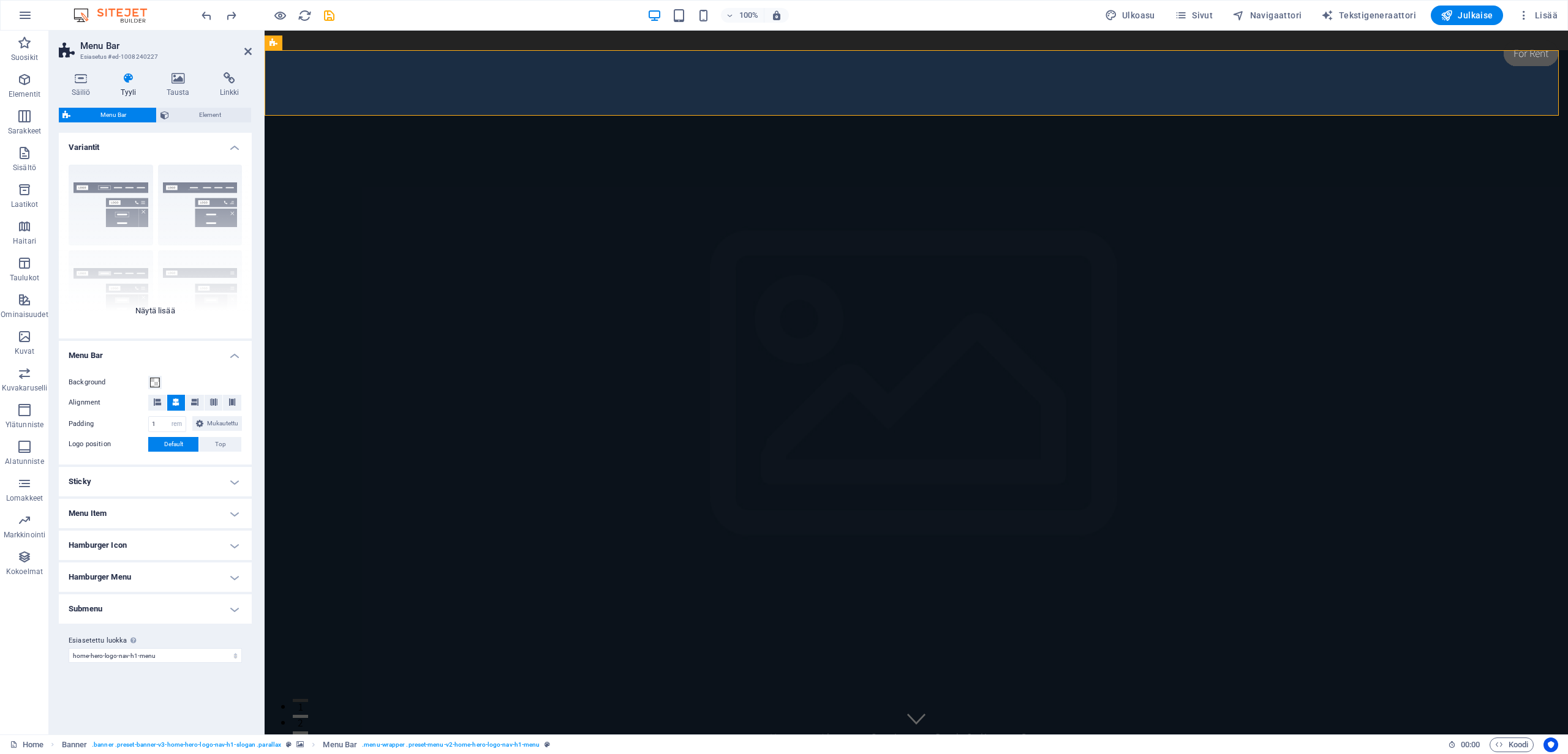
click at [108, 216] on div "Border Centered Default Fixed Loki Trigger Wide XXL" at bounding box center [155, 246] width 193 height 183
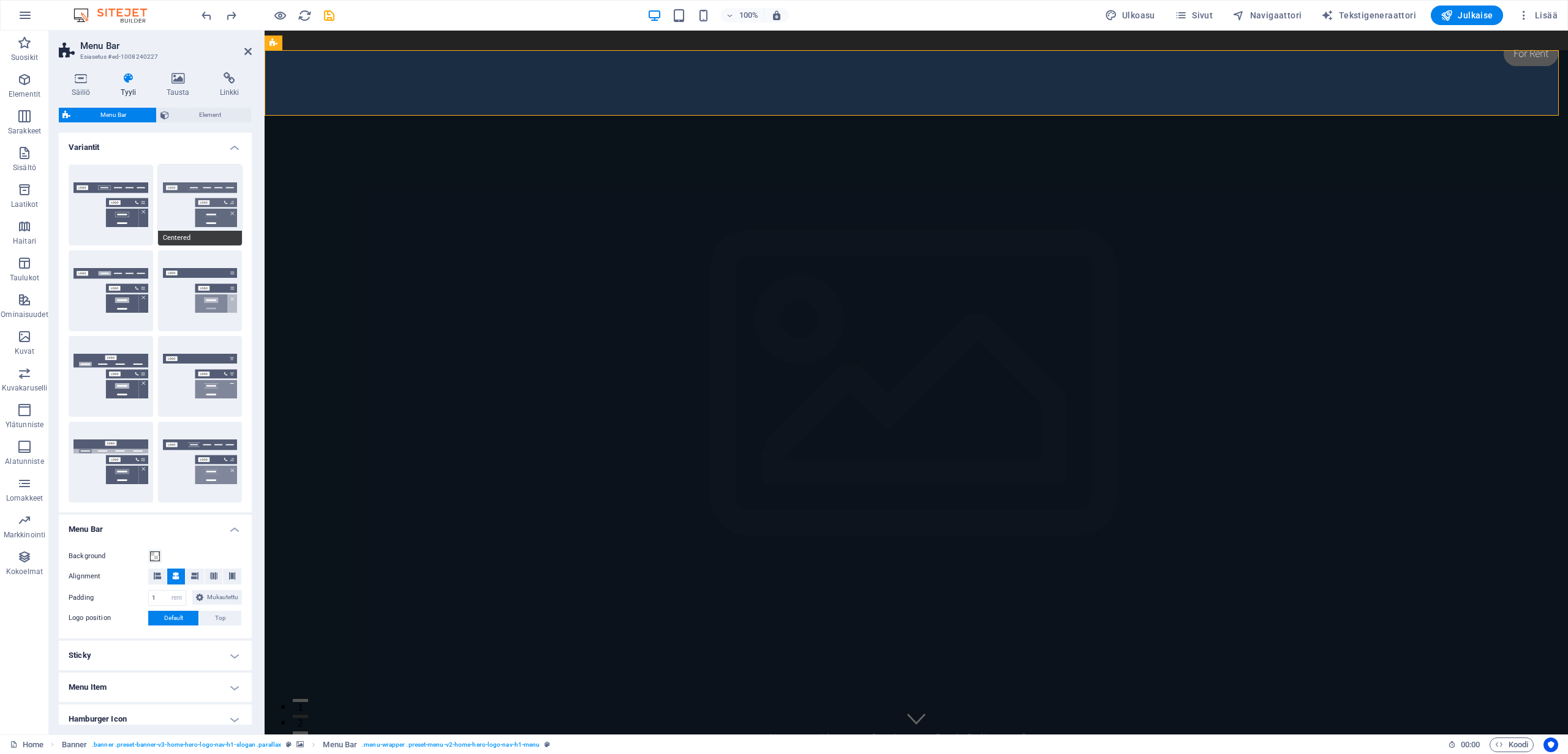
click at [200, 211] on button "Centered" at bounding box center [201, 205] width 85 height 81
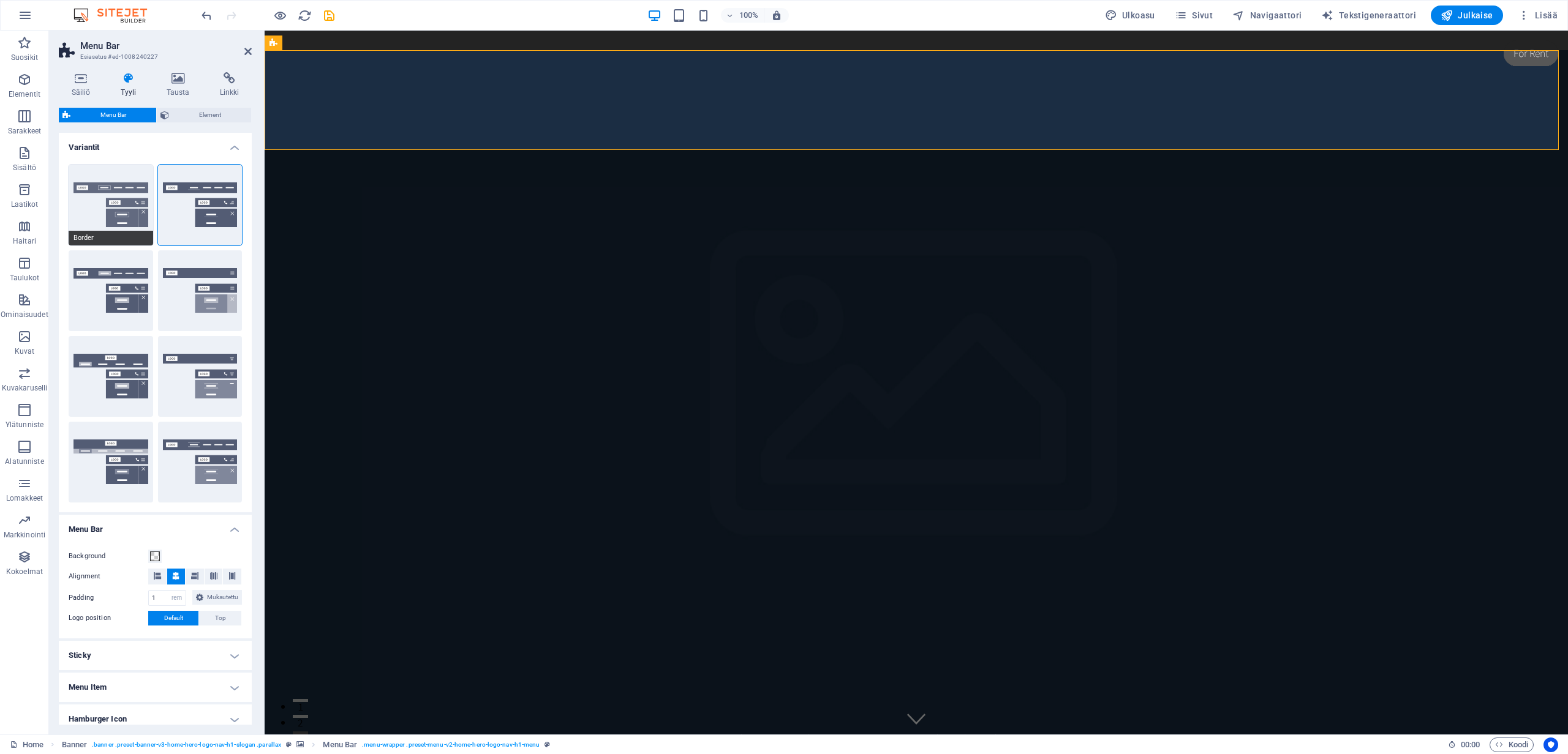
click at [131, 213] on button "Border" at bounding box center [111, 205] width 85 height 81
click at [127, 279] on button "Default" at bounding box center [111, 290] width 85 height 81
click at [191, 289] on button "Fixed" at bounding box center [201, 290] width 85 height 81
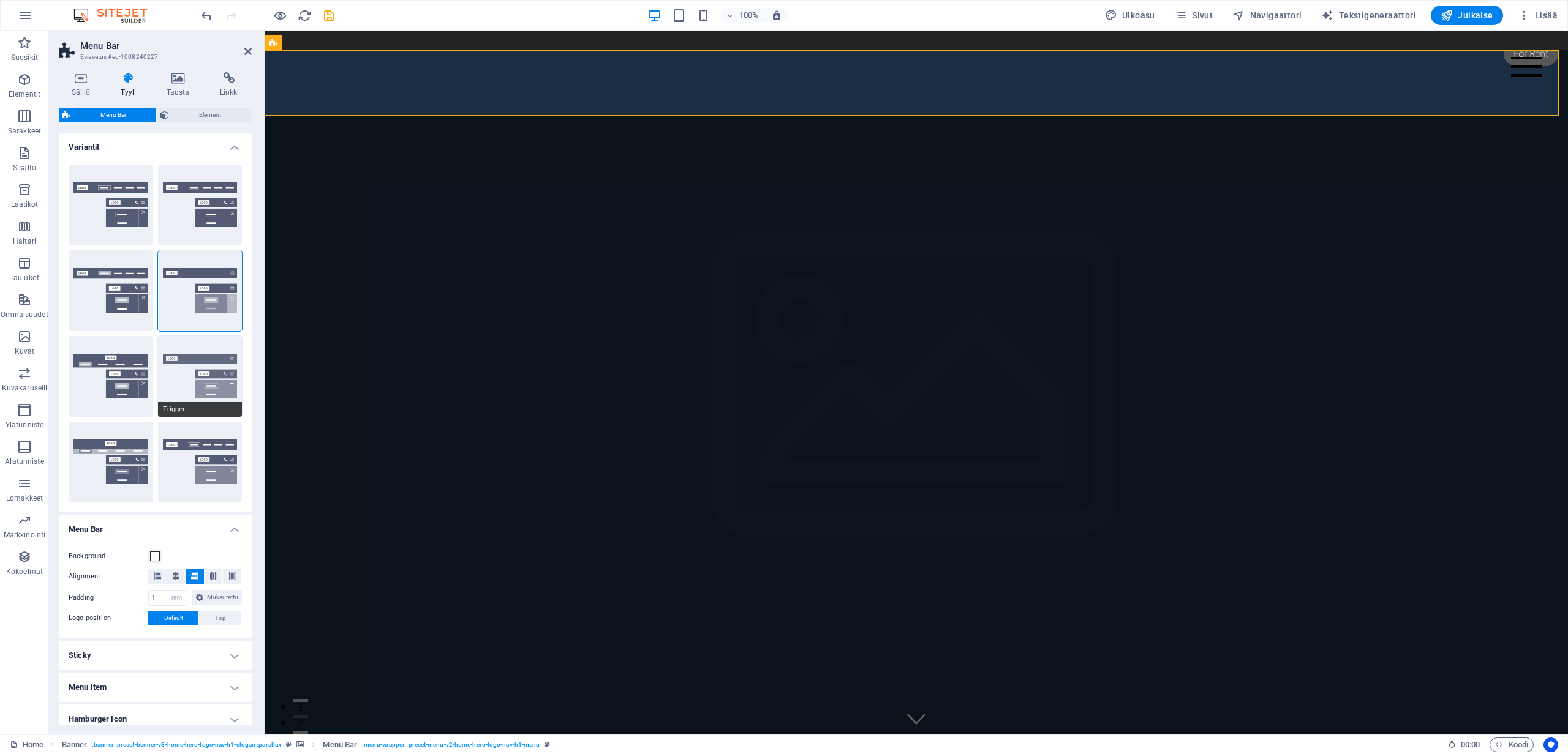
click at [186, 373] on button "Trigger" at bounding box center [201, 376] width 85 height 81
click at [106, 371] on button "Loki" at bounding box center [111, 376] width 85 height 81
type input "0"
select select "DISABLED_OPTION_VALUE"
type input "2"
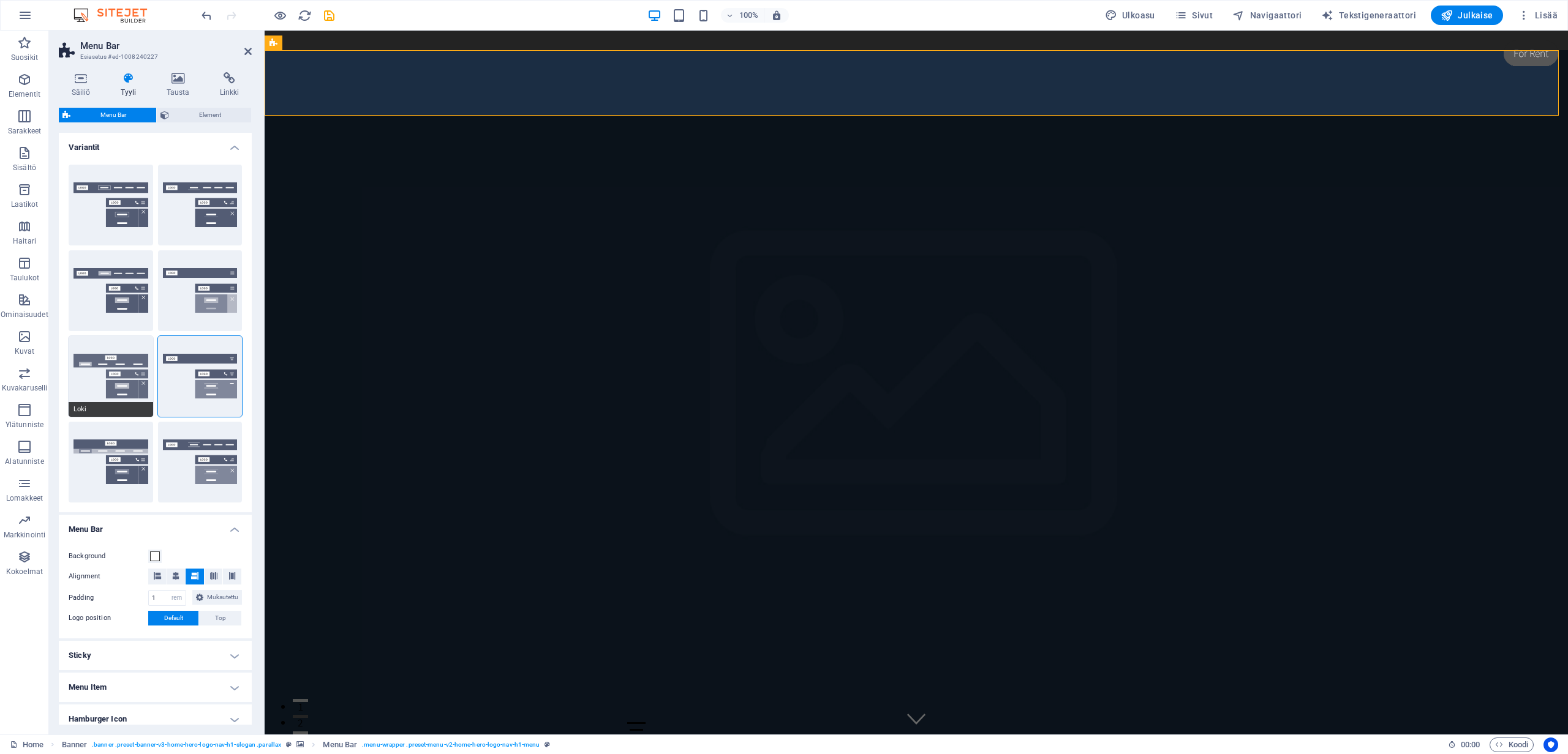
type input "1"
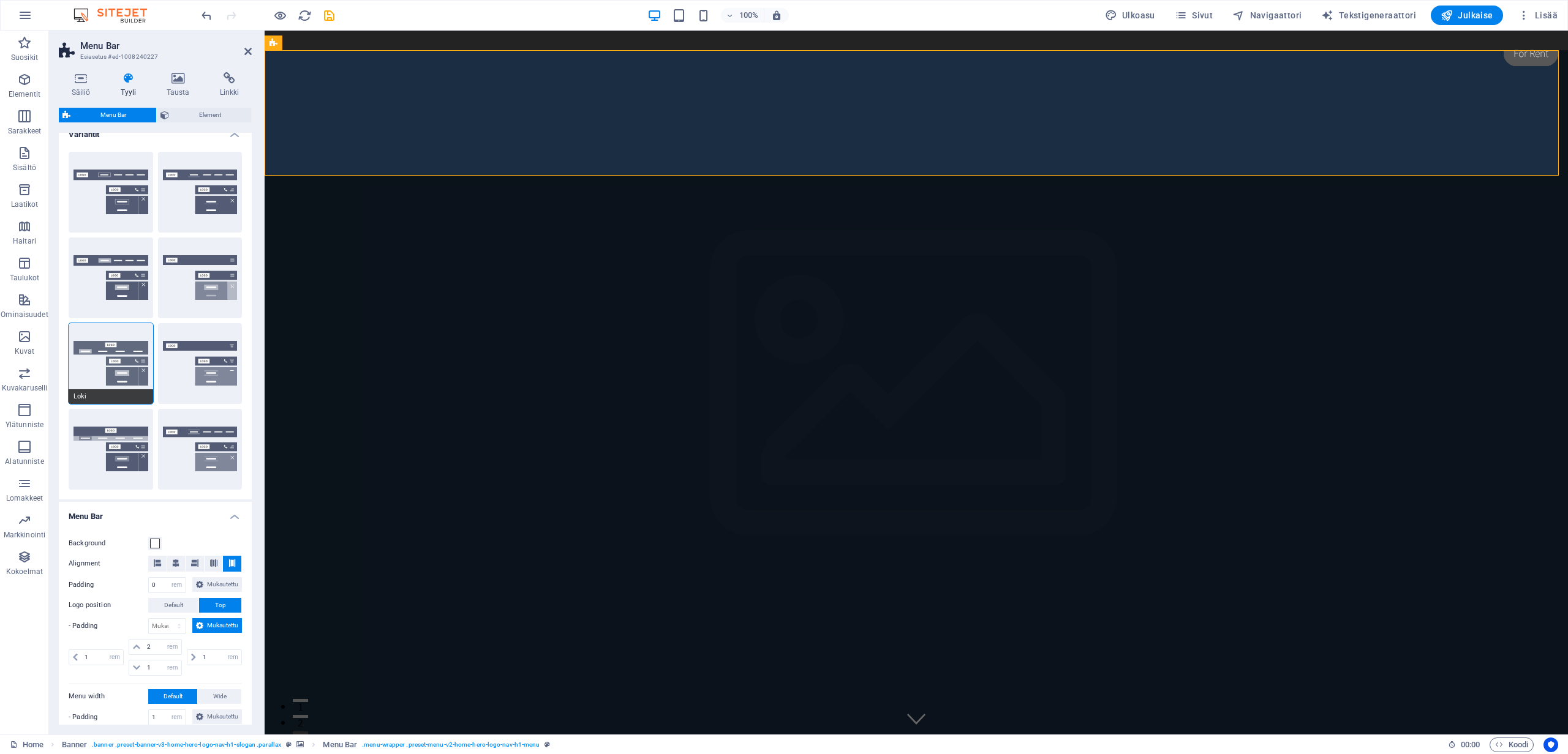
scroll to position [13, 0]
click at [106, 447] on button "Wide" at bounding box center [111, 449] width 85 height 81
type input "0"
type input "2"
select select "rem"
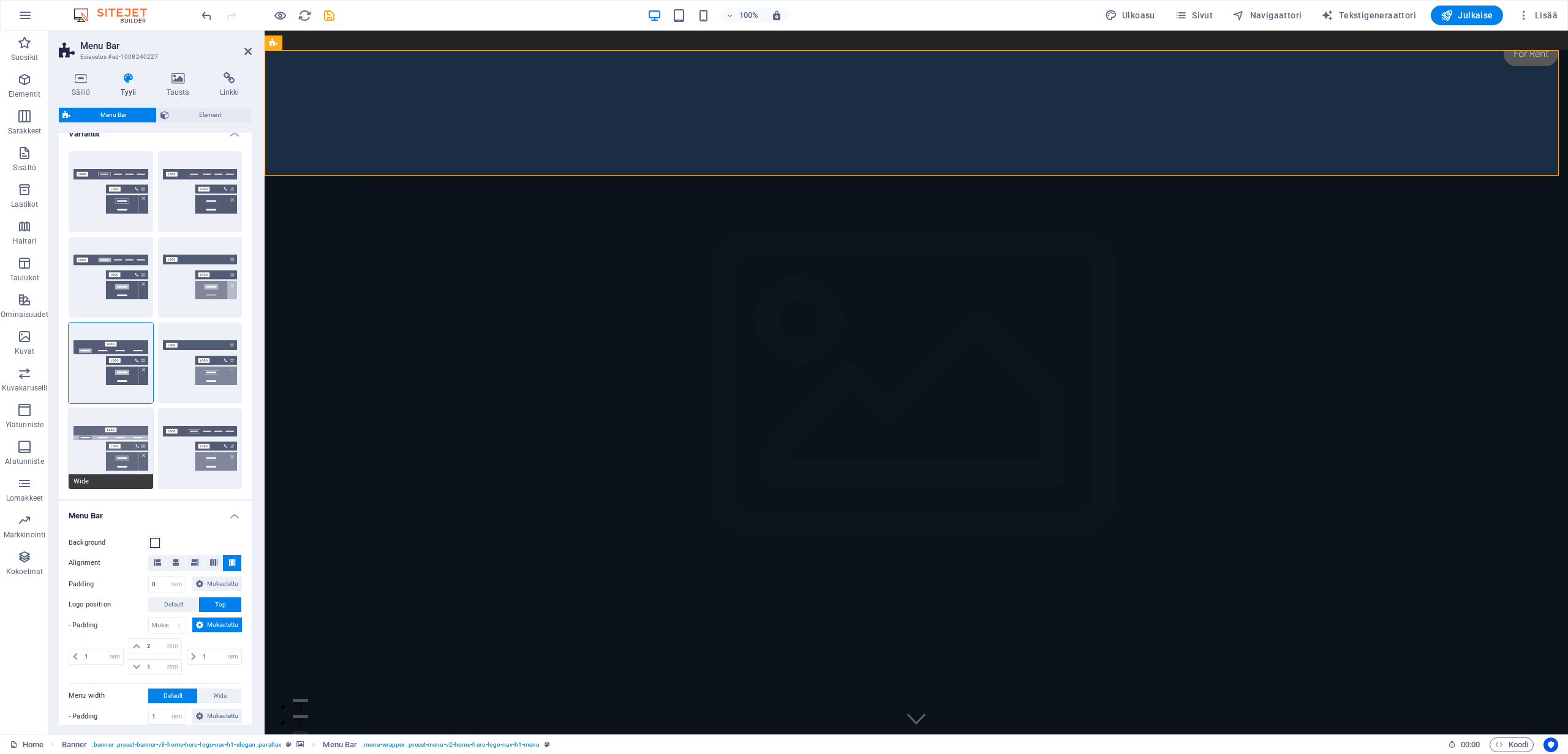
type input "2"
type input "0"
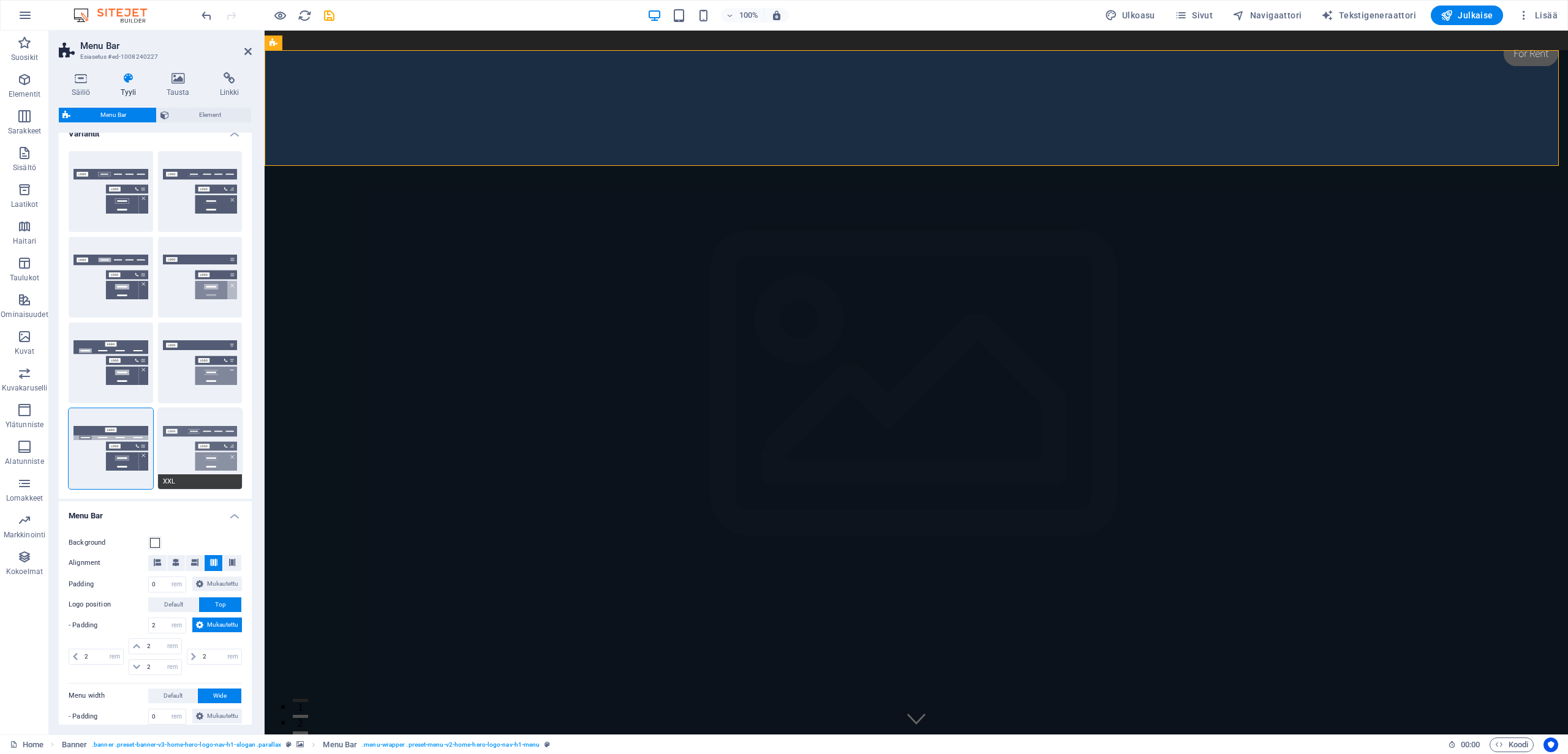
click at [194, 445] on button "XXL" at bounding box center [201, 449] width 85 height 81
type input "1"
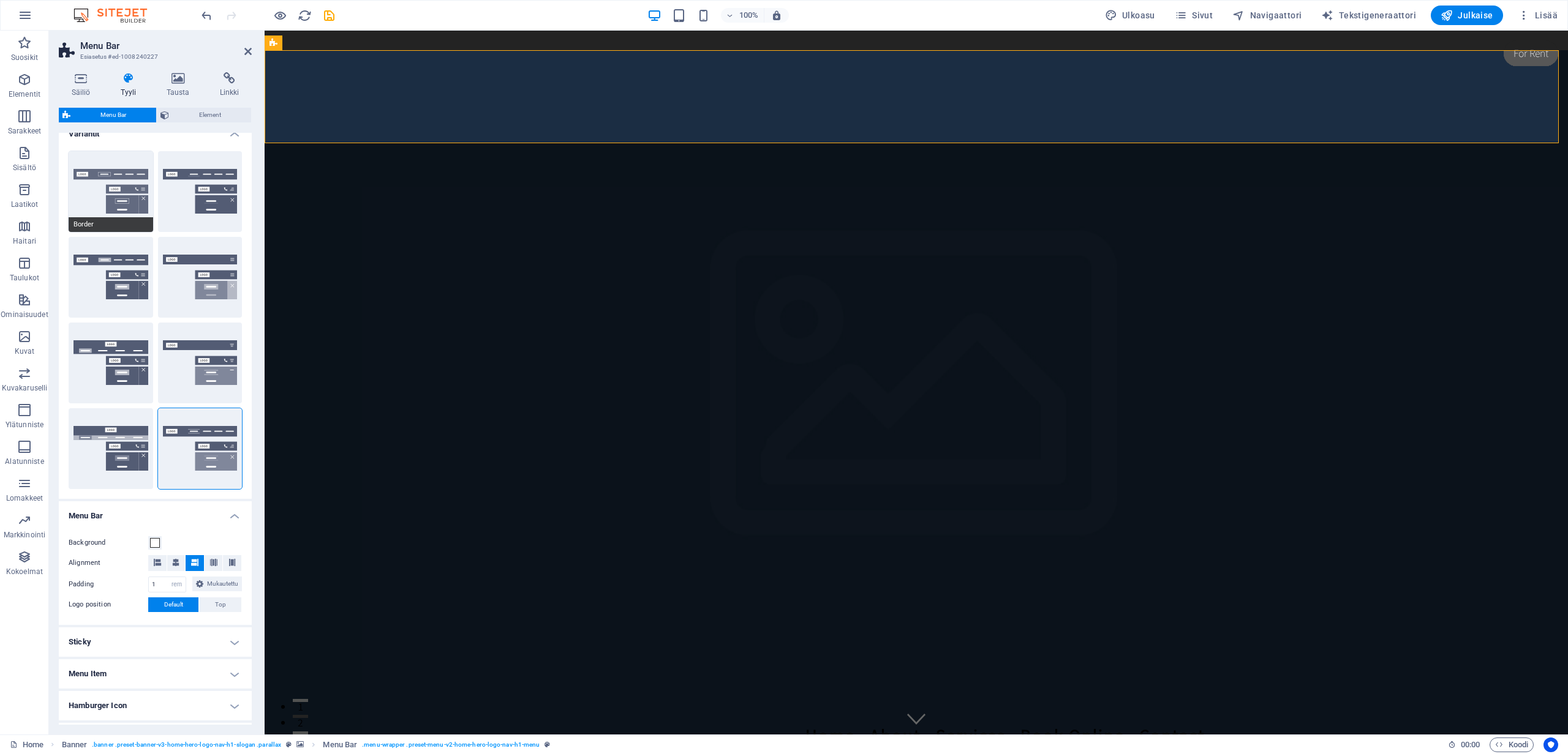
click at [132, 194] on button "Border" at bounding box center [111, 192] width 85 height 81
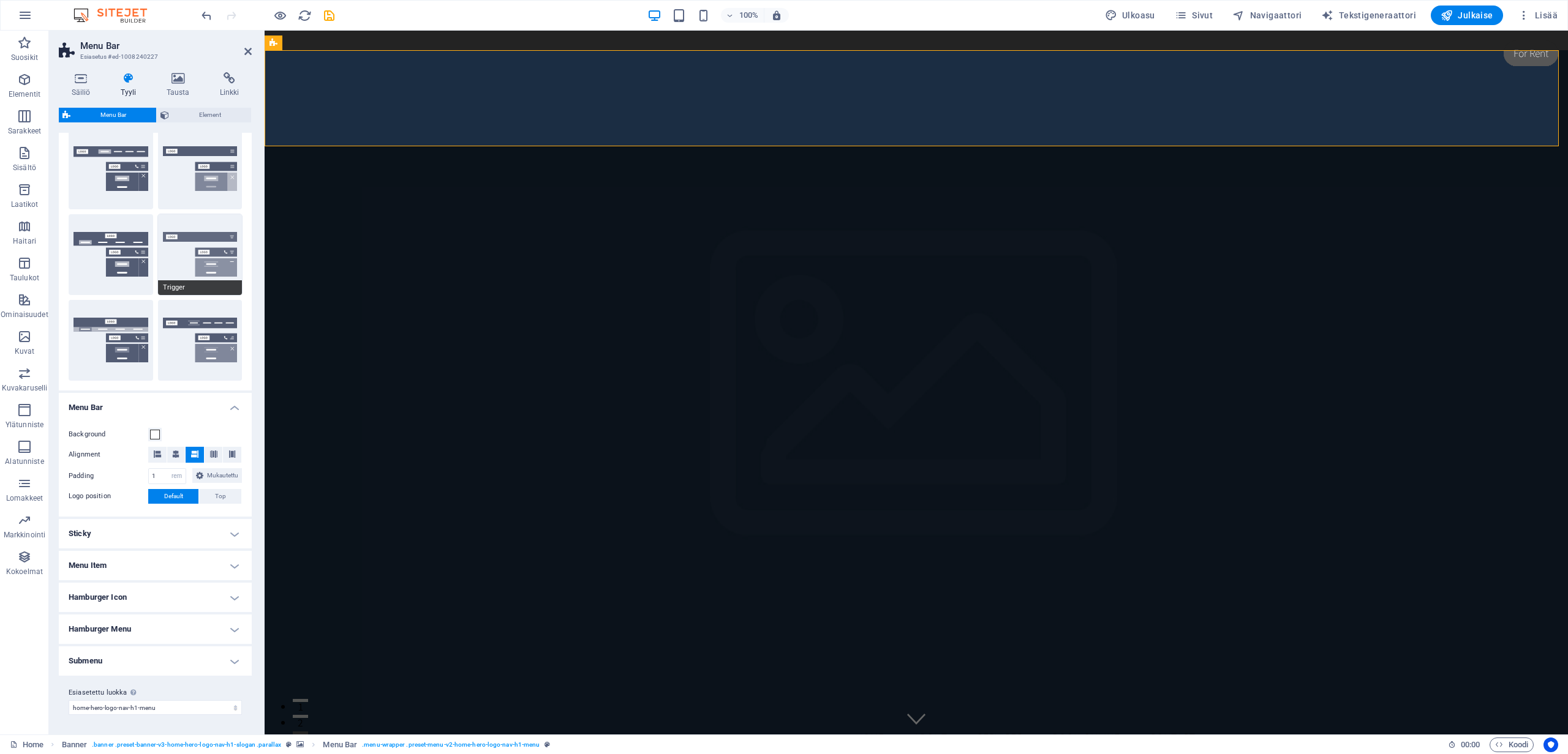
scroll to position [0, 0]
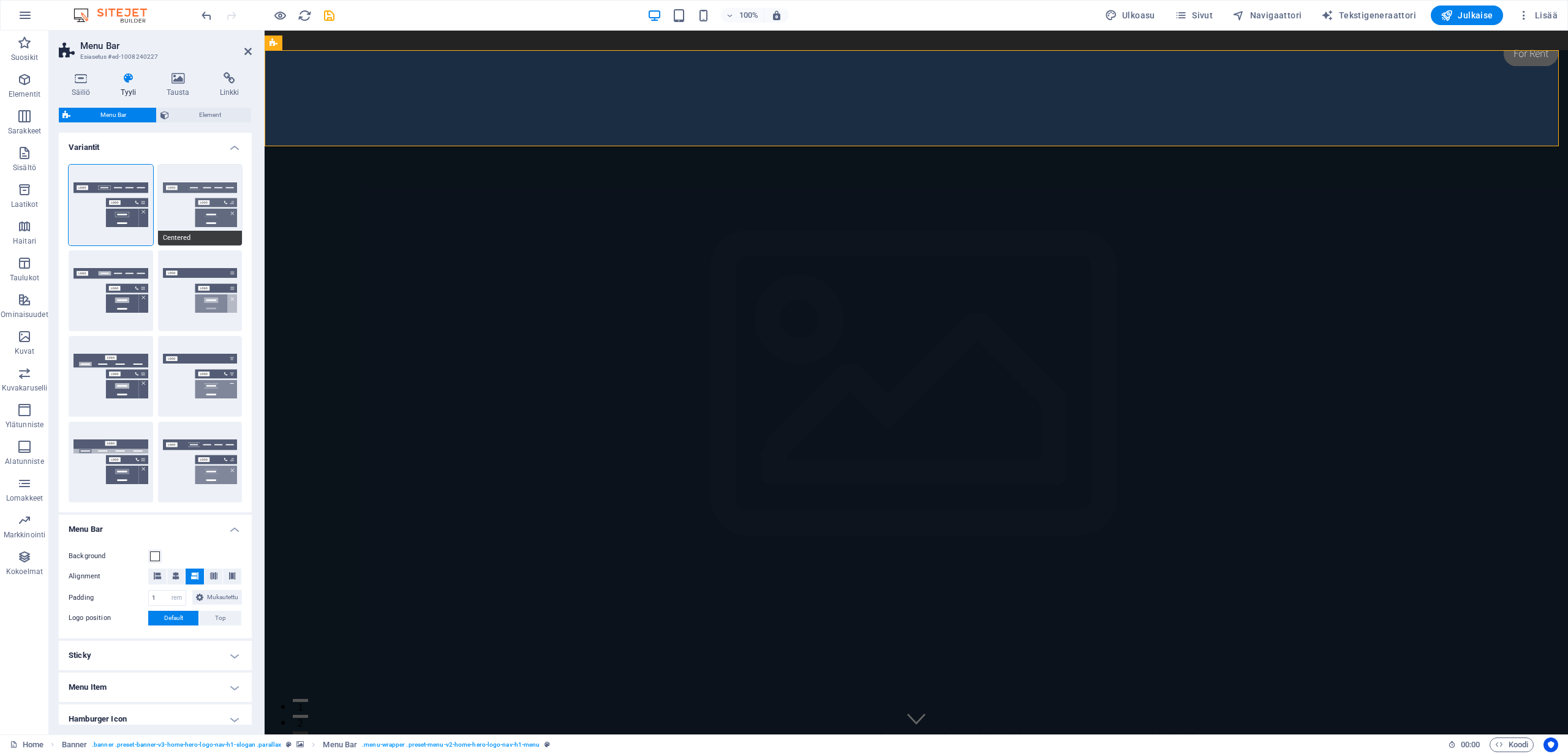
click at [201, 216] on button "Centered" at bounding box center [201, 205] width 85 height 81
click at [189, 293] on button "Fixed" at bounding box center [201, 290] width 85 height 81
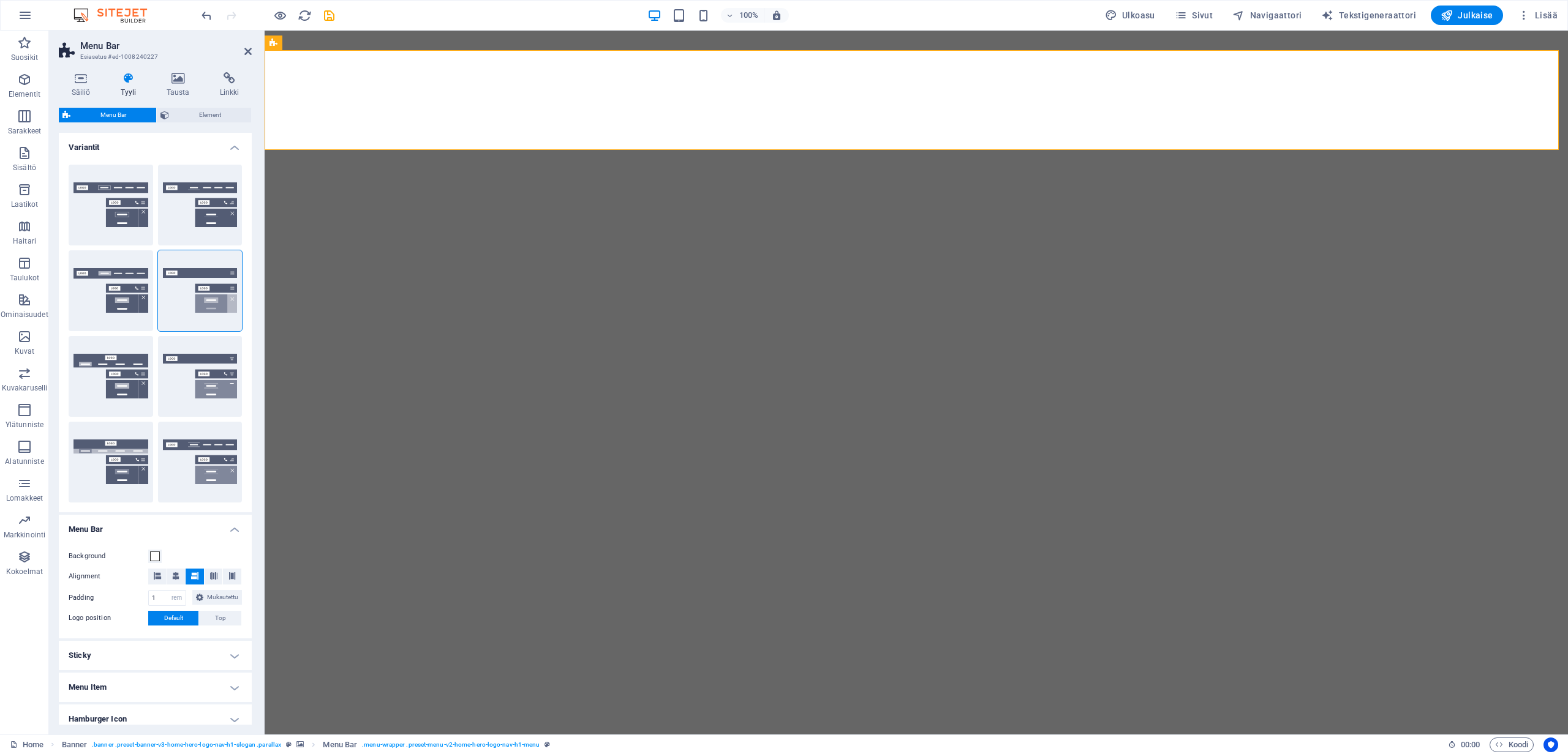
select select "rem"
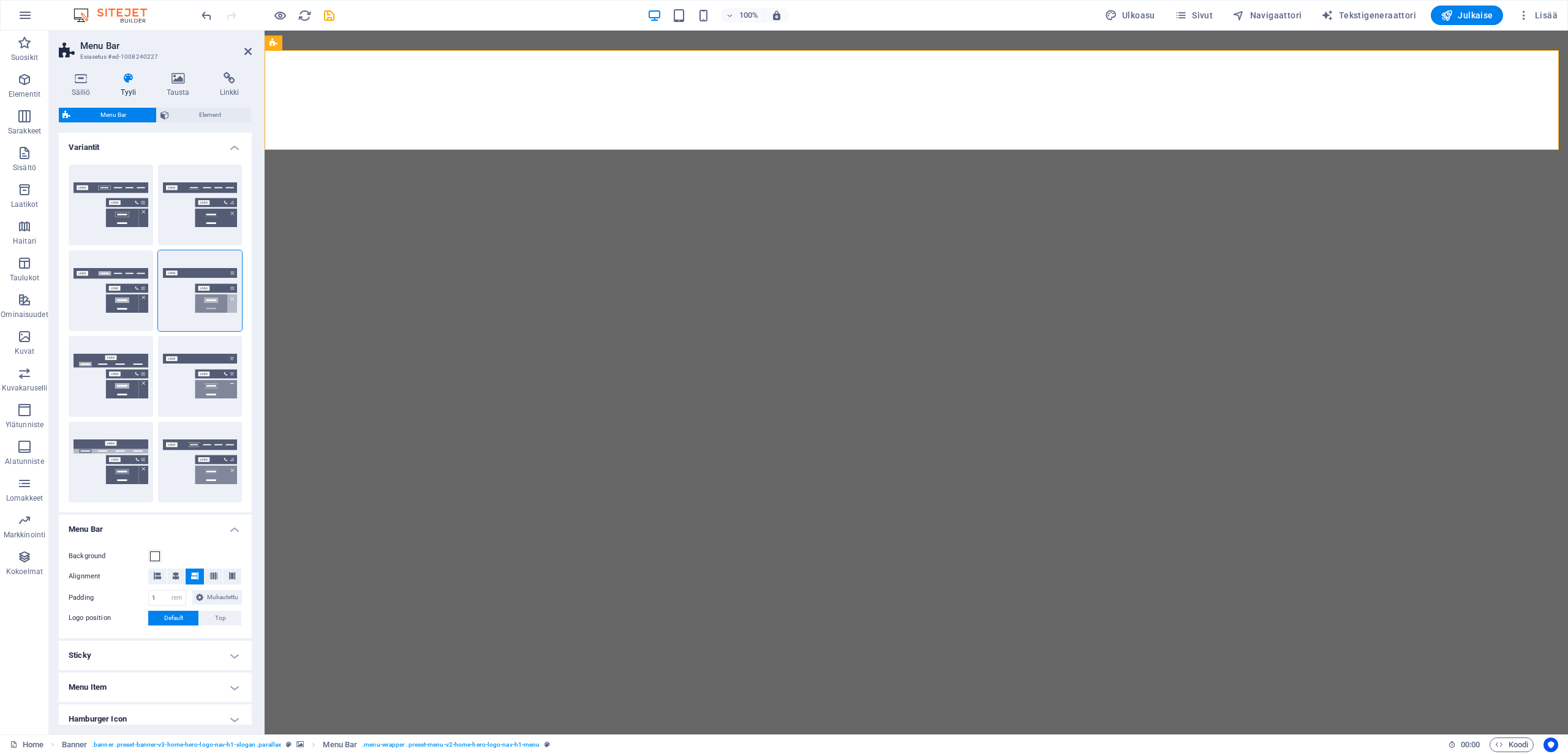
select select "rem"
select select "preset-menu-v2-home-hero-logo-nav-h1-menu"
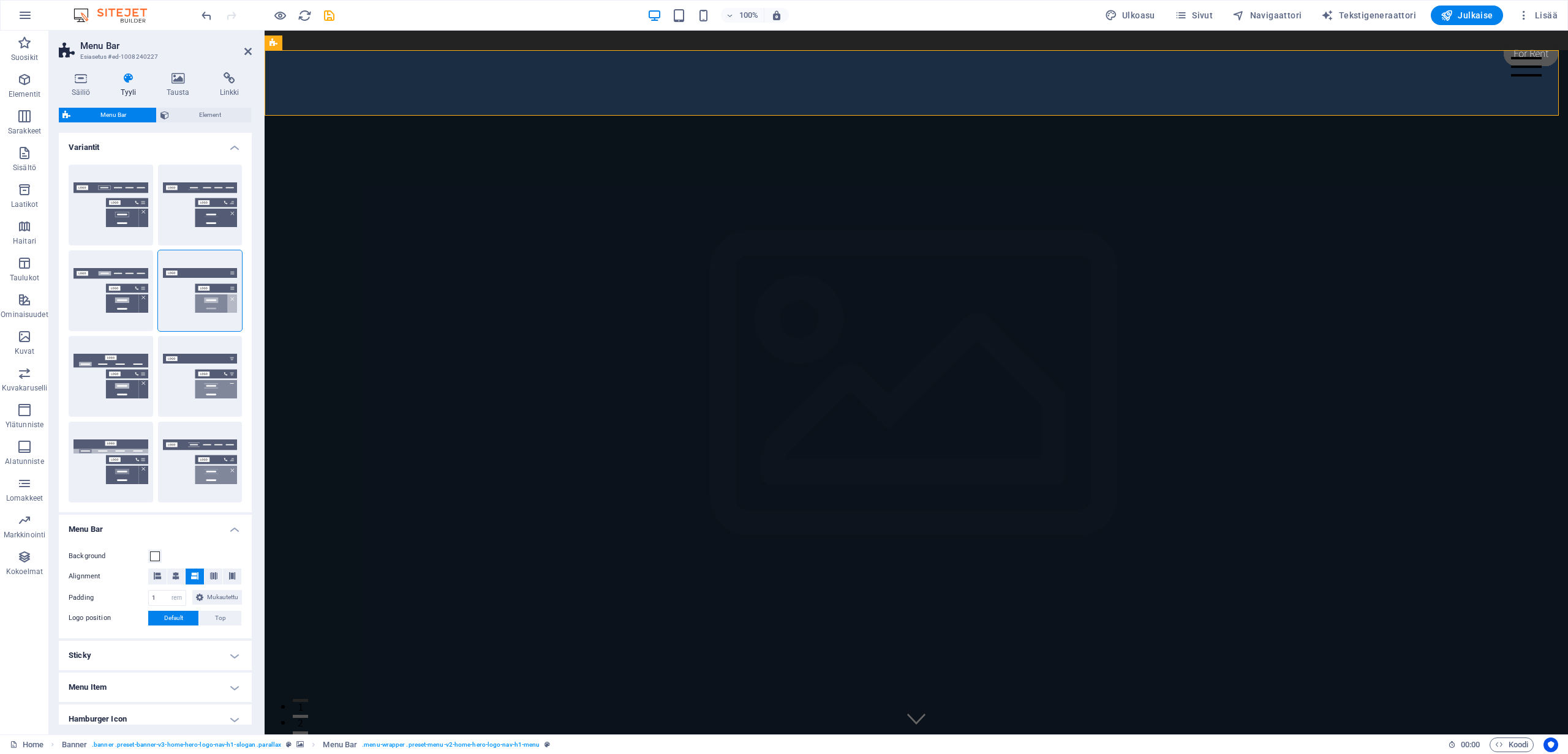
click at [108, 294] on button "Default" at bounding box center [111, 290] width 85 height 81
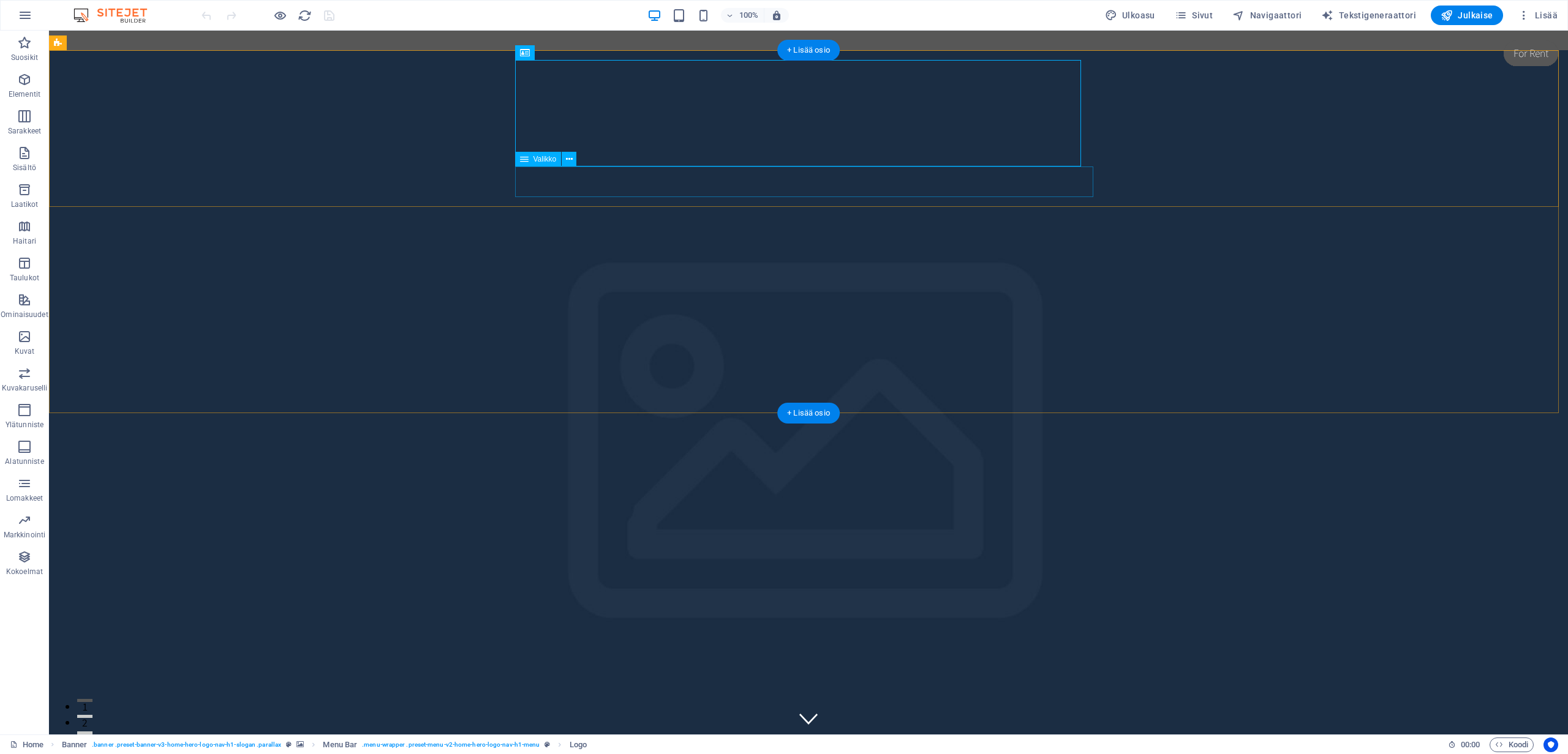
click at [530, 161] on div "Valikko" at bounding box center [538, 159] width 47 height 15
click at [534, 161] on span "Valikko" at bounding box center [545, 159] width 23 height 7
click at [537, 160] on span "Valikko" at bounding box center [545, 159] width 23 height 7
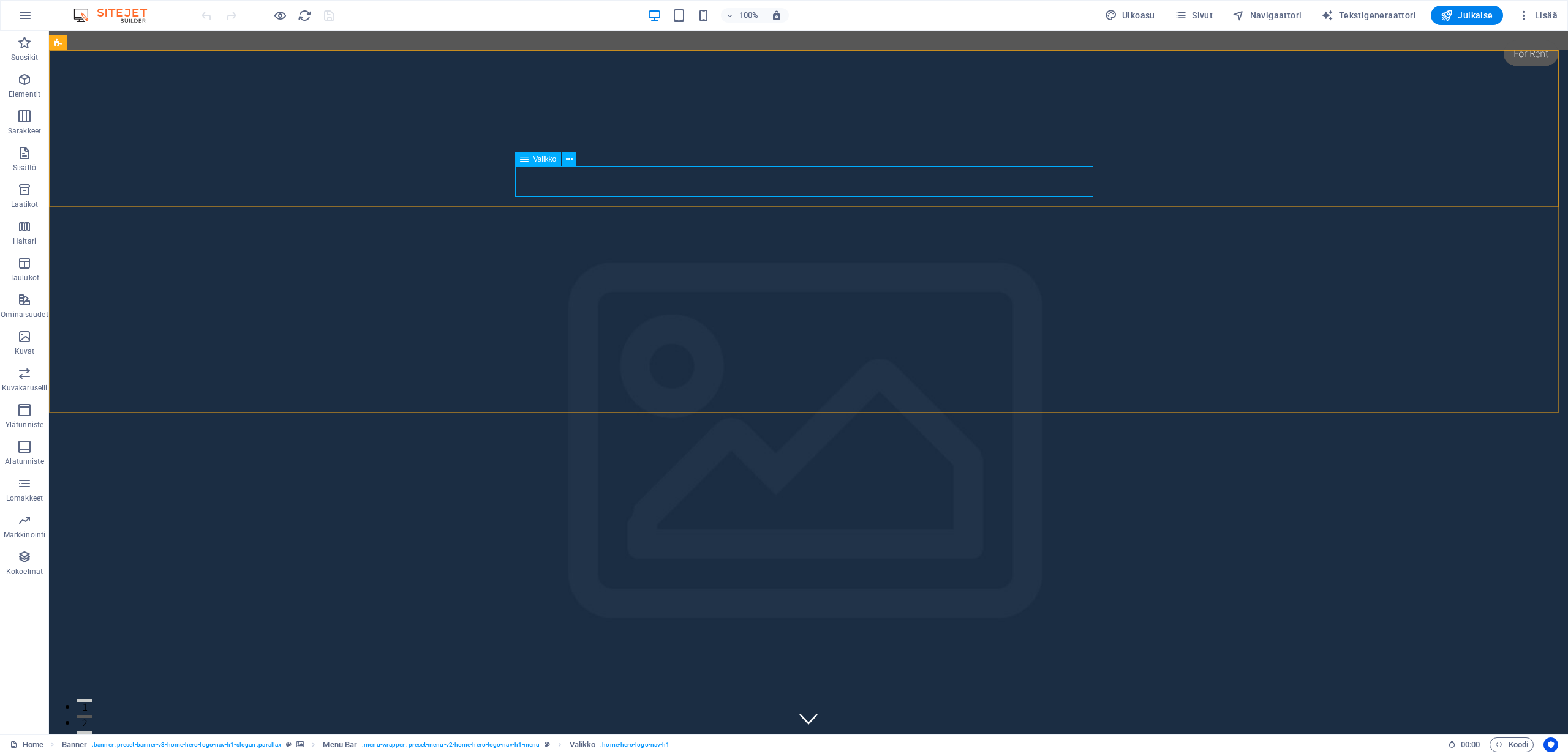
select select
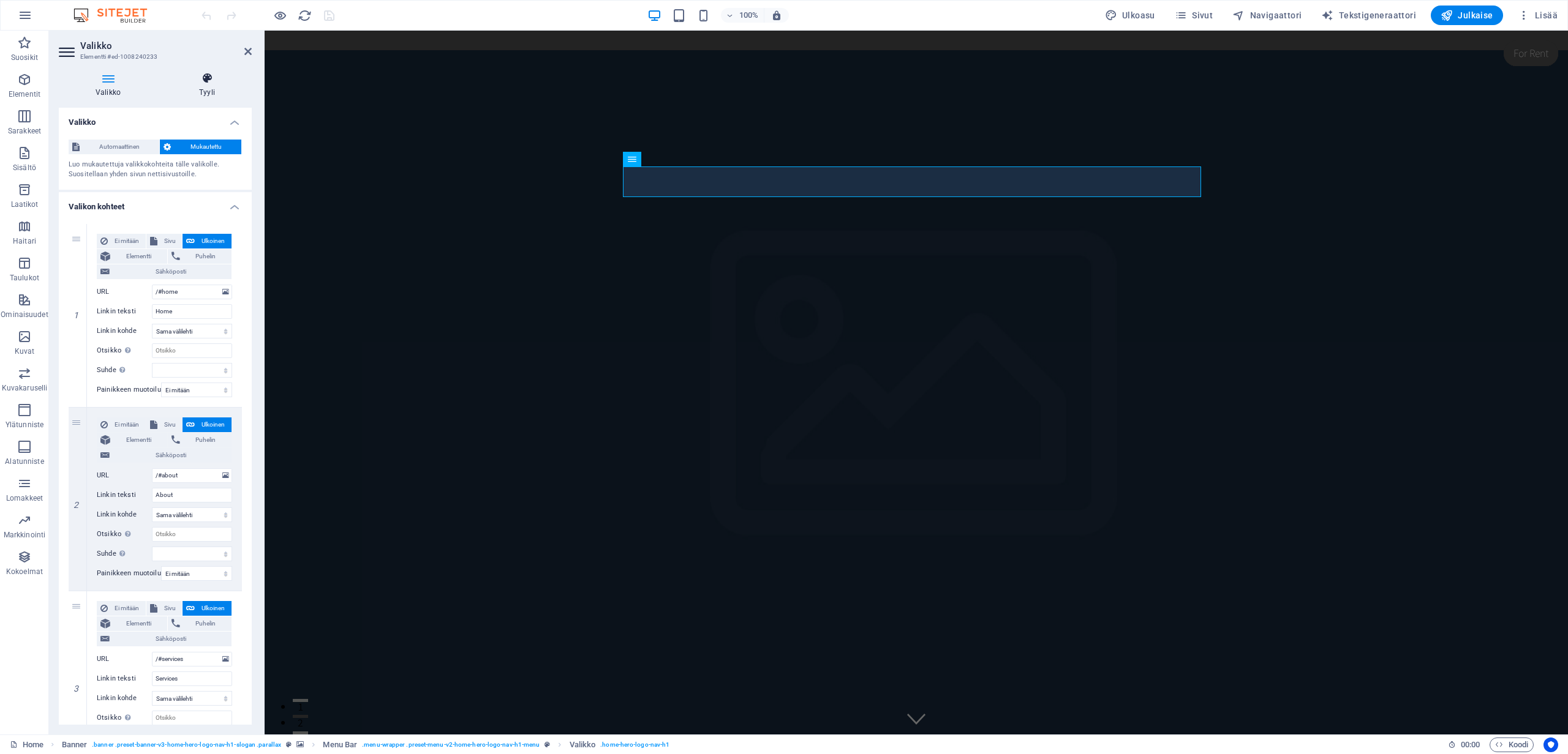
click at [210, 94] on h4 "Tyyli" at bounding box center [207, 85] width 89 height 26
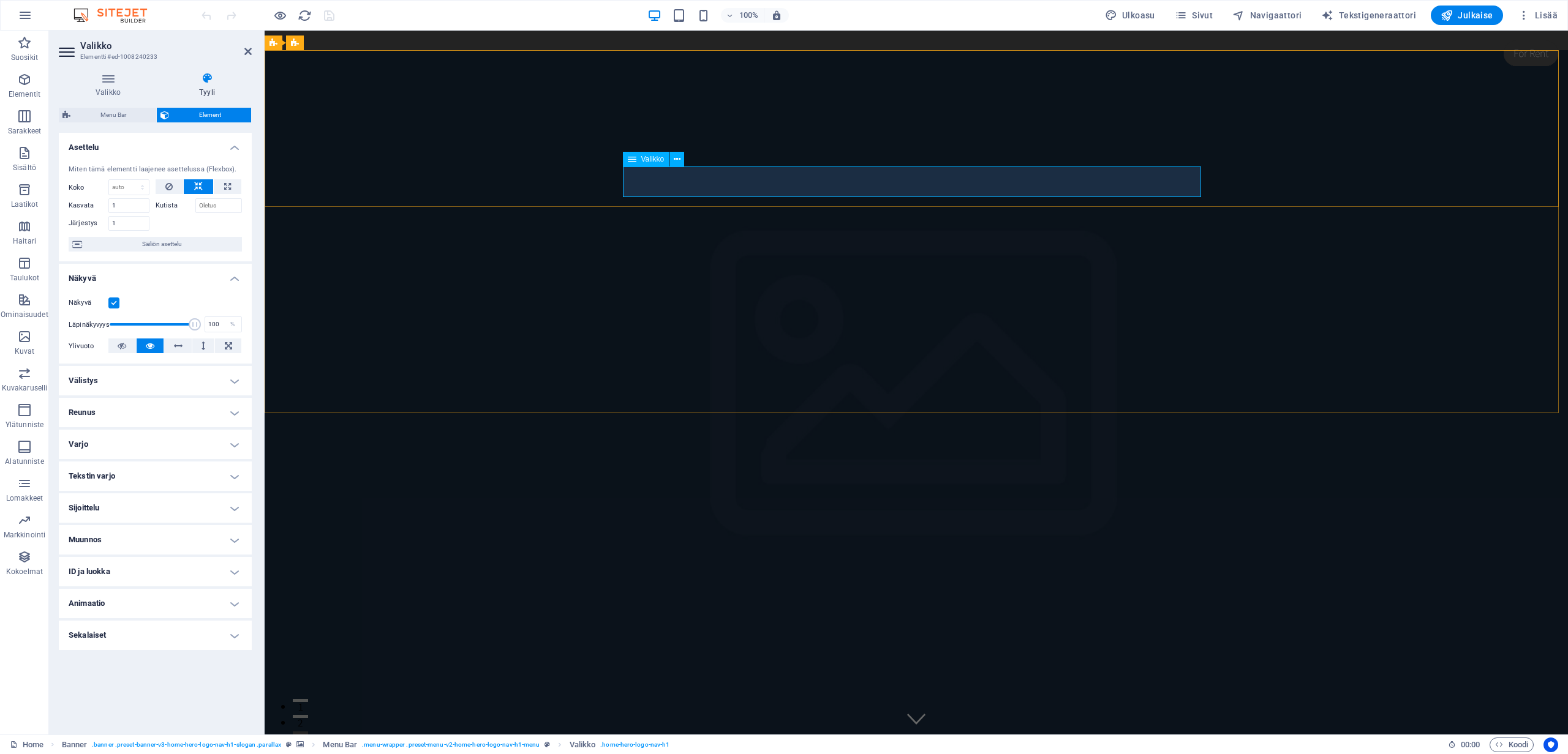
click at [650, 160] on span "Valikko" at bounding box center [652, 159] width 23 height 7
click at [677, 160] on icon at bounding box center [676, 159] width 7 height 13
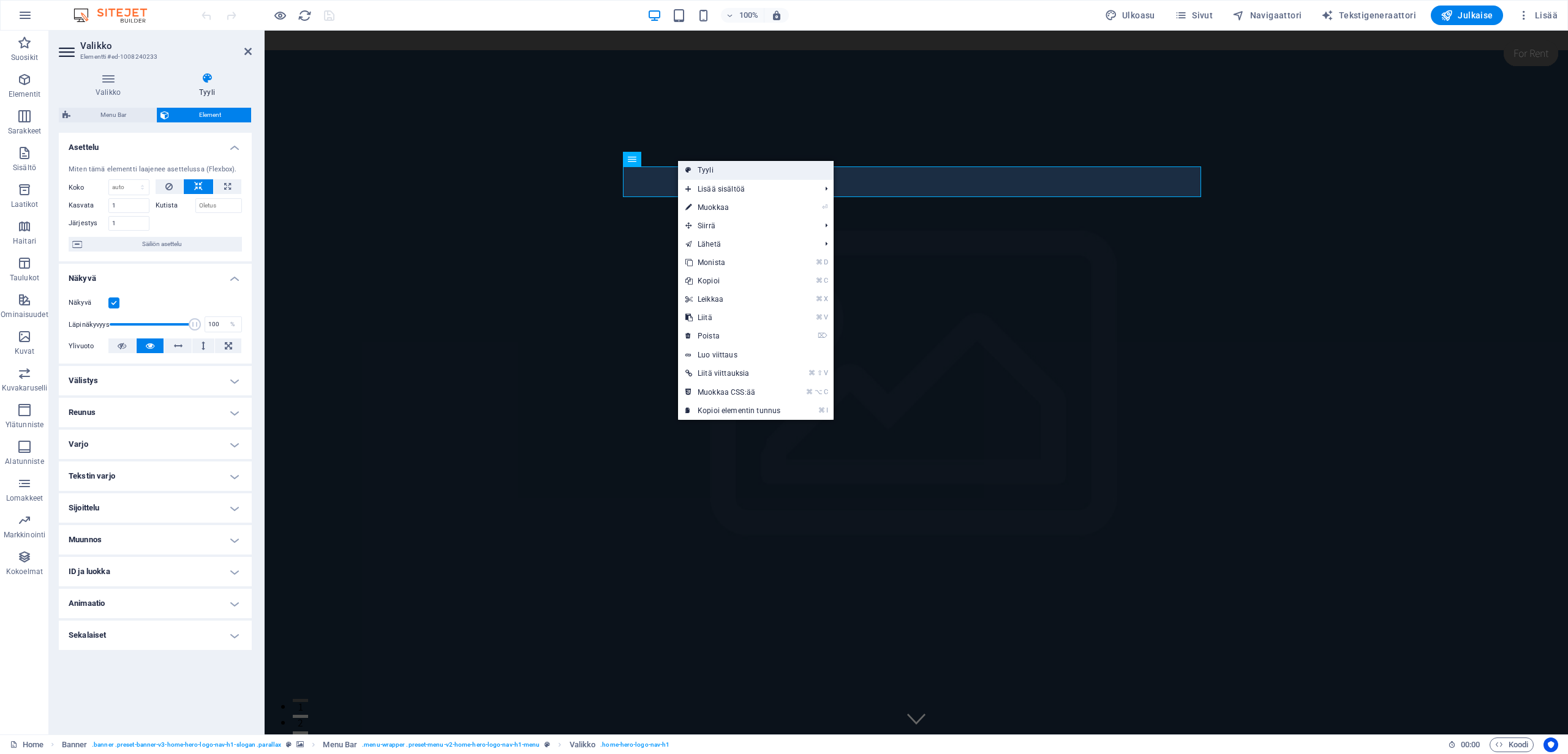
click at [700, 167] on link "Tyyli" at bounding box center [755, 170] width 155 height 19
select select "rem"
select select "preset-menu-v2-home-hero-logo-nav-h1-menu"
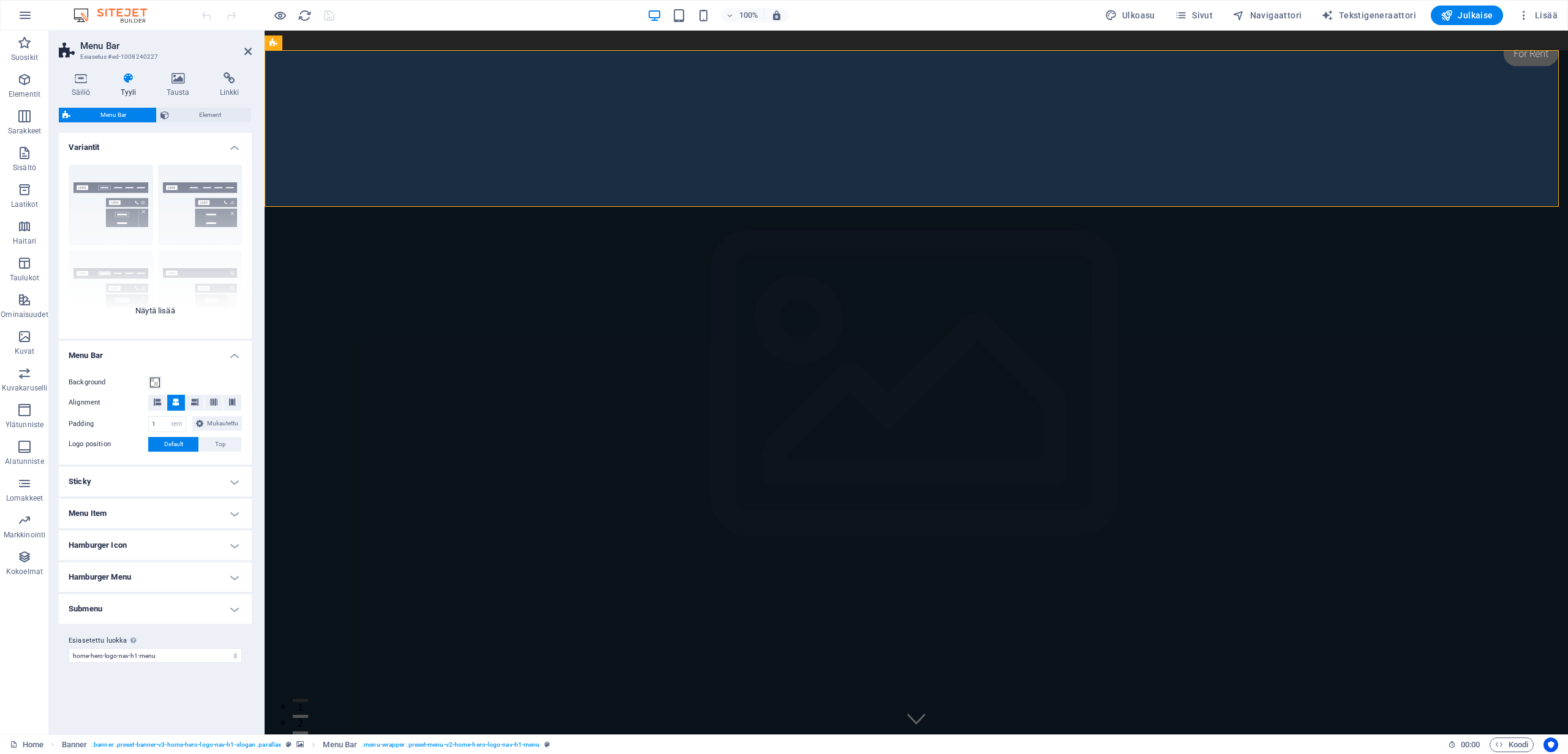
click at [155, 308] on div "Border Centered Default Fixed Loki Trigger Wide XXL" at bounding box center [155, 246] width 193 height 183
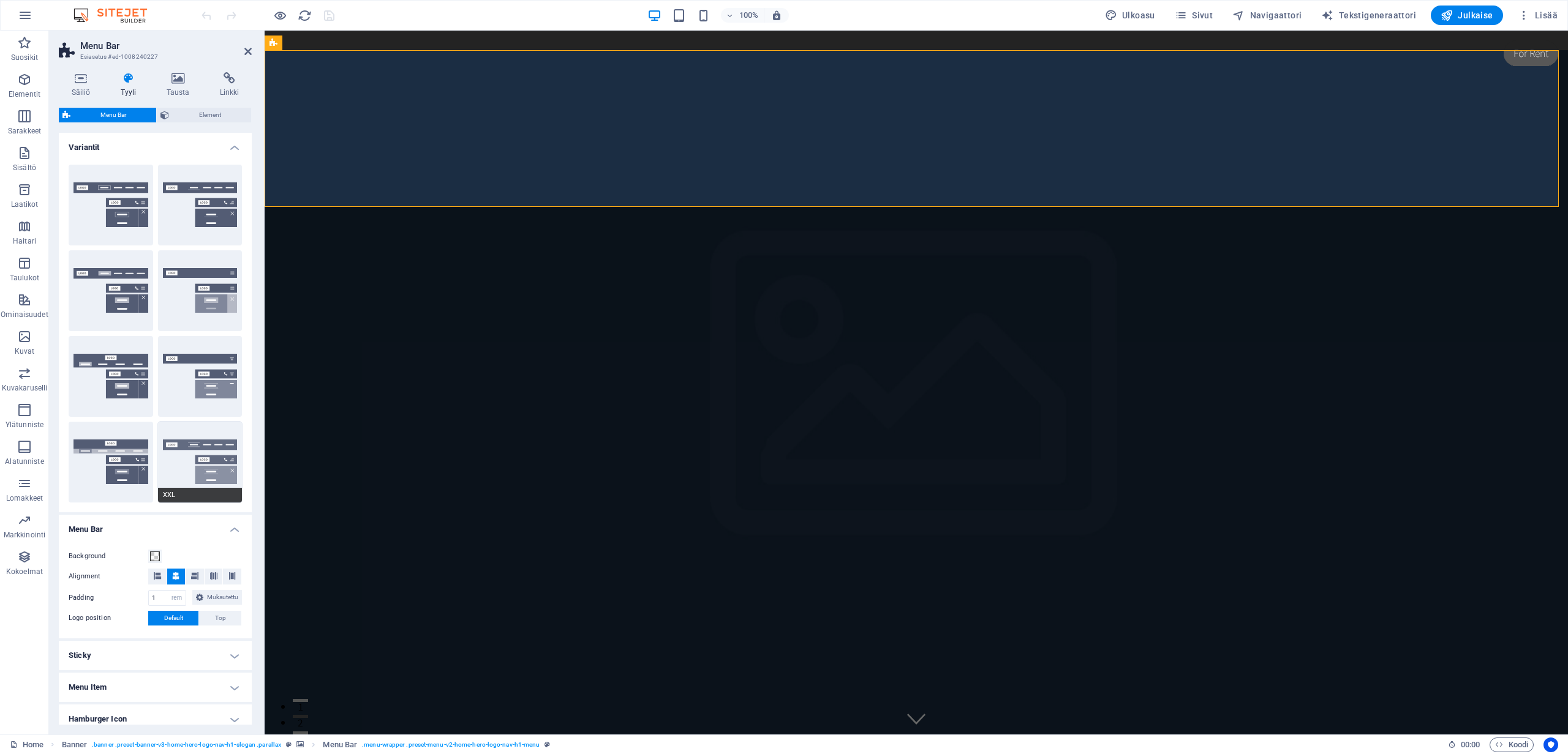
click at [202, 467] on button "XXL" at bounding box center [201, 462] width 85 height 81
click at [130, 459] on button "Wide" at bounding box center [111, 462] width 85 height 81
type input "0"
type input "2"
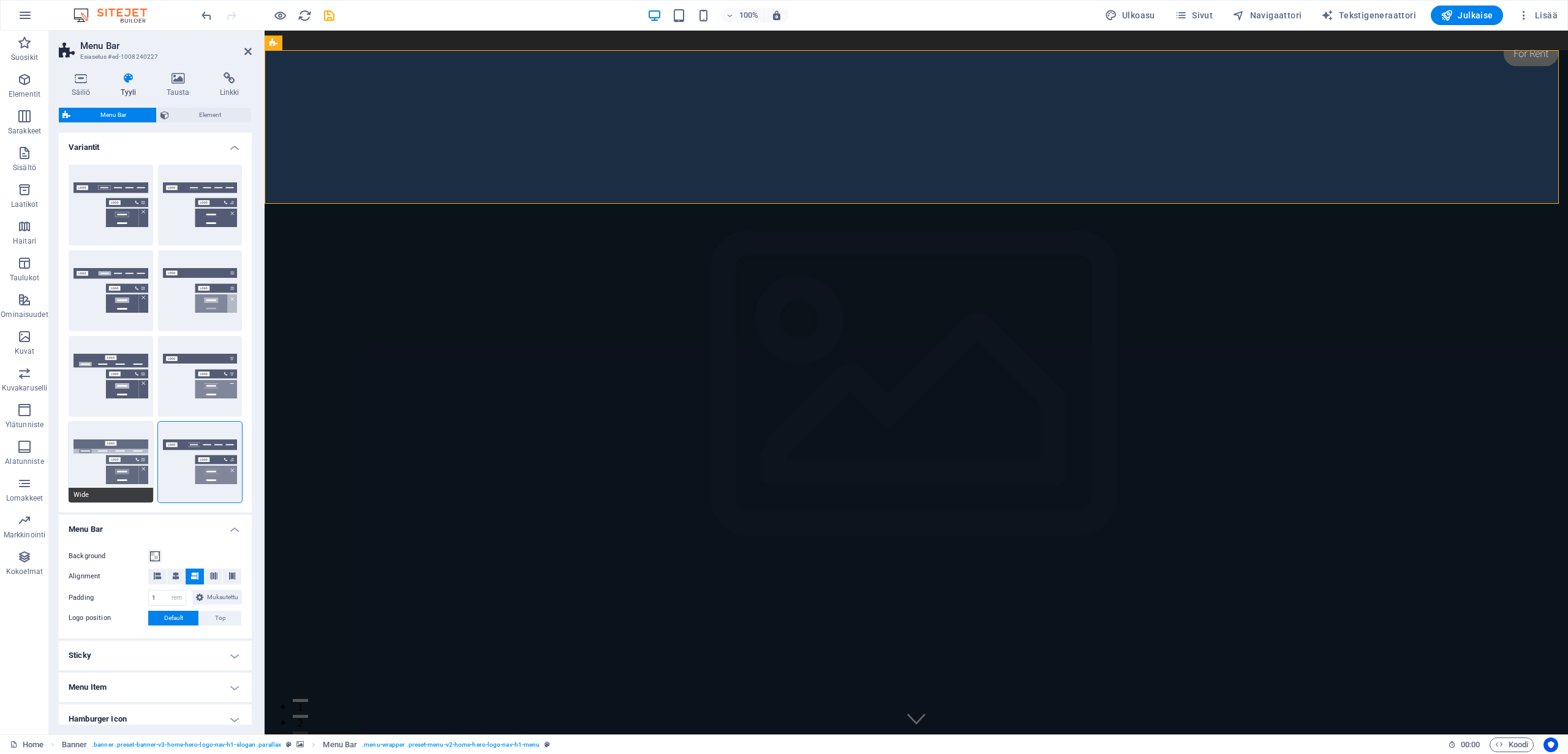
type input "2"
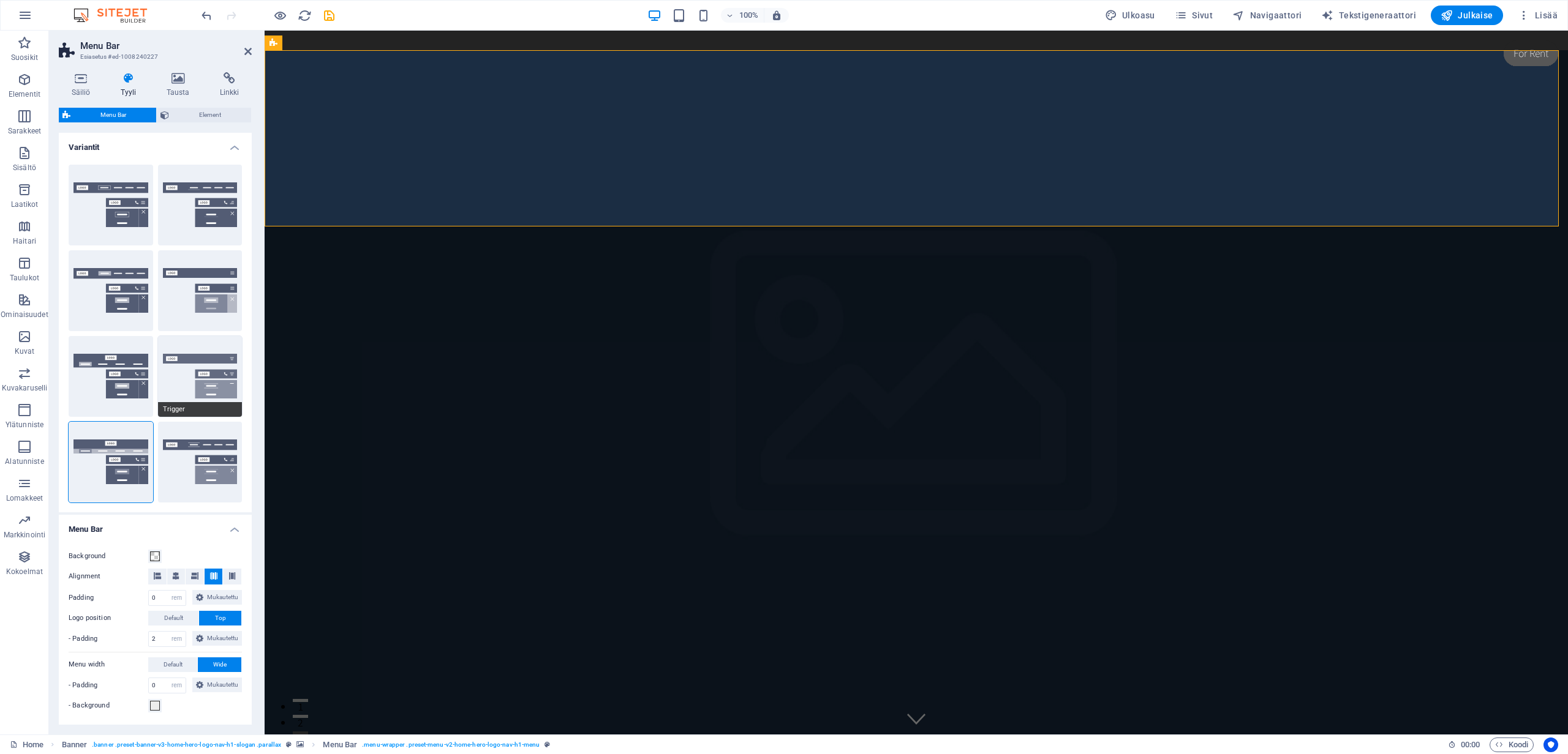
click at [214, 381] on button "Trigger" at bounding box center [201, 376] width 85 height 81
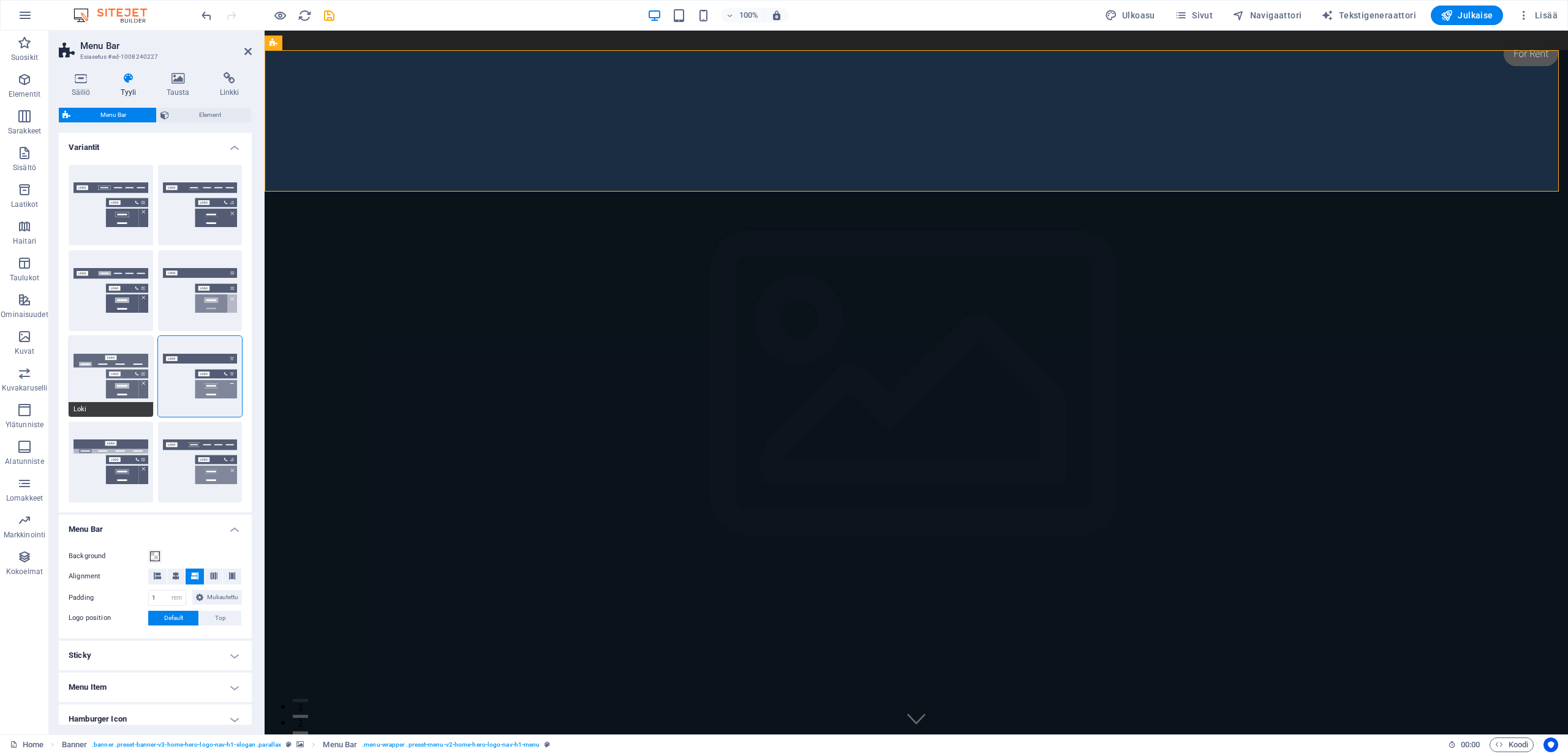
click at [122, 371] on button "Loki" at bounding box center [111, 376] width 85 height 81
type input "0"
select select "DISABLED_OPTION_VALUE"
type input "2"
type input "1"
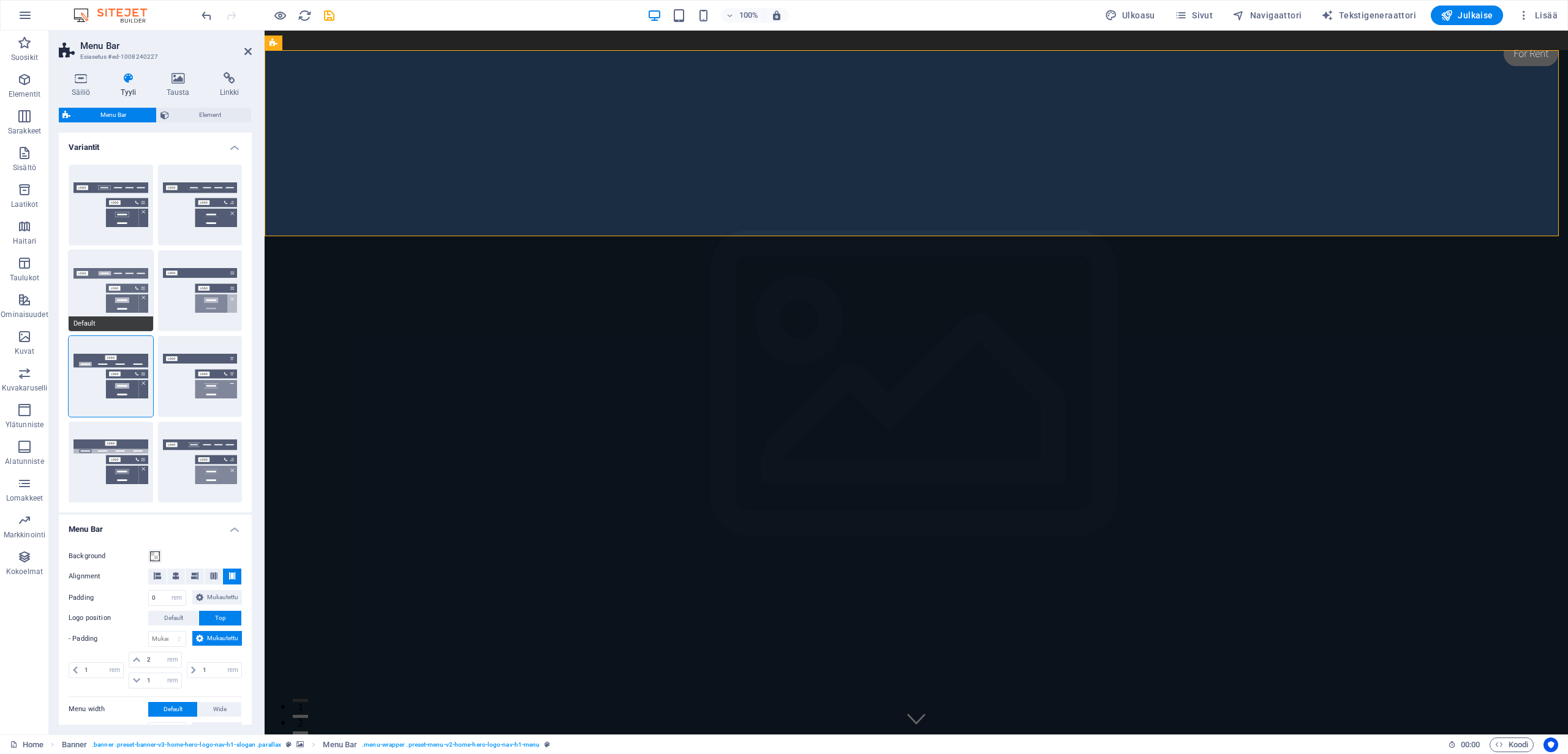
click at [123, 301] on button "Default" at bounding box center [111, 290] width 85 height 81
type input "1"
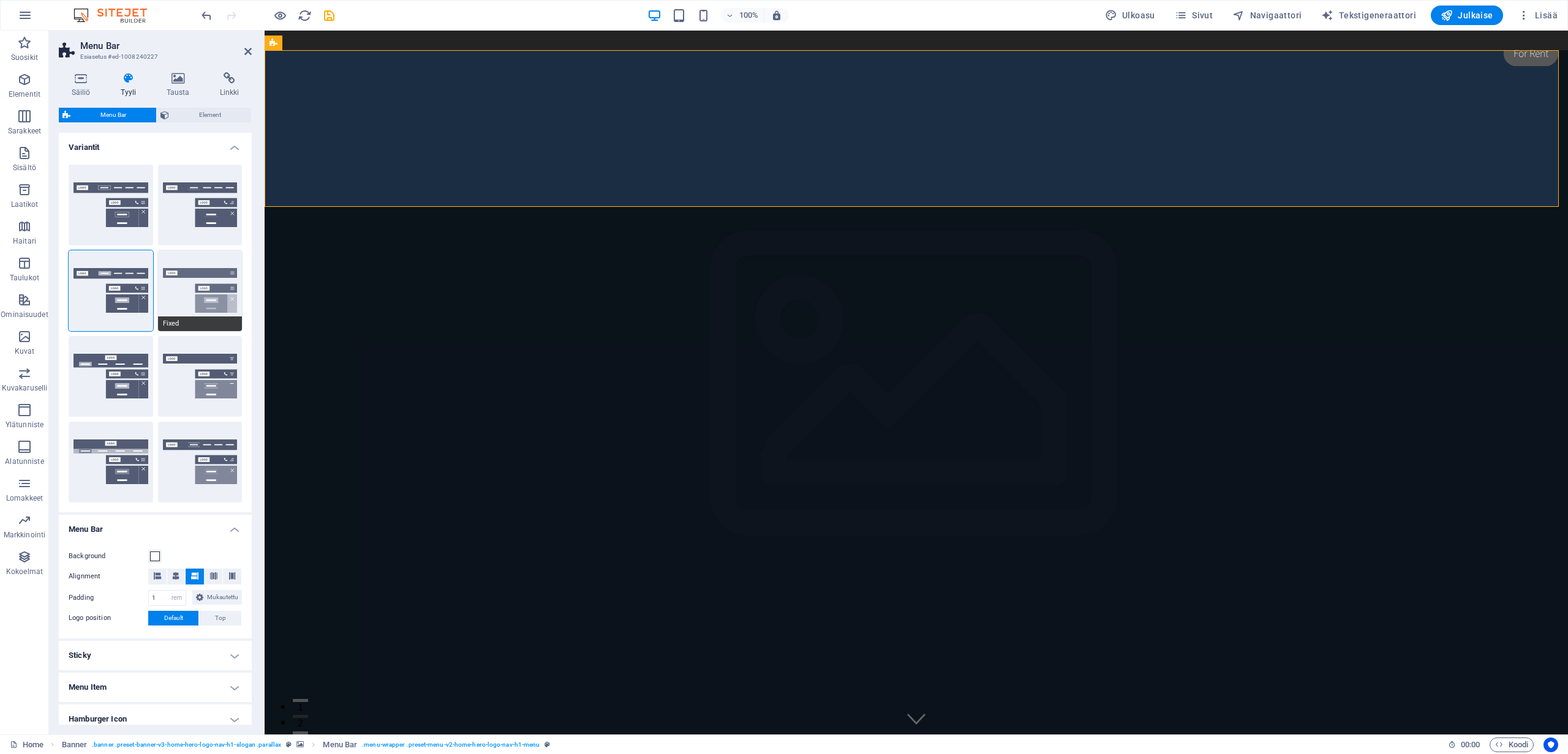
click at [216, 296] on button "Fixed" at bounding box center [201, 290] width 85 height 81
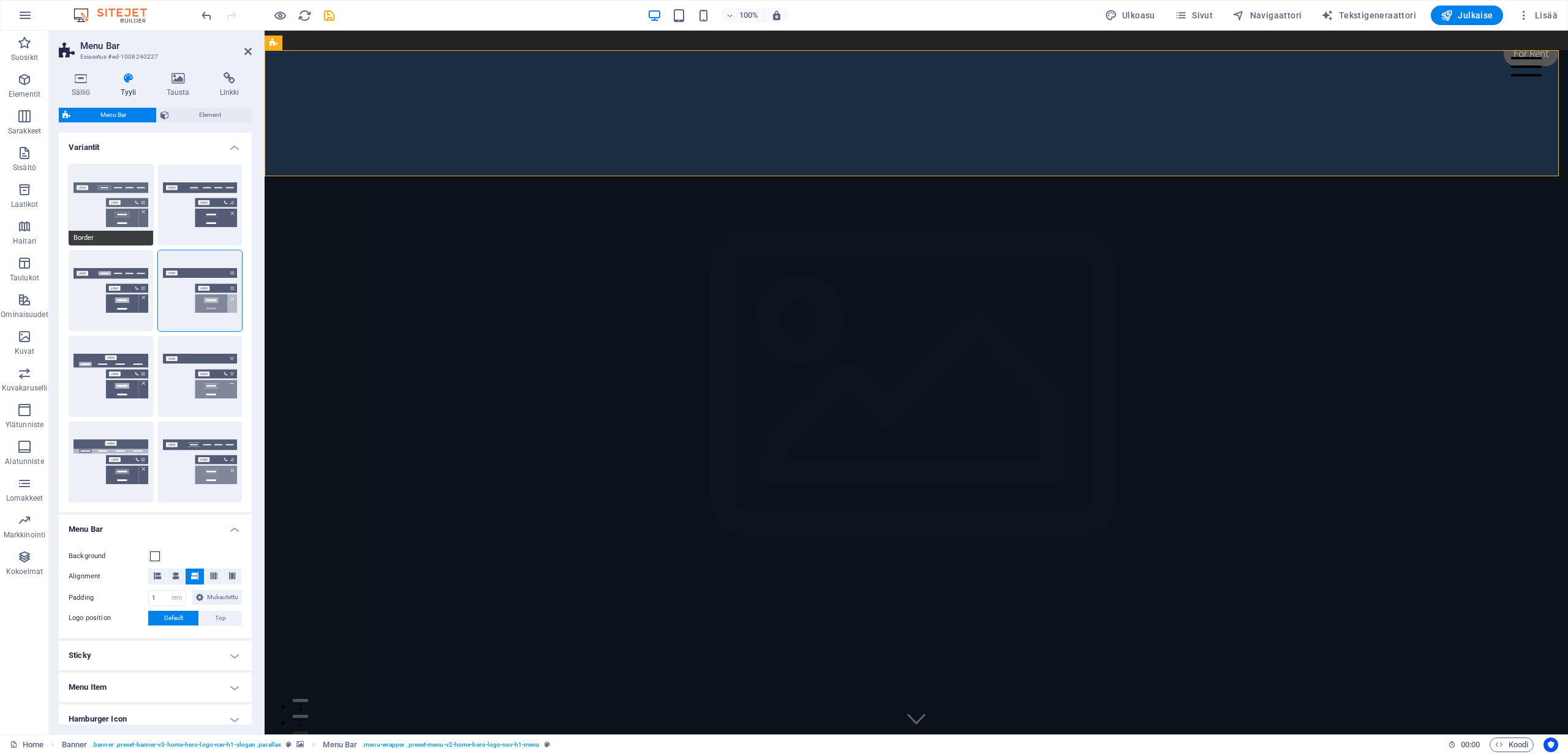
click at [135, 197] on button "Border" at bounding box center [111, 205] width 85 height 81
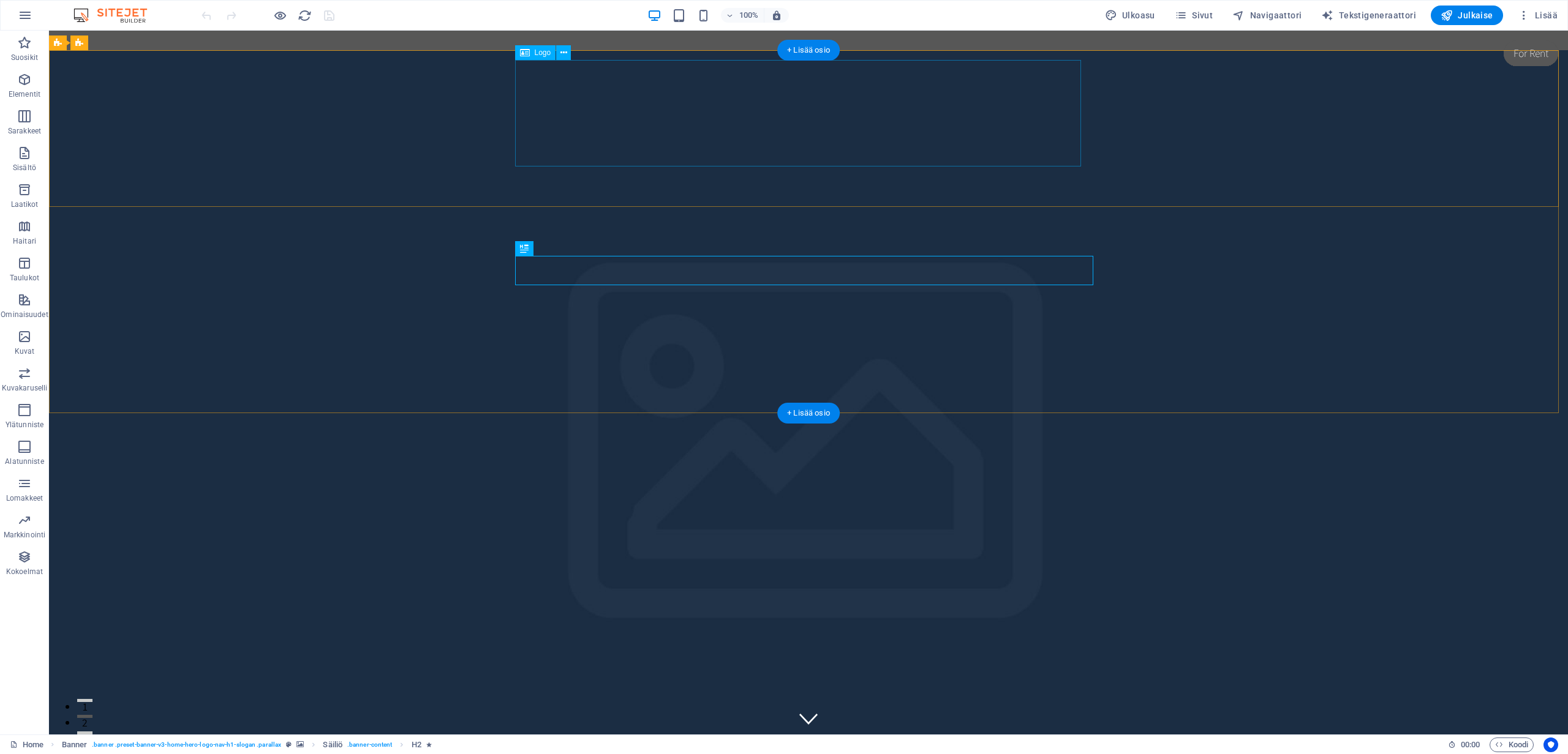
click at [768, 679] on div at bounding box center [809, 732] width 578 height 106
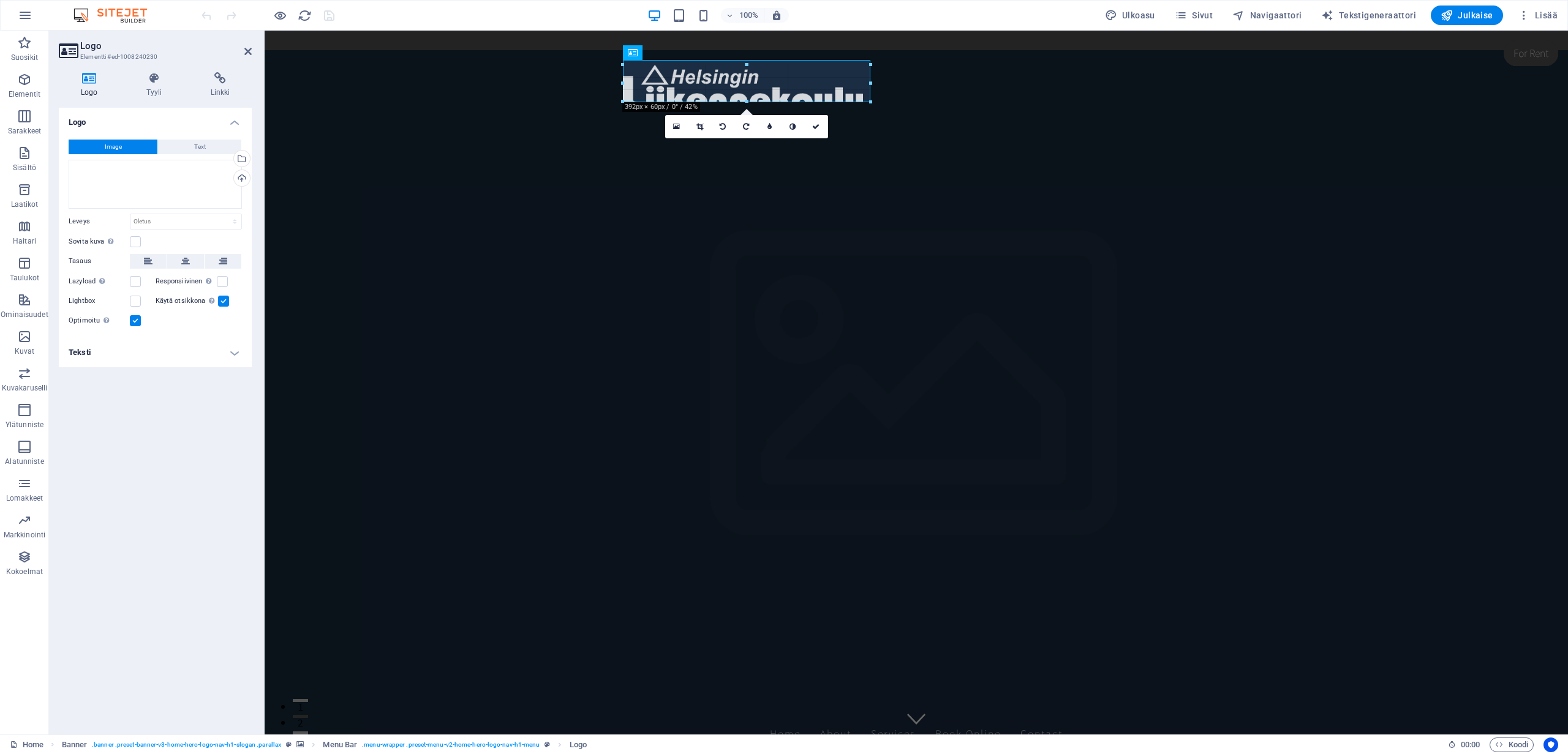
drag, startPoint x: 1185, startPoint y: 164, endPoint x: 558, endPoint y: 96, distance: 630.7
type input "404"
select select "px"
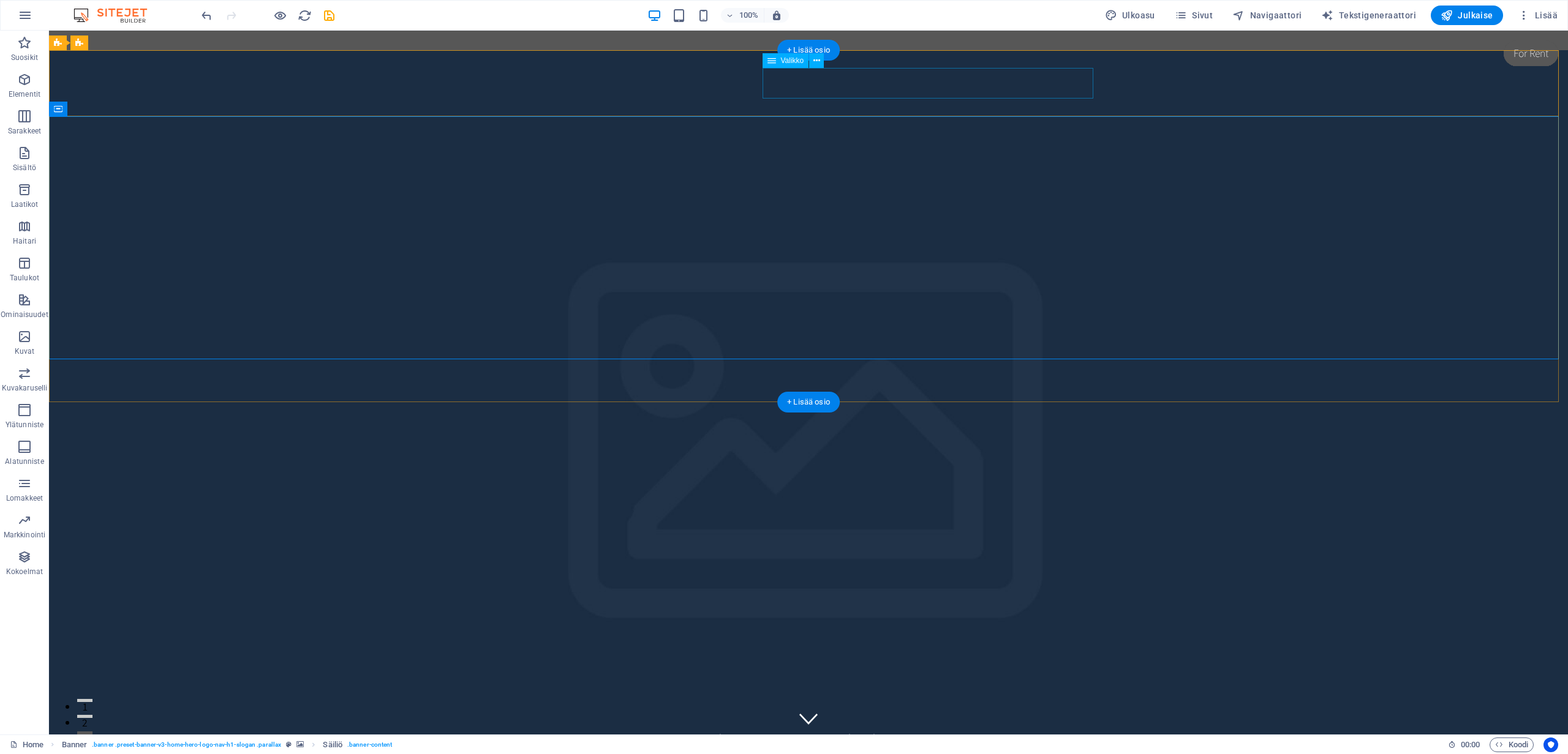
click at [904, 723] on nav "Home About Services Book Online Contact" at bounding box center [809, 738] width 578 height 30
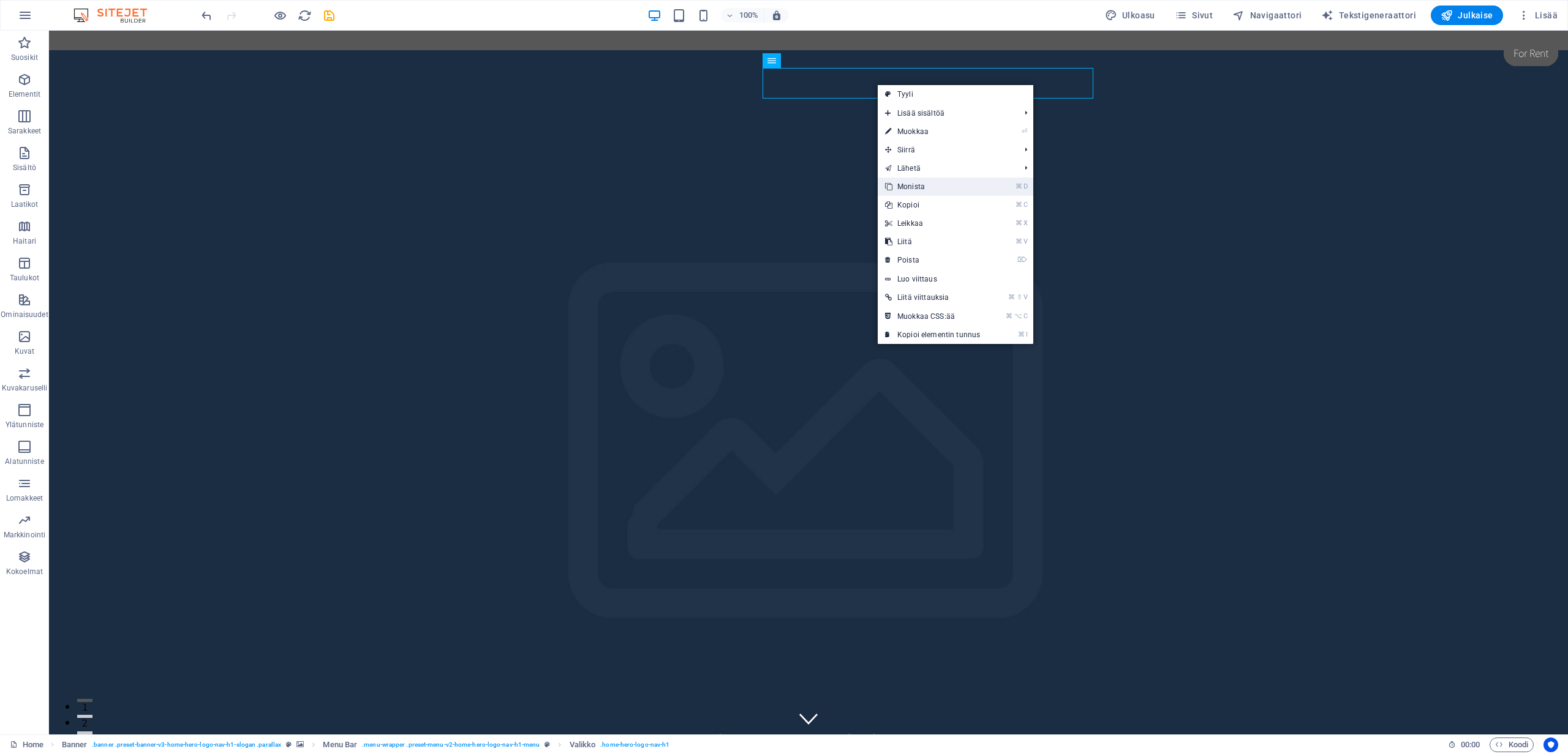
click at [917, 184] on link "⌘ D Monista" at bounding box center [933, 186] width 110 height 19
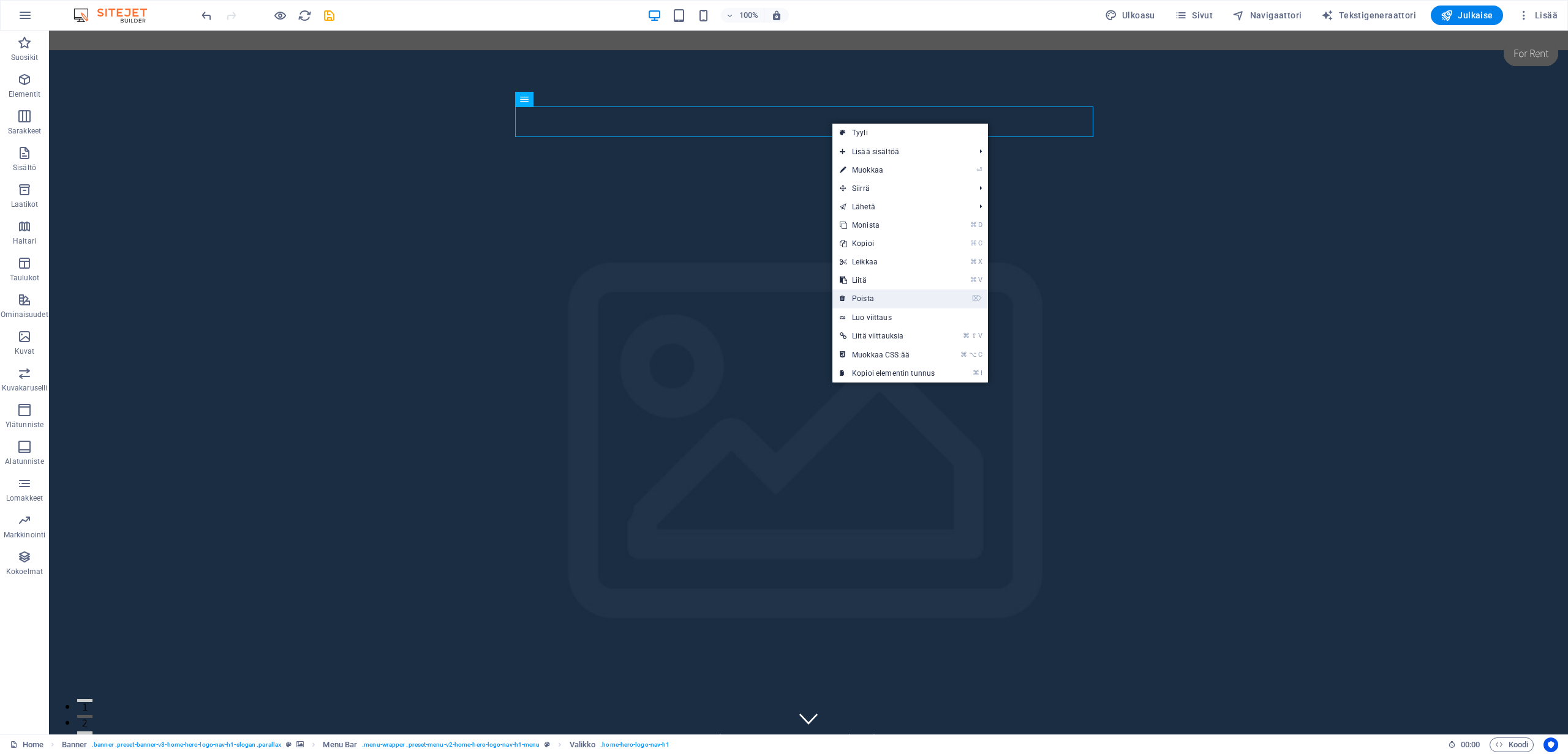
click at [877, 299] on link "⌦ Poista" at bounding box center [887, 299] width 110 height 19
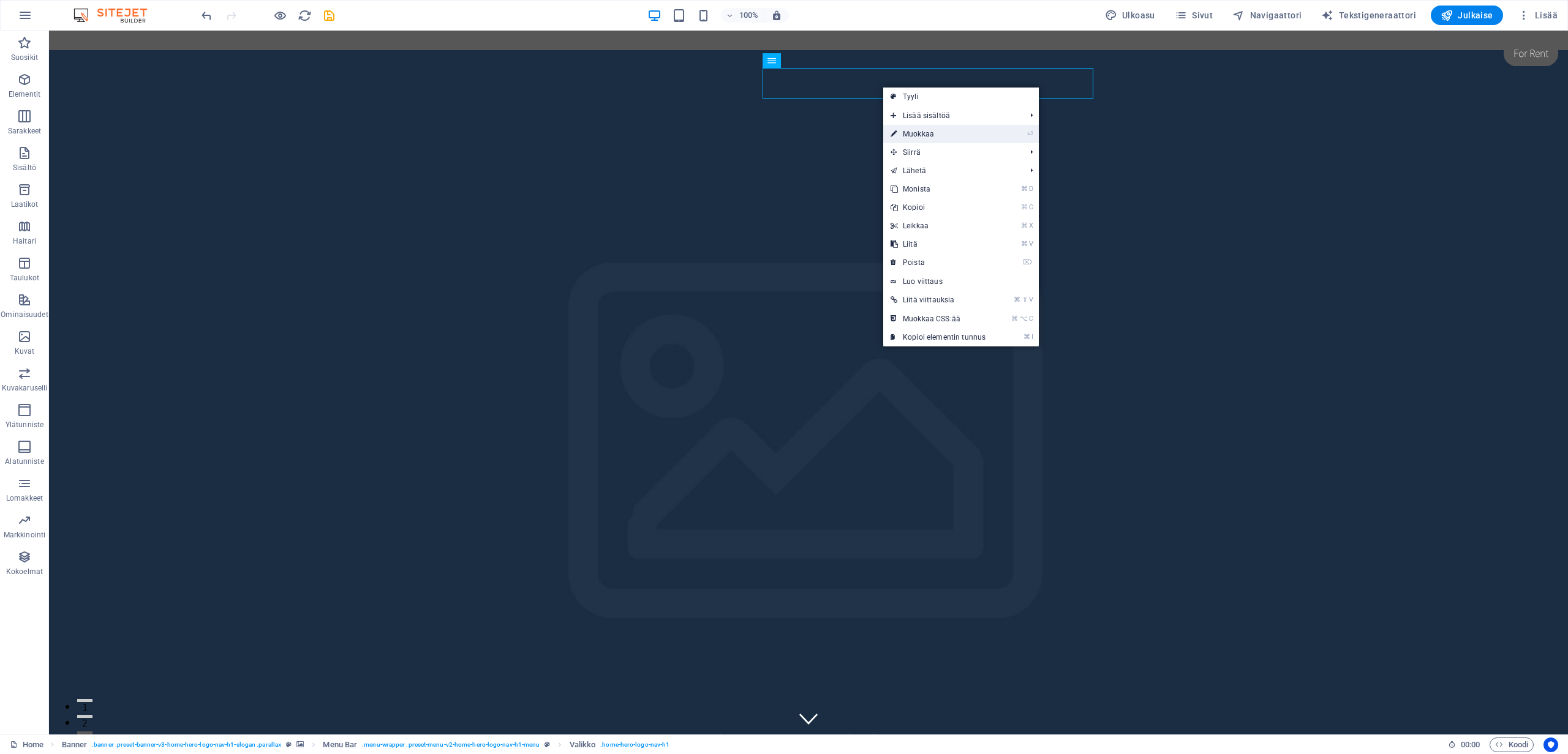
click at [927, 131] on link "⏎ Muokkaa" at bounding box center [938, 134] width 110 height 19
select select
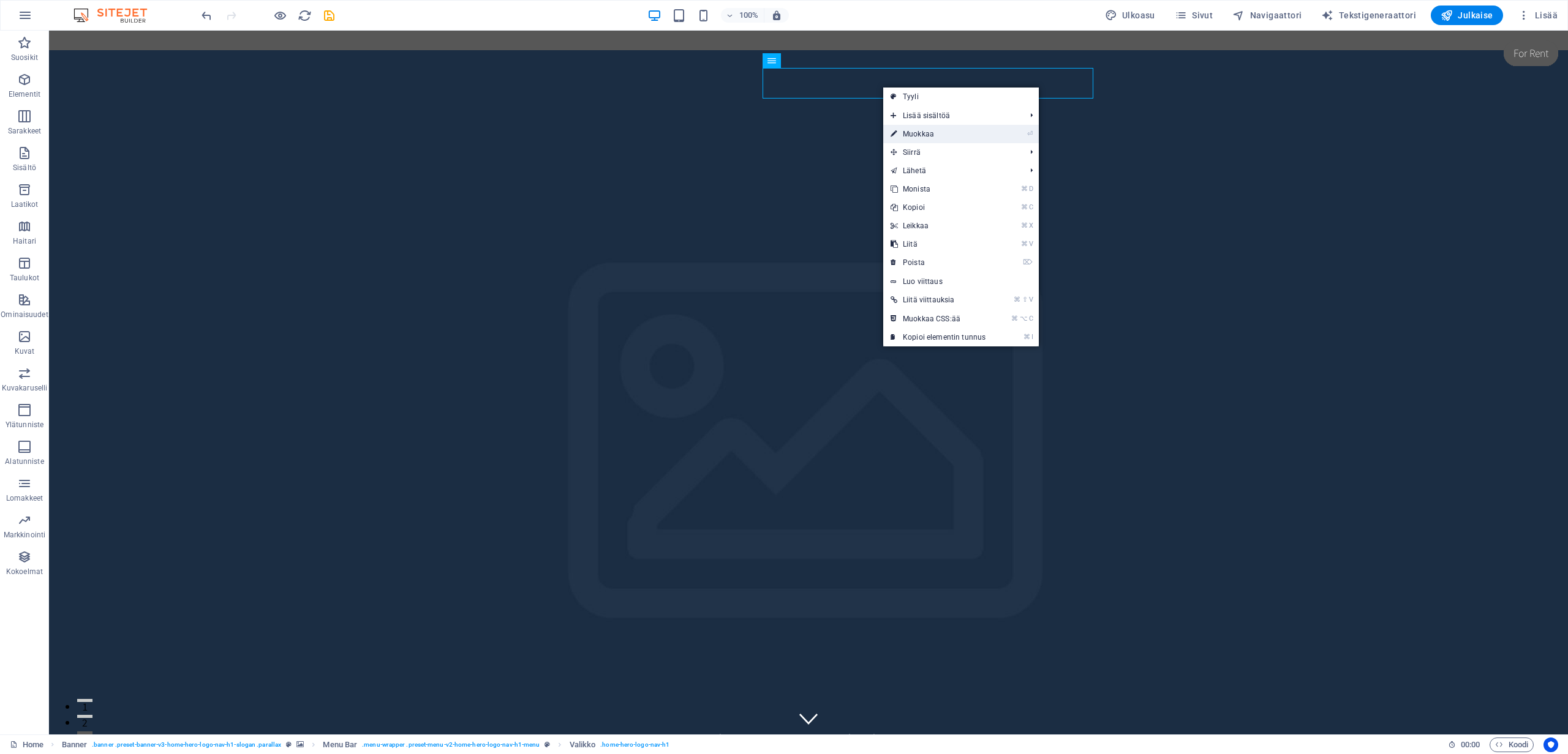
select select
select select "px"
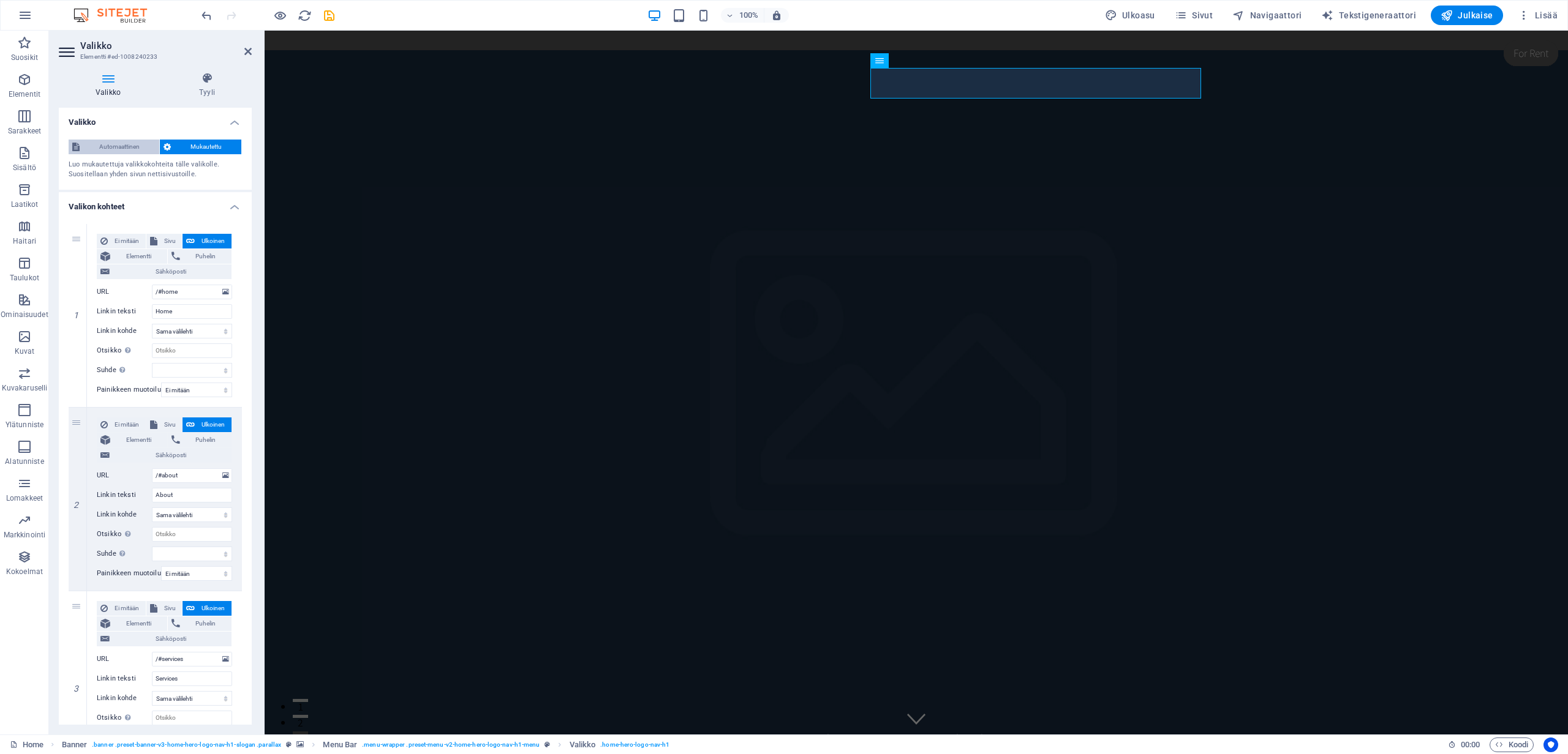
click at [127, 151] on span "Automaattinen" at bounding box center [119, 147] width 72 height 15
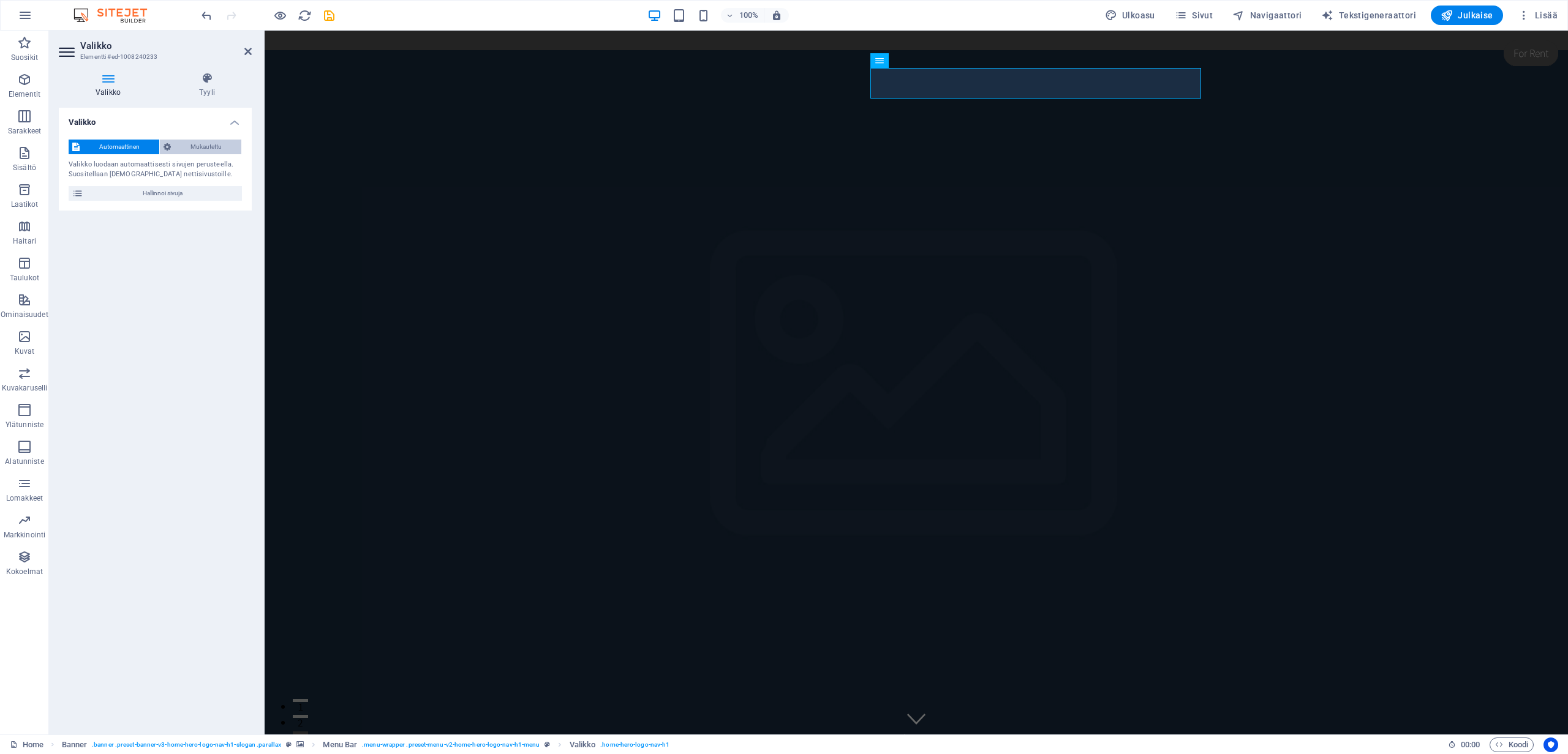
click at [198, 143] on span "Mukautettu" at bounding box center [206, 147] width 63 height 15
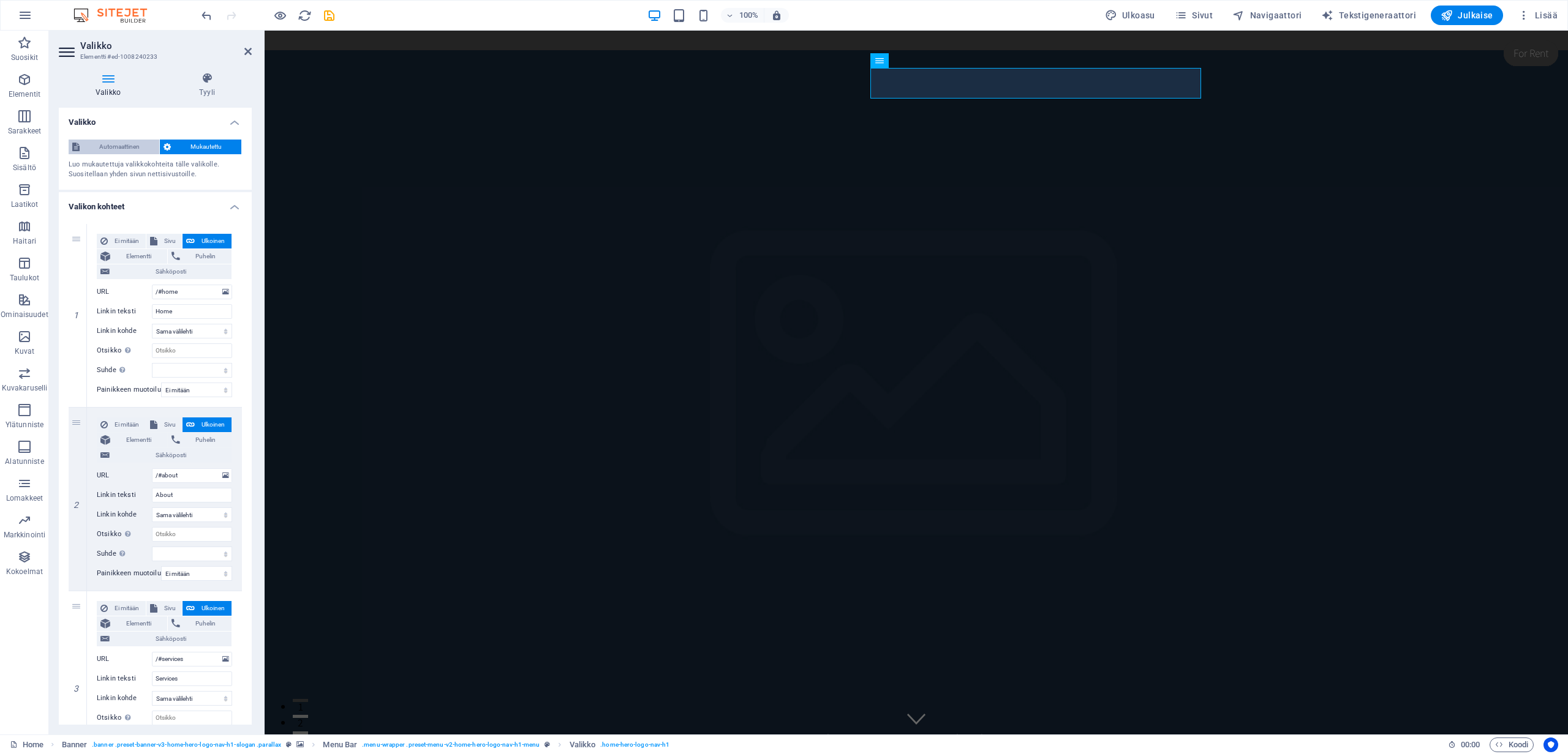
click at [125, 142] on span "Automaattinen" at bounding box center [119, 147] width 72 height 15
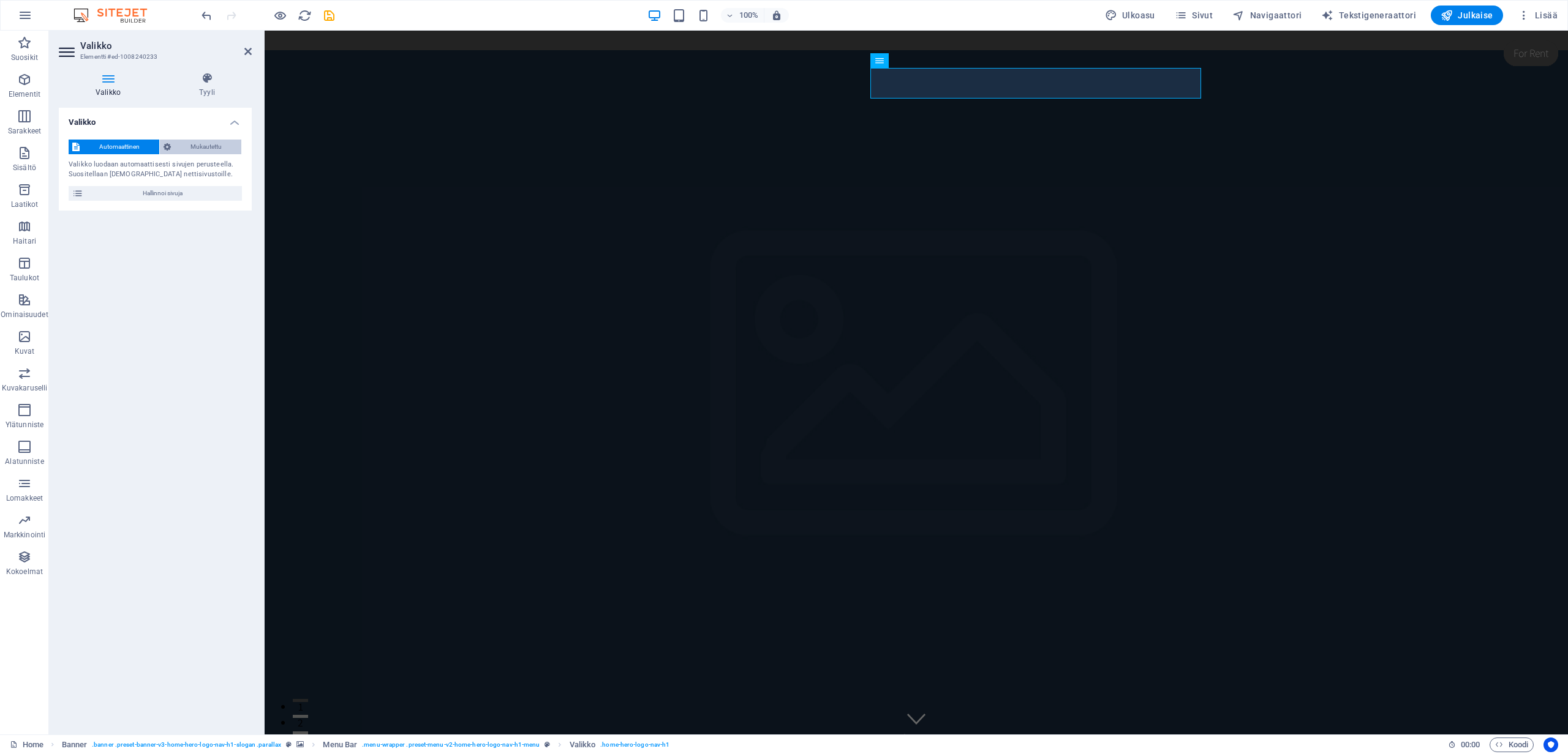
click at [189, 146] on span "Mukautettu" at bounding box center [206, 147] width 63 height 15
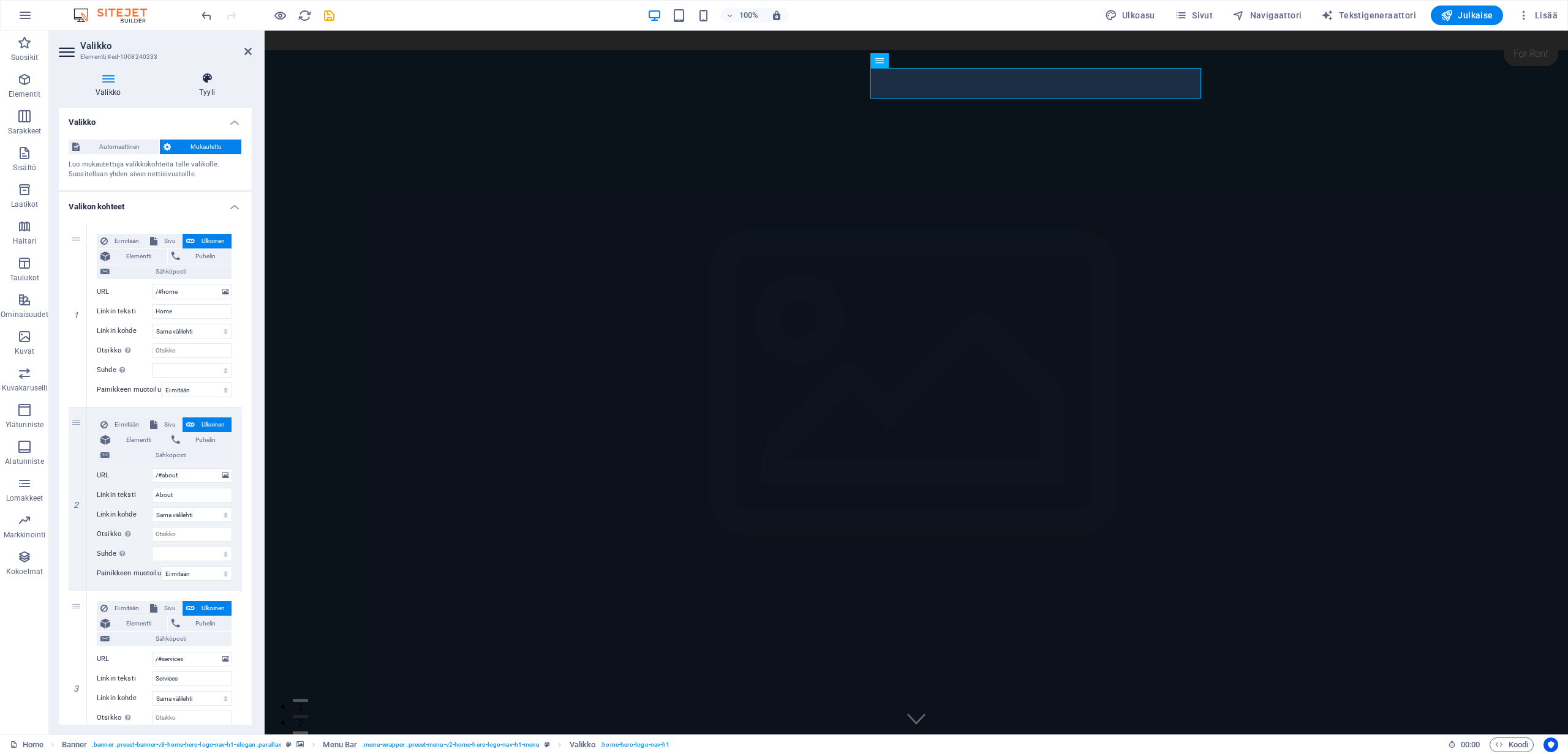
click at [197, 82] on icon at bounding box center [207, 78] width 89 height 12
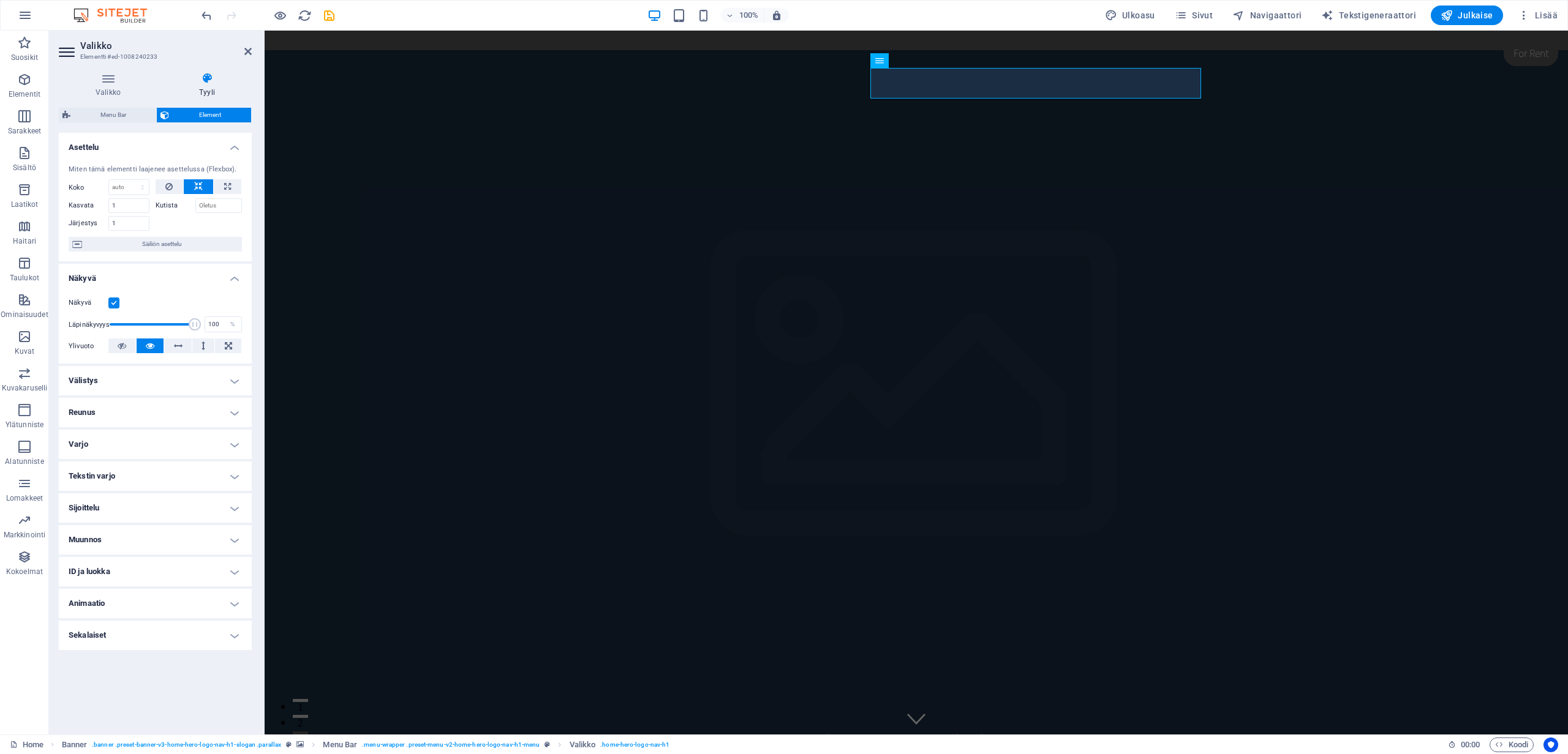
click at [100, 411] on h4 "Reunus" at bounding box center [155, 413] width 193 height 30
click at [160, 435] on span at bounding box center [161, 438] width 9 height 9
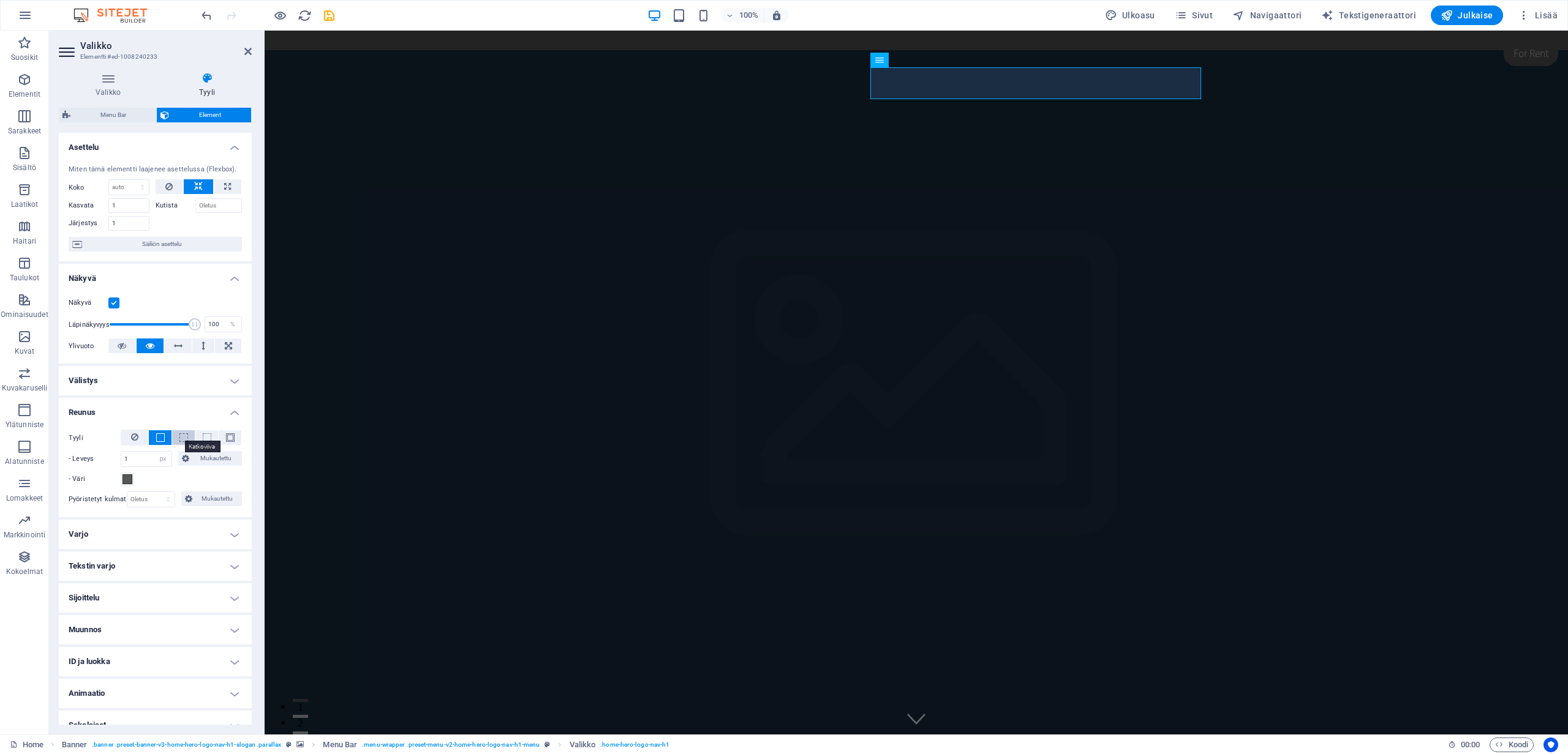
click at [180, 440] on span at bounding box center [184, 438] width 9 height 9
click at [207, 440] on span at bounding box center [207, 438] width 9 height 9
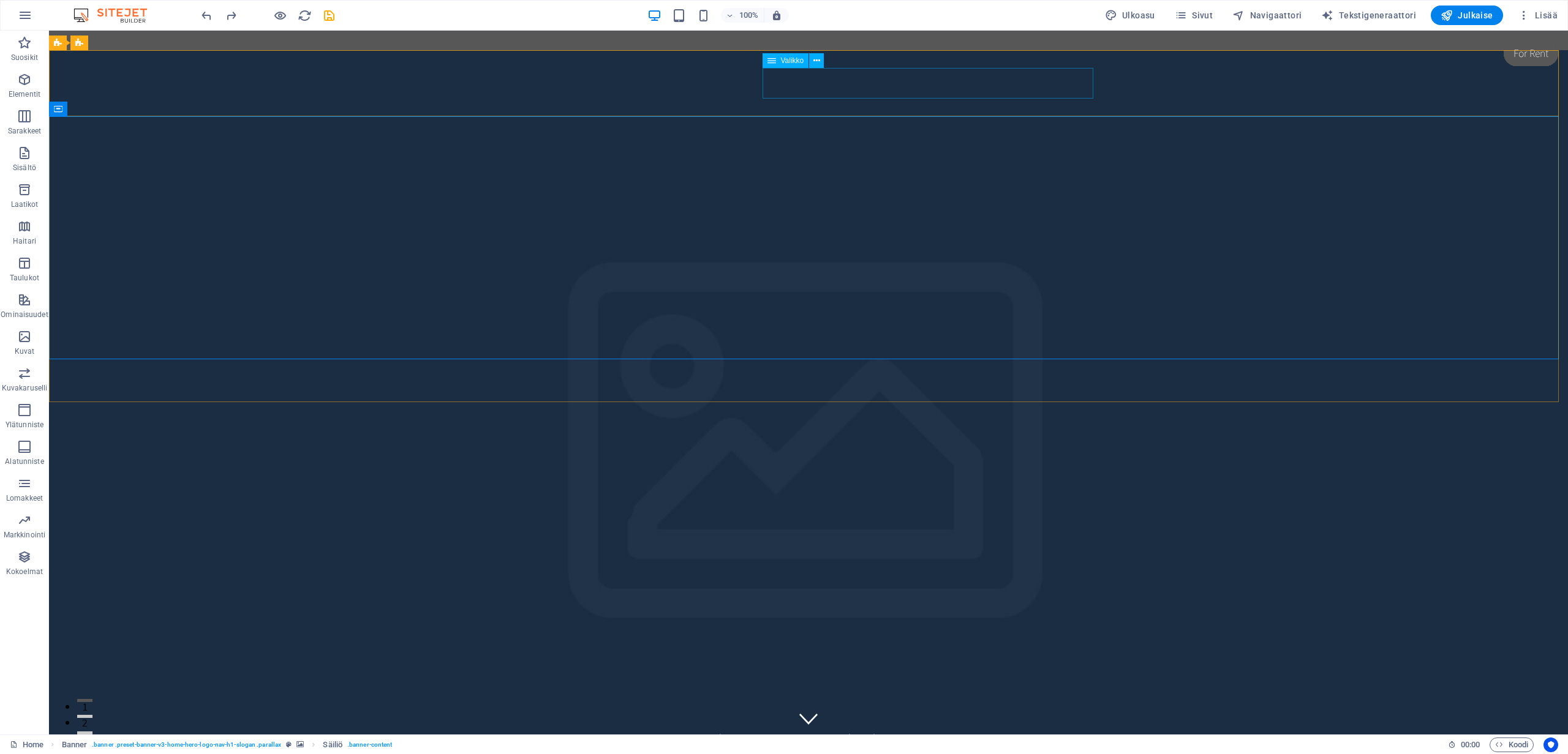
click at [781, 65] on span "Valikko" at bounding box center [792, 61] width 23 height 7
click at [786, 723] on nav "Home About Services Book Online Contact" at bounding box center [809, 738] width 578 height 30
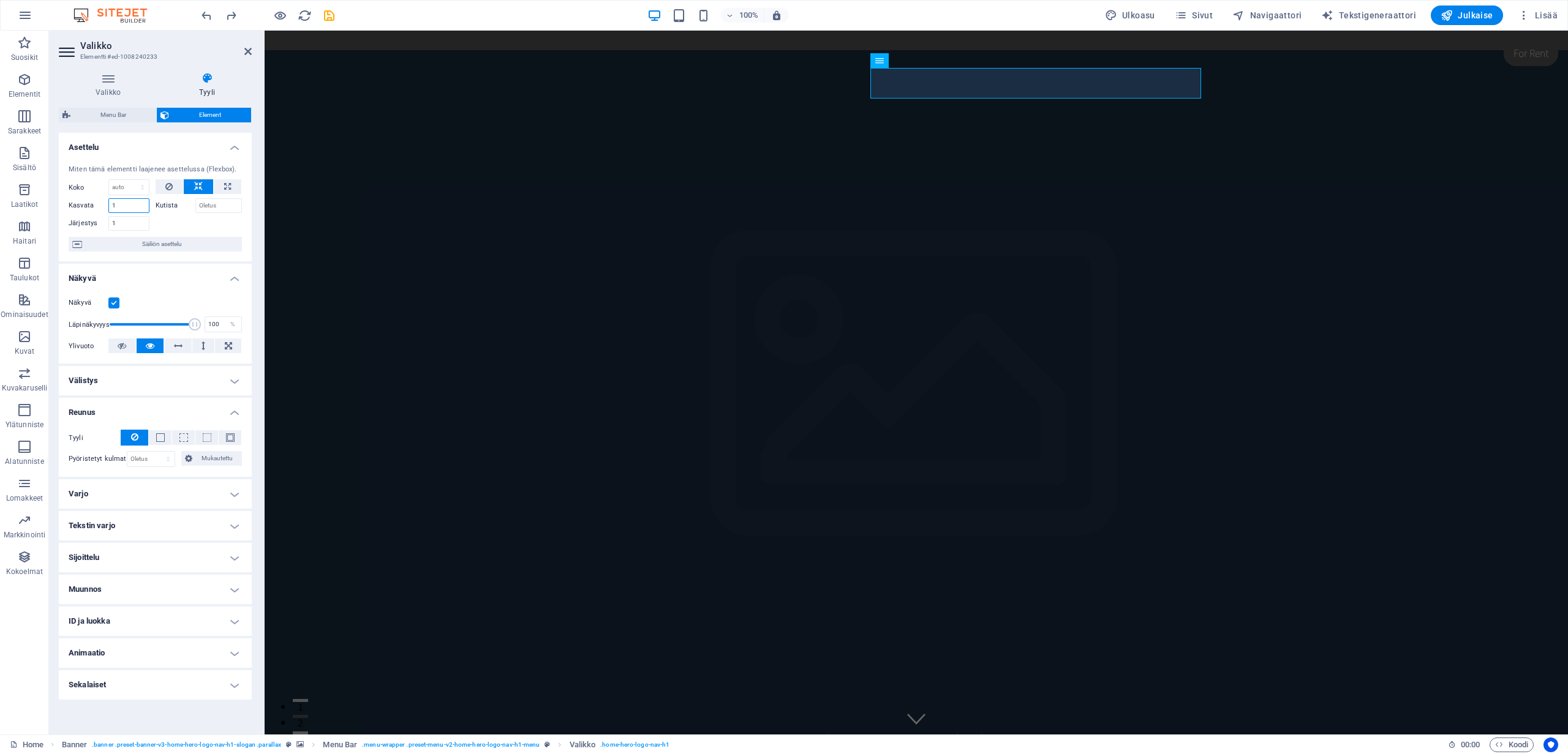
drag, startPoint x: 123, startPoint y: 205, endPoint x: 102, endPoint y: 199, distance: 21.8
click at [102, 199] on div "Kasvata 1" at bounding box center [108, 206] width 81 height 15
click at [144, 214] on div "Järjestys 1" at bounding box center [111, 222] width 87 height 18
click at [200, 231] on div "Miten tämä elementti laajenee asettelussa (Flexbox). Koko Oletus auto px % 1/1 …" at bounding box center [155, 208] width 193 height 107
drag, startPoint x: 107, startPoint y: 201, endPoint x: 99, endPoint y: 199, distance: 8.2
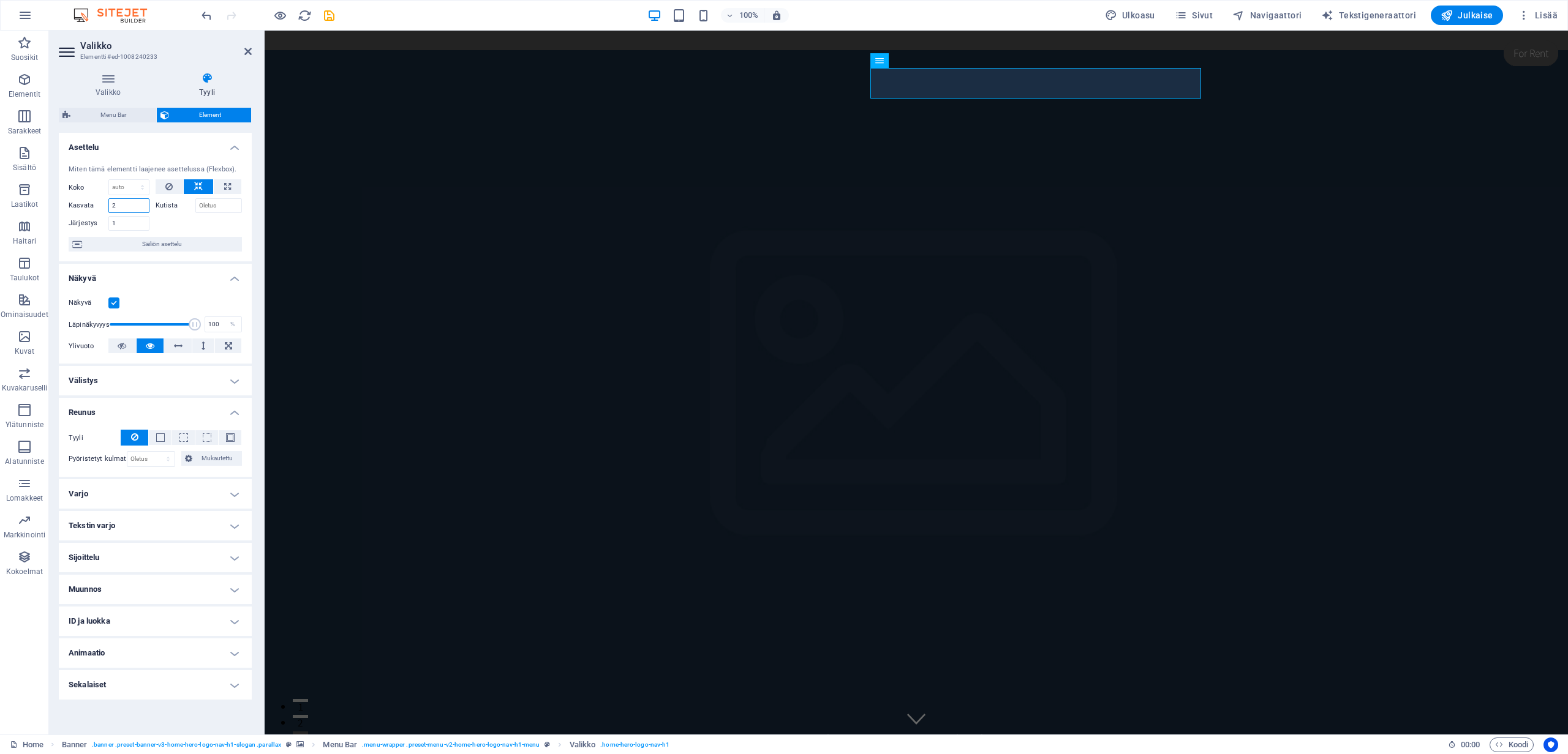
click at [99, 199] on div "Kasvata 2" at bounding box center [108, 206] width 81 height 15
type input "1"
click at [187, 225] on div at bounding box center [198, 222] width 87 height 18
click at [227, 188] on icon at bounding box center [227, 186] width 7 height 15
type input "100"
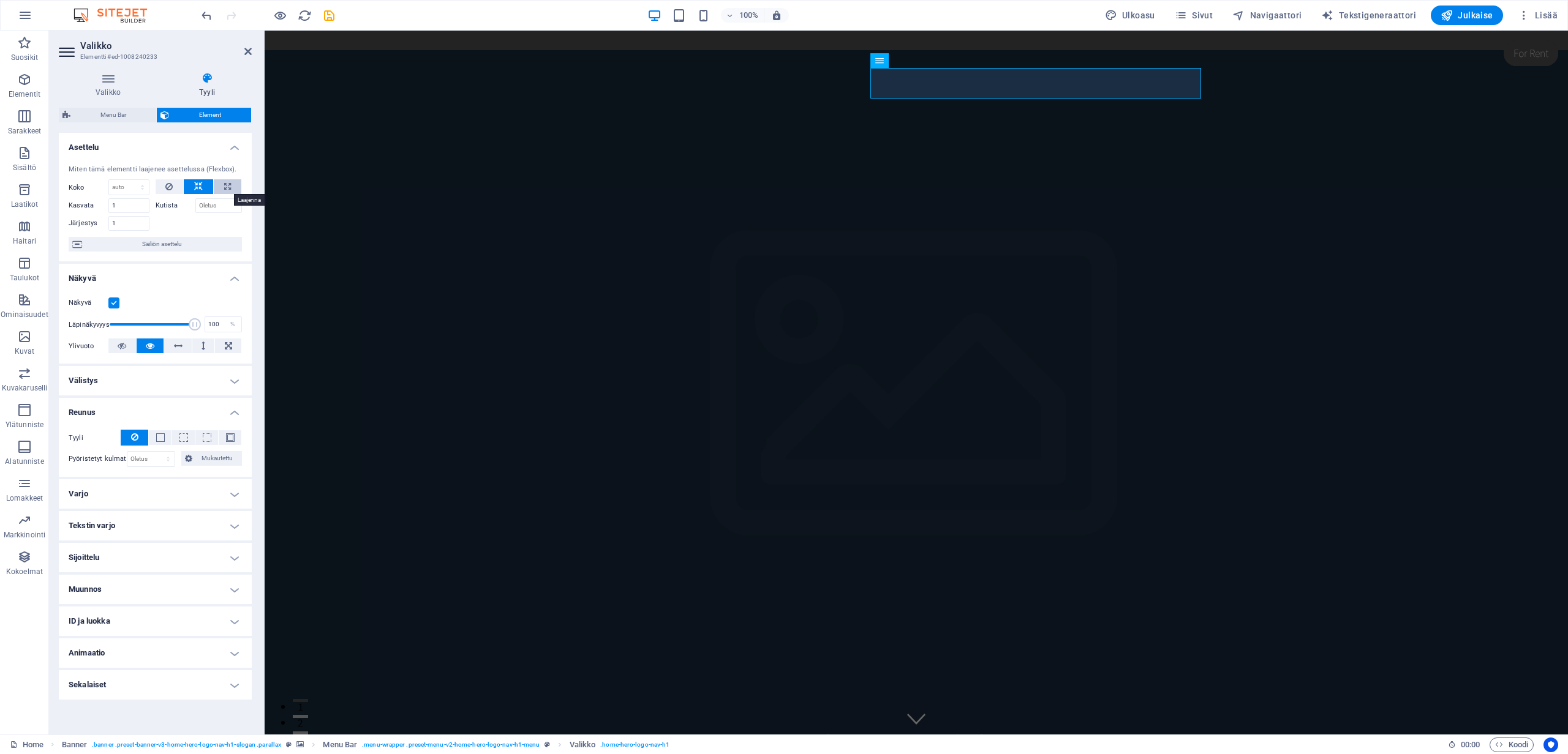
select select "%"
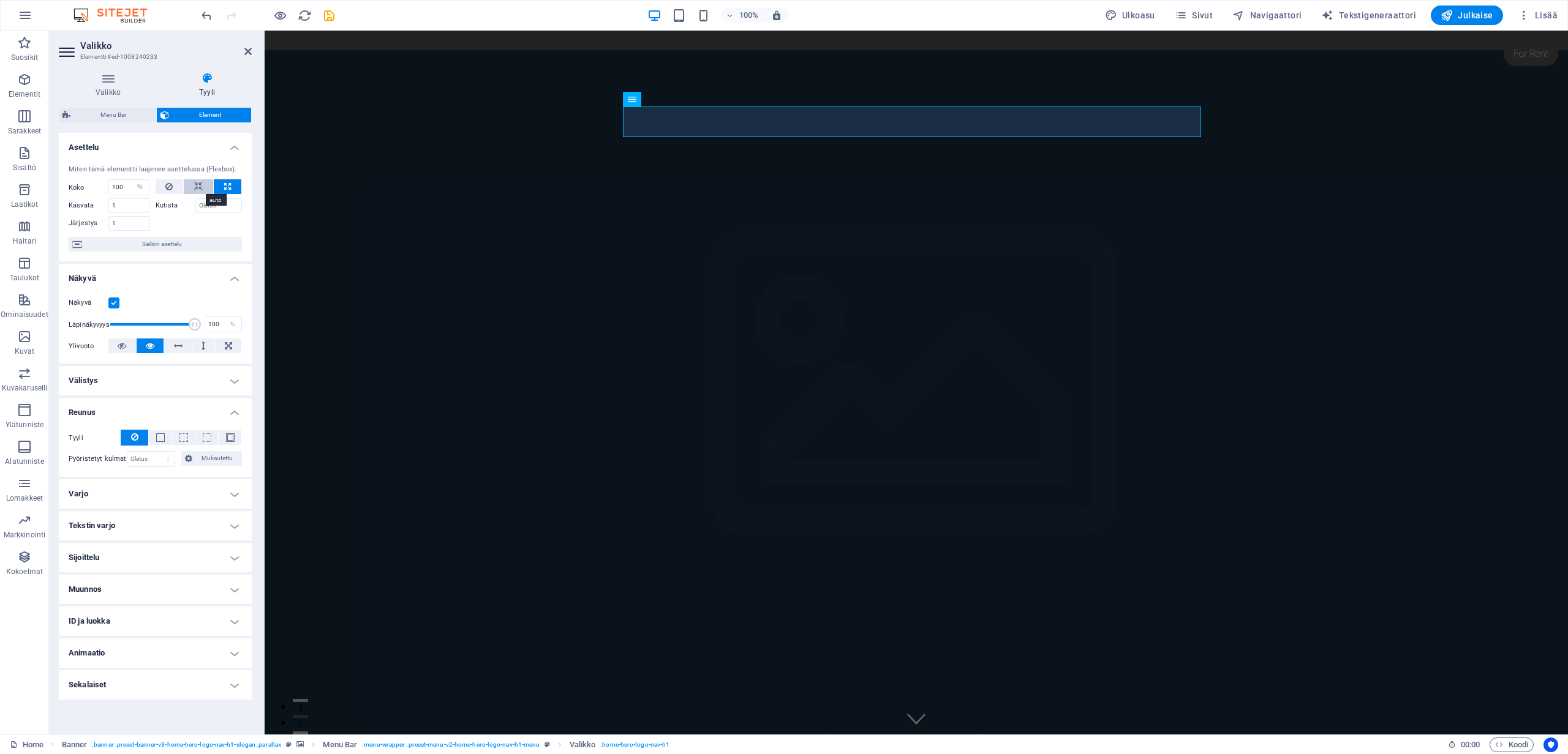
click at [196, 188] on icon at bounding box center [198, 186] width 9 height 15
select select "DISABLED_OPTION_VALUE"
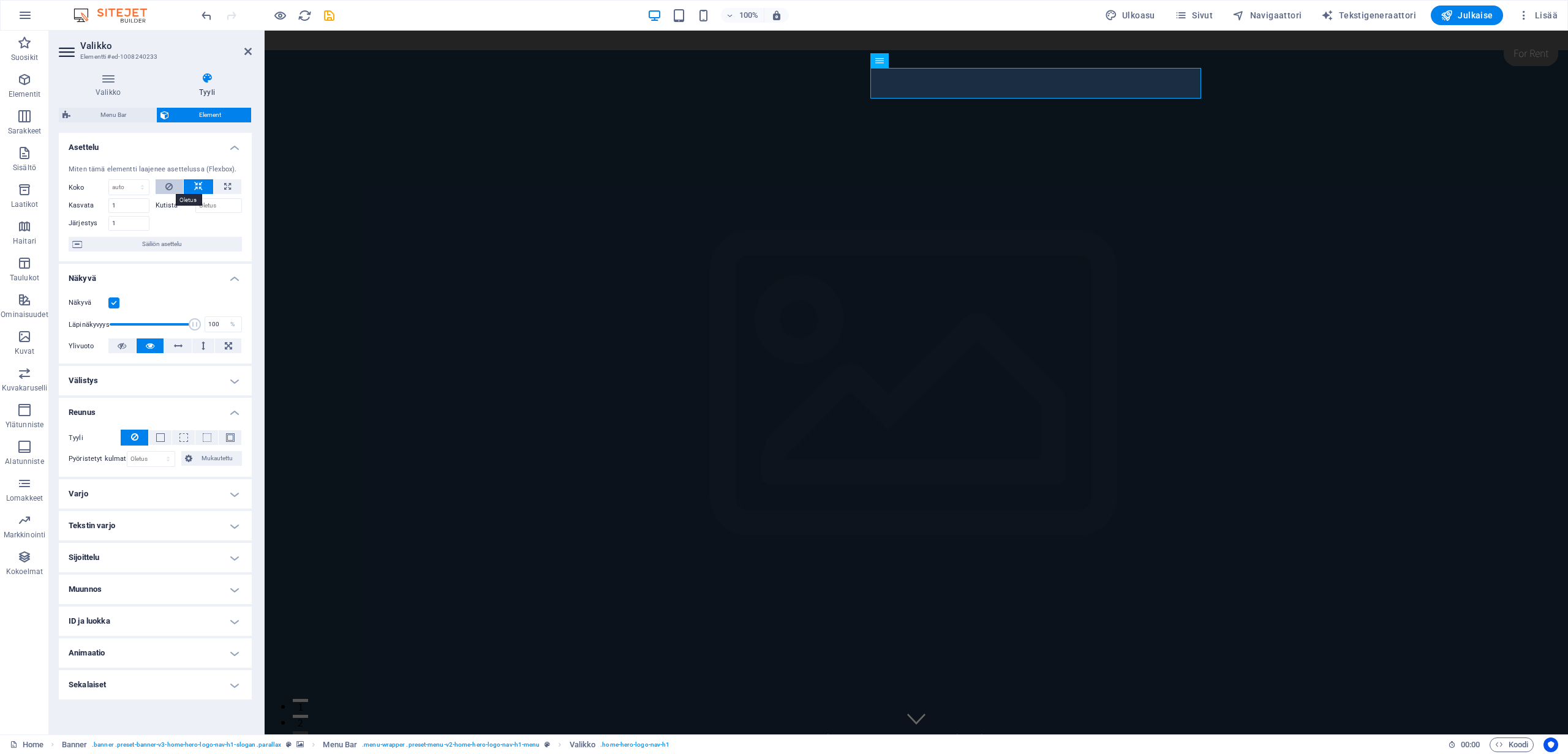
click at [171, 186] on icon at bounding box center [169, 186] width 7 height 15
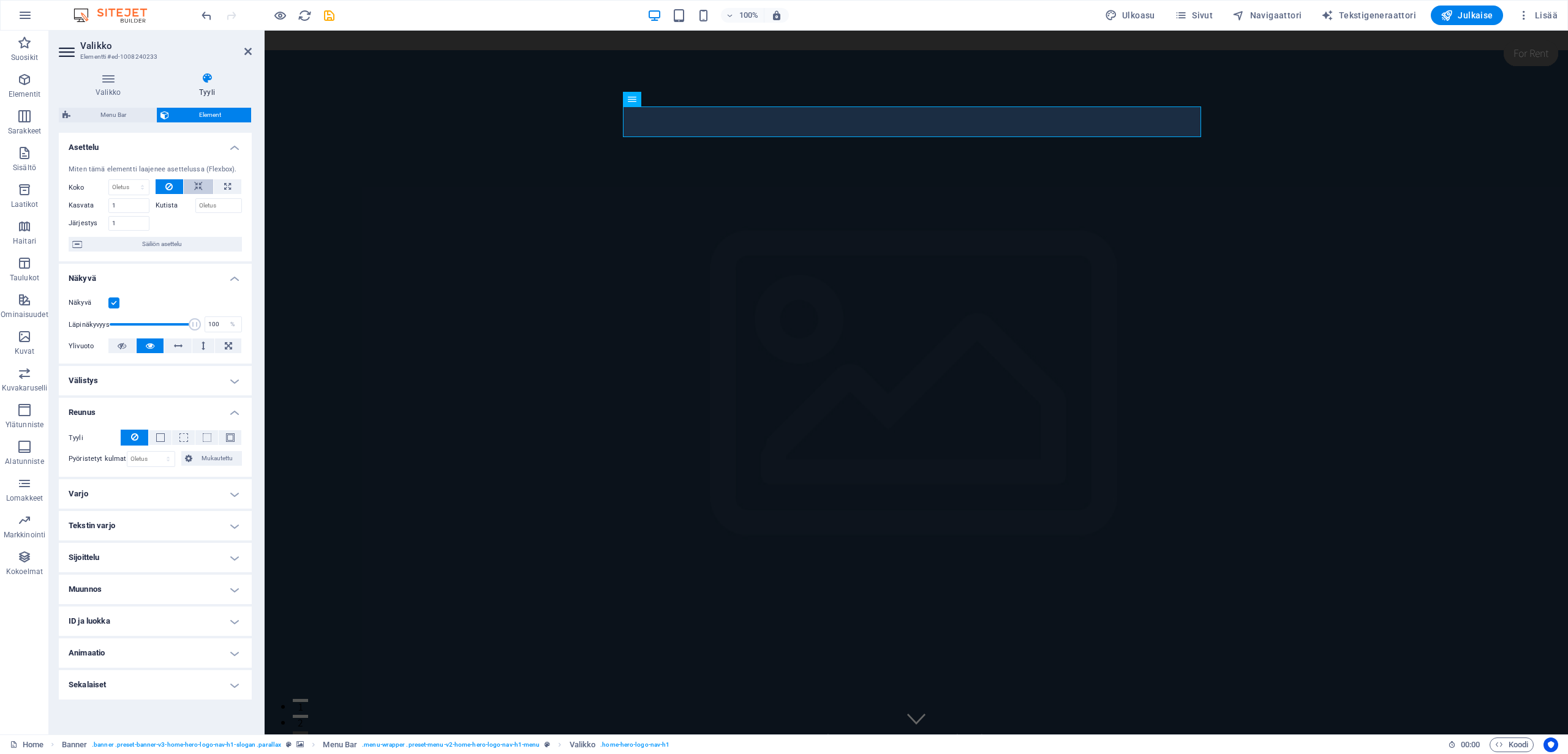
click at [199, 189] on icon at bounding box center [198, 186] width 9 height 15
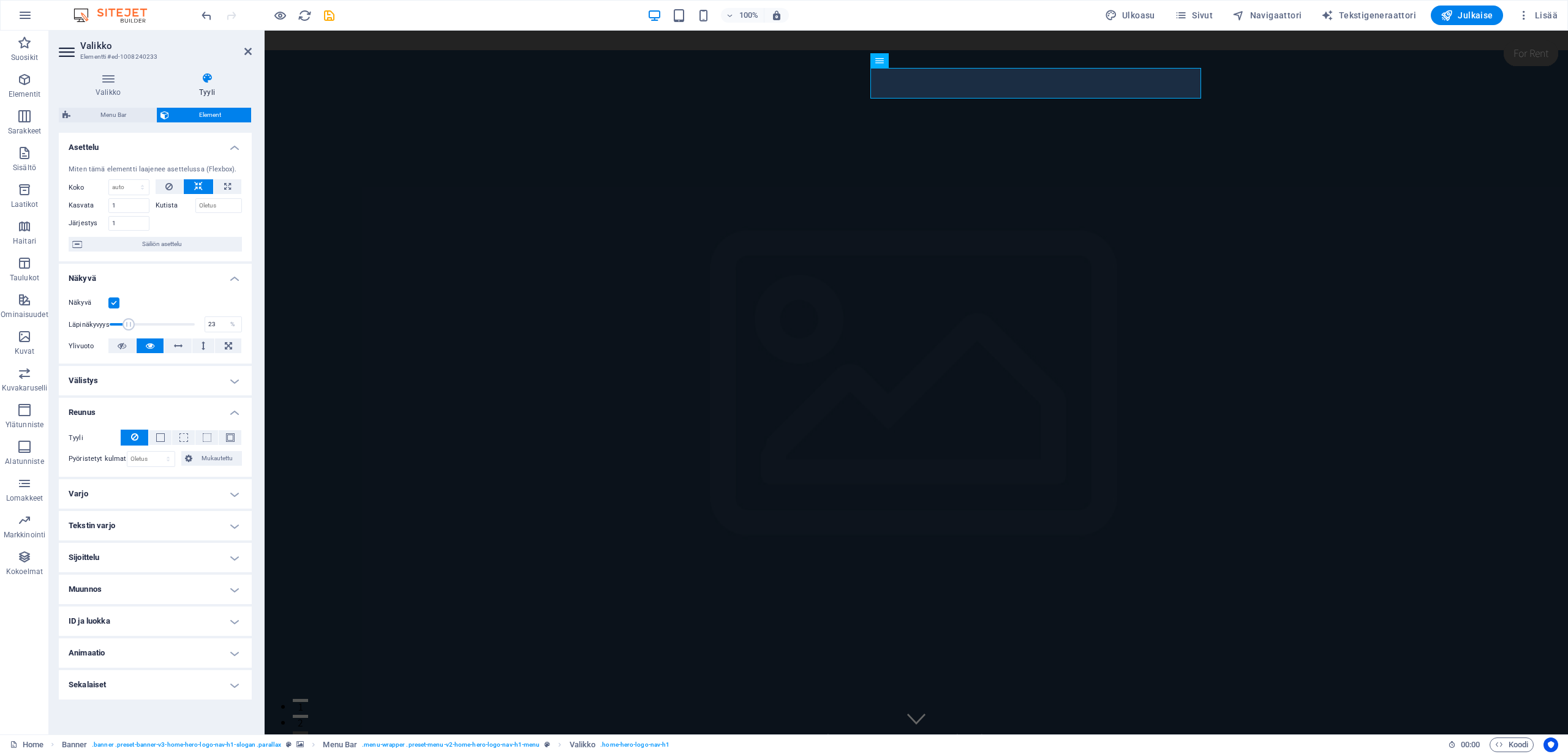
drag, startPoint x: 192, startPoint y: 327, endPoint x: 129, endPoint y: 311, distance: 65.0
click at [129, 311] on div "Näkyvä Läpinäkyvyys 23 % Ylivuoto" at bounding box center [155, 325] width 193 height 78
type input "100"
drag, startPoint x: 131, startPoint y: 323, endPoint x: 217, endPoint y: 349, distance: 89.8
click at [217, 349] on div "Näkyvä Läpinäkyvyys 100 % Ylivuoto" at bounding box center [155, 325] width 193 height 78
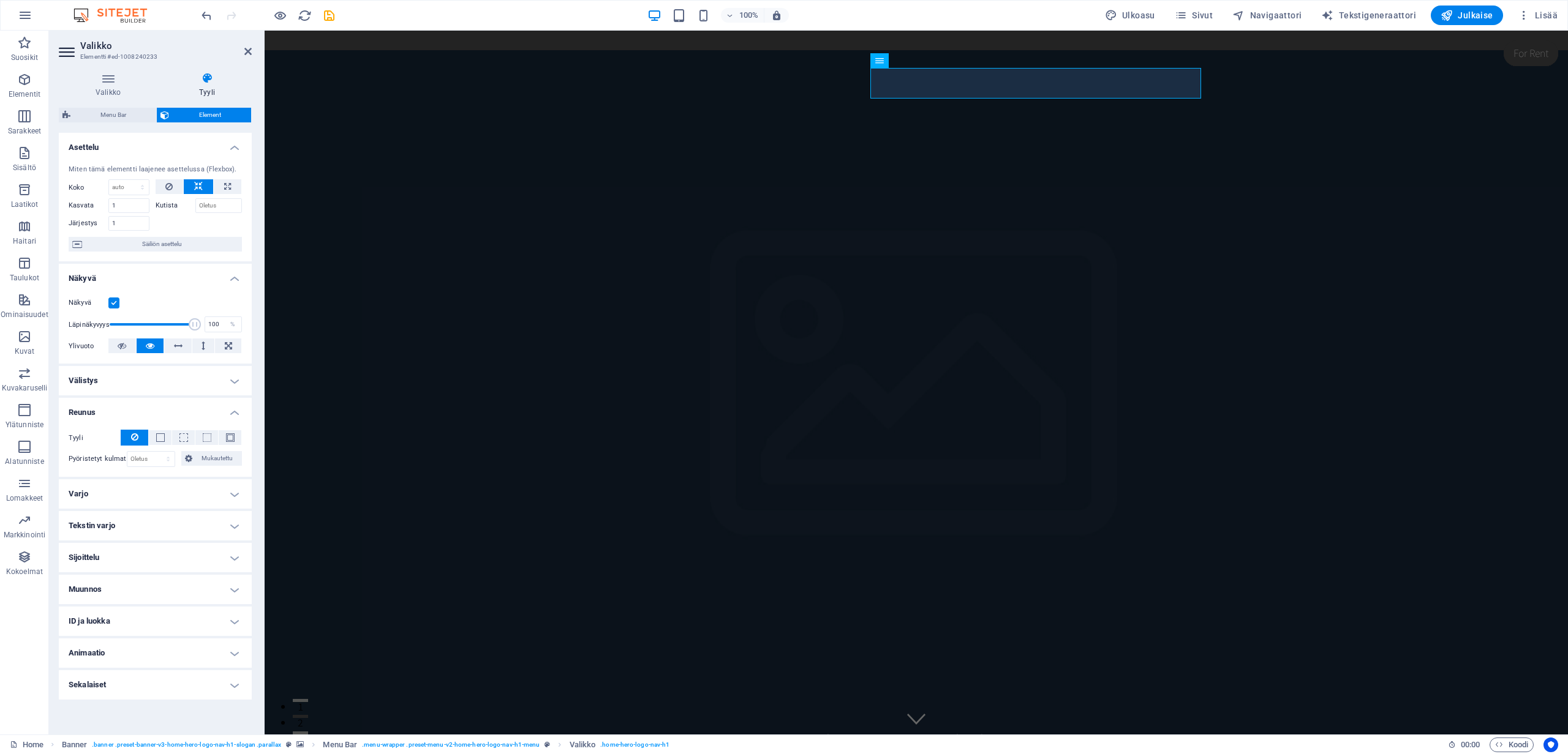
click at [95, 557] on h4 "Sijoittelu" at bounding box center [155, 558] width 193 height 30
click at [94, 646] on h4 "Muunnos" at bounding box center [155, 648] width 193 height 30
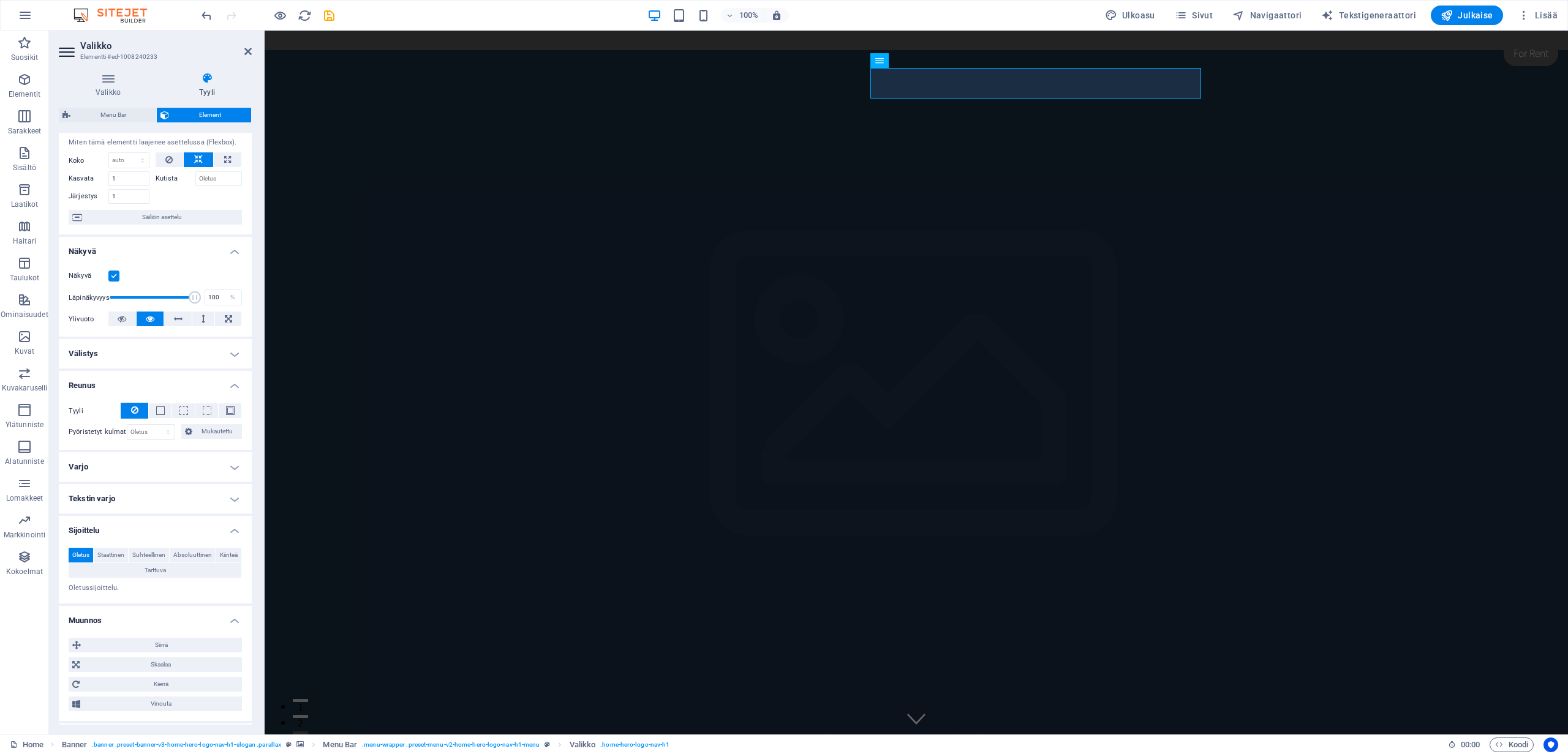
scroll to position [118, 0]
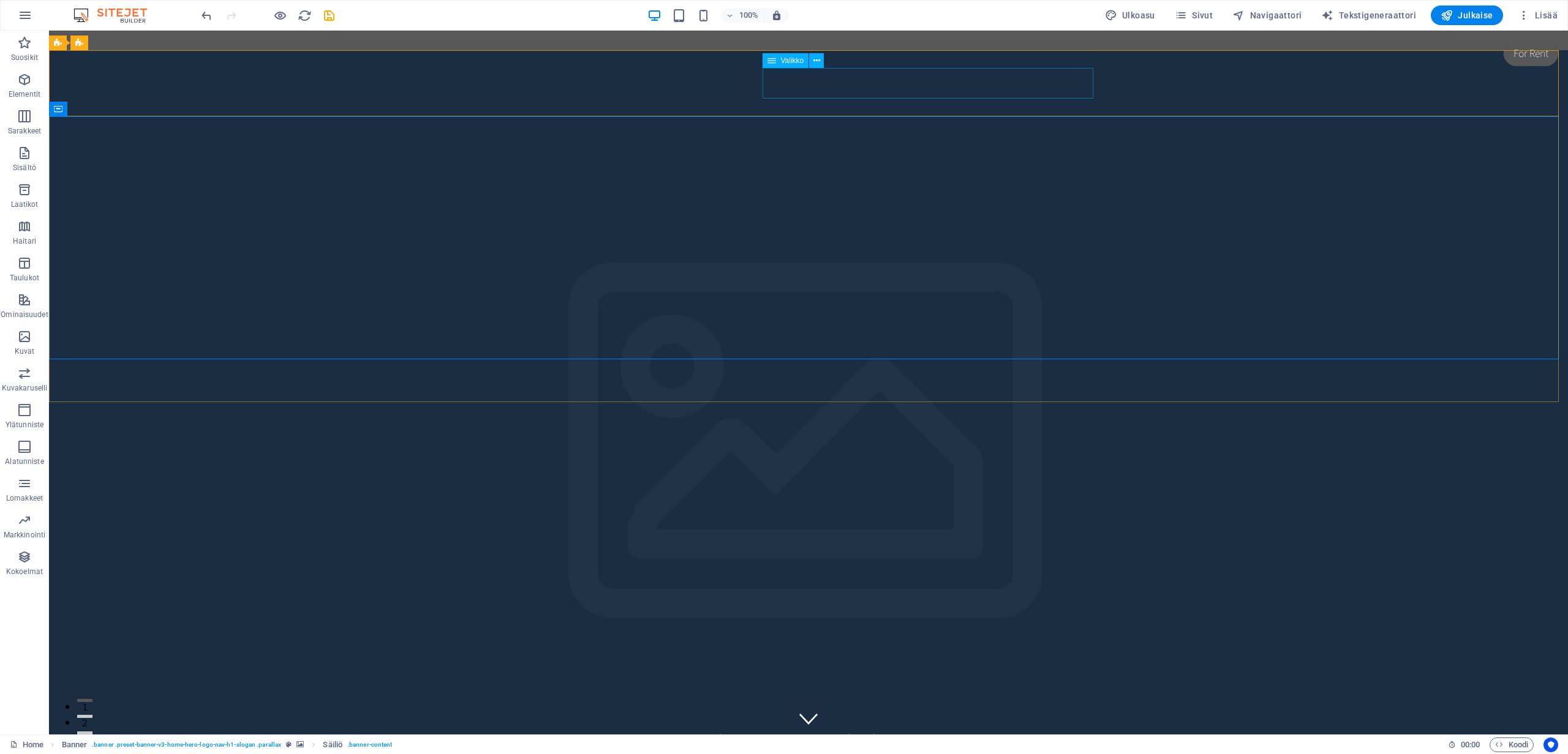
click at [877, 723] on nav "Home About Services Book Online Contact" at bounding box center [809, 738] width 578 height 30
click at [818, 65] on icon at bounding box center [816, 60] width 7 height 13
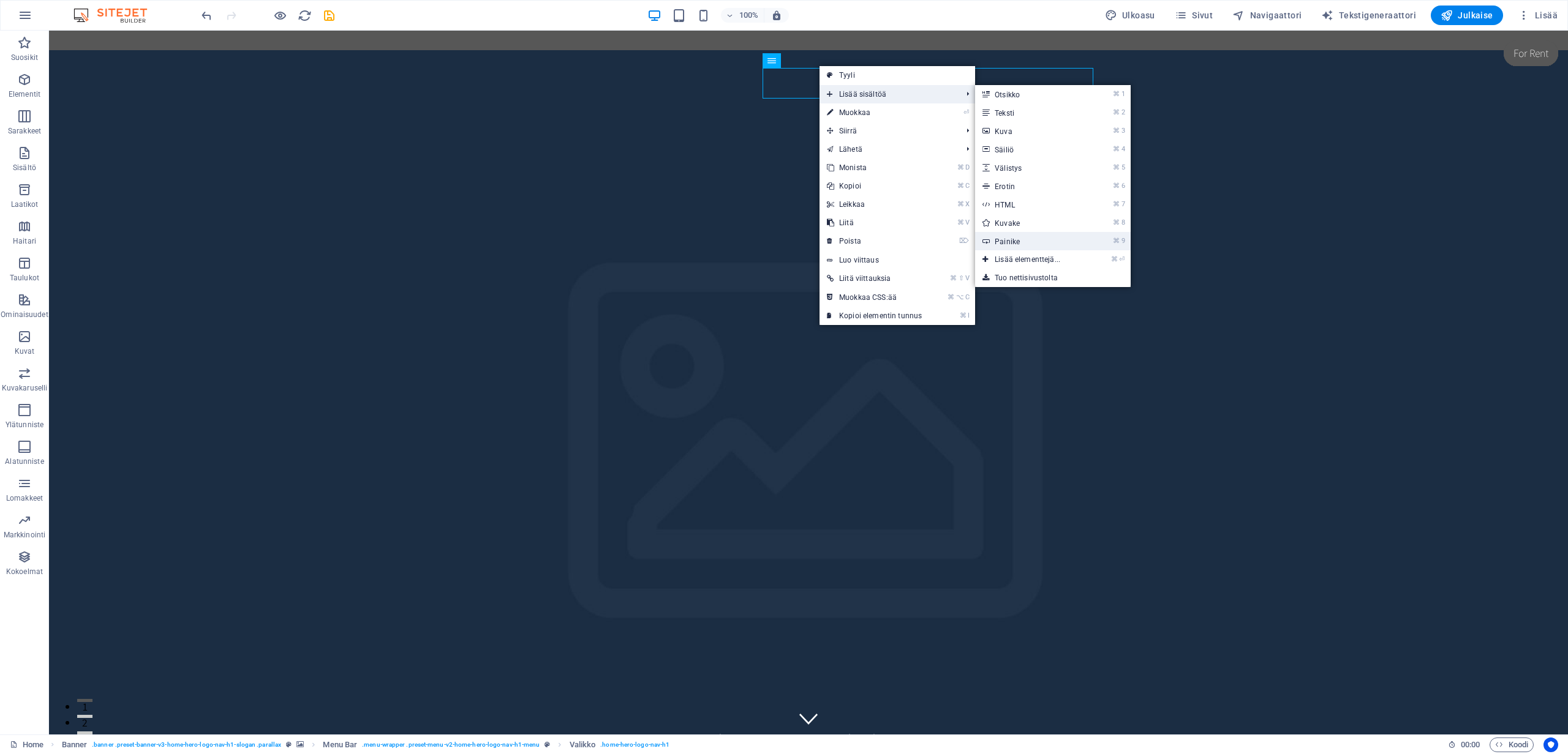
click at [1011, 241] on link "⌘ 9 Painike" at bounding box center [1030, 241] width 110 height 19
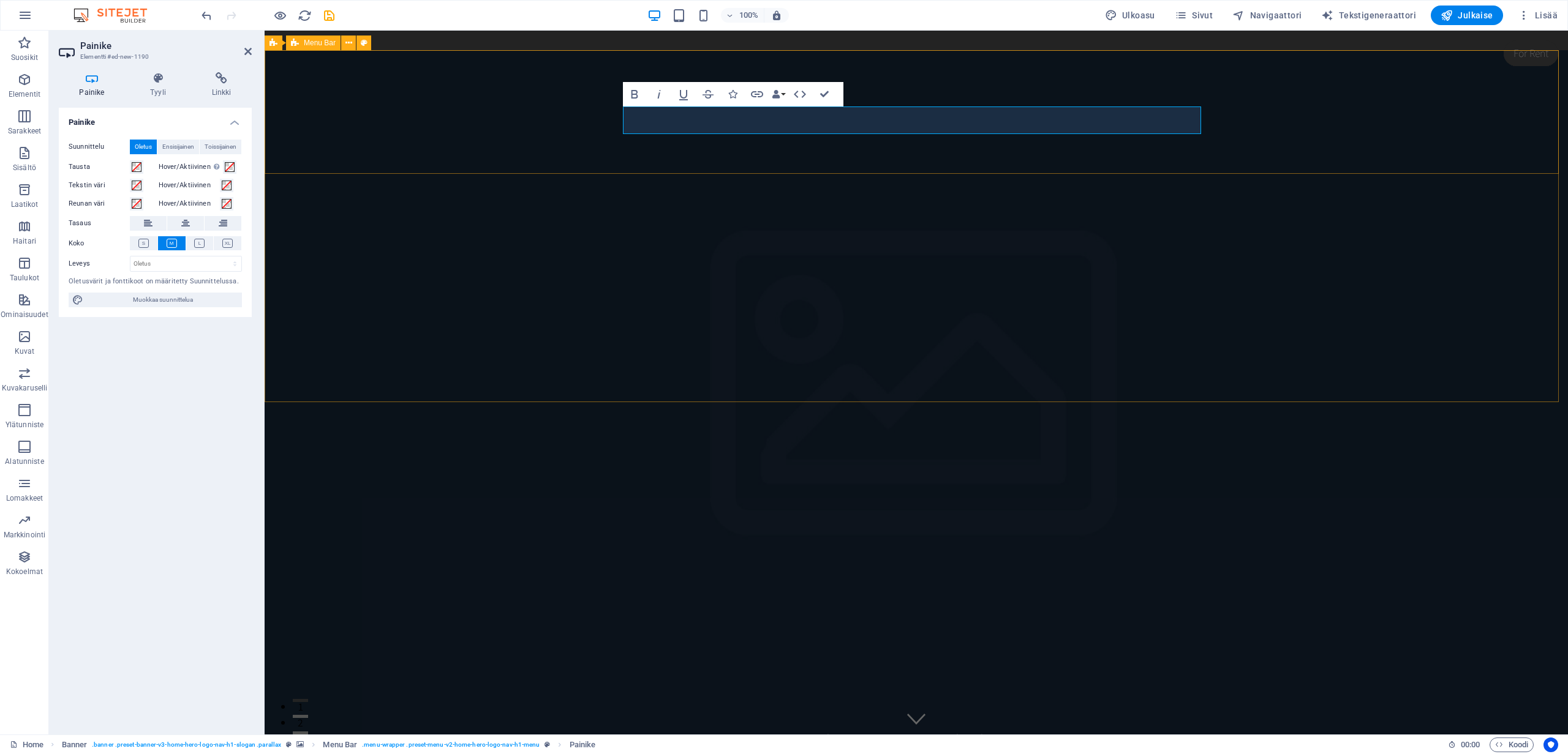
click at [524, 666] on div "Home About Services Book Online Contact Painikkeen teksti" at bounding box center [916, 728] width 1303 height 123
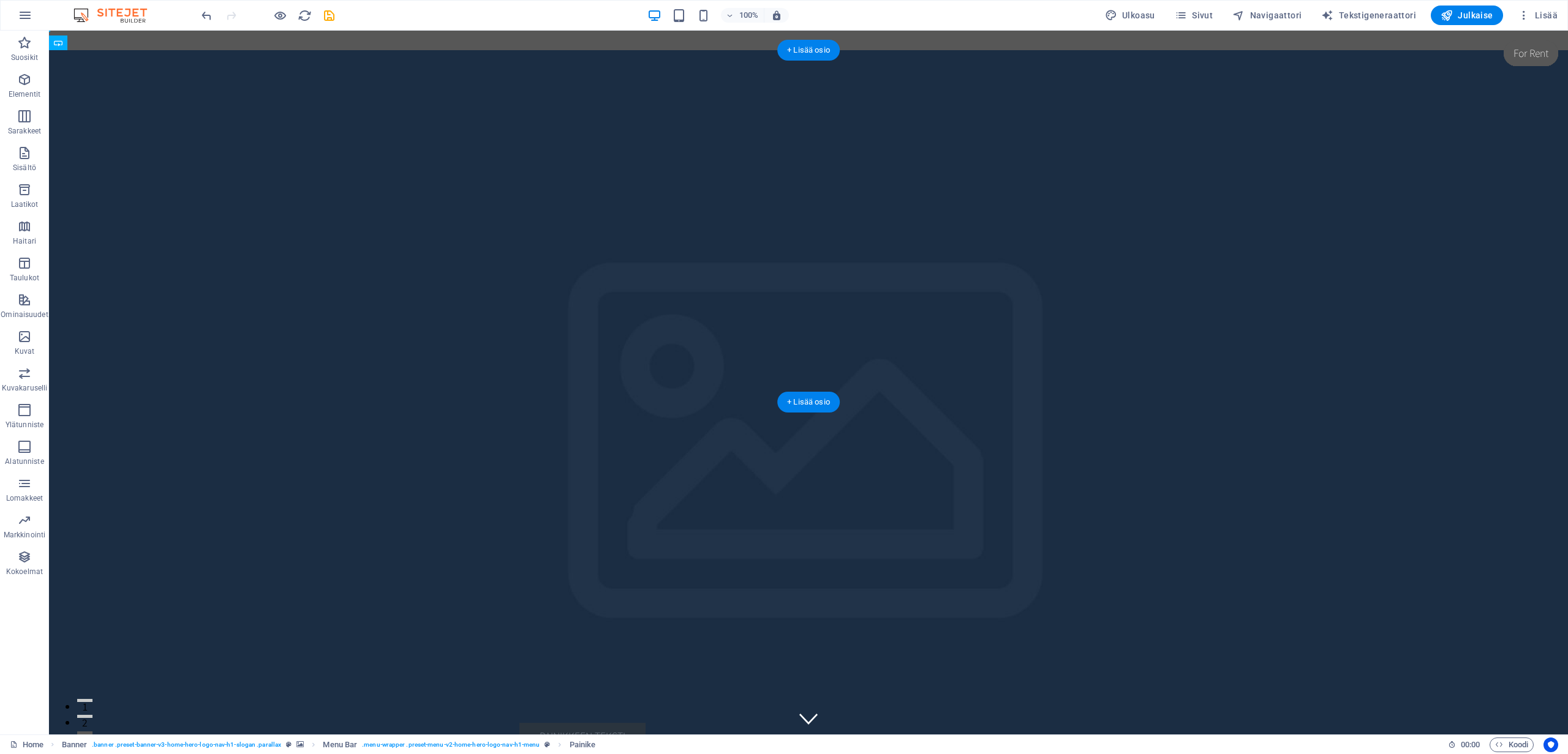
drag, startPoint x: 592, startPoint y: 118, endPoint x: 1004, endPoint y: 155, distance: 413.7
click at [288, 668] on div "Painikkeen teksti Home About Services Book Online Contact" at bounding box center [809, 729] width 1519 height 123
click at [586, 724] on div "Painikkeen teksti" at bounding box center [809, 738] width 578 height 27
click at [596, 753] on div "Painikkeen teksti" at bounding box center [809, 767] width 578 height 27
click at [920, 723] on nav "Home About Services Book Online Contact" at bounding box center [809, 738] width 578 height 30
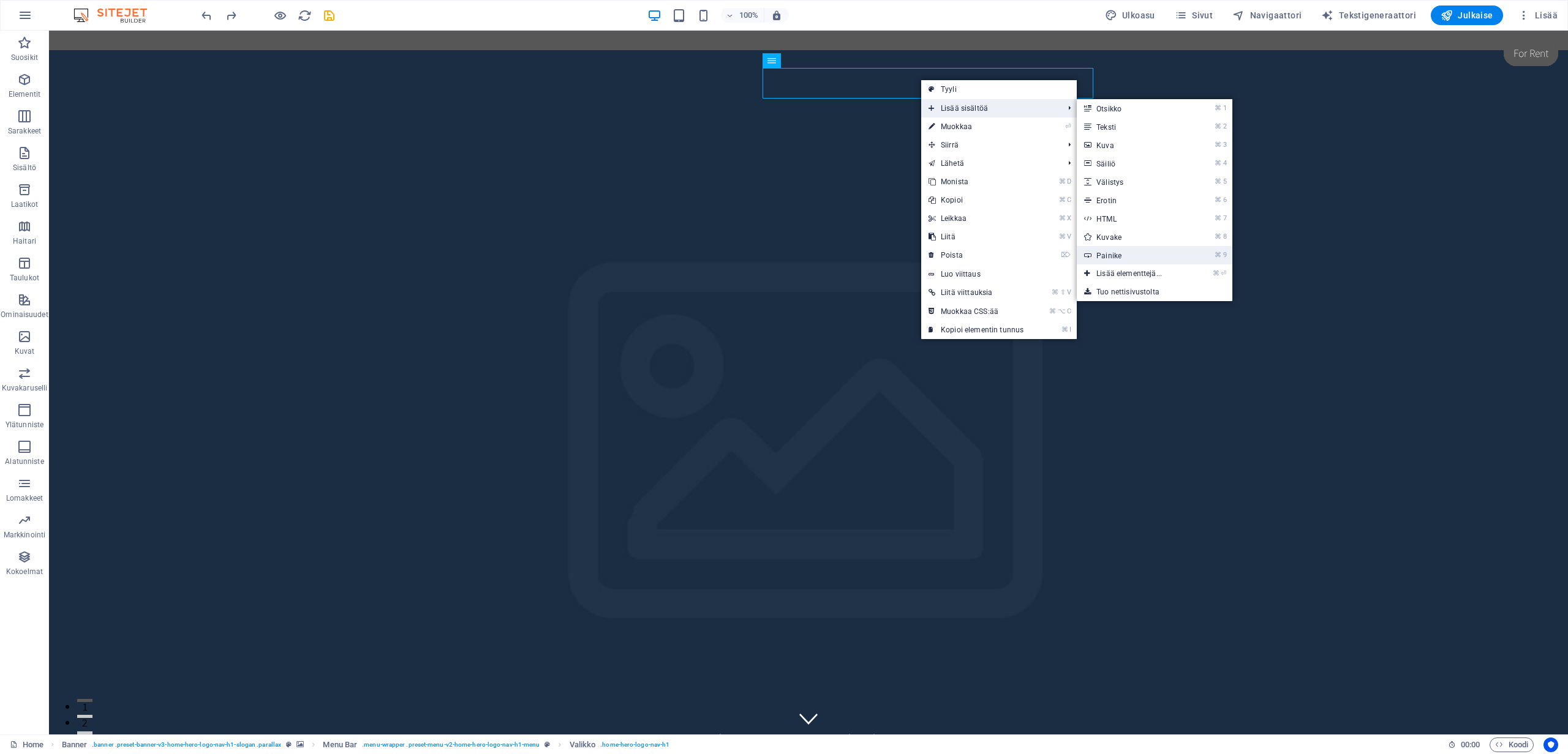
click at [1121, 256] on link "⌘ 9 Painike" at bounding box center [1132, 255] width 110 height 19
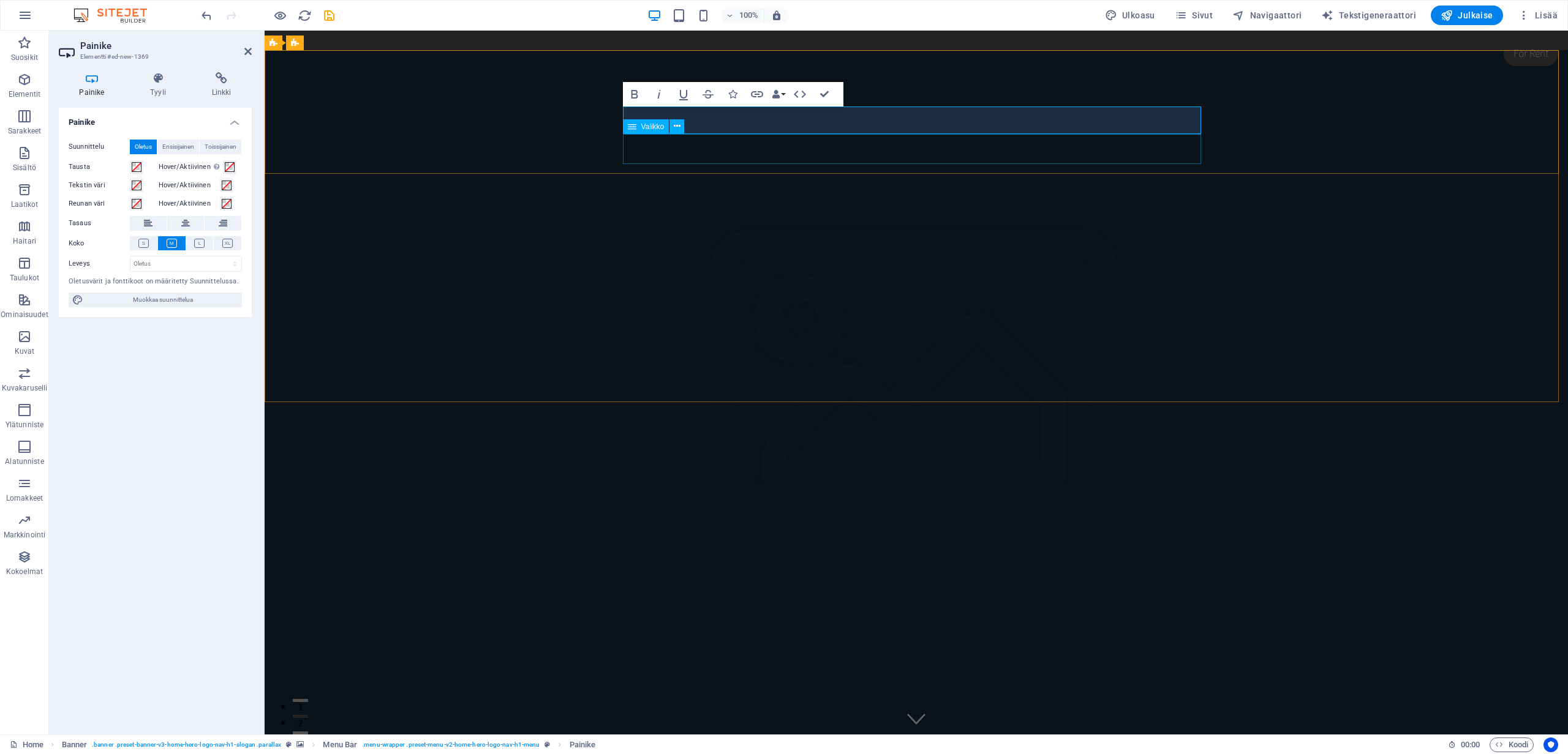
click at [585, 666] on div "Home About Services Book Online Contact Painikkeen teksti" at bounding box center [916, 728] width 1303 height 123
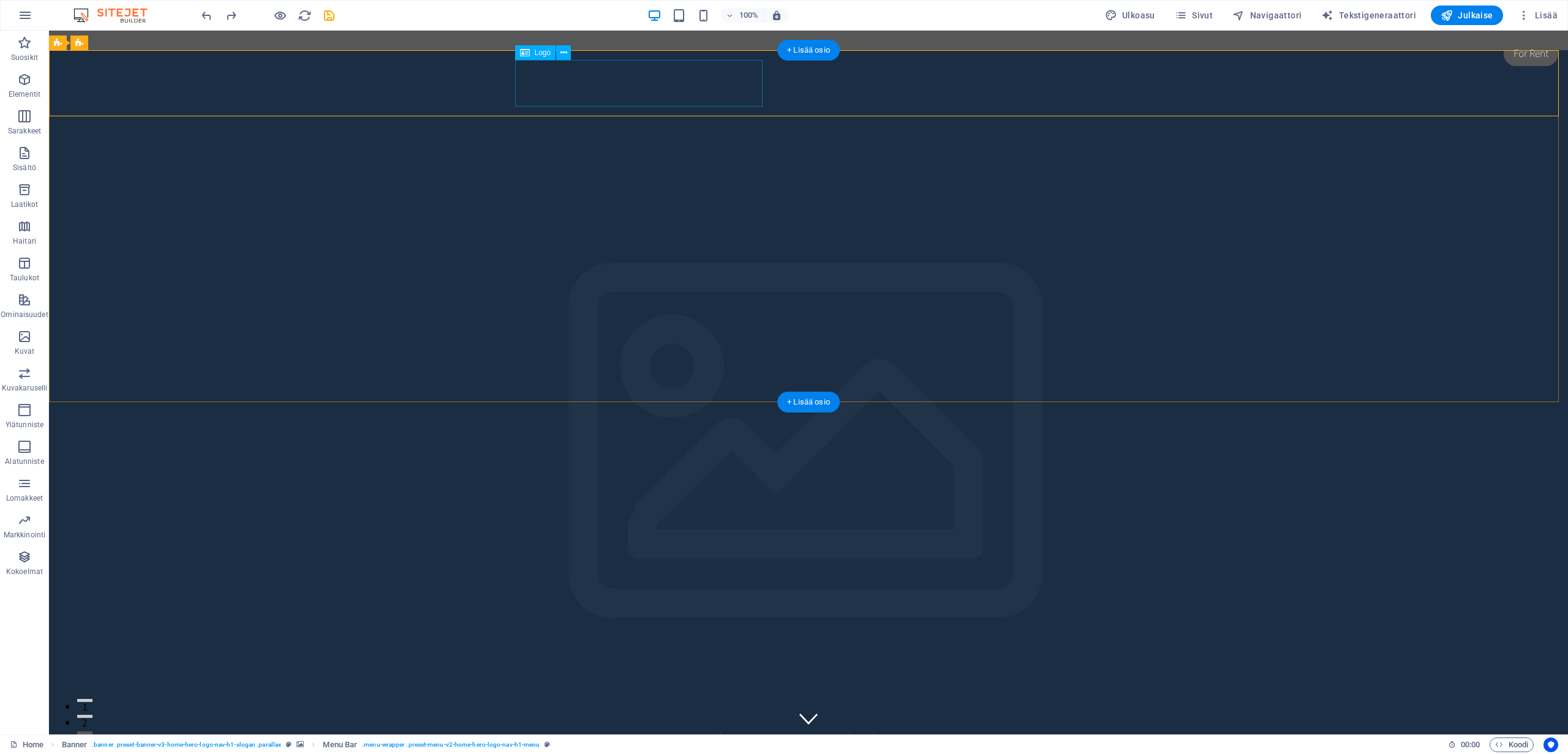
click at [592, 677] on div at bounding box center [809, 700] width 578 height 47
click at [1328, 666] on div "Home About Services Book Online Contact" at bounding box center [809, 715] width 1519 height 97
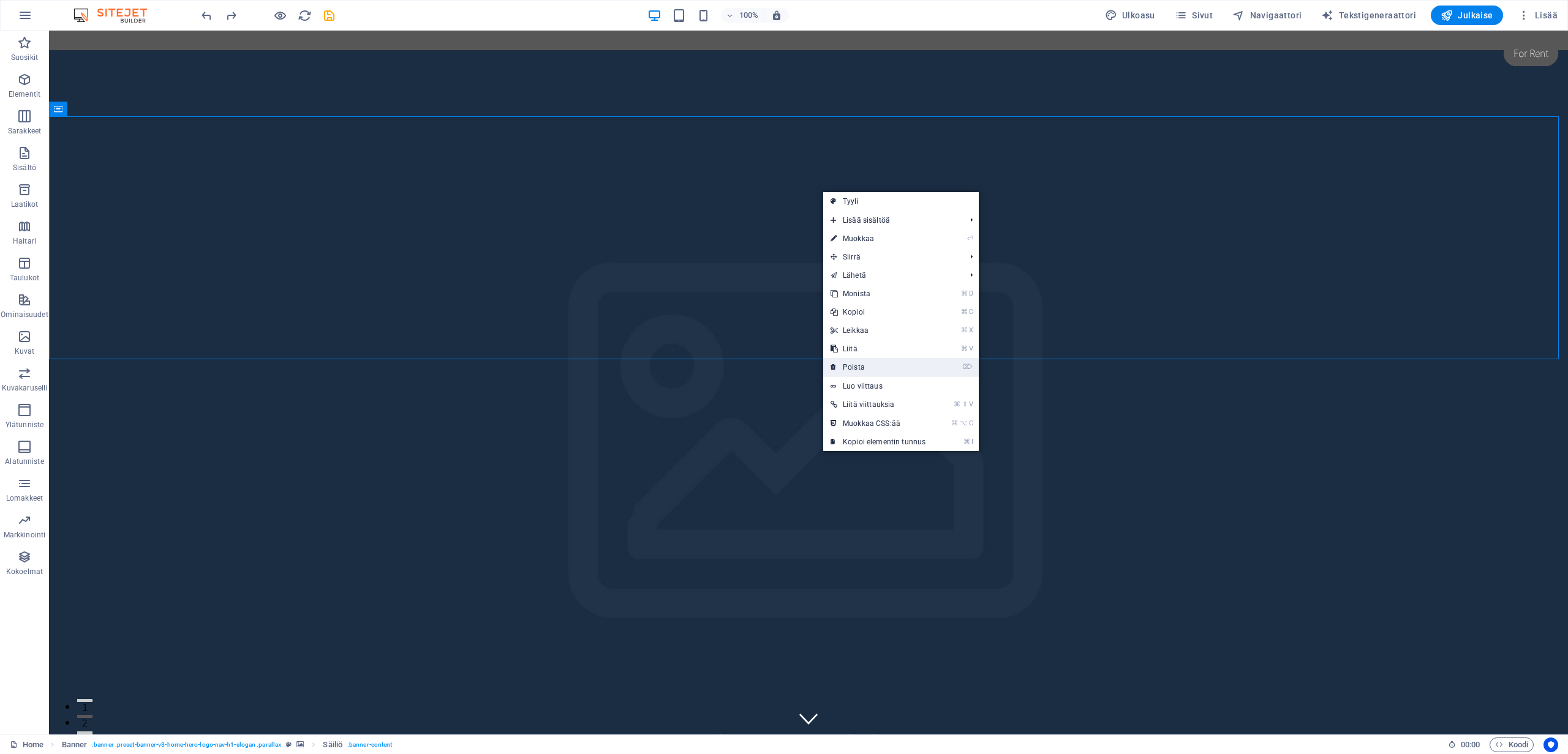
click at [851, 365] on link "⌦ Poista" at bounding box center [878, 367] width 110 height 19
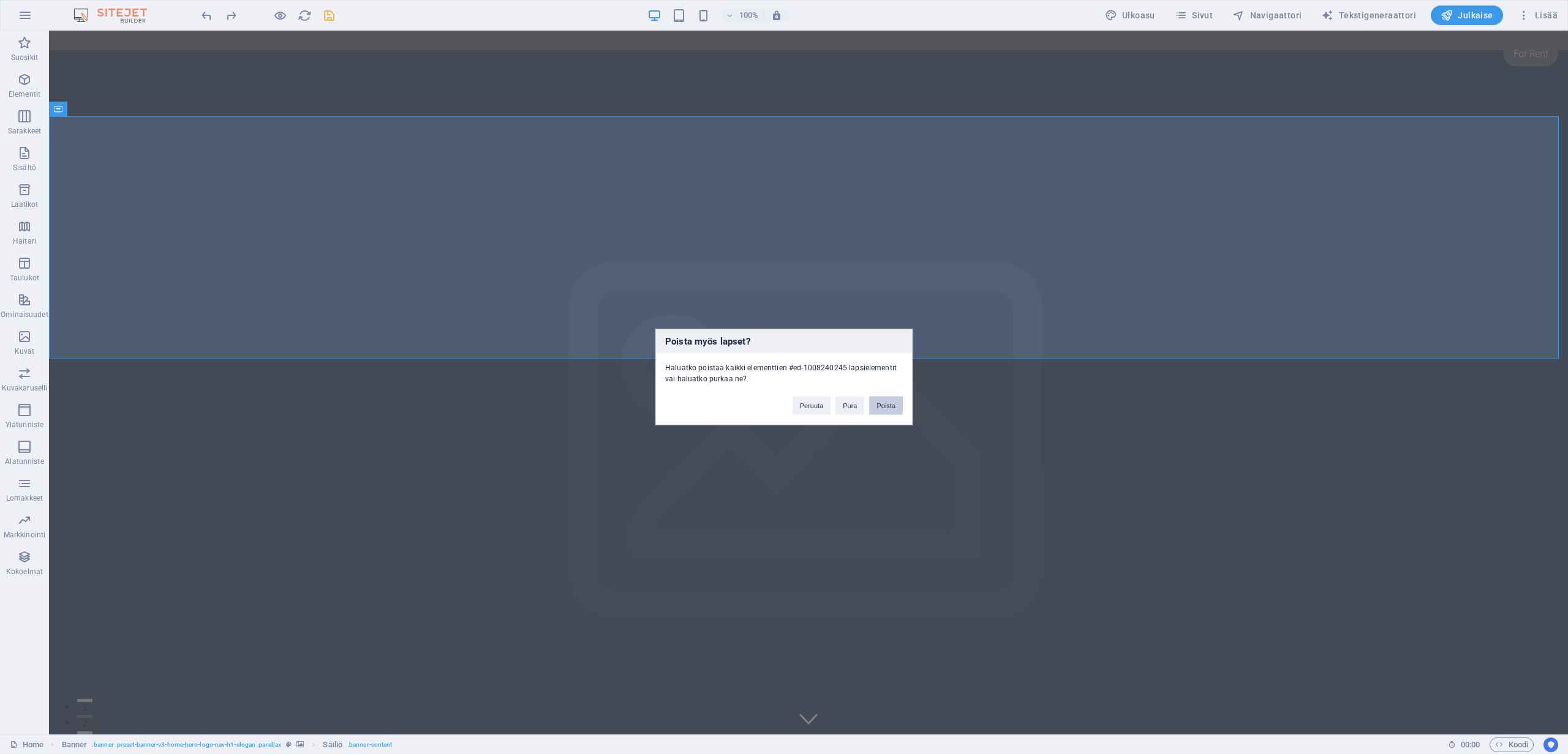
click at [886, 408] on button "Poista" at bounding box center [885, 406] width 33 height 19
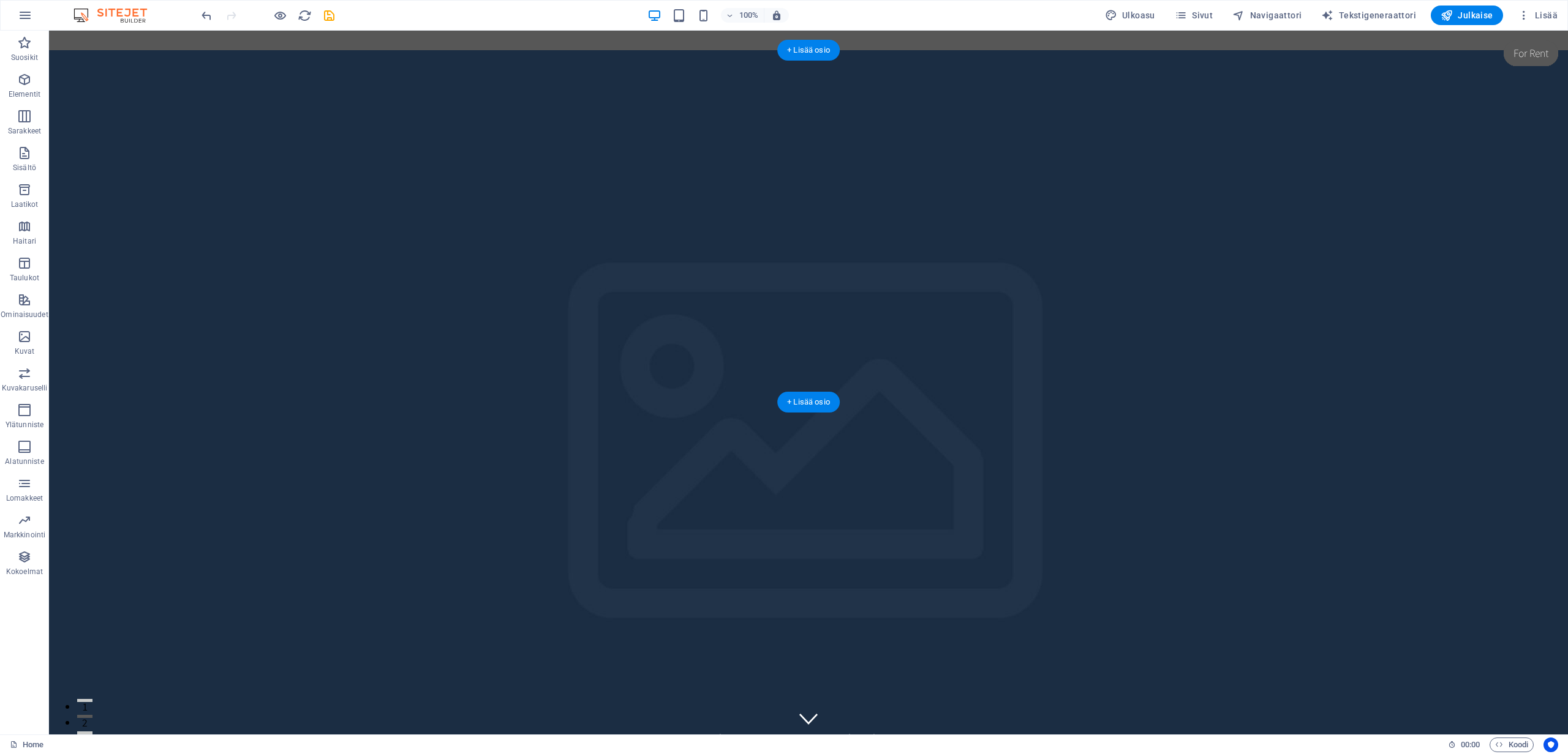
click at [839, 253] on figure at bounding box center [809, 403] width 1519 height 704
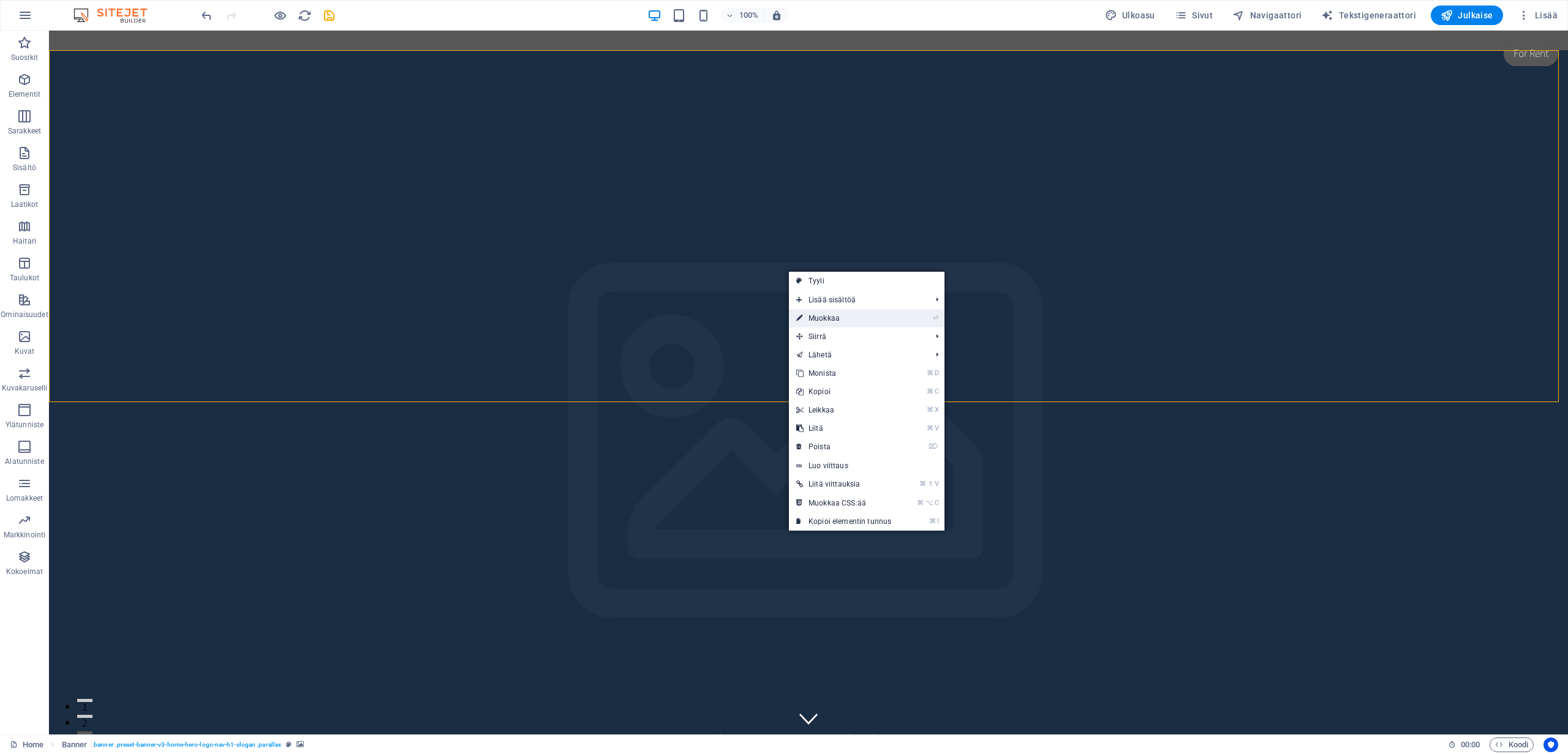
click at [822, 316] on link "⏎ Muokkaa" at bounding box center [843, 318] width 110 height 19
select select "vh"
select select "header"
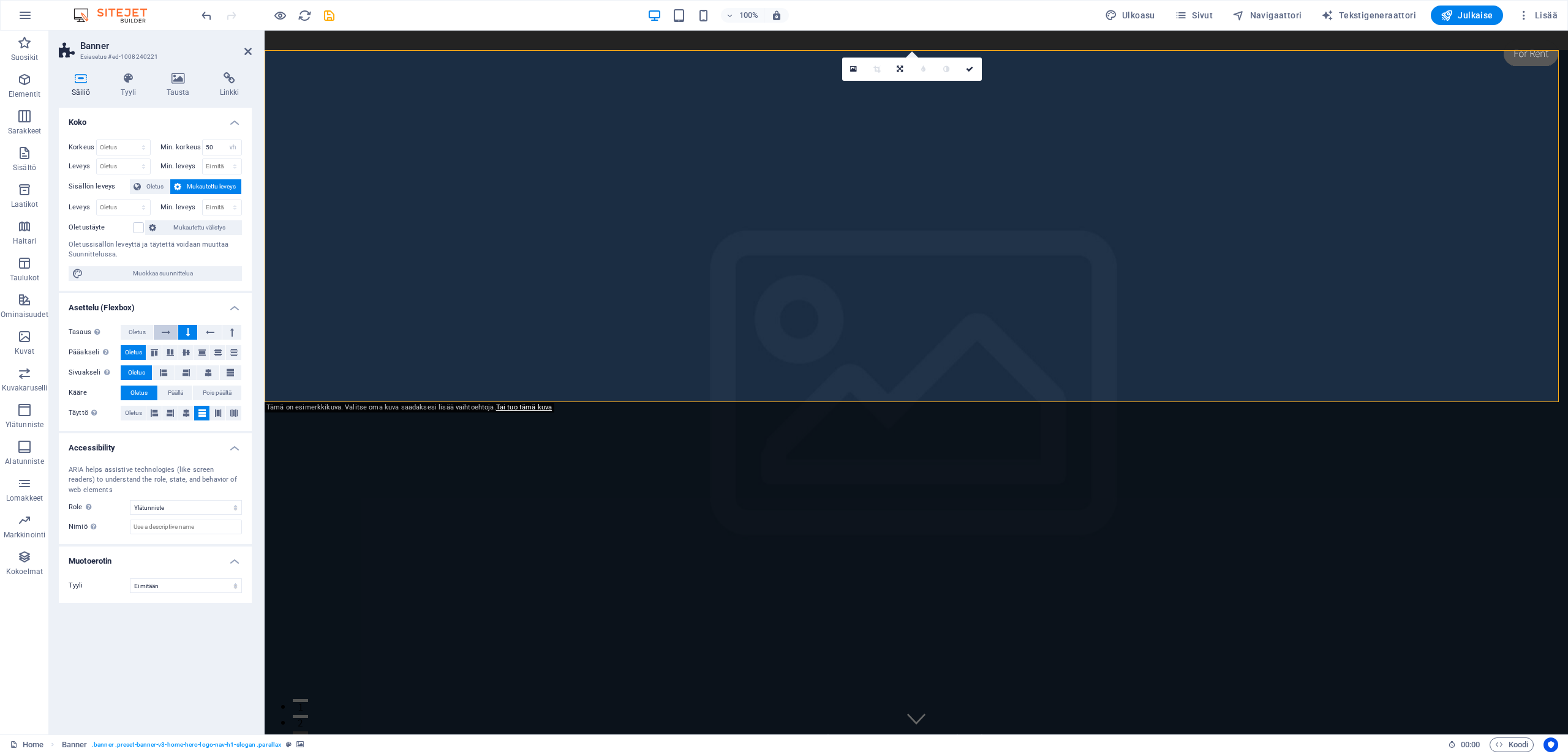
click at [171, 334] on button at bounding box center [166, 333] width 24 height 15
click at [184, 333] on button at bounding box center [188, 333] width 19 height 15
click at [161, 331] on button at bounding box center [166, 333] width 24 height 15
click at [158, 345] on button at bounding box center [154, 353] width 16 height 15
click at [169, 352] on icon at bounding box center [170, 353] width 7 height 15
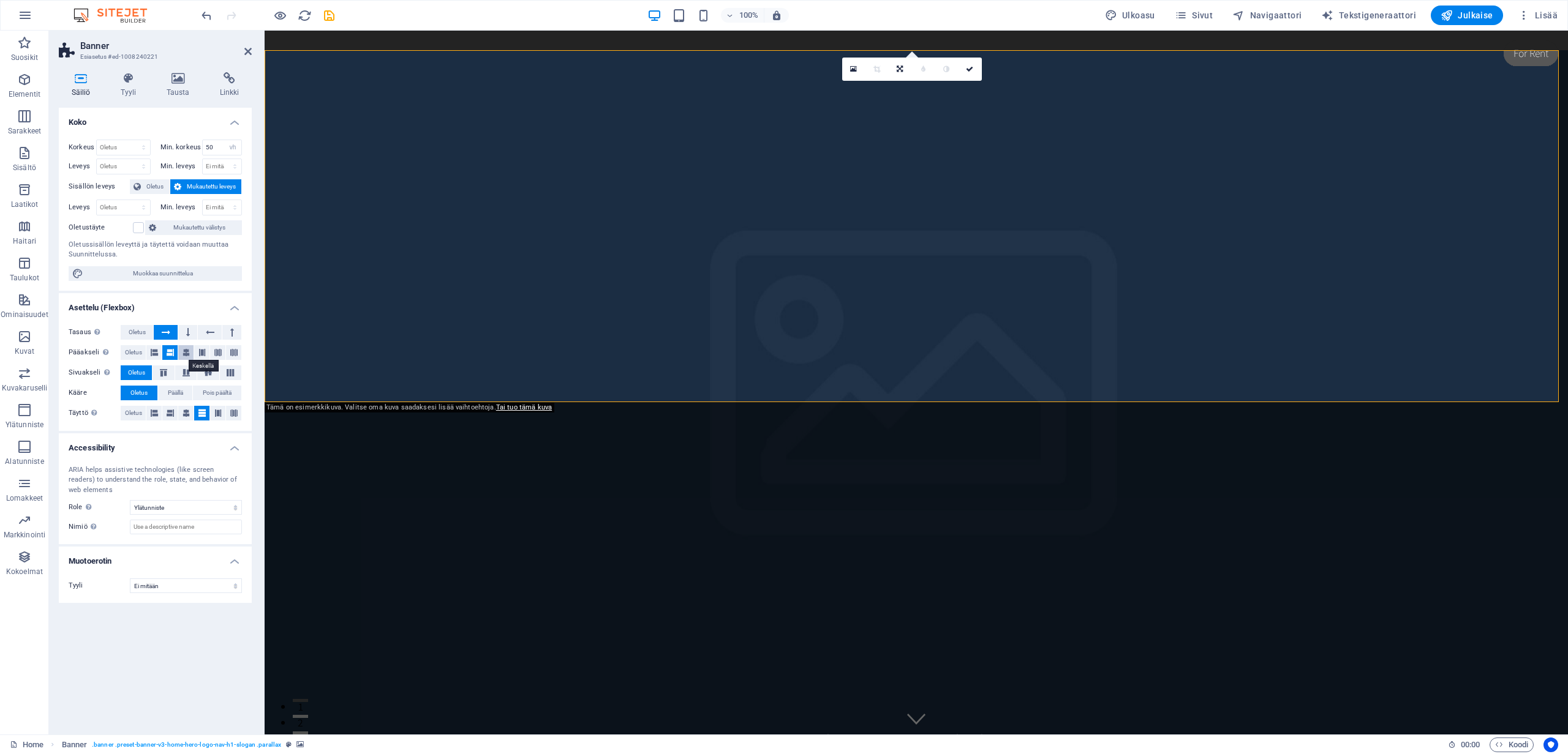
click at [188, 354] on icon at bounding box center [187, 353] width 7 height 15
click at [160, 354] on button at bounding box center [154, 353] width 16 height 15
click at [163, 331] on icon at bounding box center [166, 333] width 9 height 15
click at [188, 328] on icon at bounding box center [188, 333] width 4 height 15
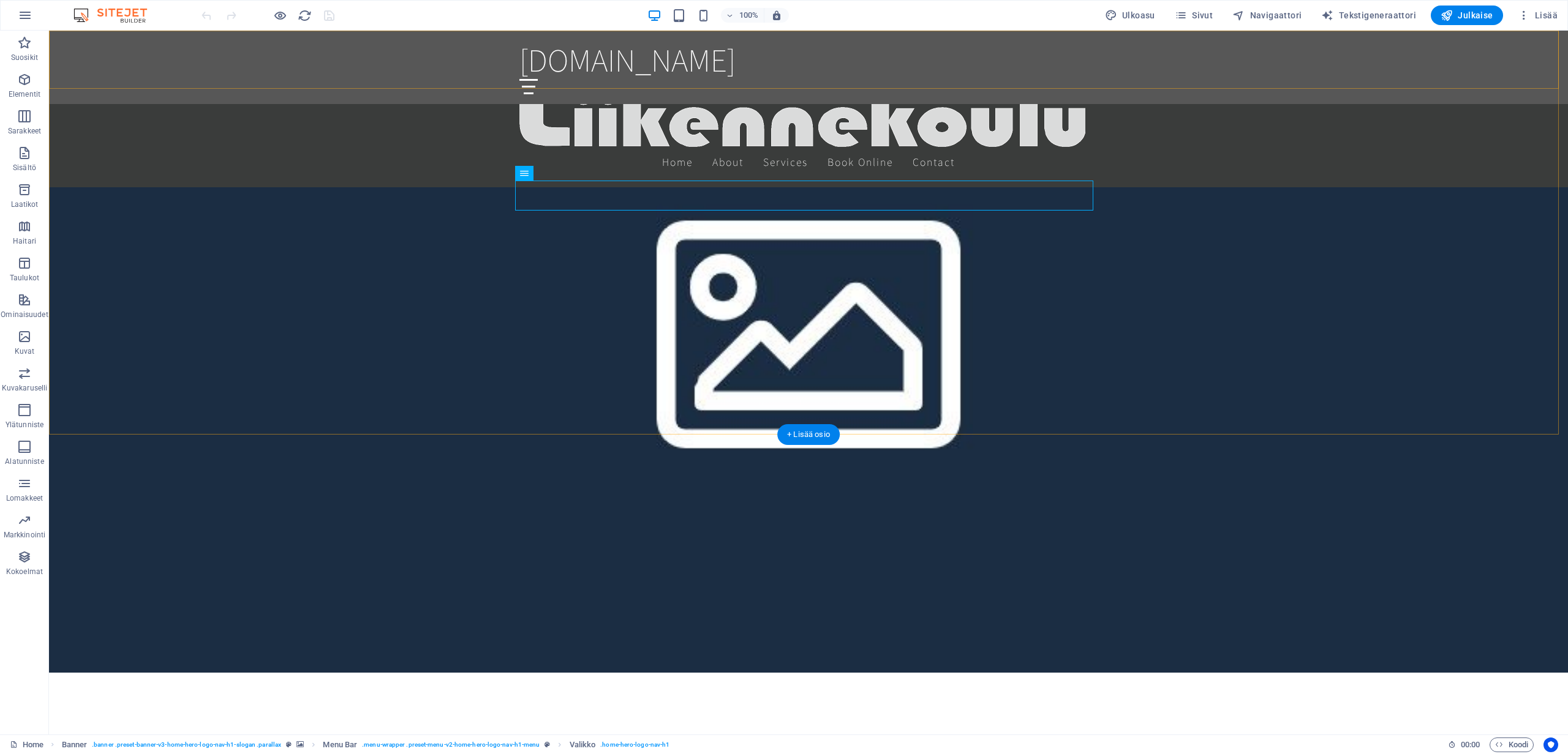
scroll to position [980, 0]
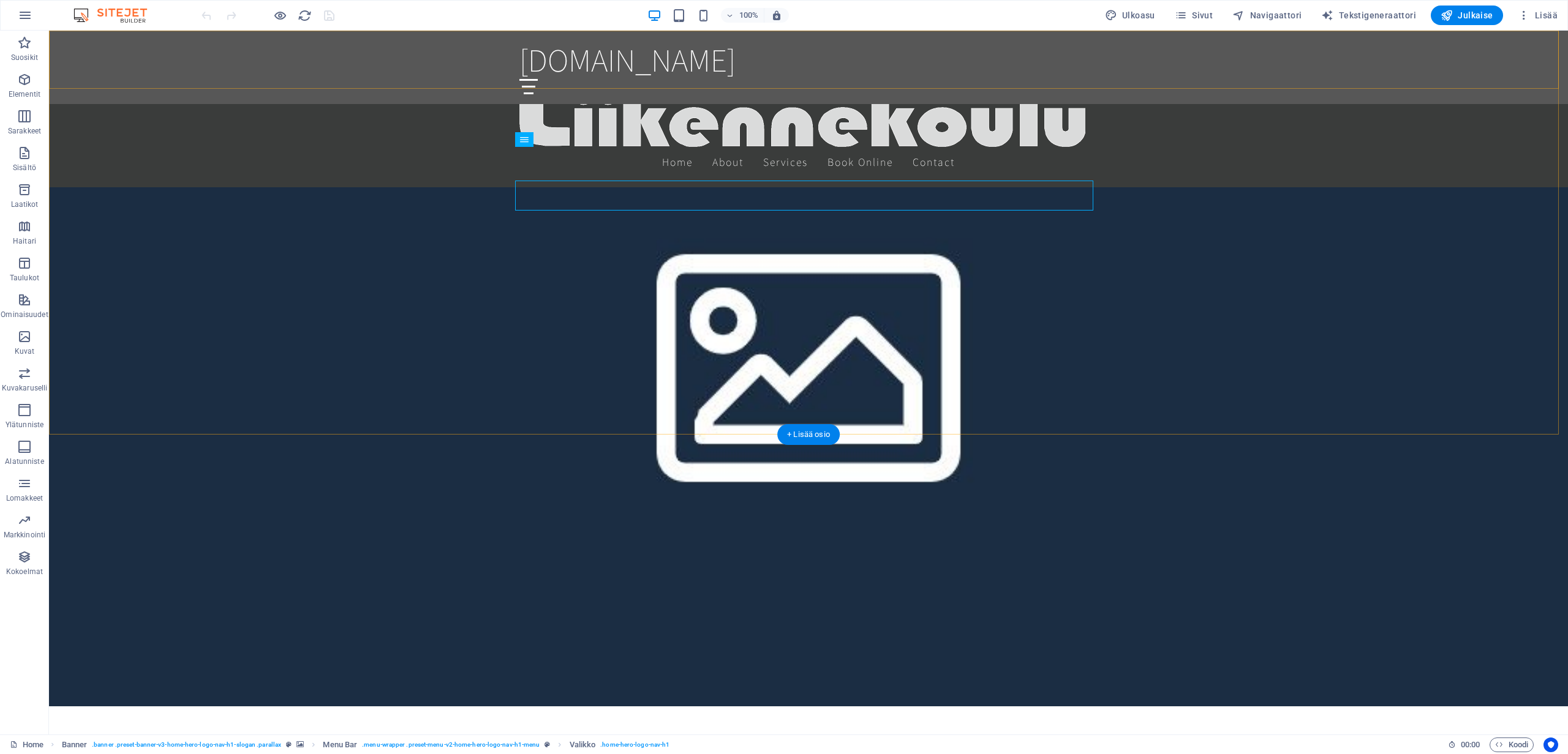
click at [62, 45] on div "[DOMAIN_NAME] Home About Services Book Online Contact" at bounding box center [809, 67] width 1519 height 74
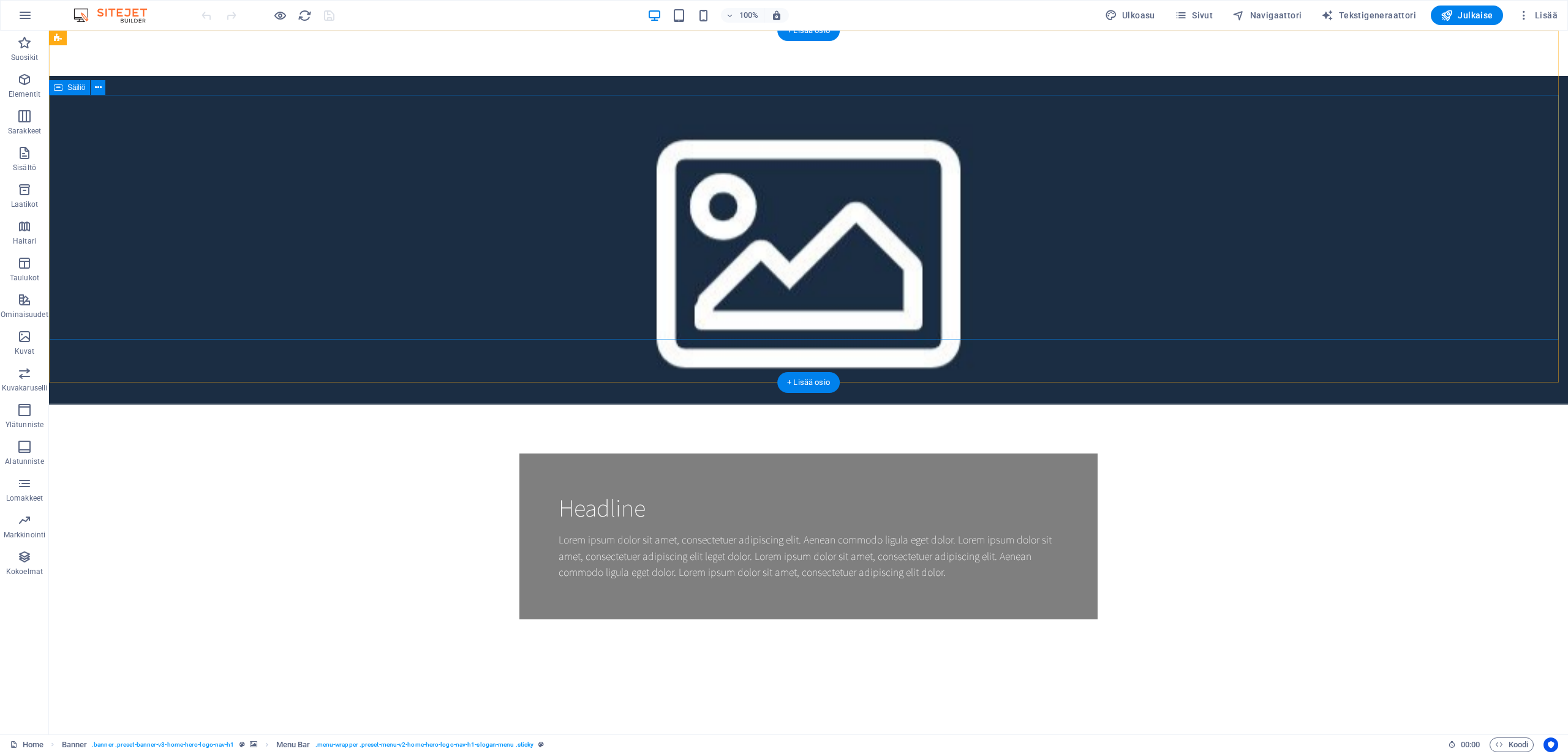
scroll to position [0, 0]
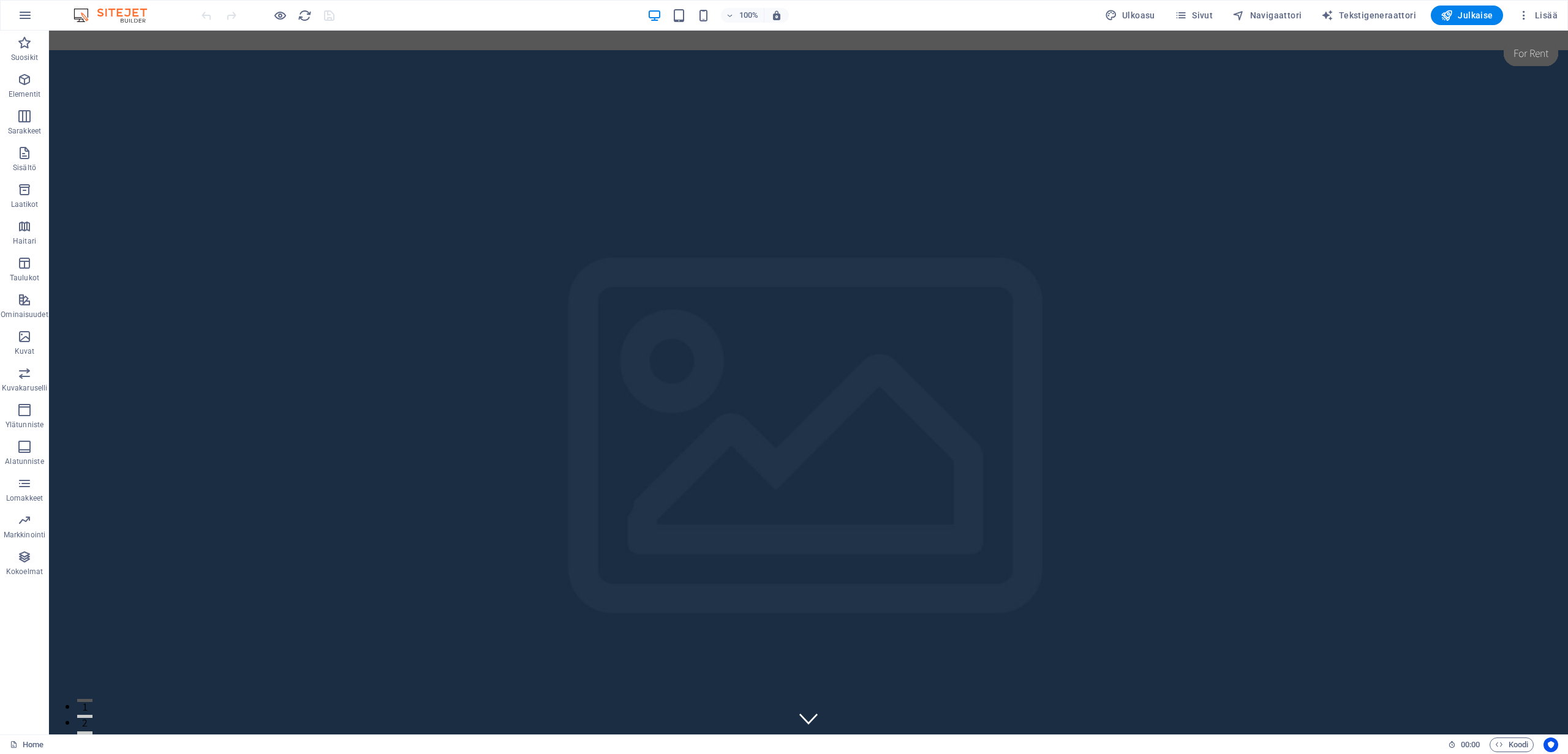
click at [120, 12] on img at bounding box center [117, 16] width 92 height 15
click at [31, 12] on icon "button" at bounding box center [25, 16] width 15 height 15
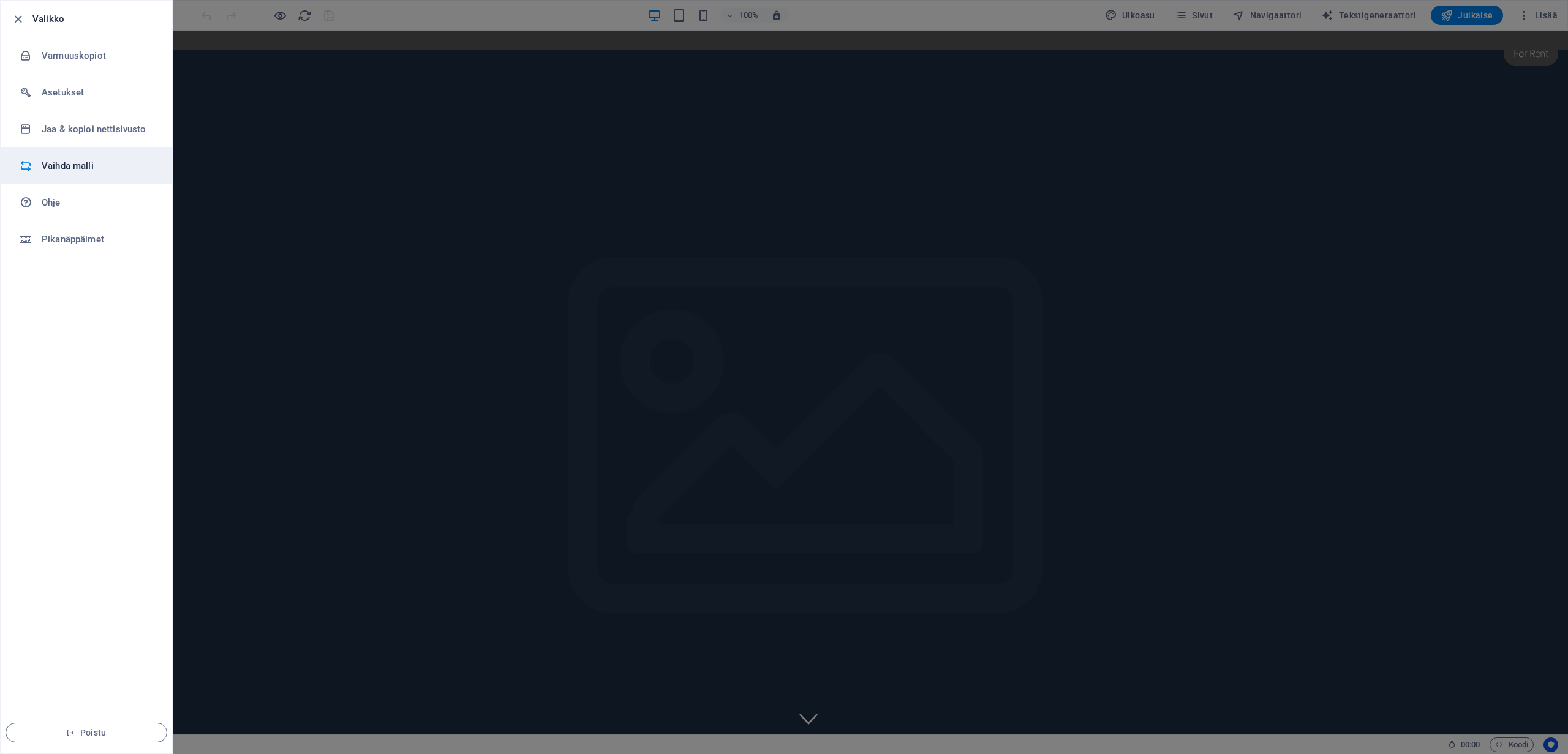
click at [78, 168] on h6 "Vaihda malli" at bounding box center [98, 166] width 113 height 15
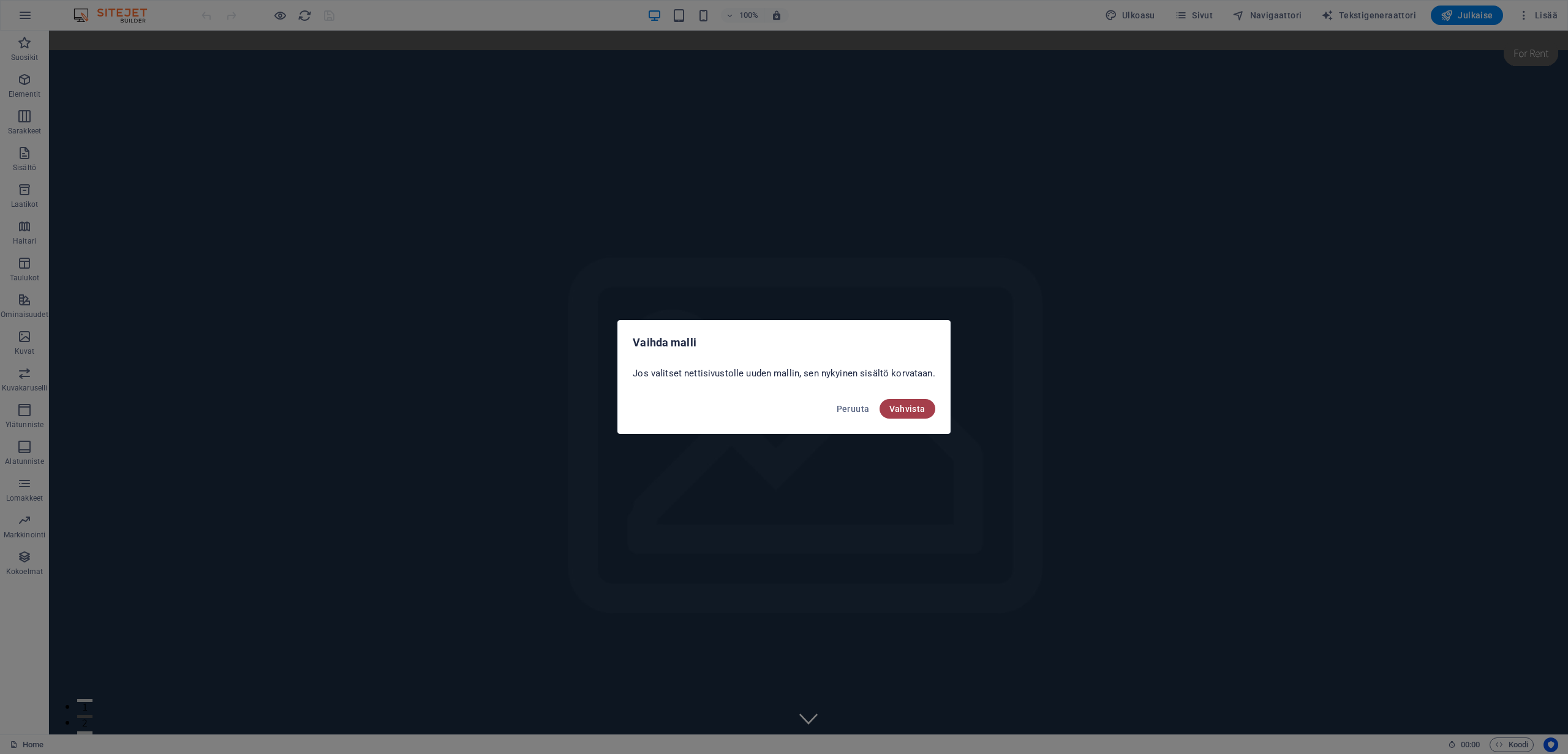
click at [910, 412] on span "Vahvista" at bounding box center [907, 409] width 36 height 10
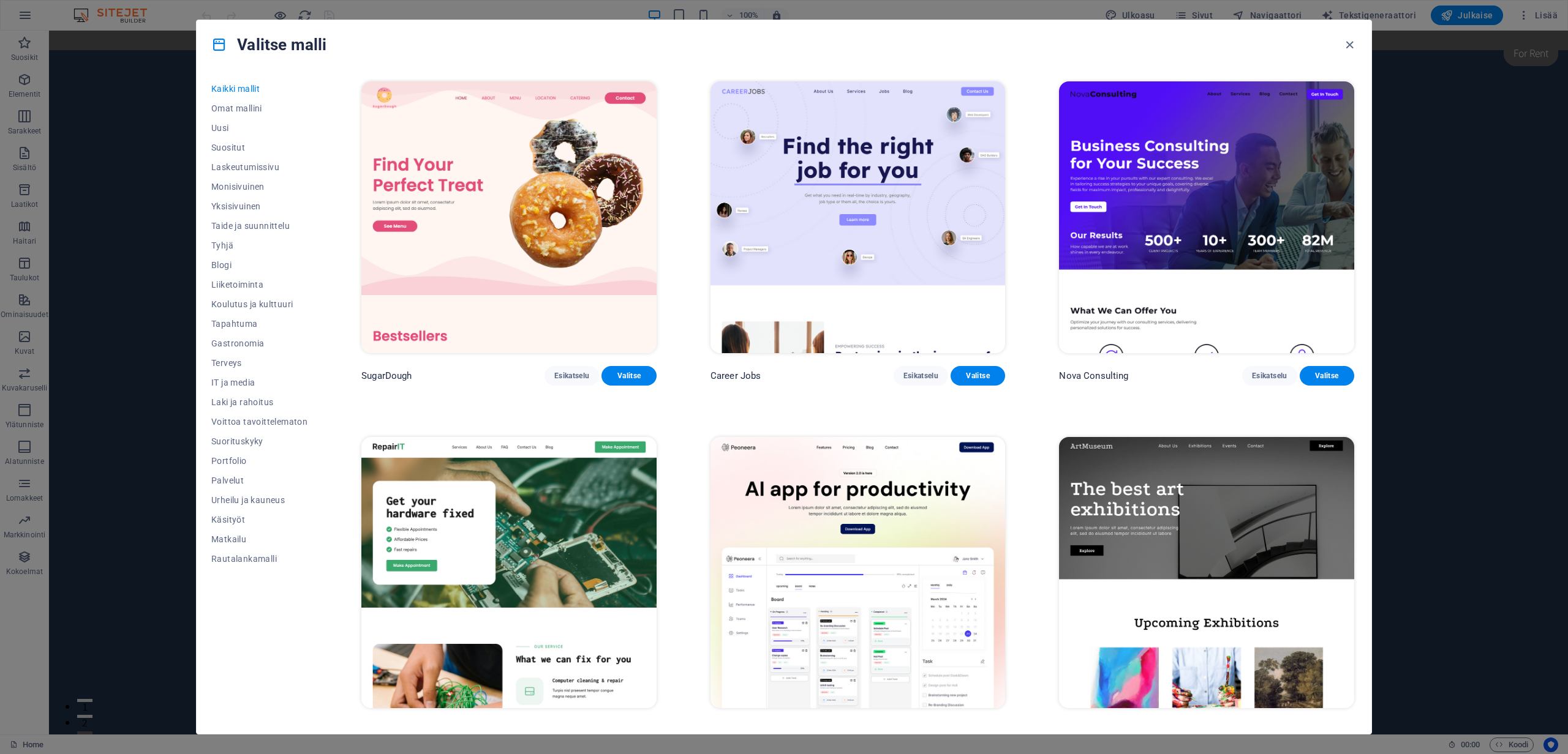
click at [126, 97] on div "Valitse malli Kaikki mallit Omat mallini Uusi Suositut Laskeutumissivu Monisivu…" at bounding box center [784, 377] width 1568 height 754
click at [1348, 44] on icon "button" at bounding box center [1349, 45] width 14 height 14
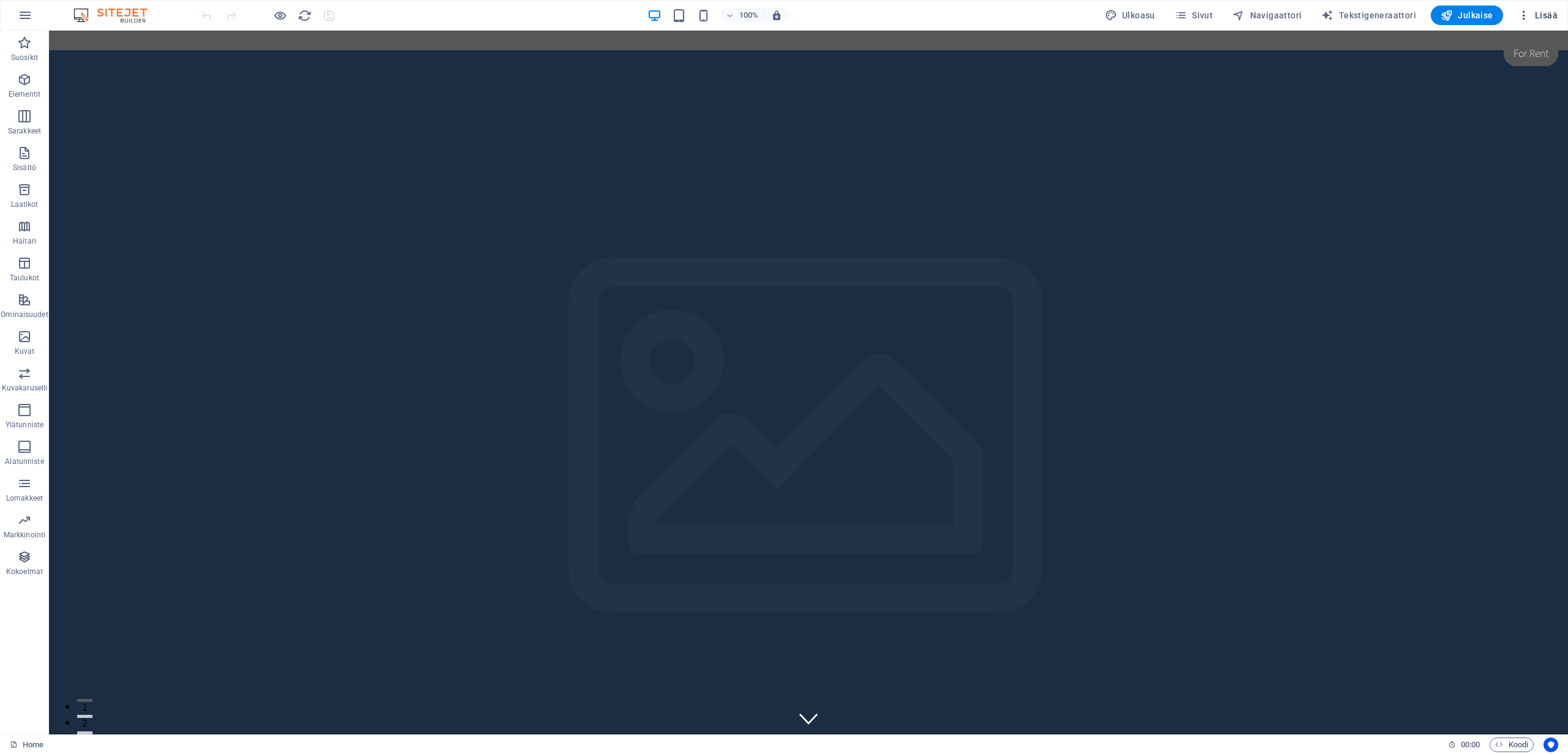
click at [1526, 16] on icon "button" at bounding box center [1523, 15] width 12 height 12
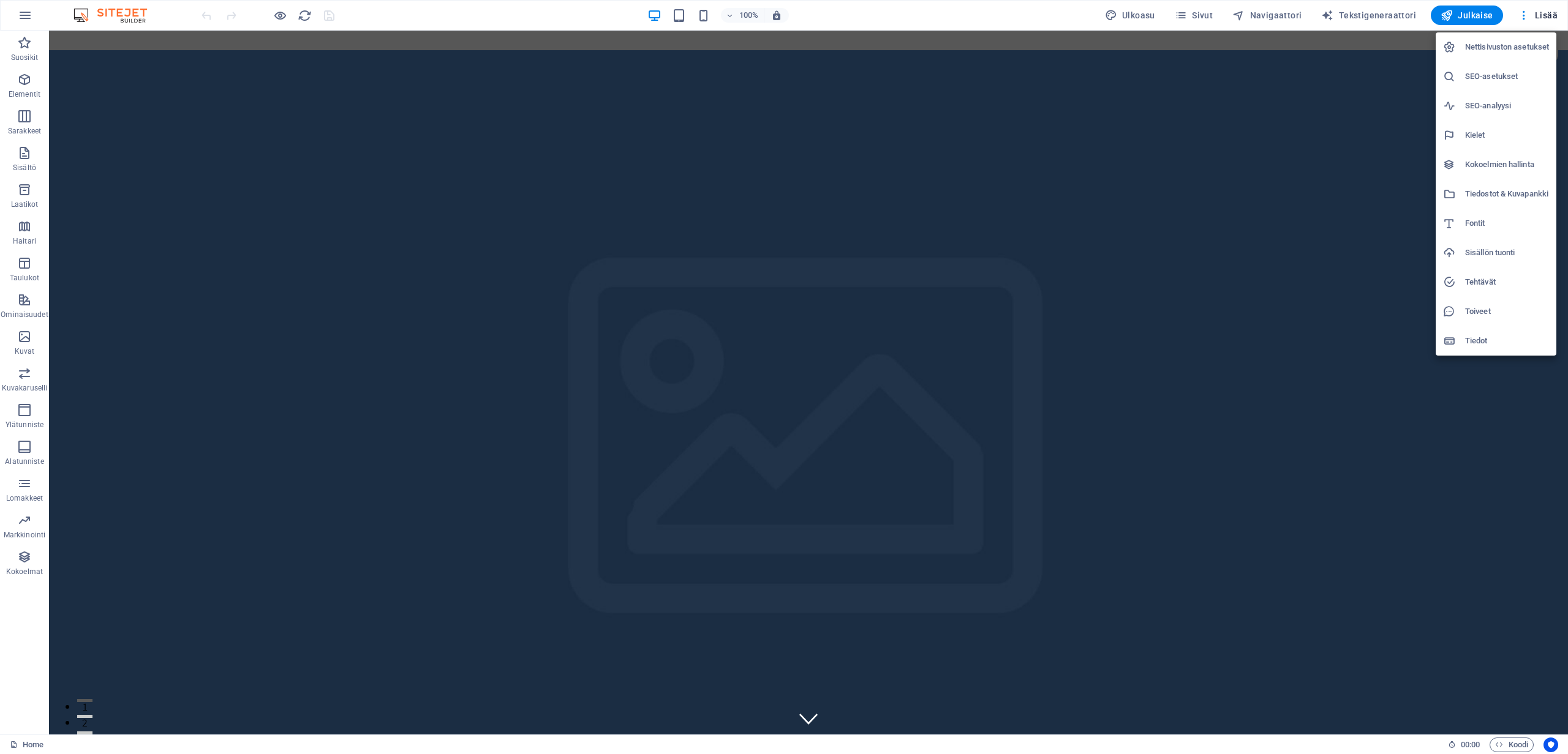
click at [1521, 36] on li "Nettisivuston asetukset" at bounding box center [1496, 48] width 120 height 30
